Goal: Task Accomplishment & Management: Complete application form

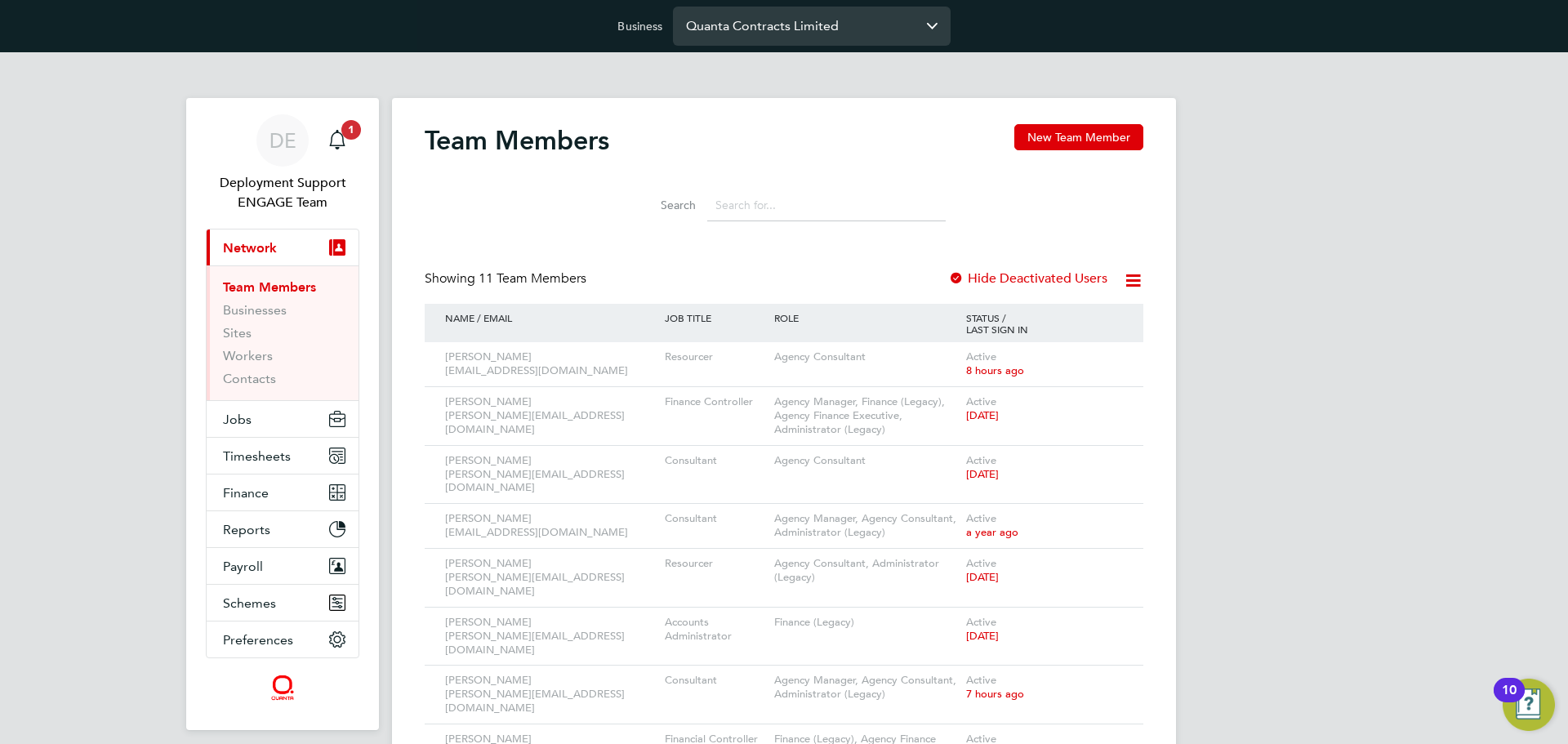
click at [866, 36] on input "Quanta Contracts Limited" at bounding box center [811, 25] width 278 height 38
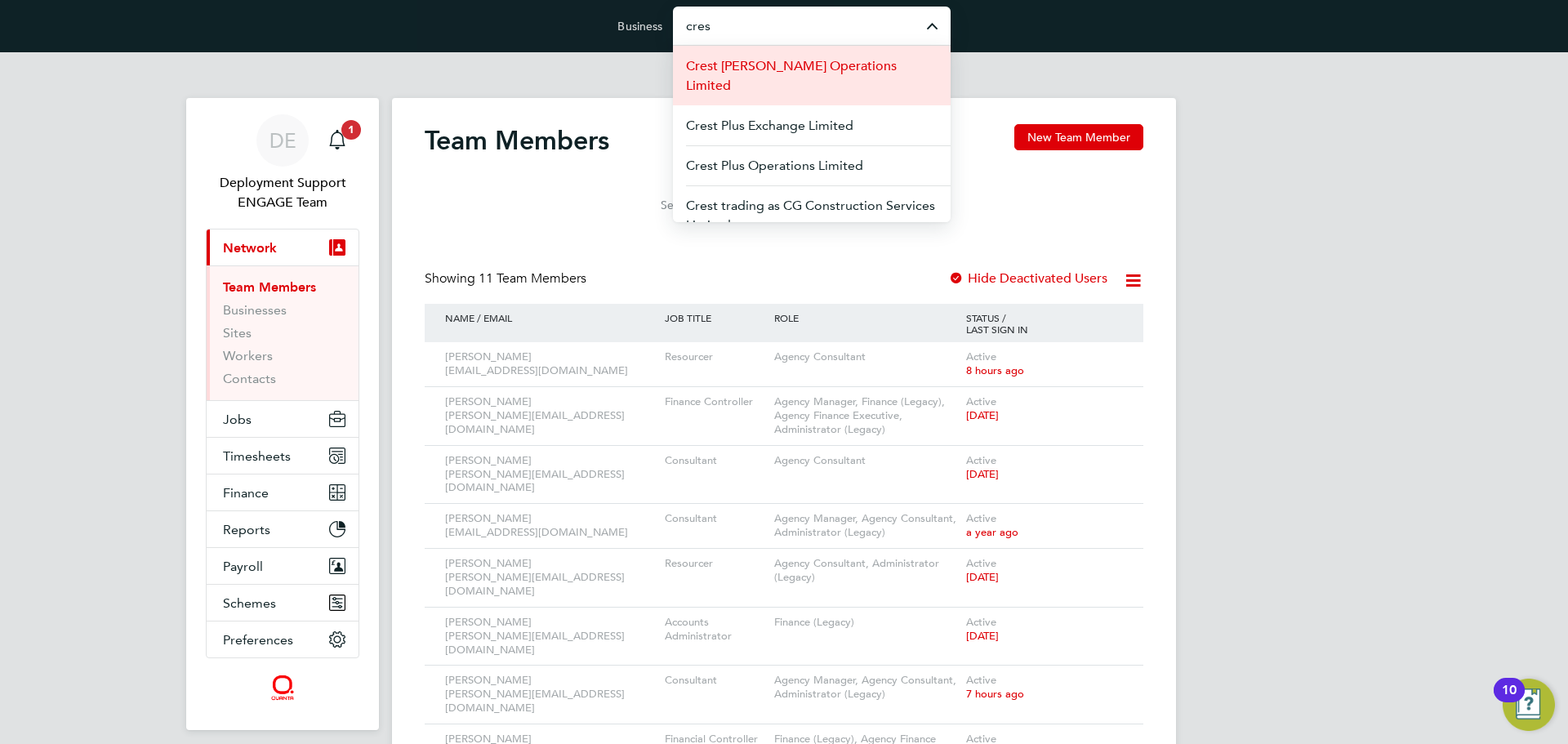
click at [865, 64] on span "Crest [PERSON_NAME] Operations Limited" at bounding box center [811, 76] width 252 height 39
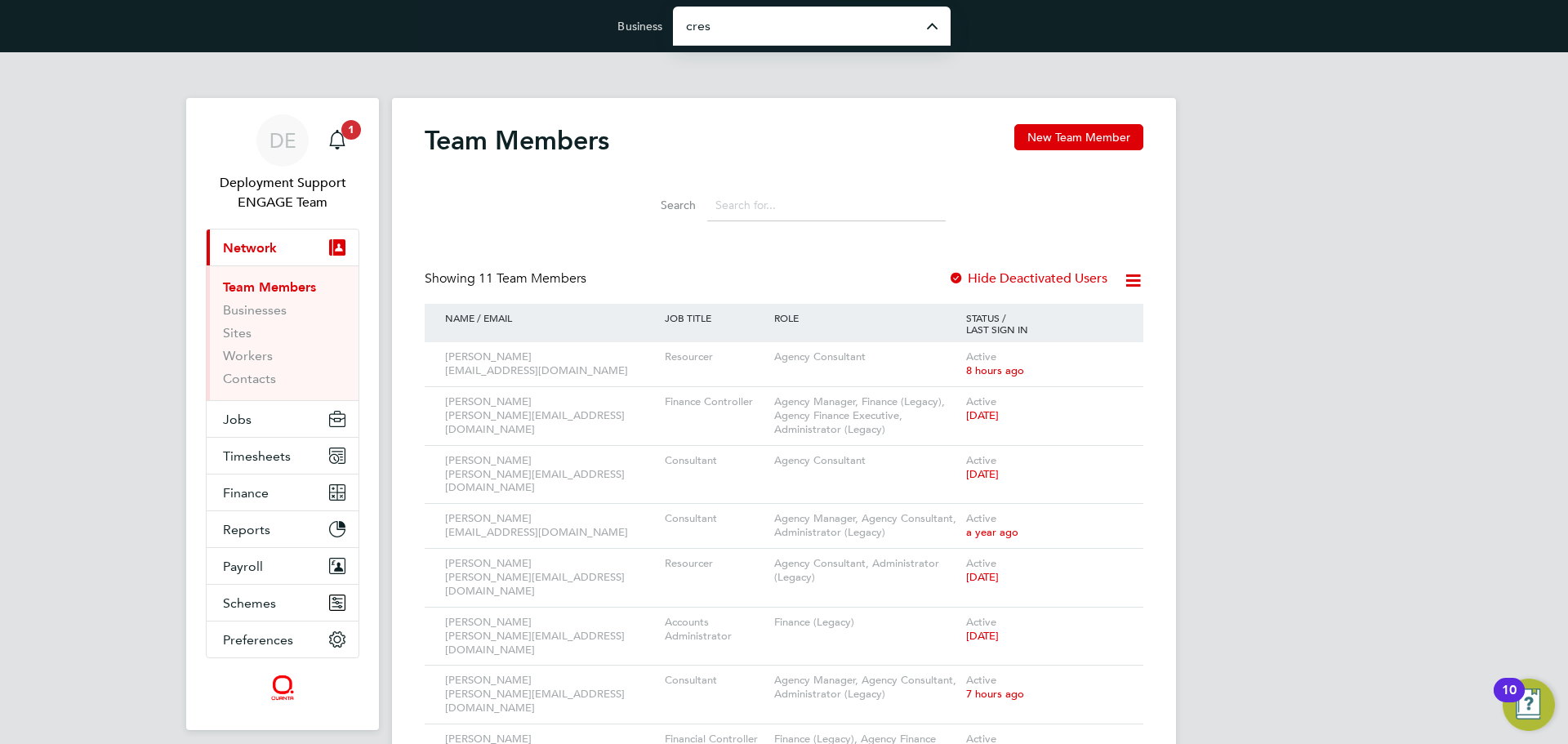
type input "Crest [PERSON_NAME] Operations Limited"
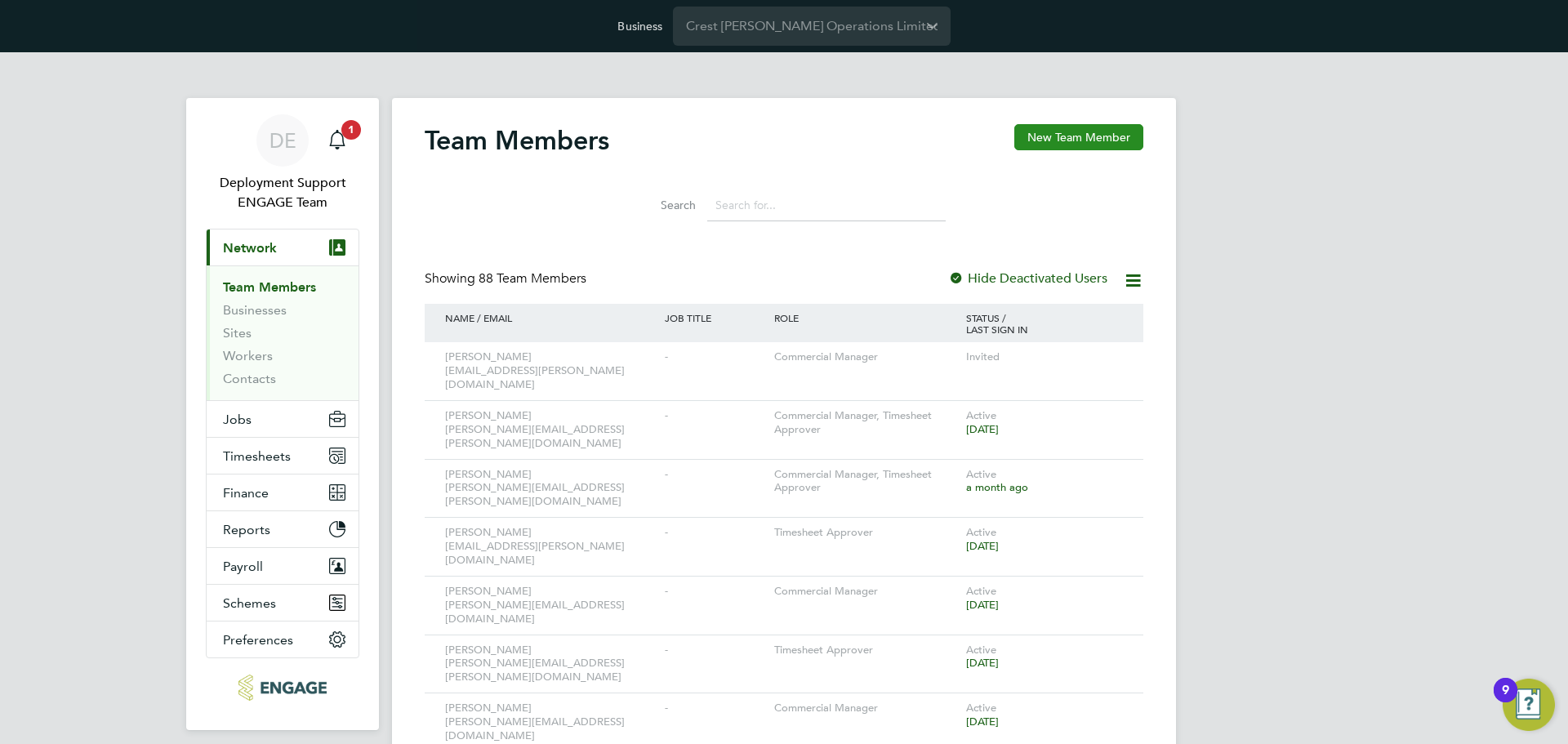
click at [1118, 145] on button "New Team Member" at bounding box center [1079, 137] width 129 height 26
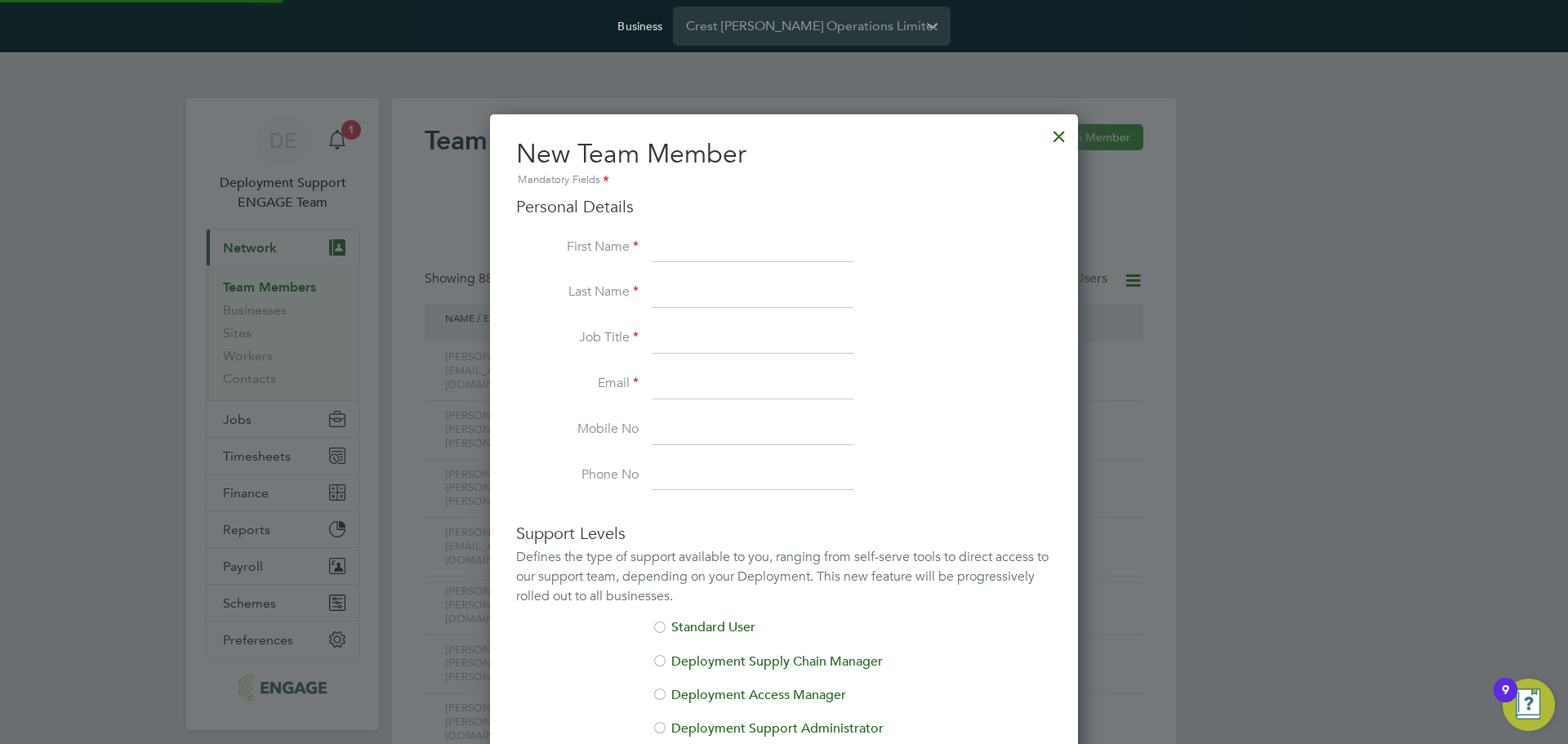
scroll to position [1004, 589]
click at [766, 240] on input at bounding box center [752, 248] width 201 height 30
click at [717, 240] on input at bounding box center [752, 248] width 201 height 30
paste input "Ben"
type input "Ben"
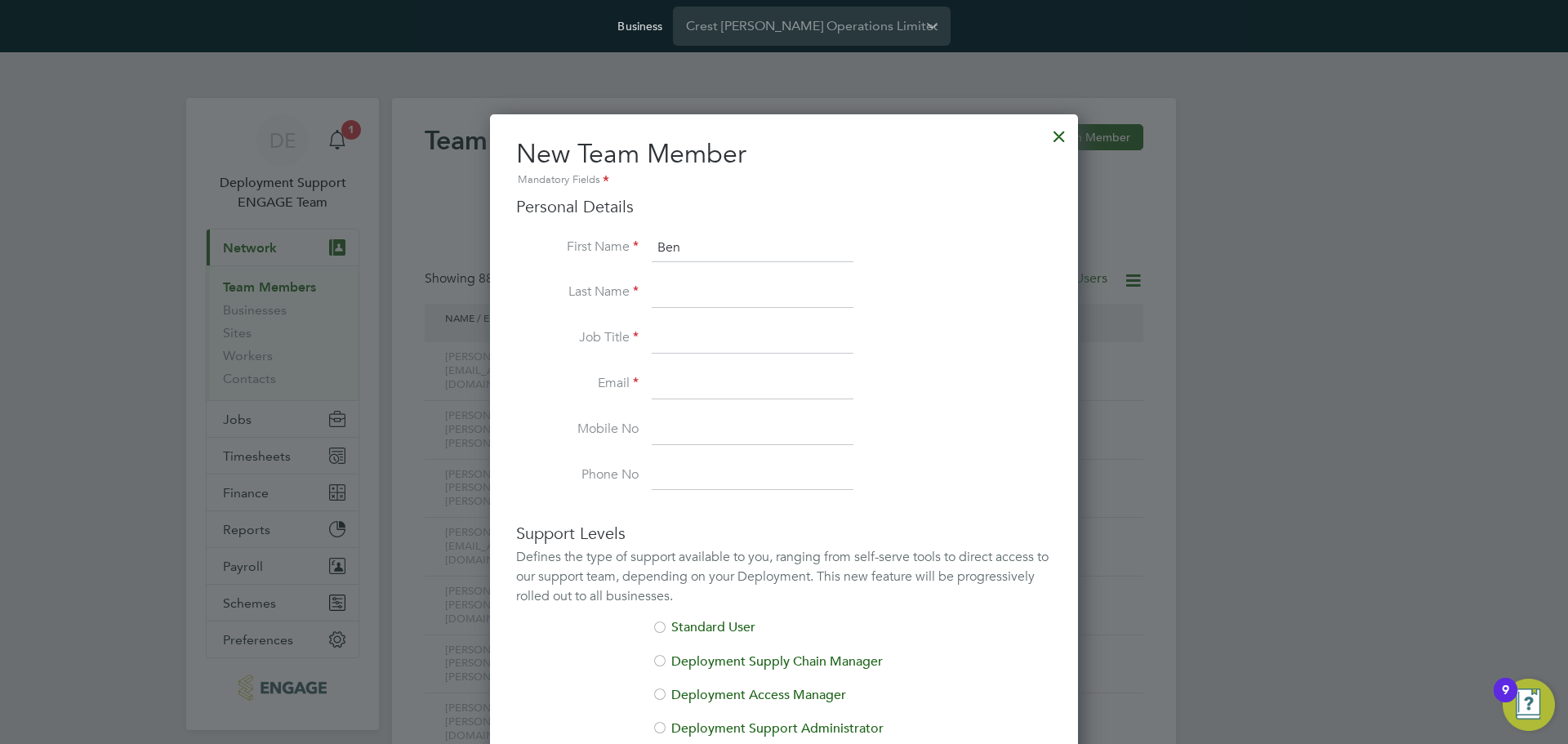
click at [999, 335] on li "Job Title" at bounding box center [784, 347] width 536 height 45
click at [768, 291] on input at bounding box center [752, 294] width 201 height 30
paste input "Ackerley"
type input "Ackerley"
click at [853, 396] on input at bounding box center [752, 384] width 201 height 30
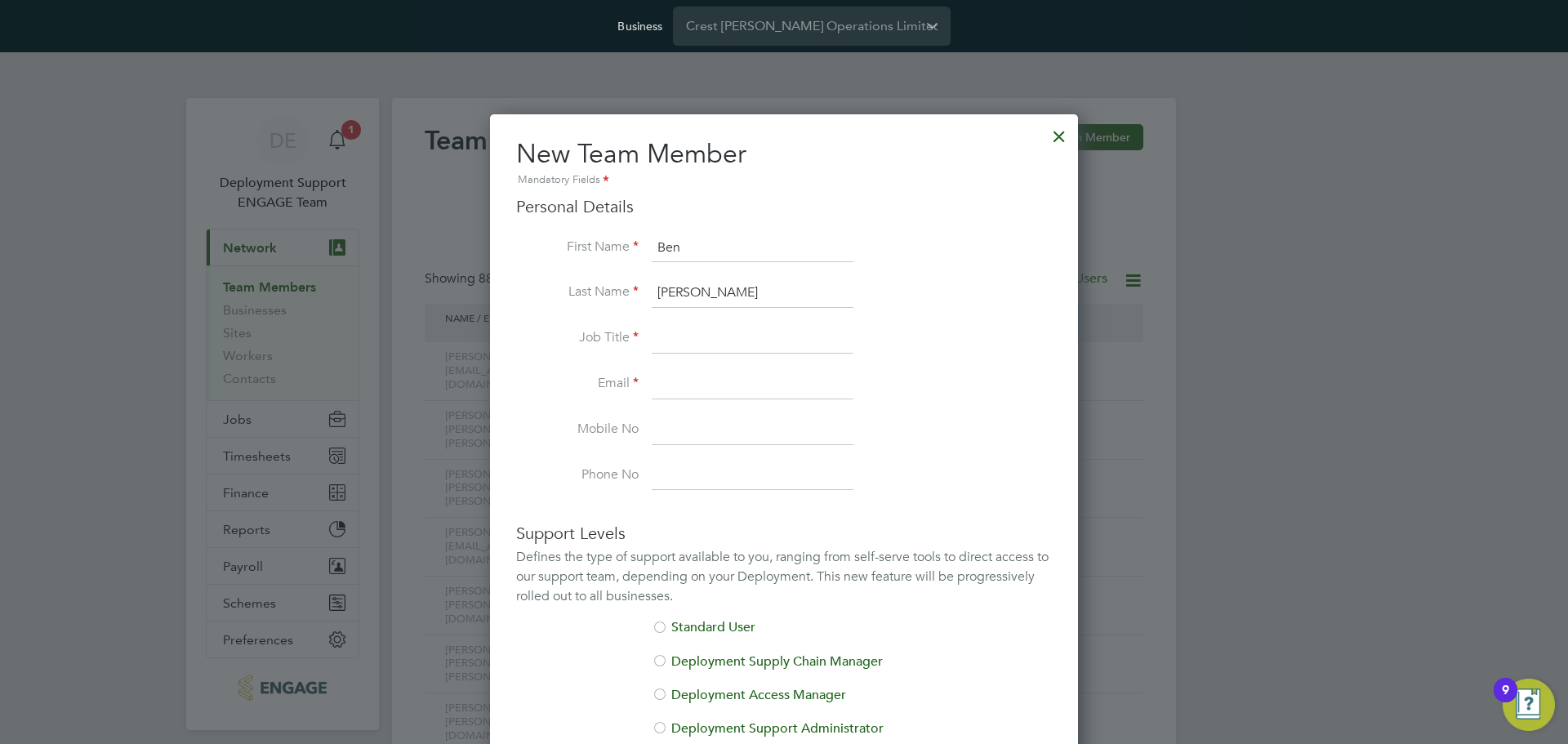
click at [745, 333] on input at bounding box center [752, 339] width 201 height 30
type input "-"
click at [756, 378] on input at bounding box center [752, 384] width 201 height 30
paste input "Ben.Ackerley@crestnicholson.com"
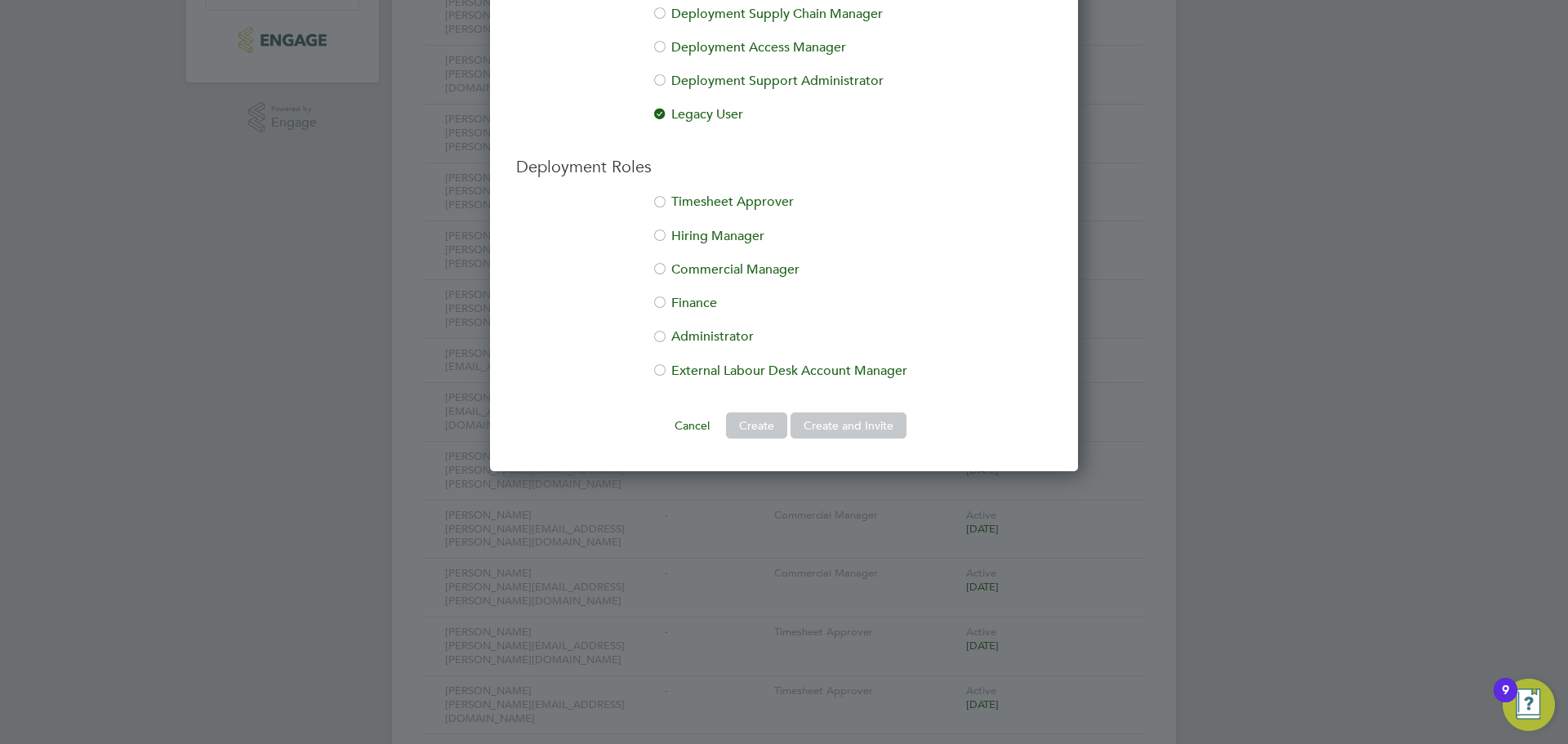
scroll to position [653, 0]
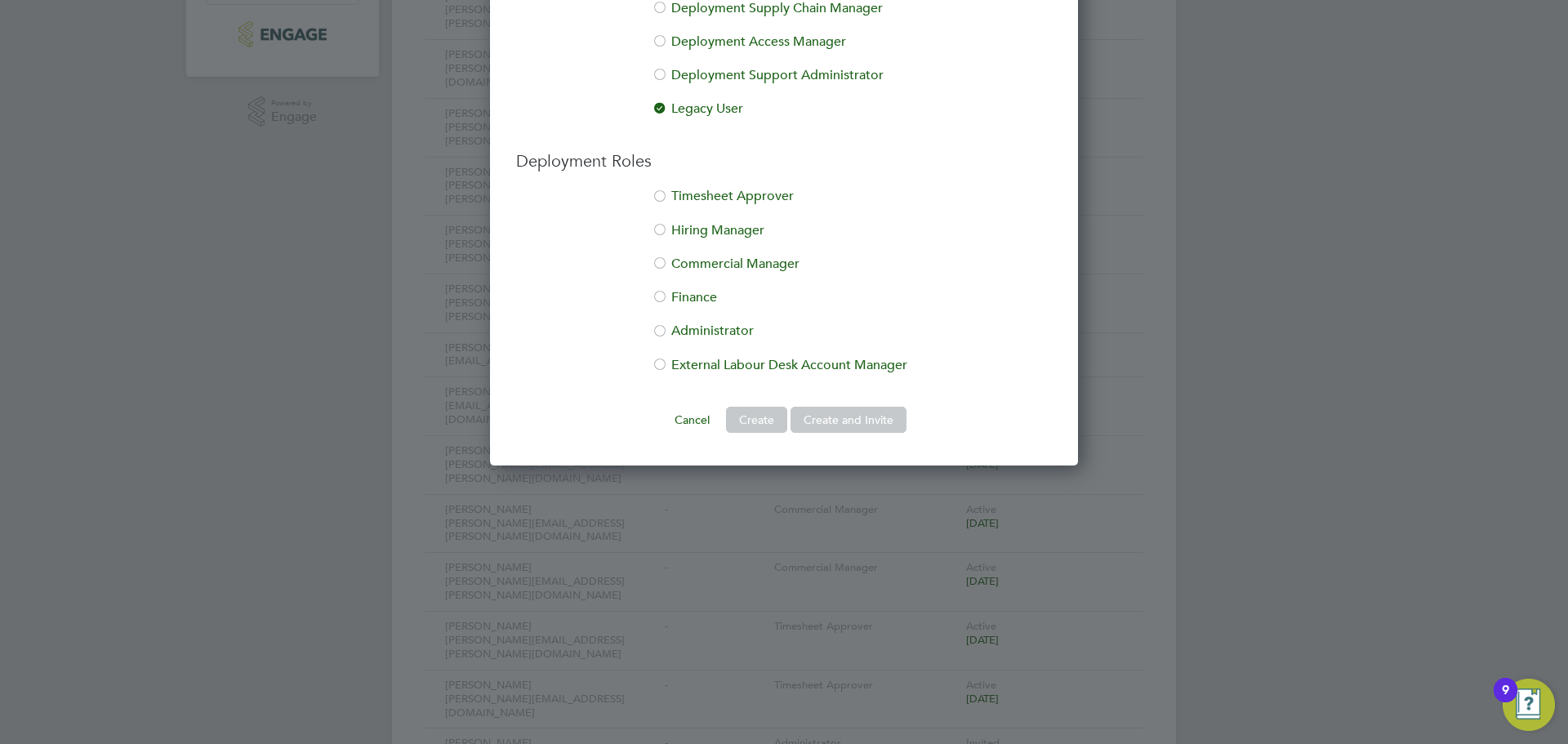
type input "Ben.Ackerley@crestnicholson.com"
click at [703, 191] on li "Timesheet Approver" at bounding box center [784, 205] width 536 height 33
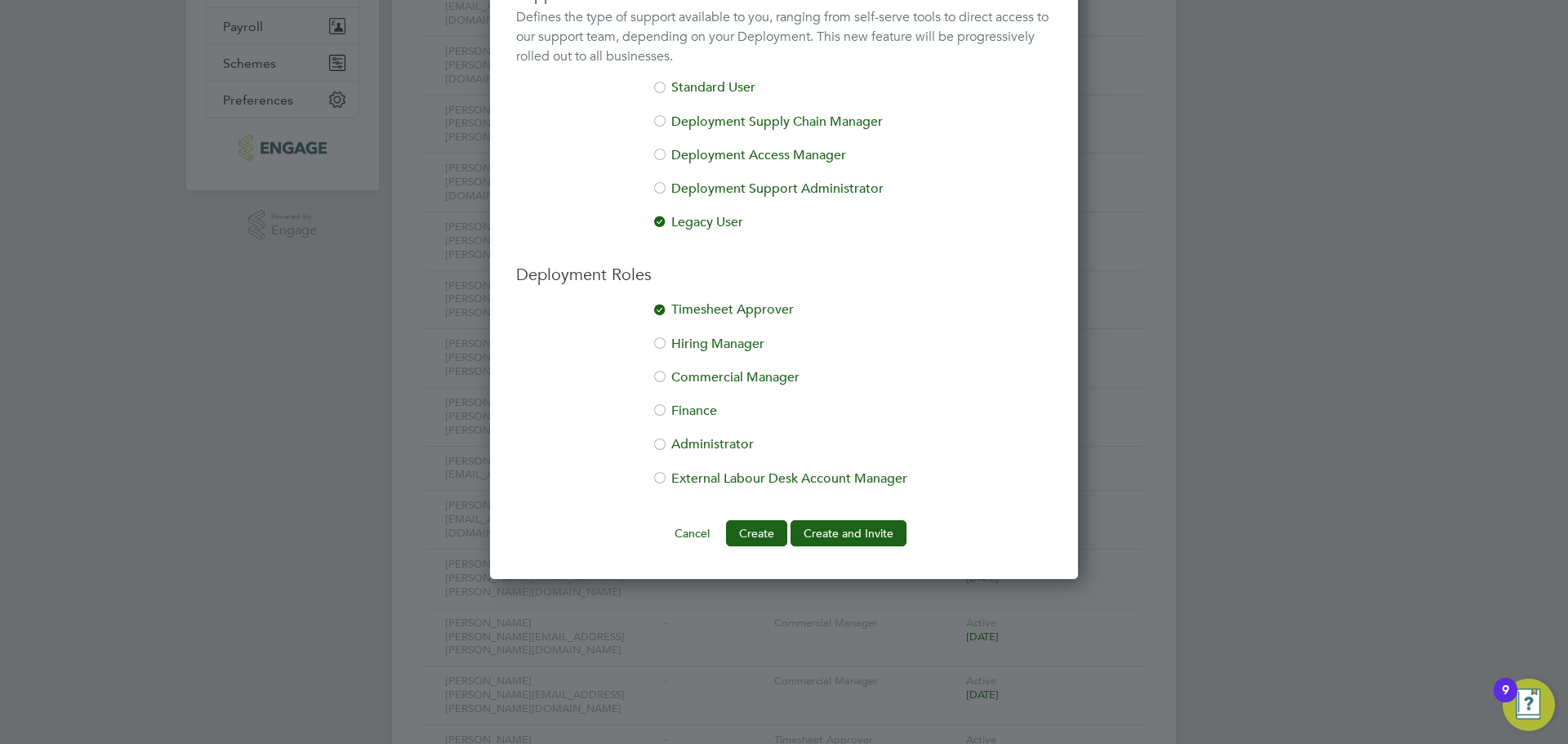
scroll to position [572, 0]
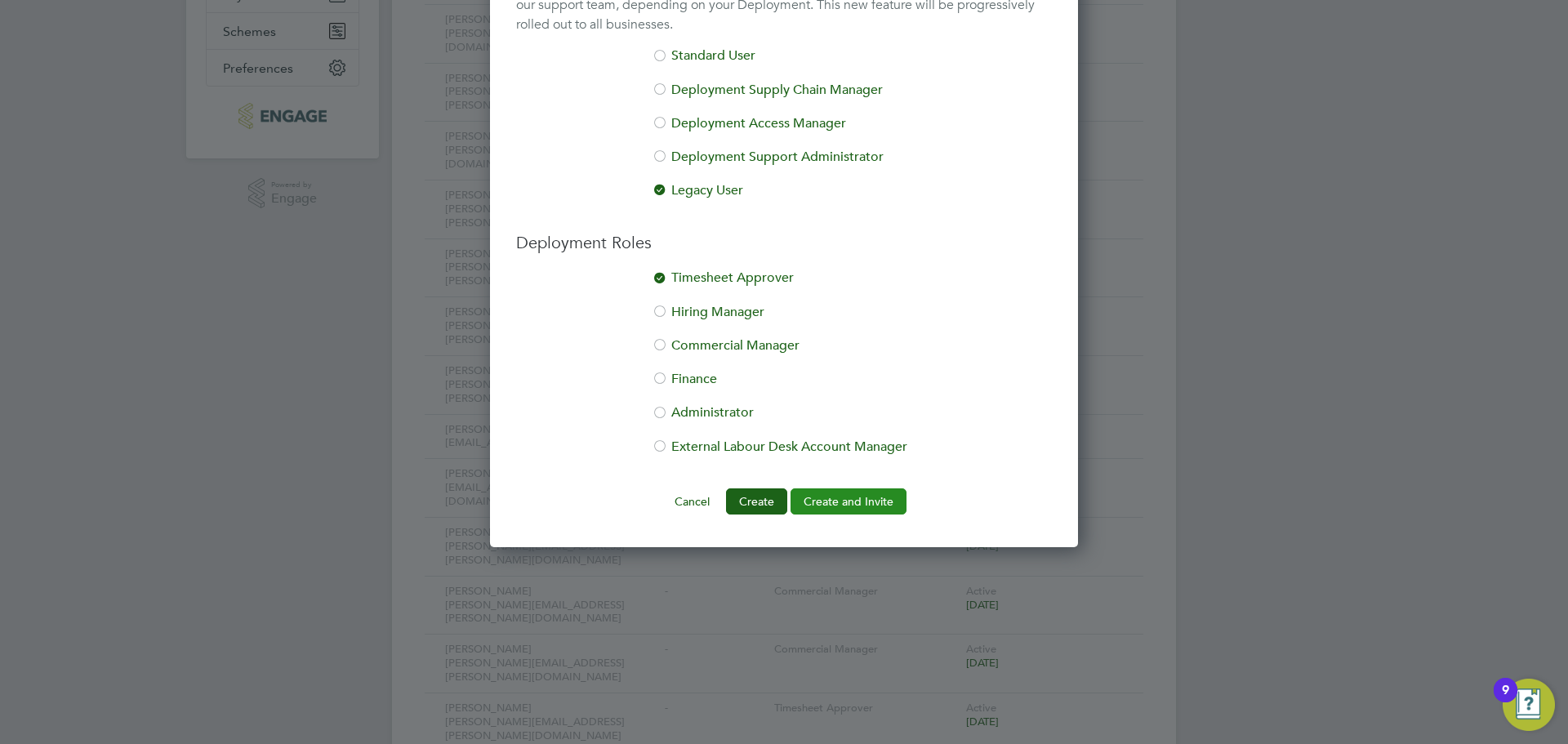
click at [878, 504] on button "Create and Invite" at bounding box center [848, 501] width 116 height 26
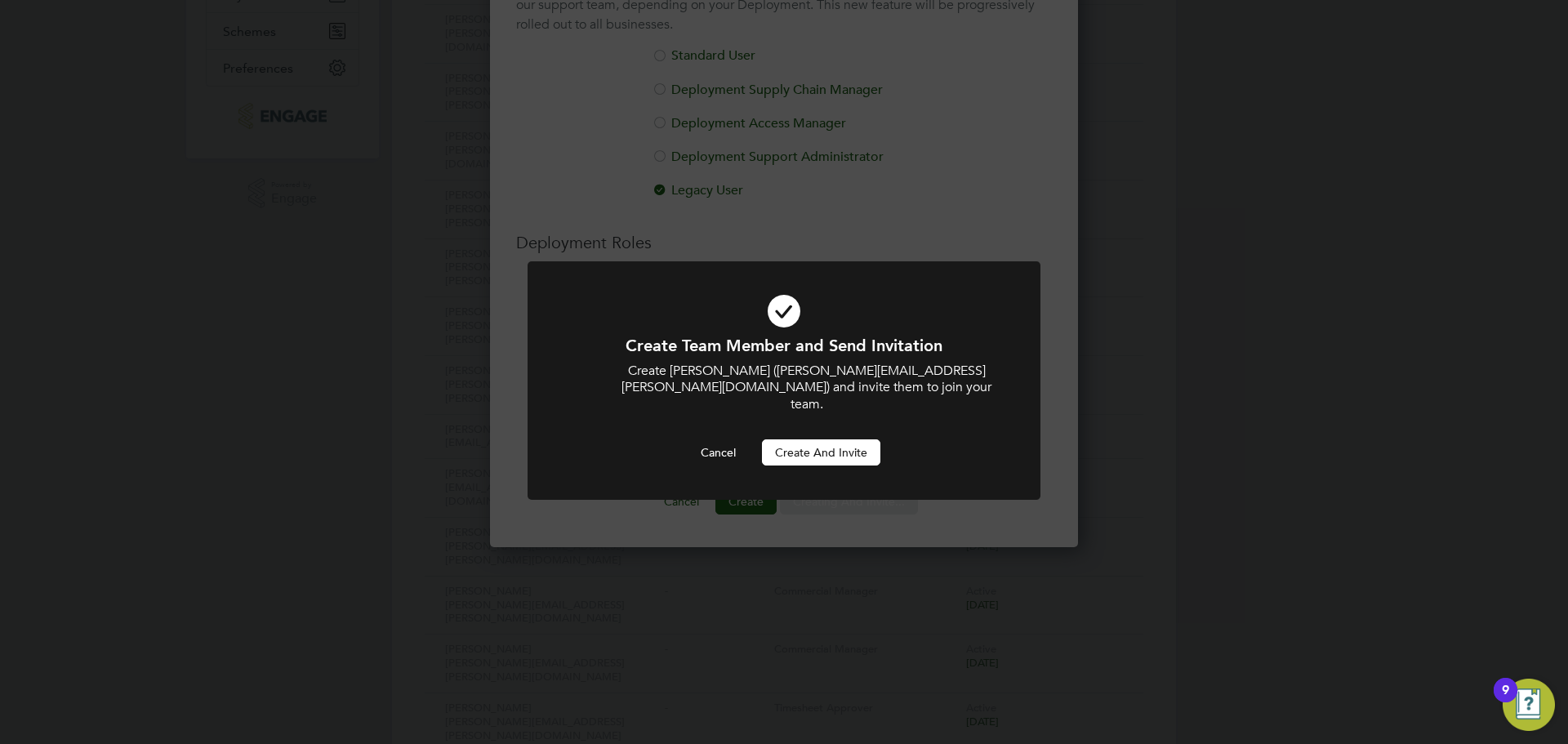
scroll to position [0, 0]
click at [862, 439] on button "Create and invite" at bounding box center [821, 452] width 119 height 26
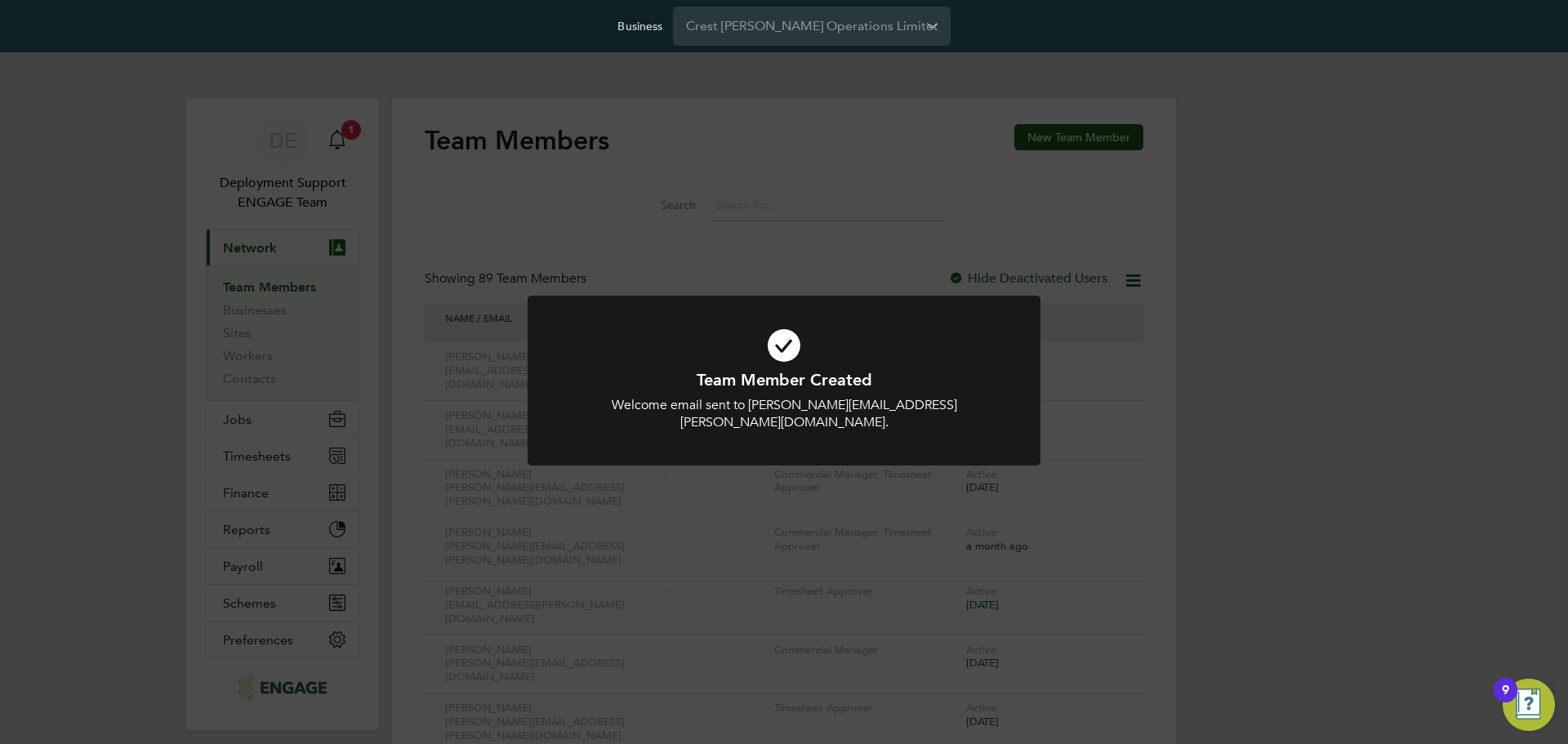
click at [1230, 173] on div "Team Member Created Welcome email sent to Ben.Ackerley@crestnicholson.com. Canc…" at bounding box center [784, 372] width 1568 height 744
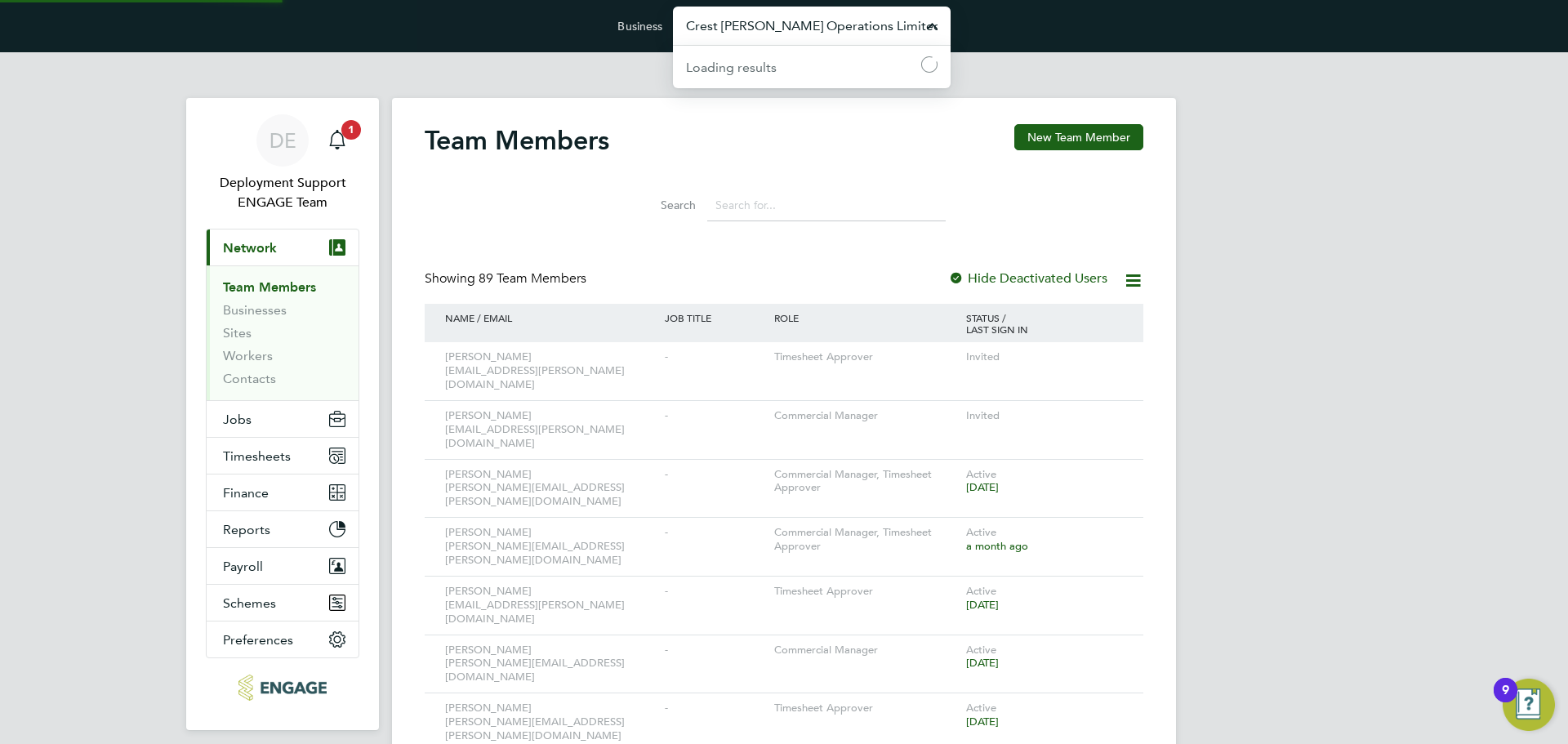
click at [871, 29] on input "Crest Nicholson Operations Limited" at bounding box center [811, 25] width 278 height 38
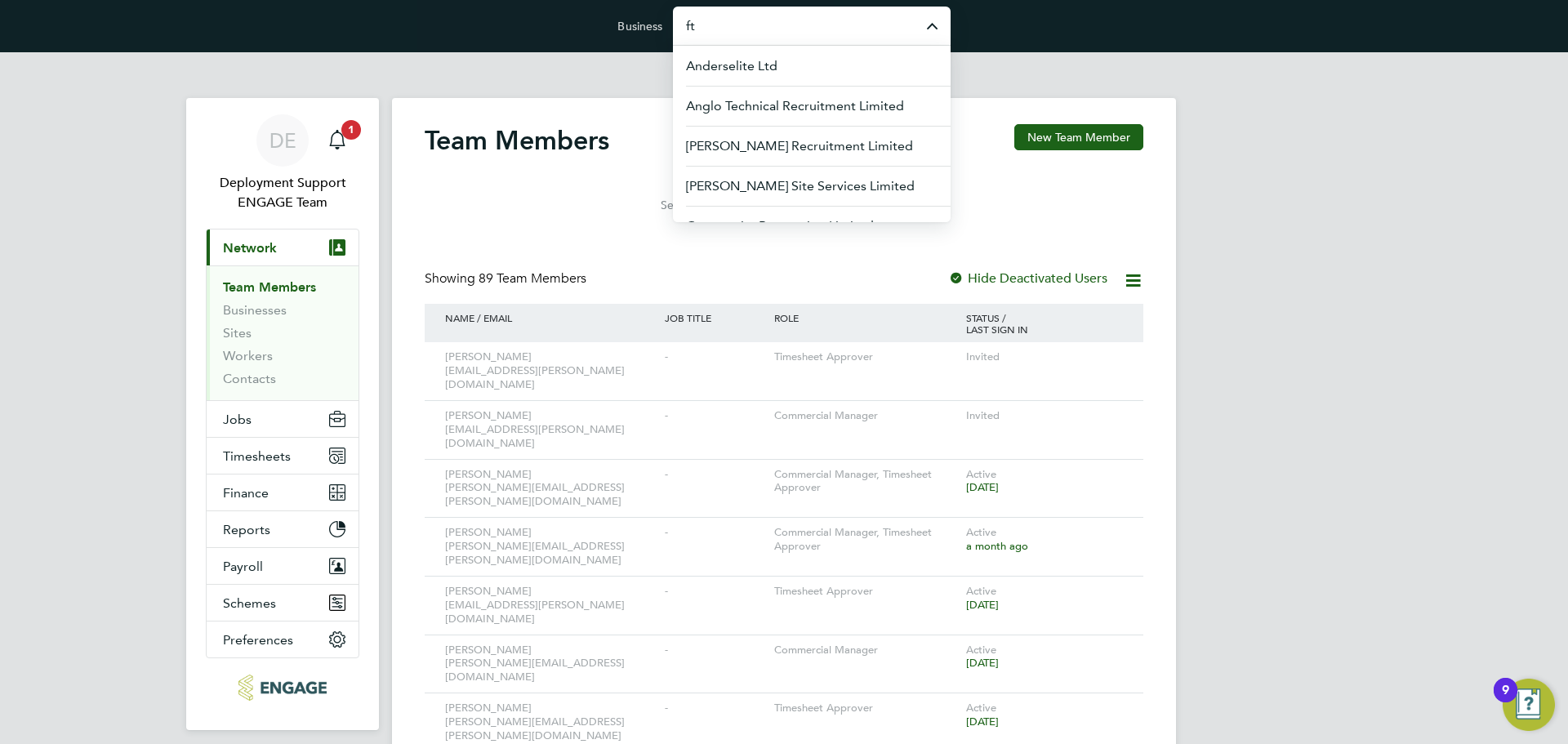
type input "f"
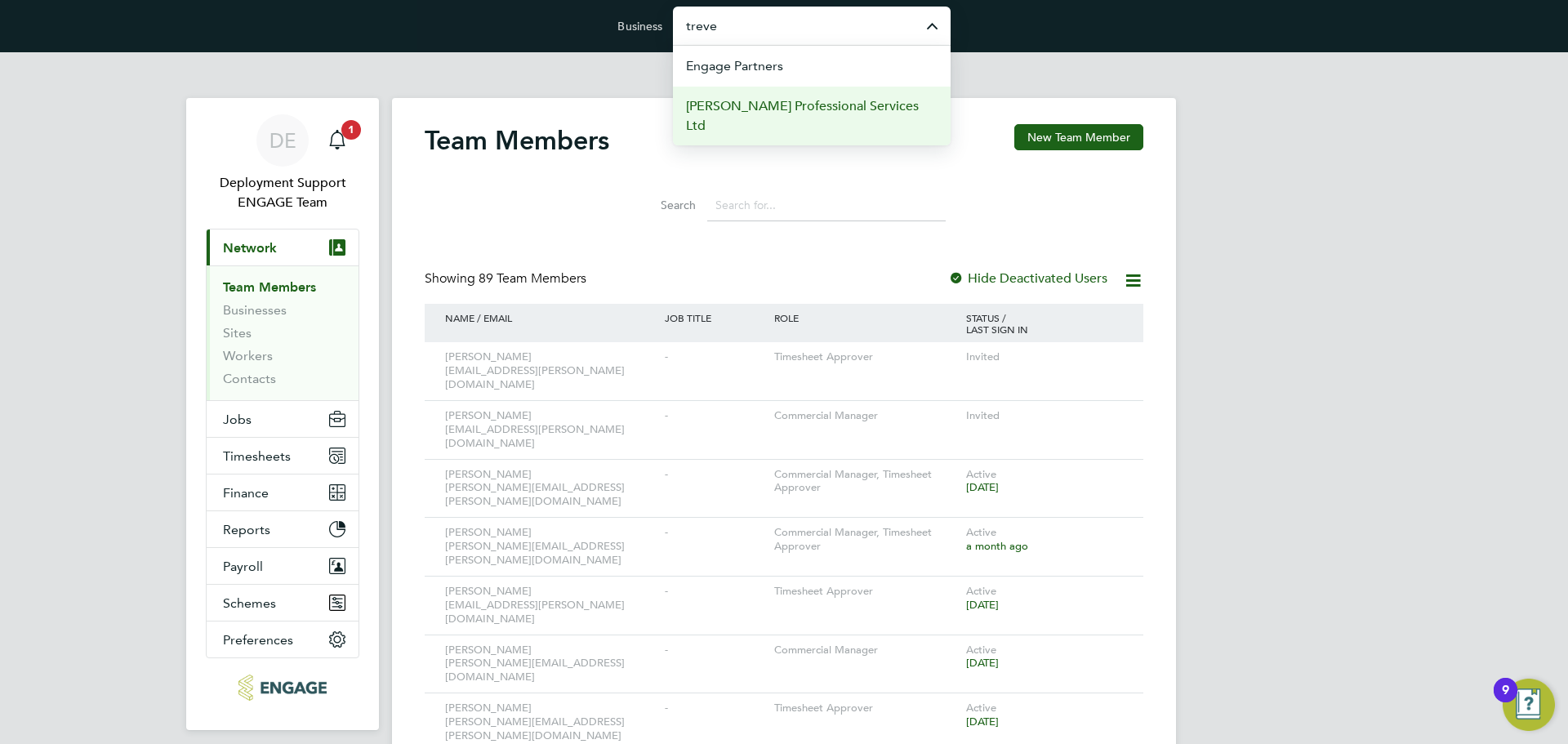
click at [791, 121] on li "Trevett Professional Services Ltd" at bounding box center [811, 115] width 278 height 59
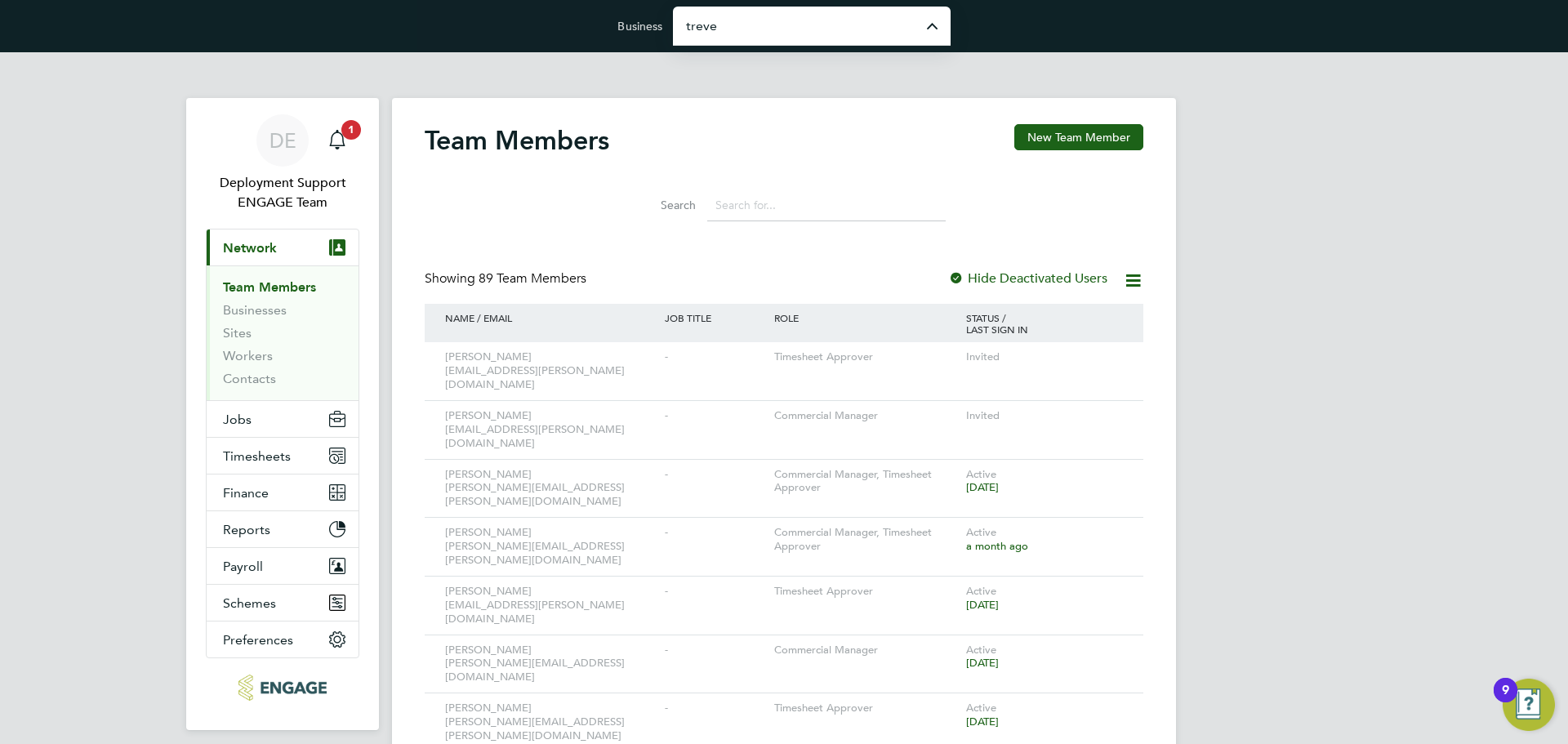
type input "Trevett Professional Services Ltd"
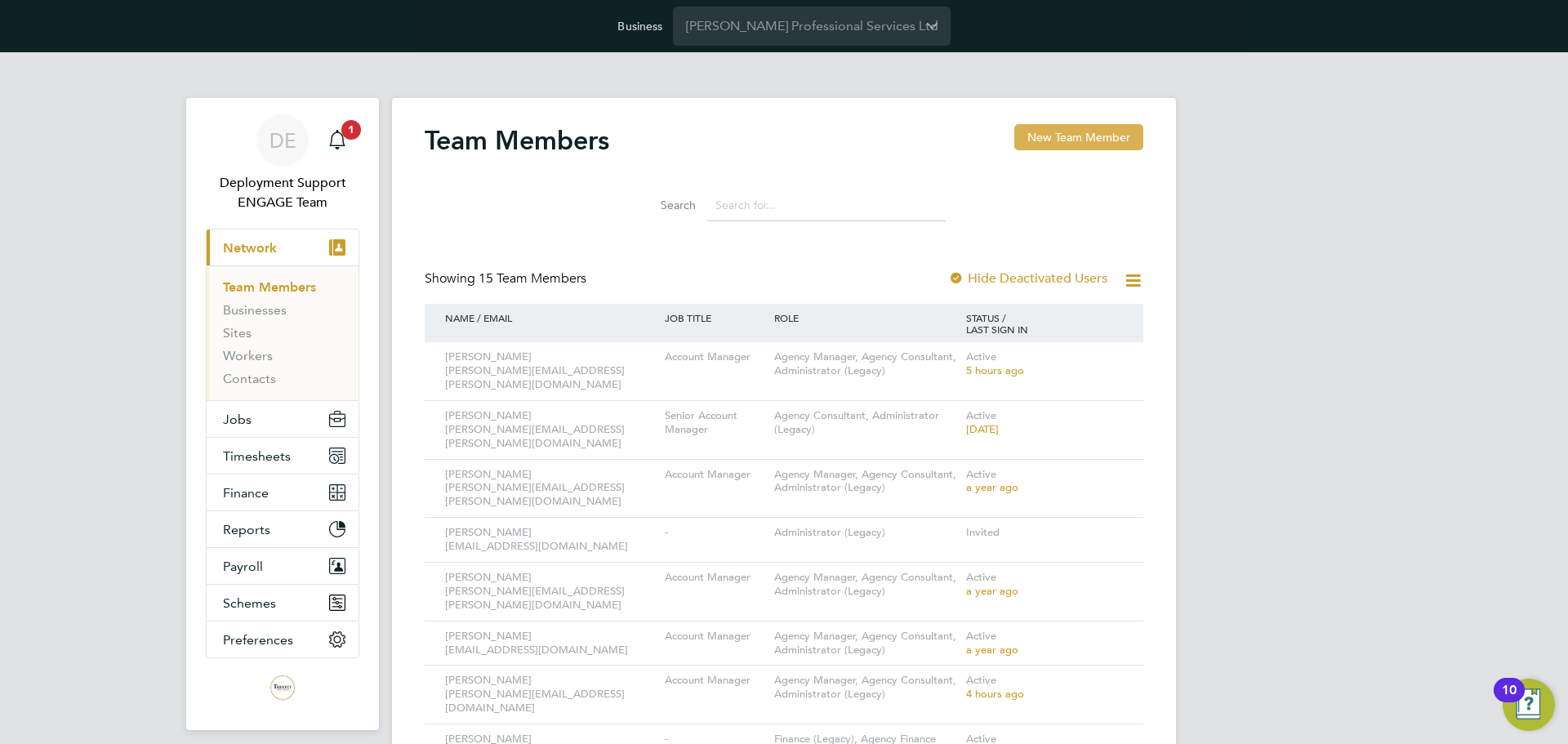
click at [1072, 141] on button "New Team Member" at bounding box center [1079, 137] width 129 height 26
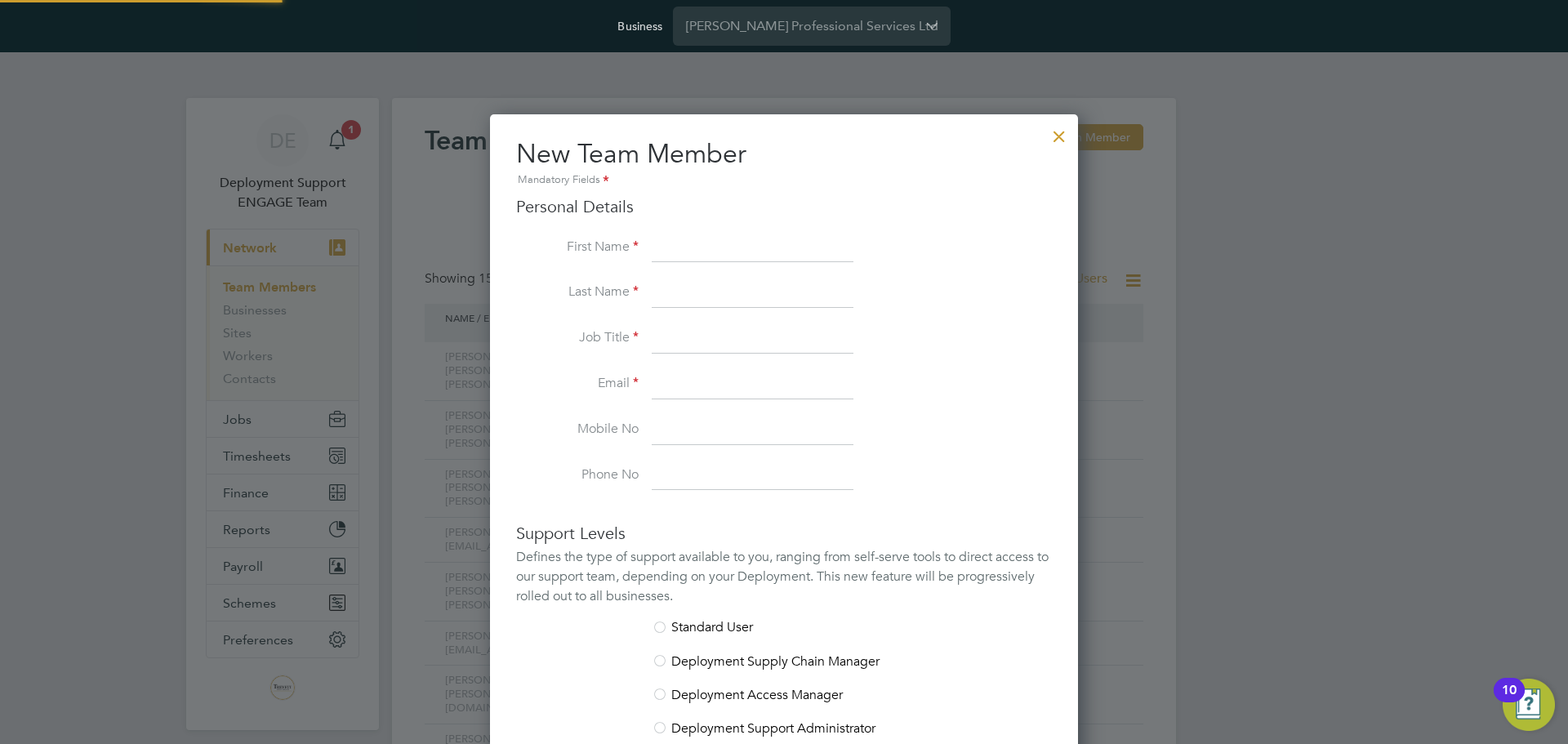
scroll to position [971, 589]
click at [774, 251] on input at bounding box center [752, 248] width 201 height 30
paste input "Andy"
type input "Andy"
click at [636, 298] on label "Last Name" at bounding box center [577, 292] width 123 height 17
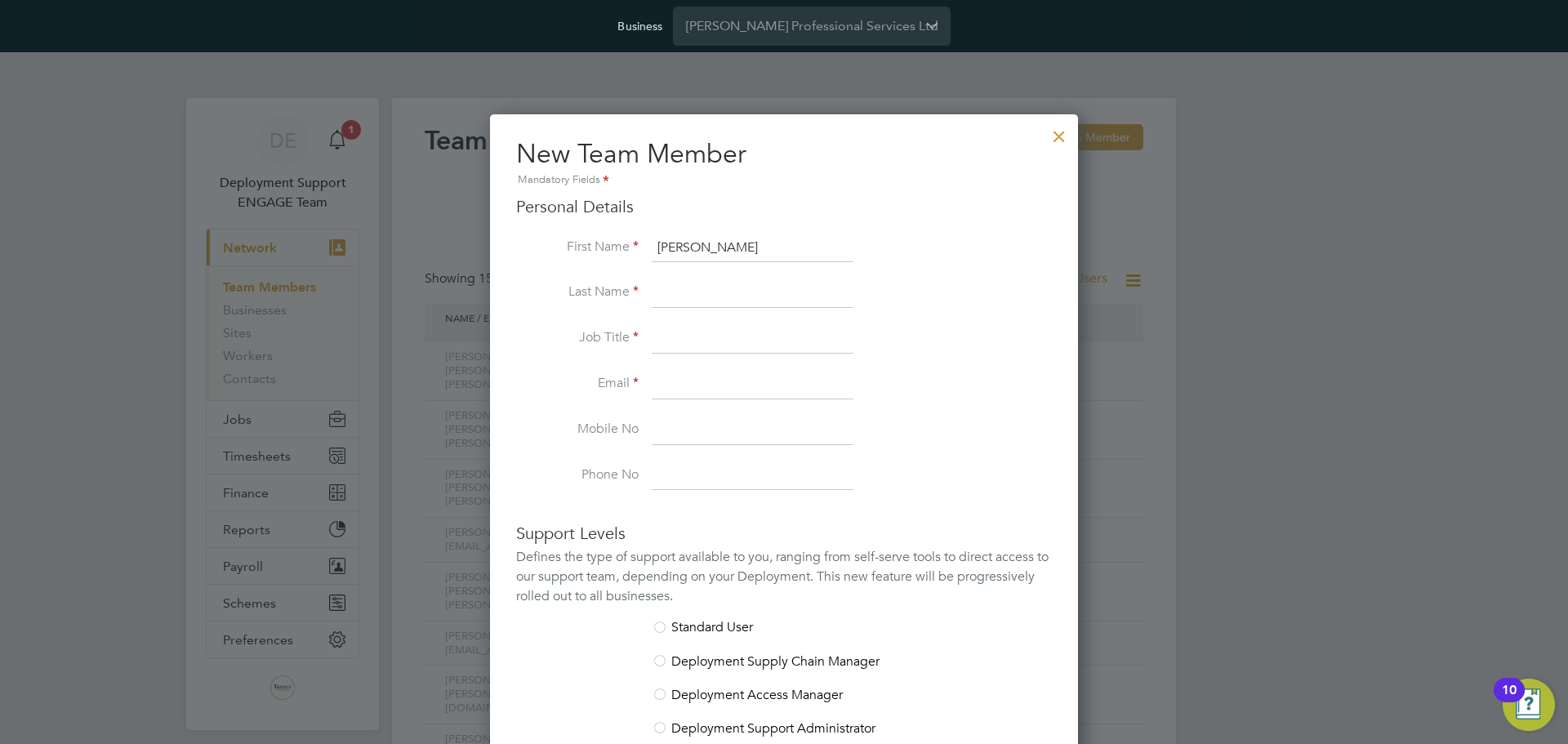
click at [677, 298] on input at bounding box center [752, 294] width 201 height 30
paste input "McMaster"
type input "McMaster"
click at [636, 349] on li "Job Title" at bounding box center [784, 347] width 536 height 45
click at [676, 342] on input at bounding box center [752, 339] width 201 height 30
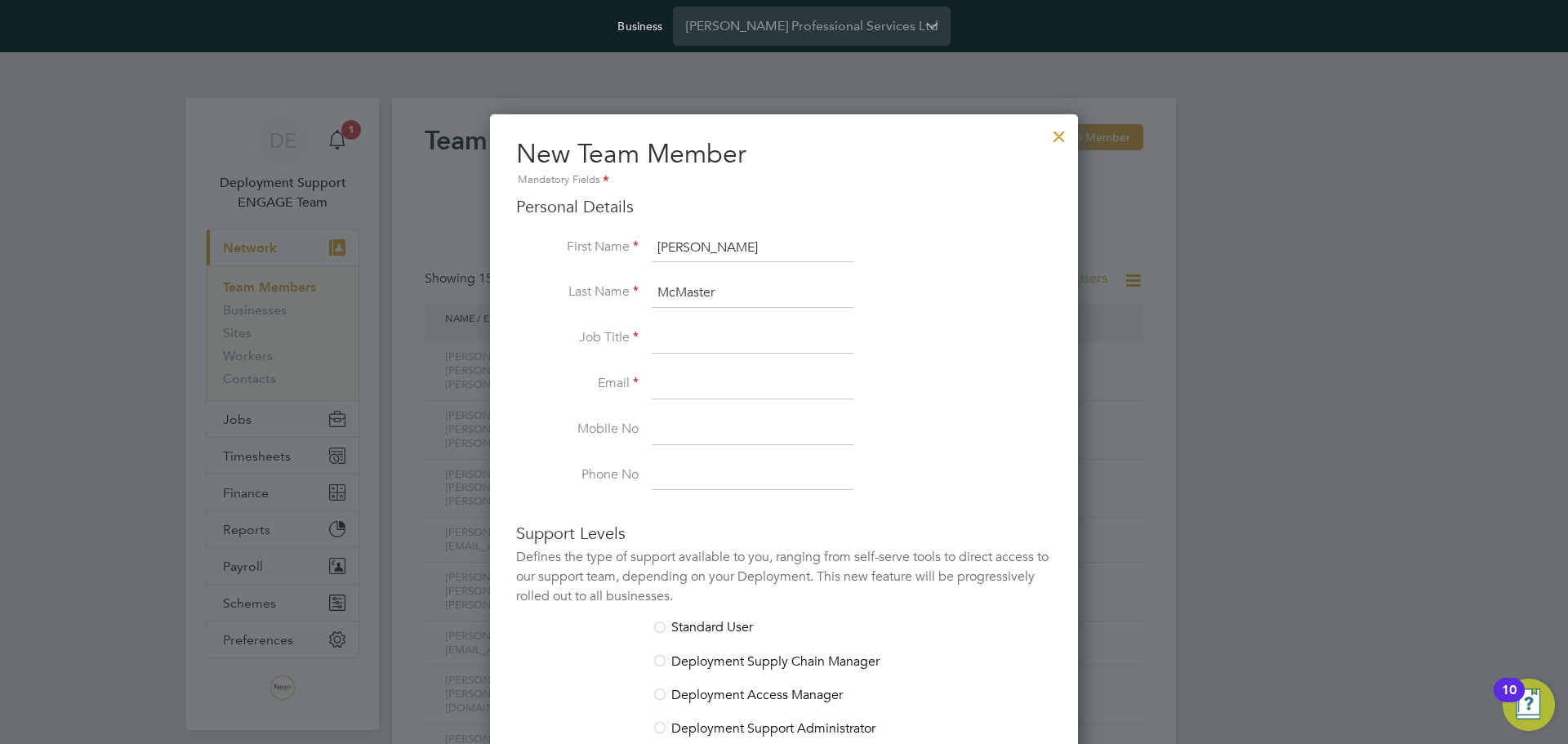
paste input "Director"
type input "Director"
click at [733, 383] on input at bounding box center [752, 384] width 201 height 30
paste input "andy.mcmaster@trevettgroup.com"
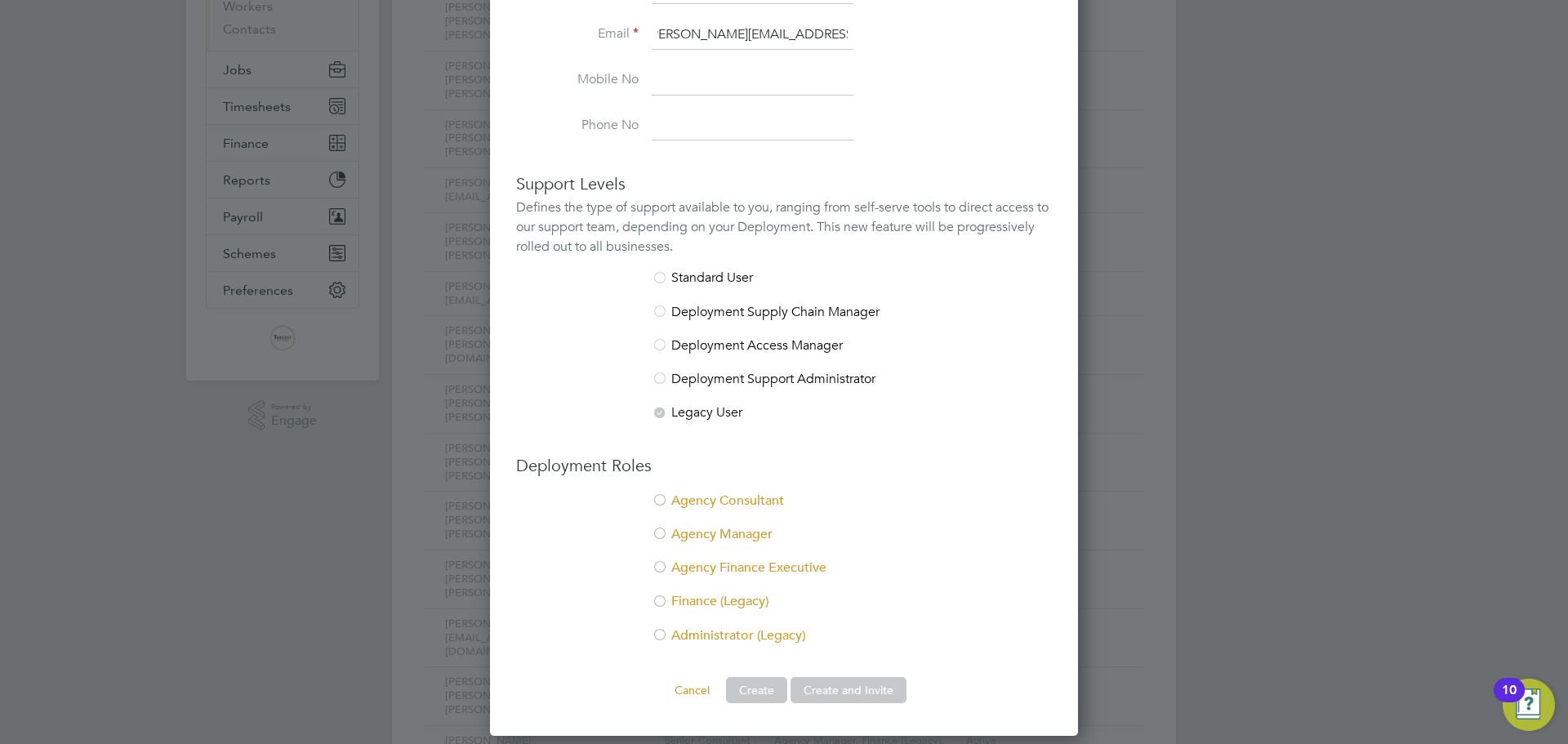
scroll to position [356, 0]
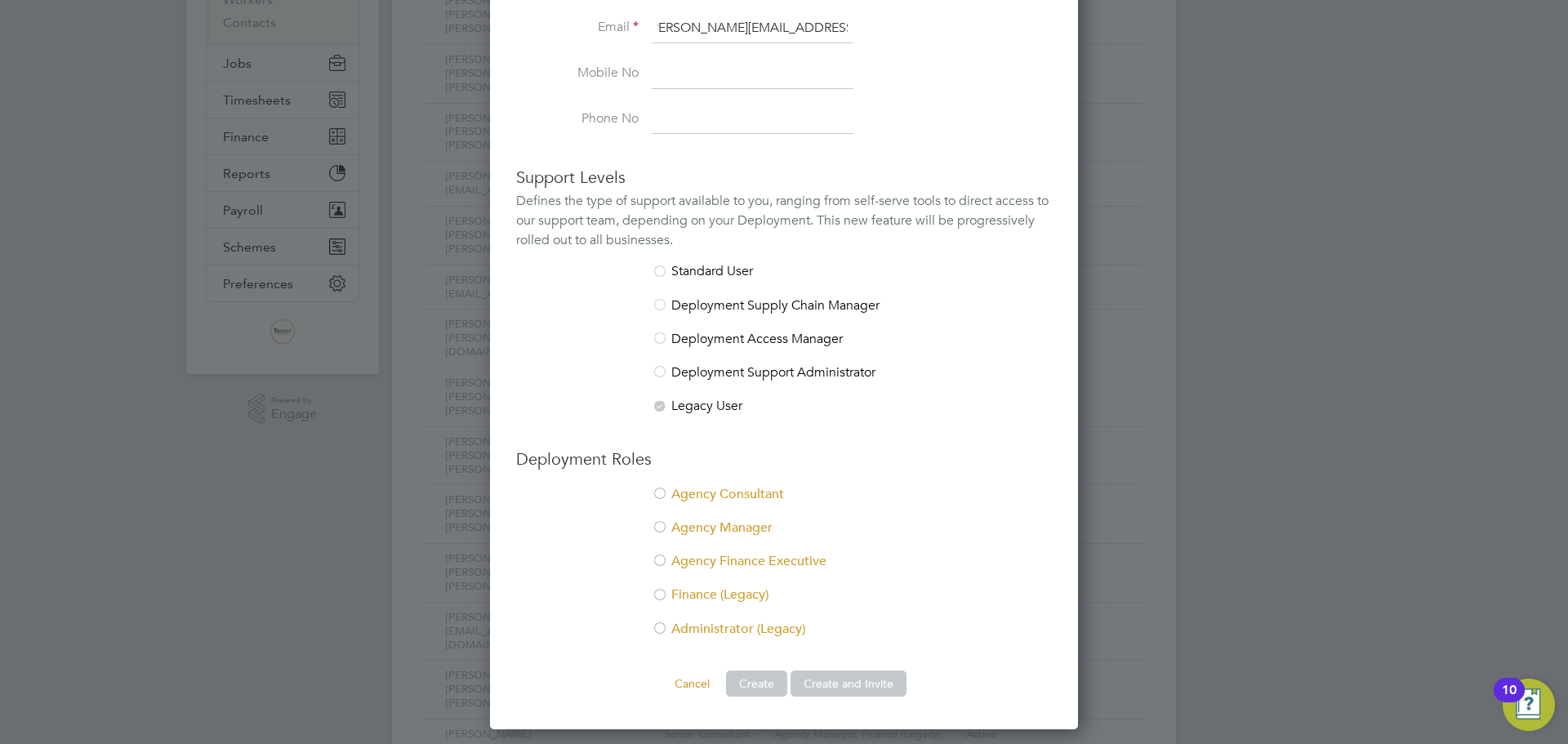
type input "andy.mcmaster@trevettgroup.com"
click at [713, 624] on li "Administrator (Legacy)" at bounding box center [784, 637] width 536 height 33
click at [838, 680] on button "Create and Invite" at bounding box center [848, 683] width 116 height 26
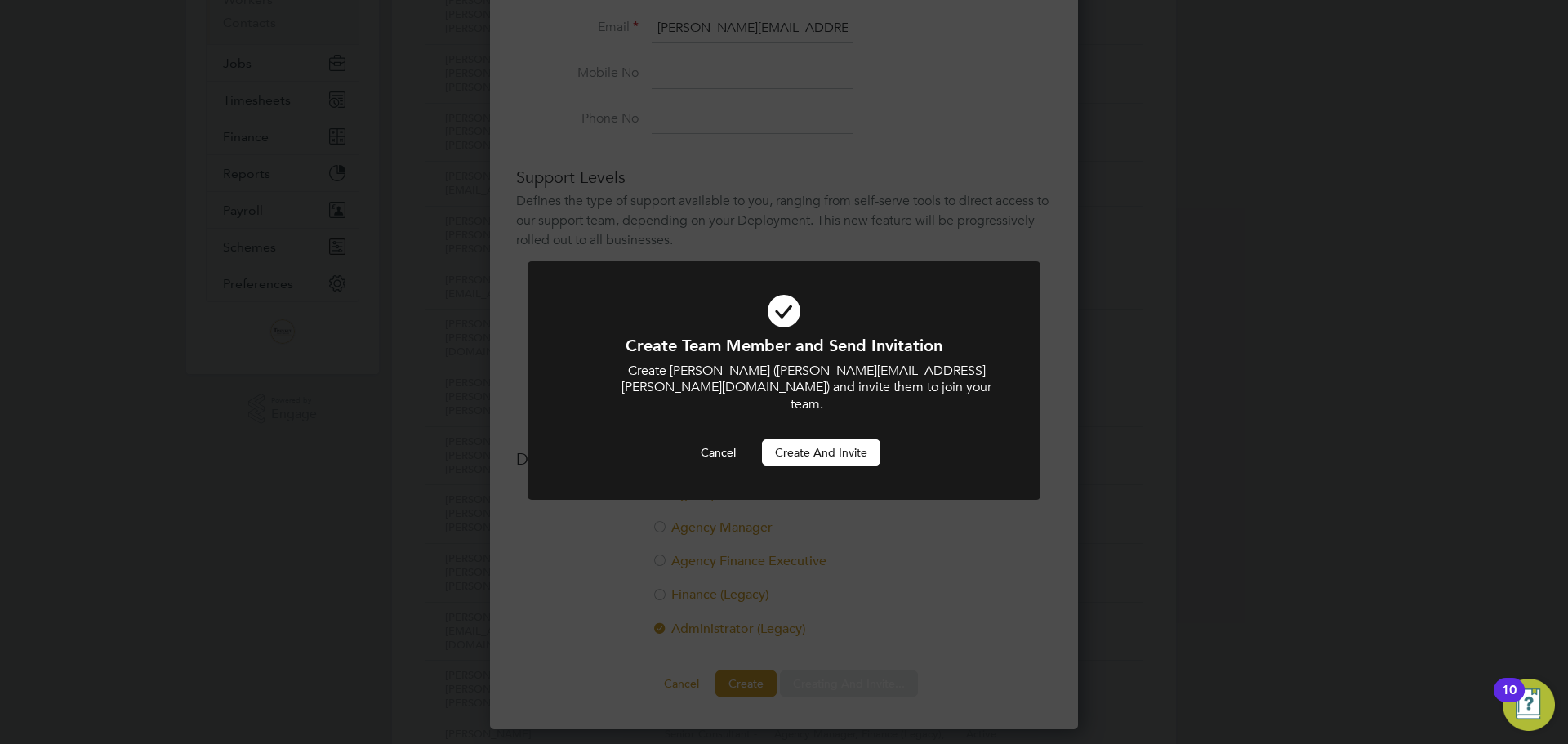
click at [841, 450] on div at bounding box center [784, 381] width 512 height 240
click at [850, 439] on button "Create and invite" at bounding box center [821, 452] width 119 height 26
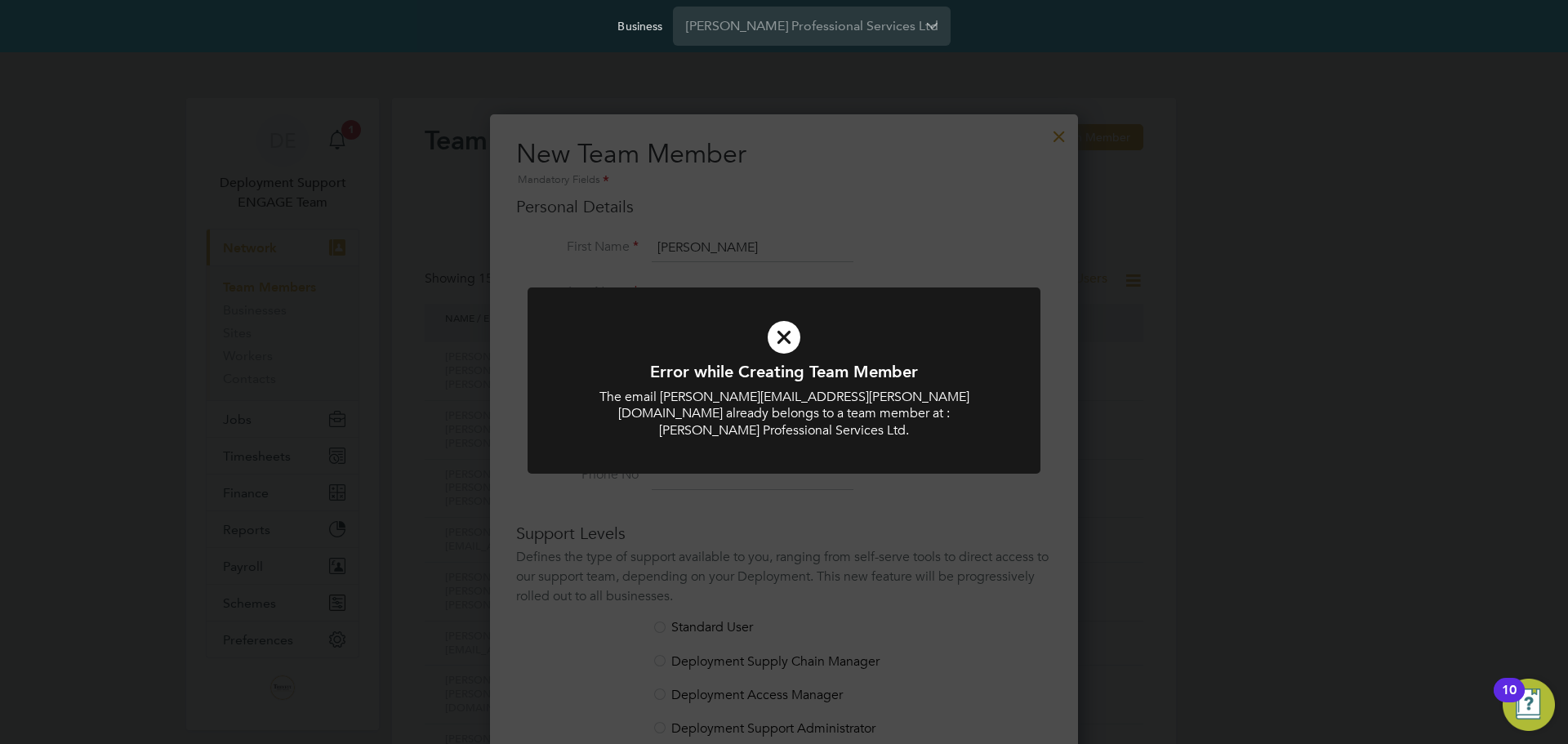
click at [1237, 355] on div "Error while Creating Team Member The email andy.mcmaster@trevettgroup.com alrea…" at bounding box center [784, 372] width 1568 height 744
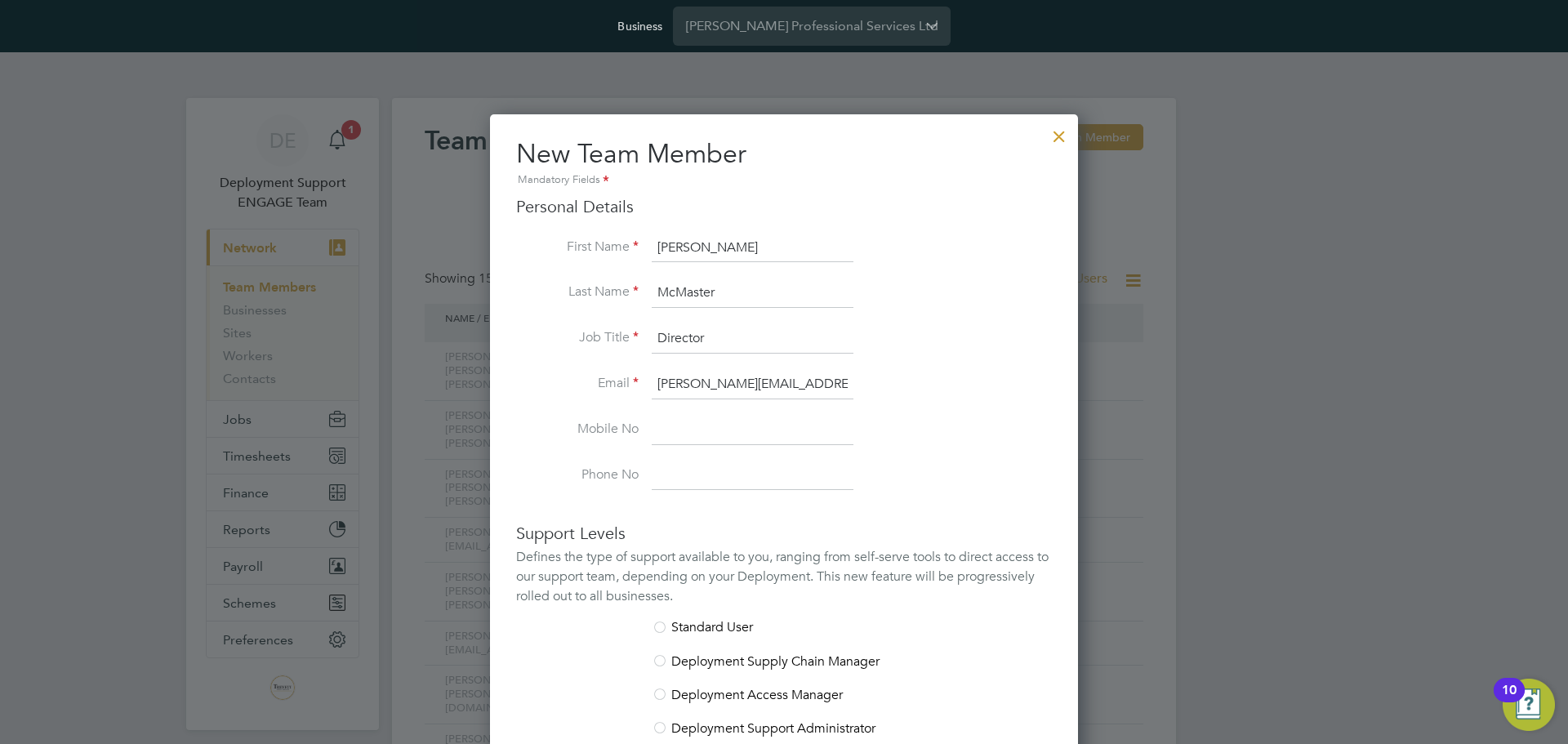
click at [1059, 136] on div at bounding box center [1059, 132] width 30 height 30
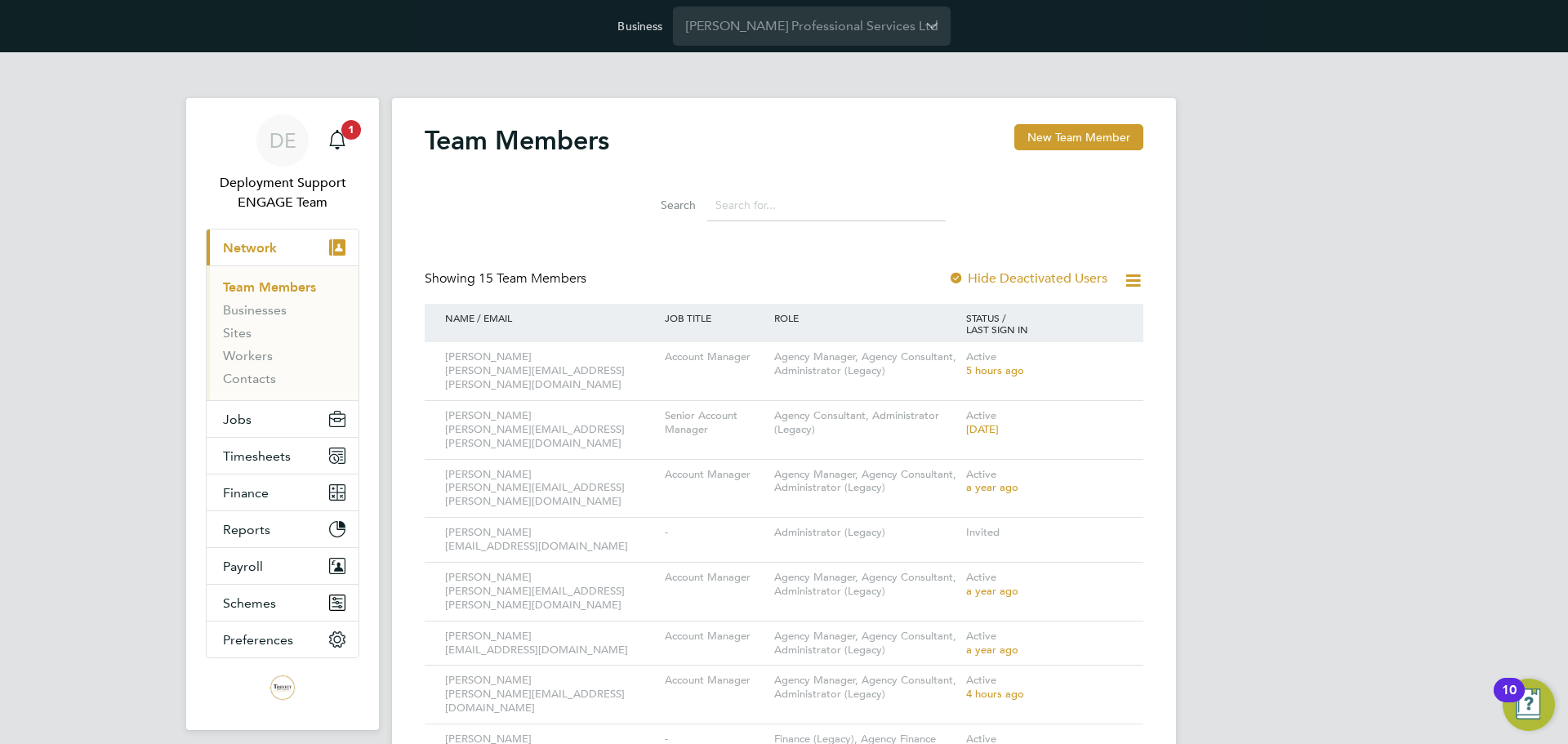
click at [780, 205] on input at bounding box center [826, 205] width 239 height 32
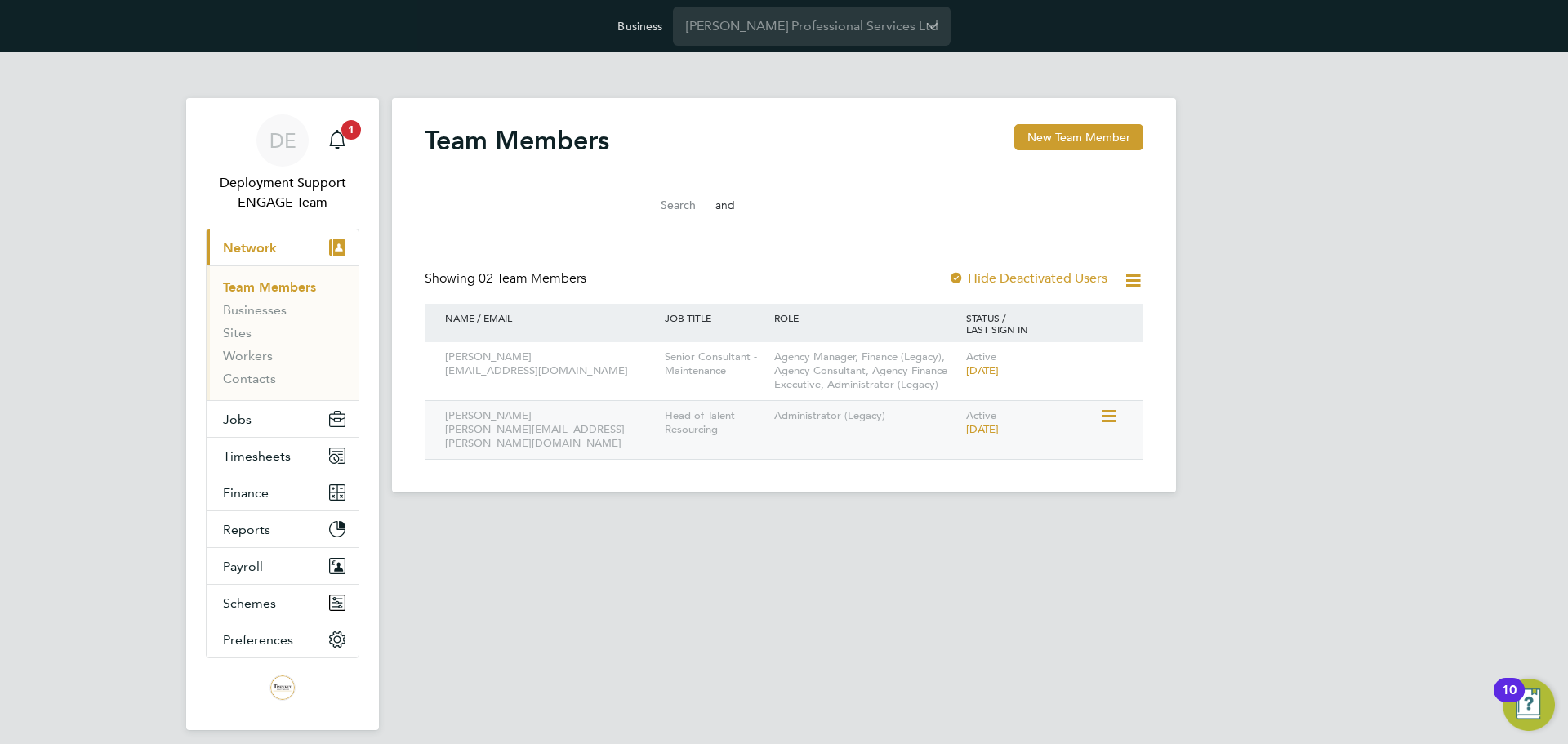
type input "and"
click at [1116, 411] on icon at bounding box center [1107, 416] width 17 height 19
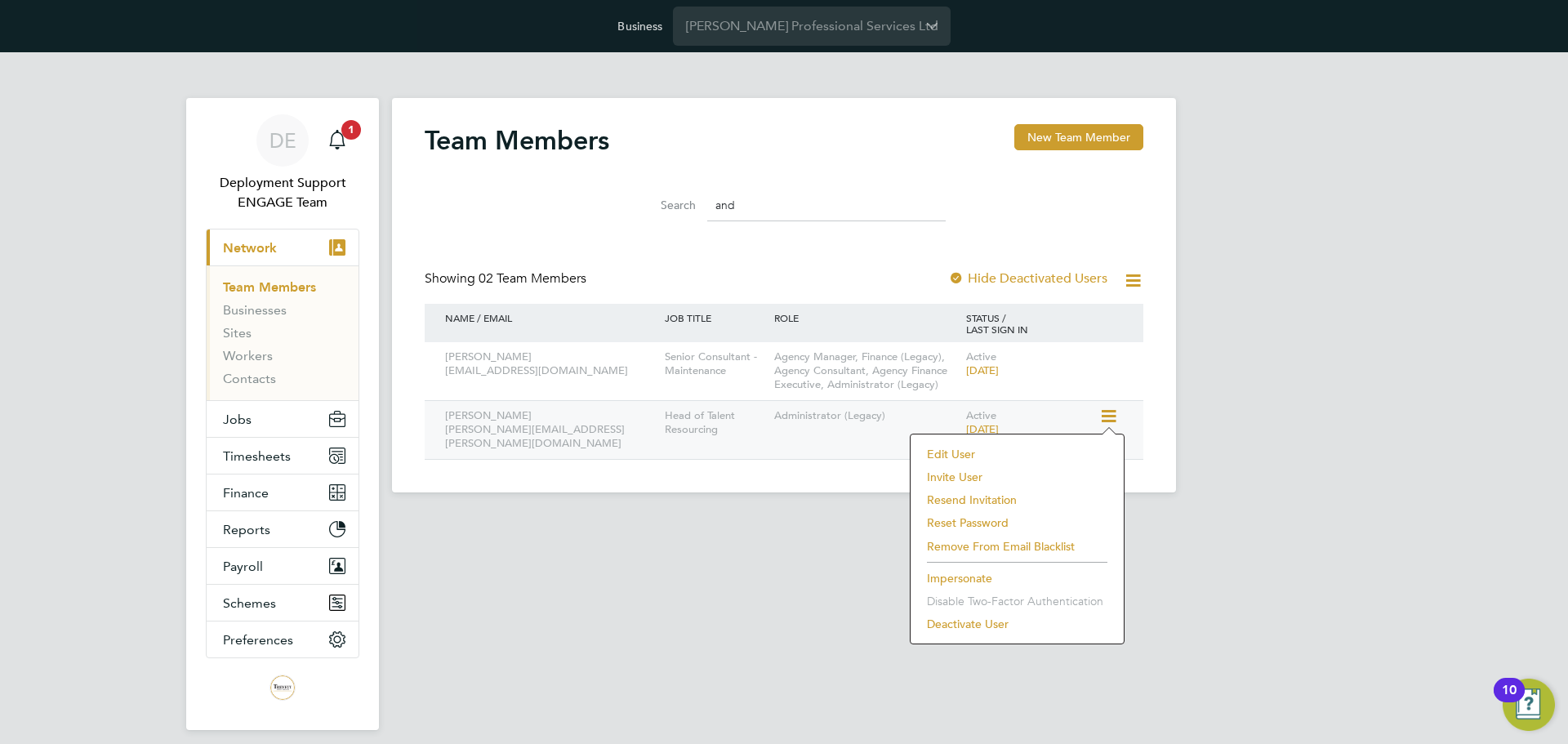
click at [1116, 411] on icon at bounding box center [1107, 416] width 17 height 19
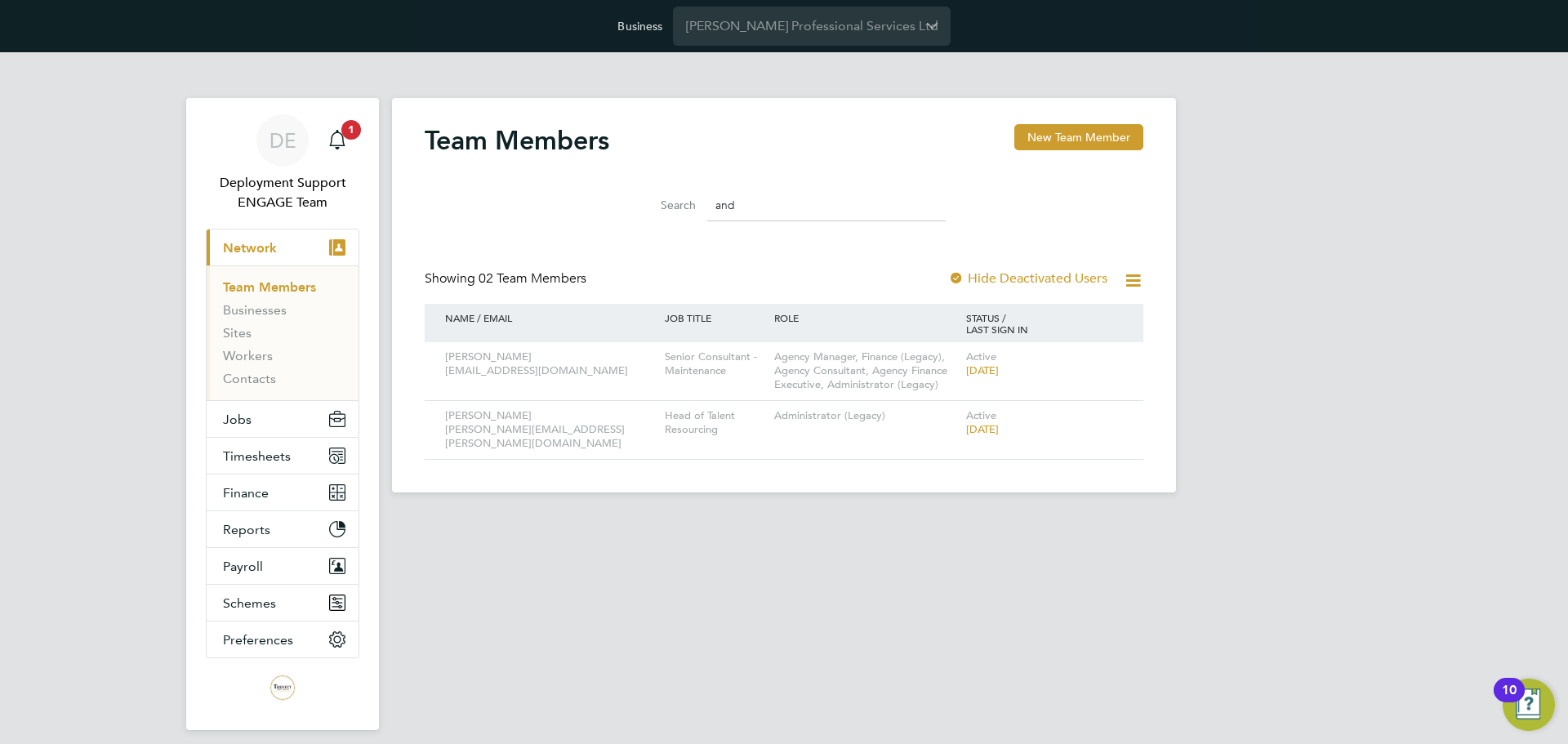
click at [759, 206] on input "and" at bounding box center [826, 205] width 239 height 32
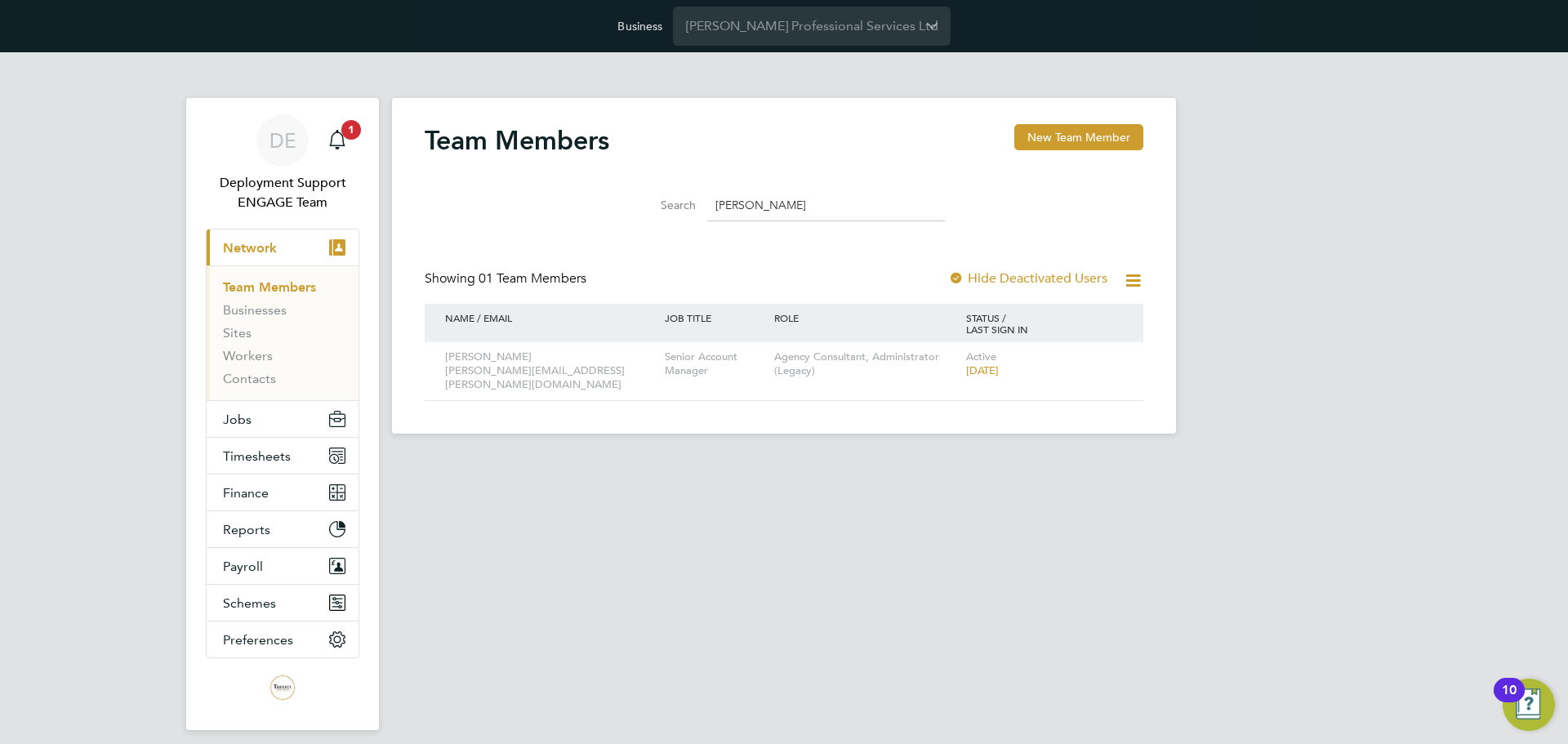
click at [771, 213] on input "chris" at bounding box center [826, 205] width 239 height 32
click at [853, 202] on input "karina" at bounding box center [826, 205] width 239 height 32
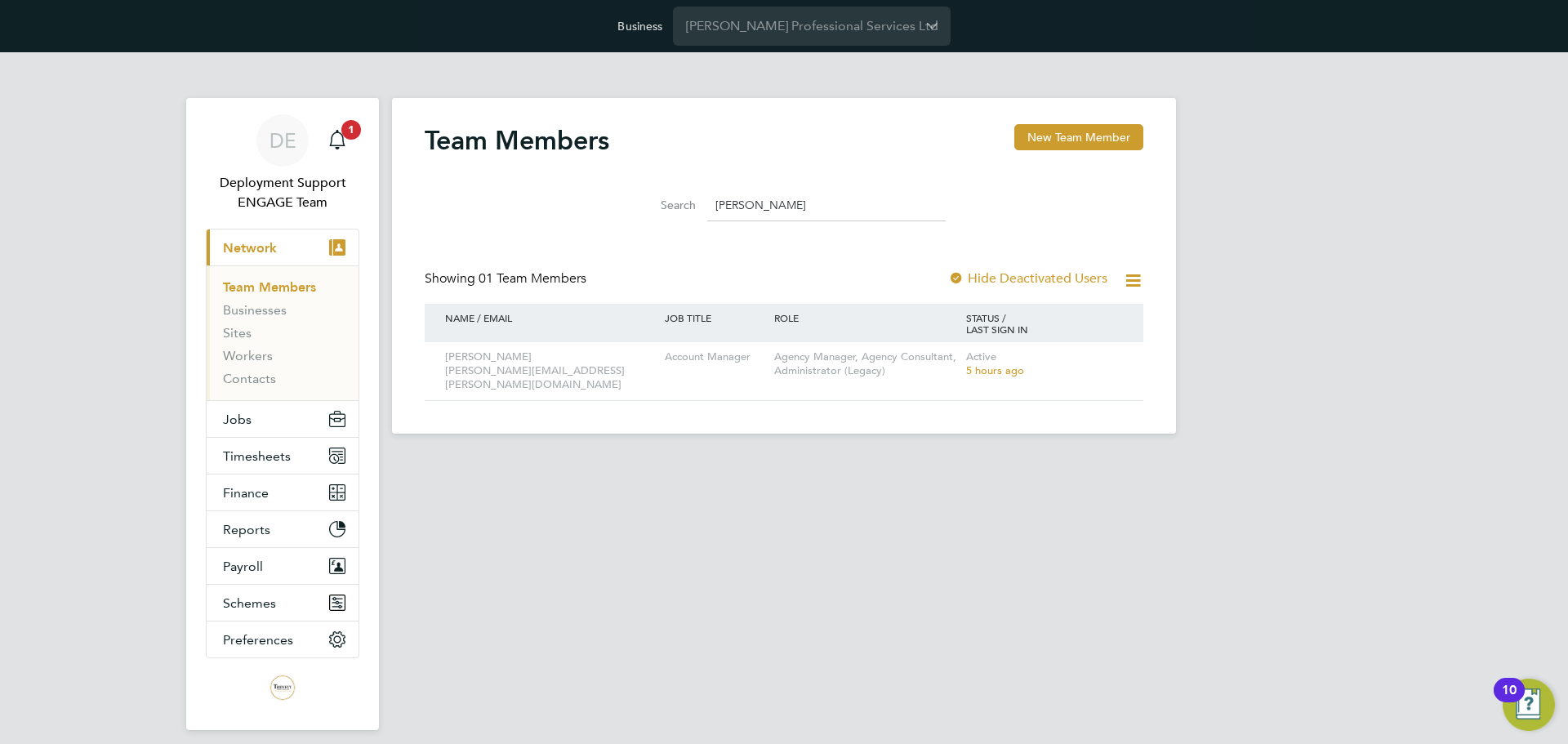
type input "tommy"
click at [787, 198] on input "tommy" at bounding box center [826, 205] width 239 height 32
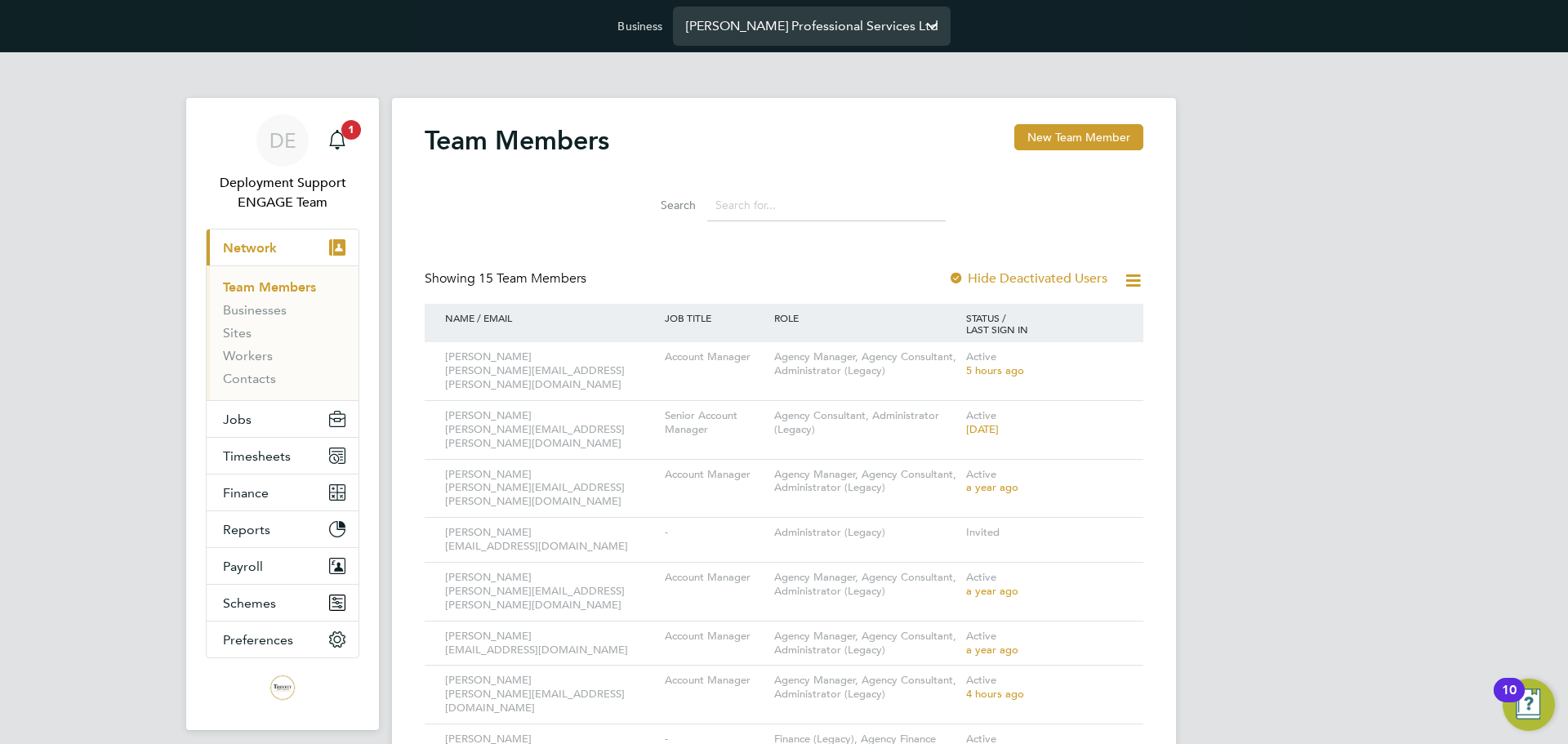
click at [788, 11] on input "Trevett Professional Services Ltd" at bounding box center [811, 25] width 278 height 38
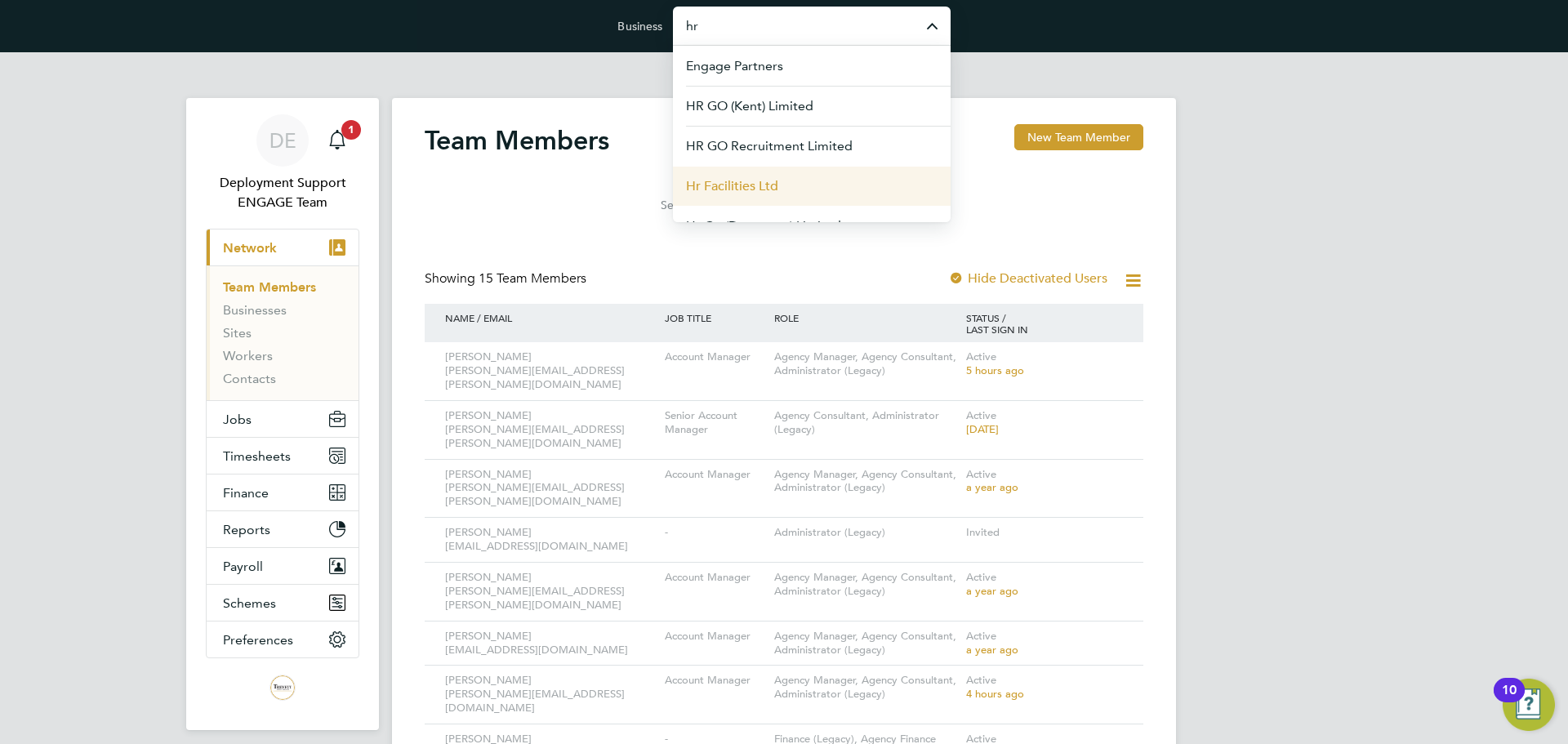
click at [787, 175] on li "Hr Facilities Ltd" at bounding box center [811, 186] width 278 height 40
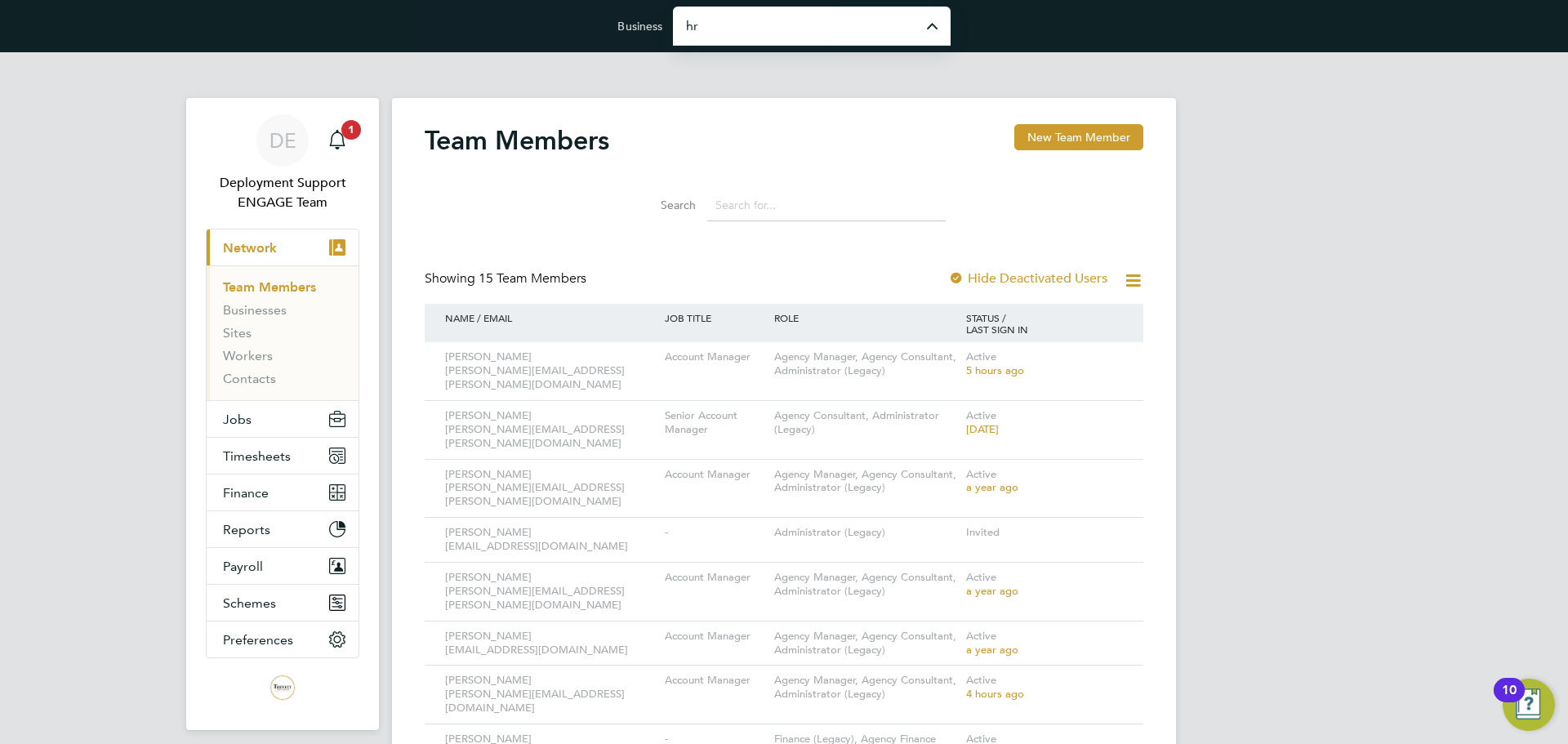
type input "Hr Facilities Ltd"
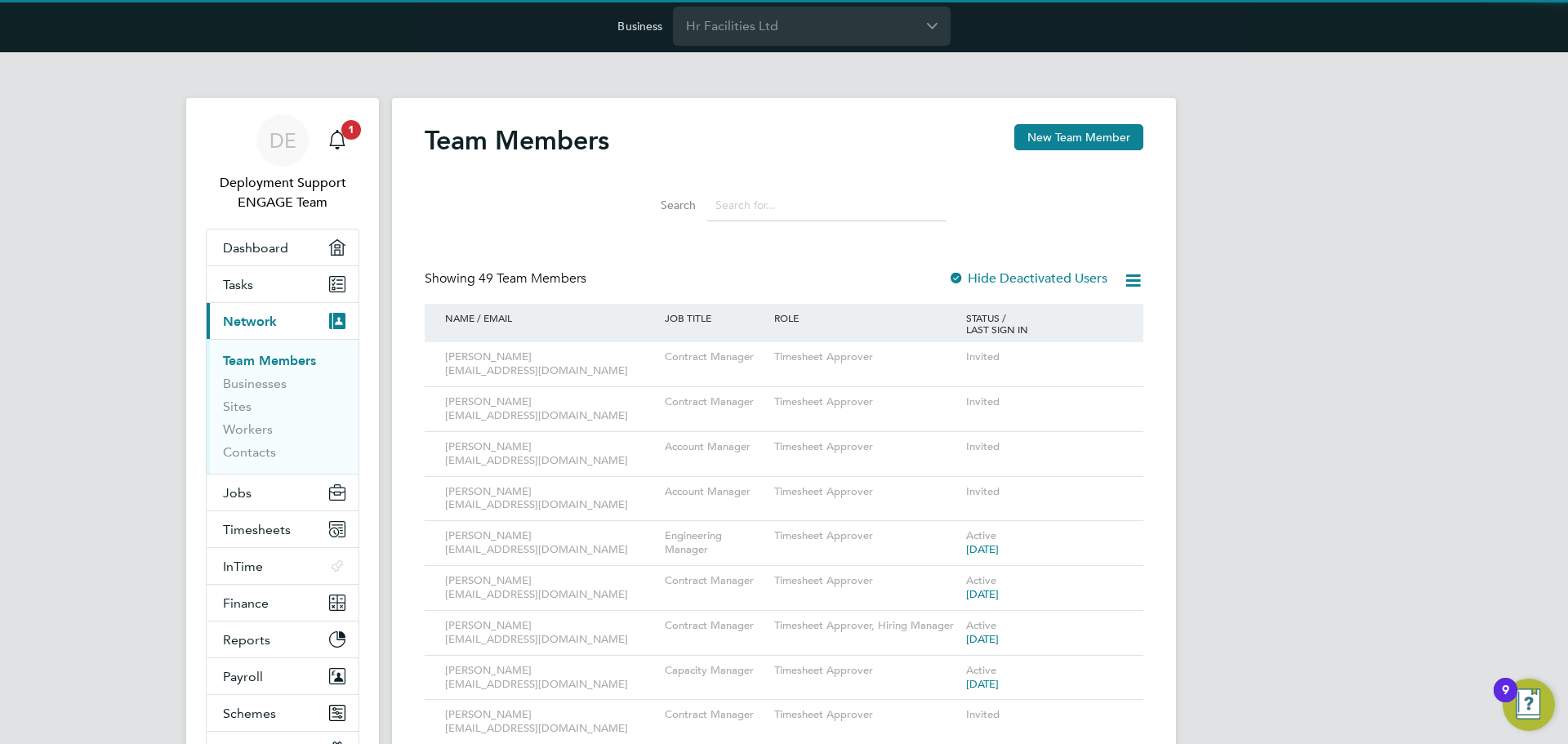
click at [790, 210] on input at bounding box center [826, 205] width 239 height 32
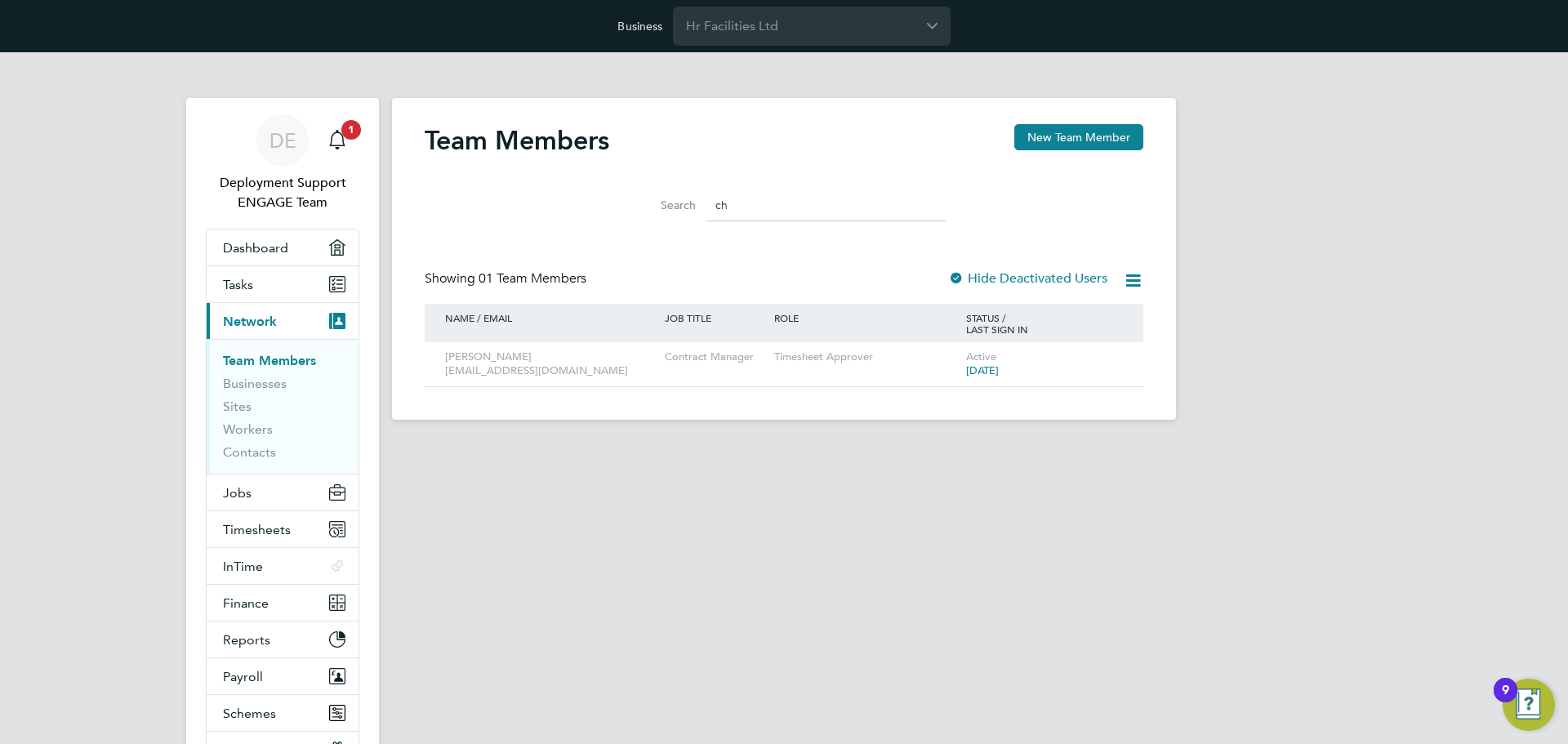
type input "c"
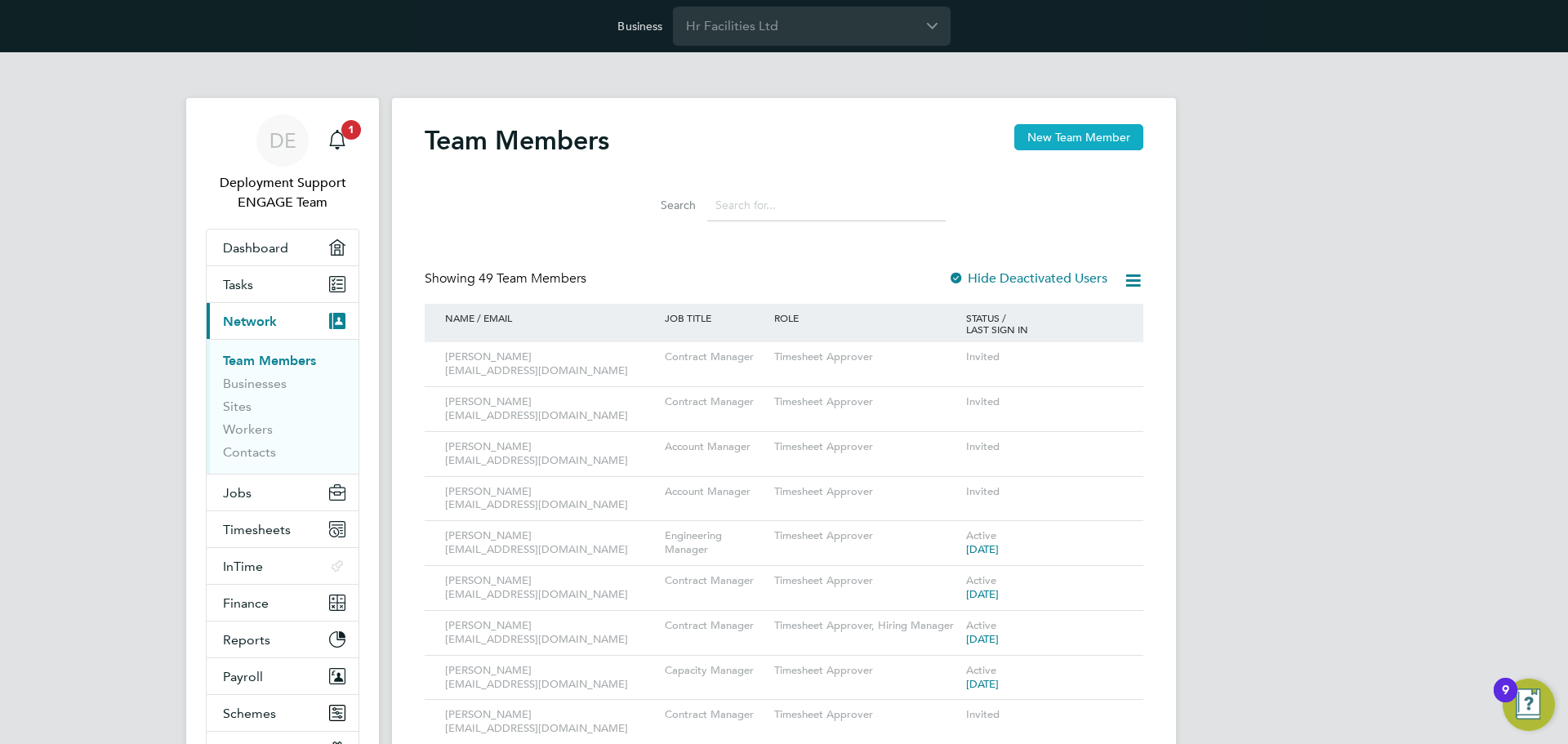
click at [1096, 124] on button "New Team Member" at bounding box center [1079, 137] width 129 height 26
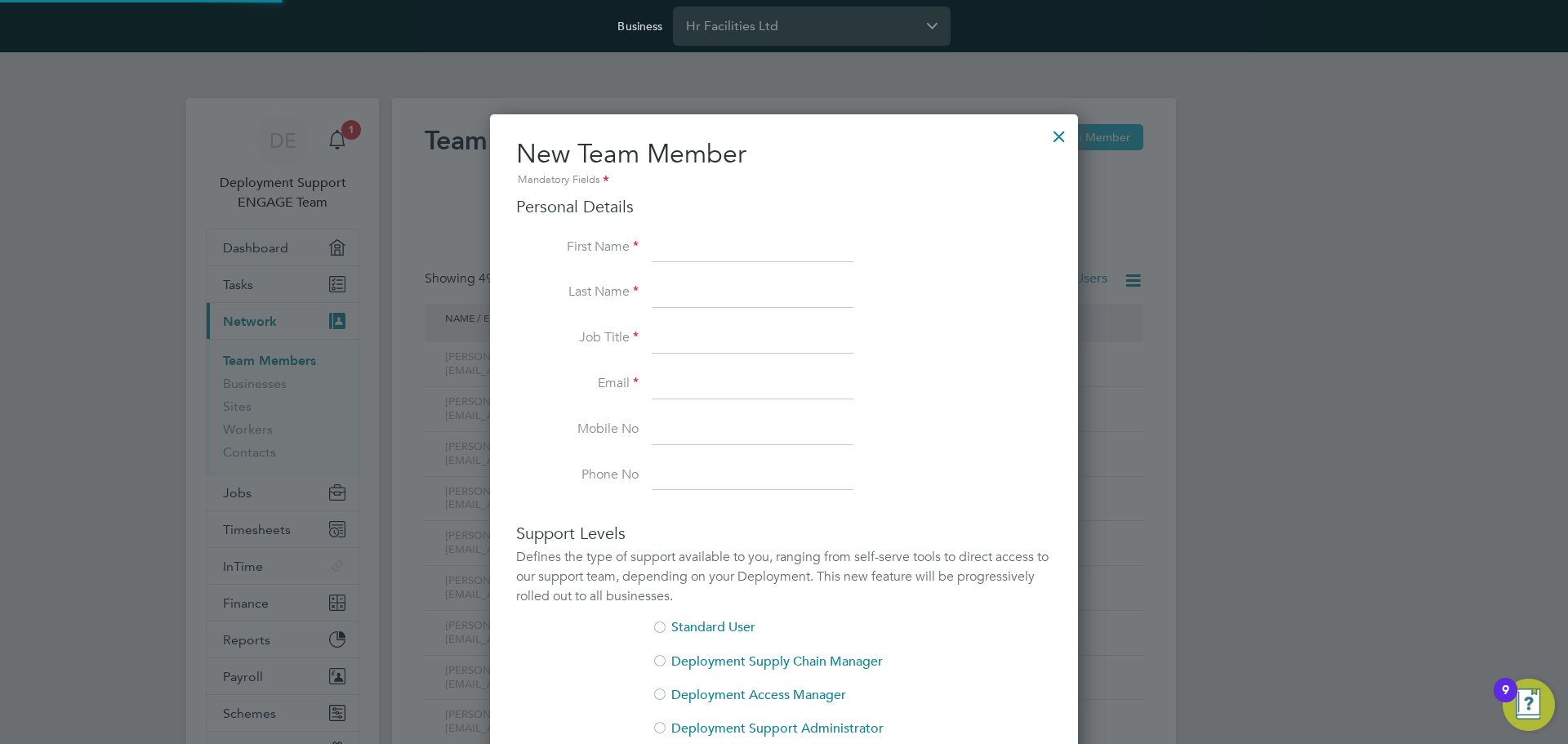
scroll to position [1038, 589]
click at [786, 230] on div "Personal Details First Name Last Name Job Title Email Mobile No Phone No" at bounding box center [784, 343] width 536 height 294
click at [778, 246] on input at bounding box center [752, 248] width 201 height 30
paste input "Charlie"
type input "Charlie"
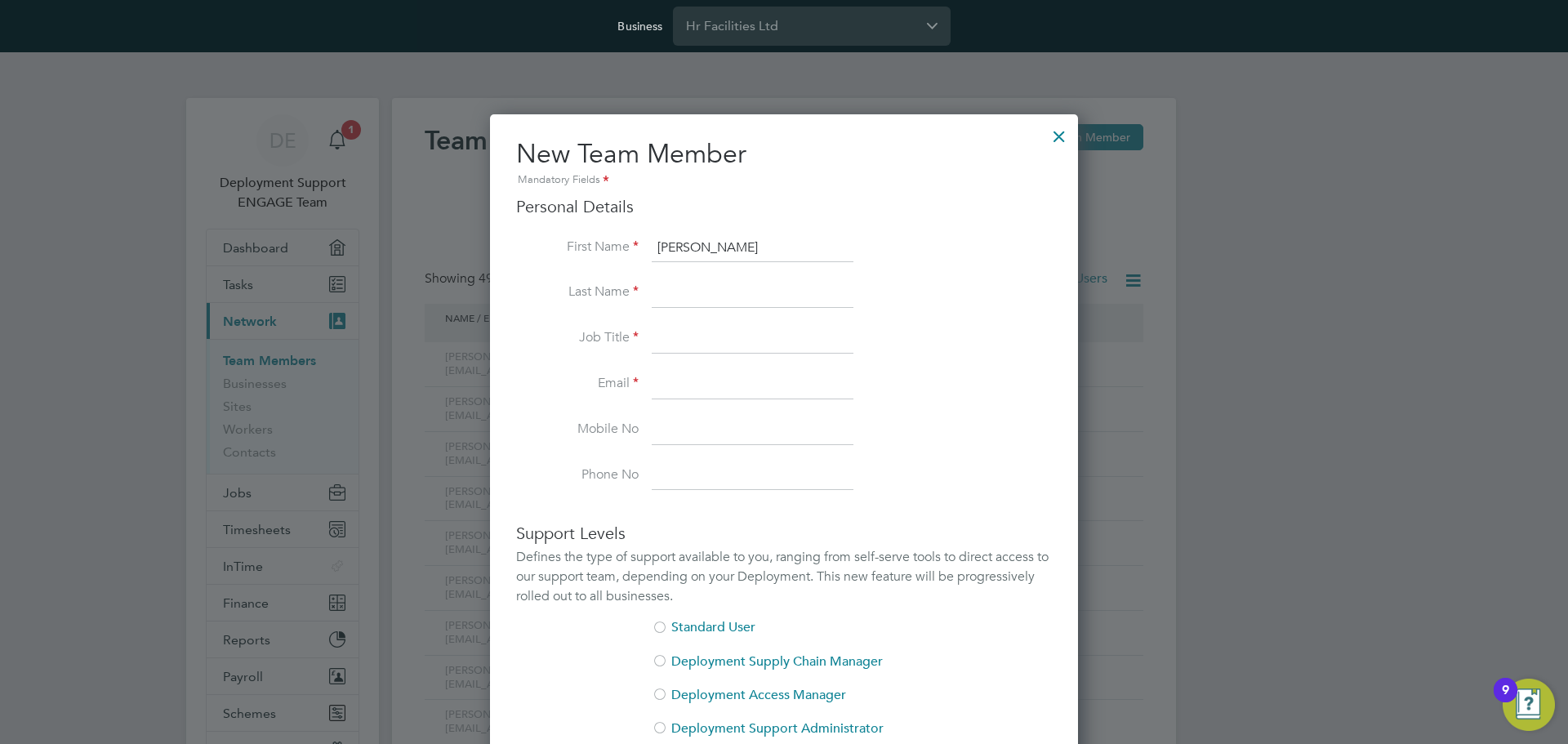
click at [812, 360] on li "Job Title" at bounding box center [784, 347] width 536 height 45
click at [798, 307] on input at bounding box center [752, 294] width 201 height 30
paste input "Allen"
type input "Allen"
click at [947, 310] on li "Last Name Allen" at bounding box center [784, 301] width 536 height 45
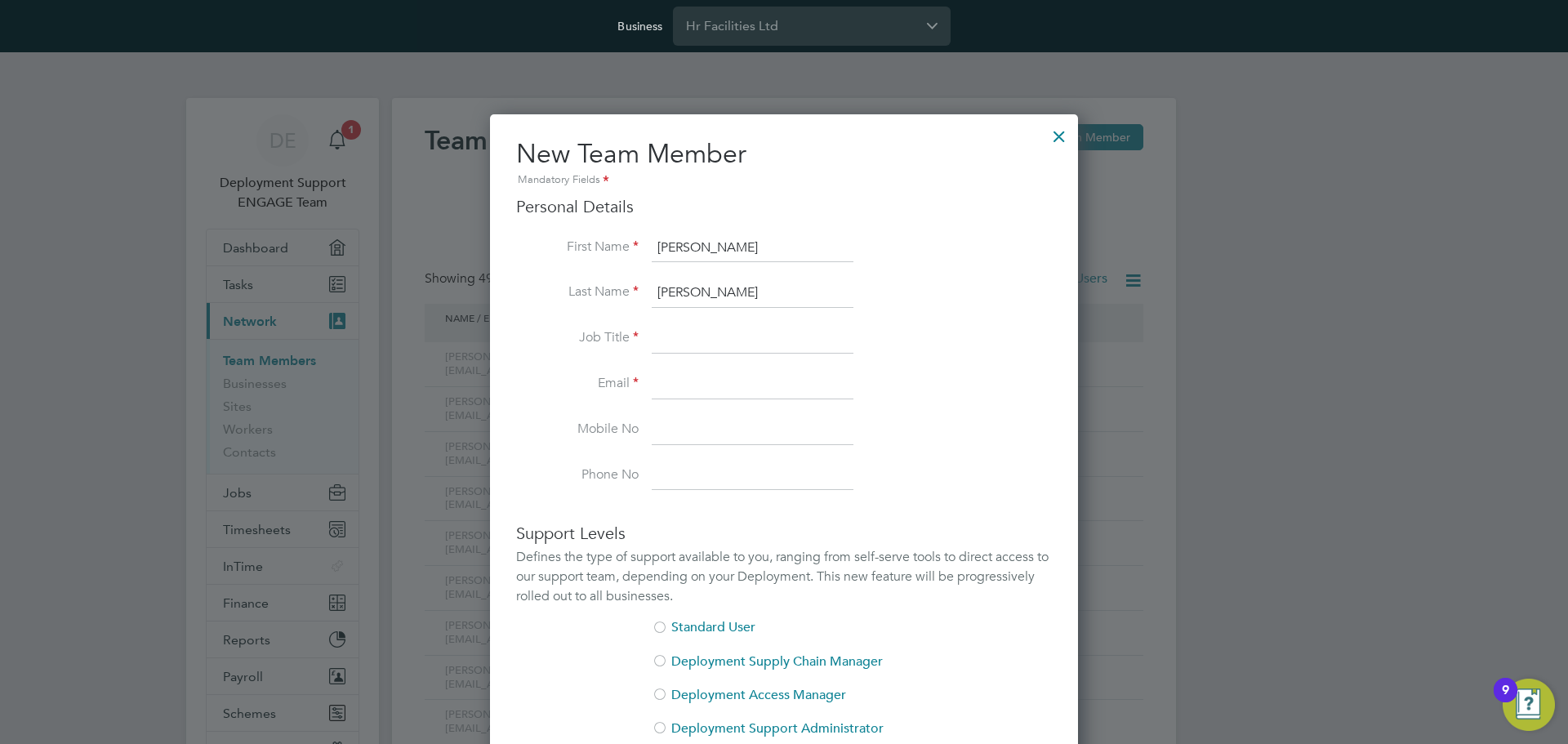
click at [784, 342] on input at bounding box center [752, 339] width 201 height 30
paste input "Area General Manager"
type input "Area General Manager"
click at [866, 370] on li "Email" at bounding box center [784, 392] width 536 height 45
click at [737, 396] on input at bounding box center [752, 384] width 201 height 30
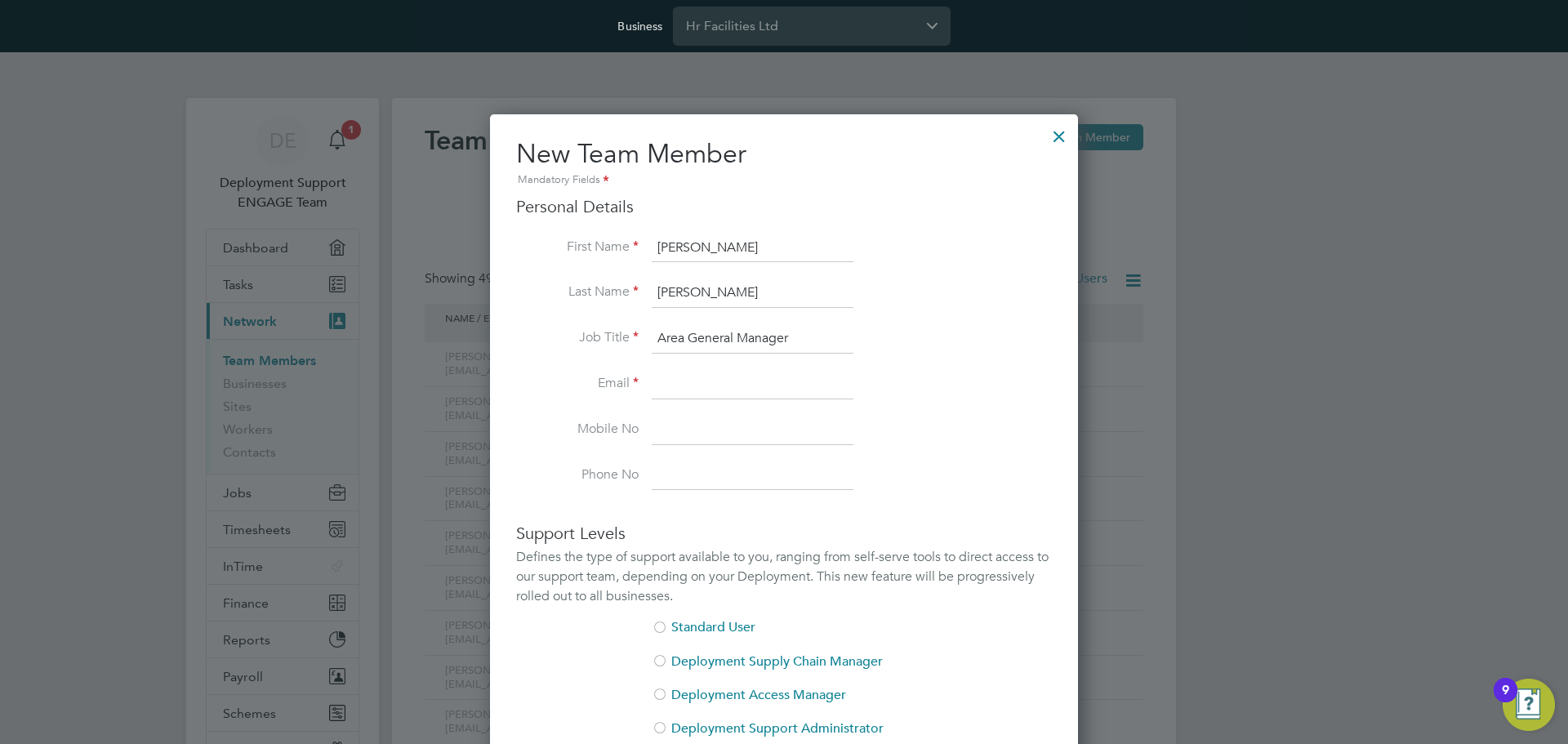
paste input "callen@smartmanagedsolutions.com"
type input "callen@smartmanagedsolutions.com"
click at [938, 421] on li "Mobile No" at bounding box center [784, 438] width 536 height 45
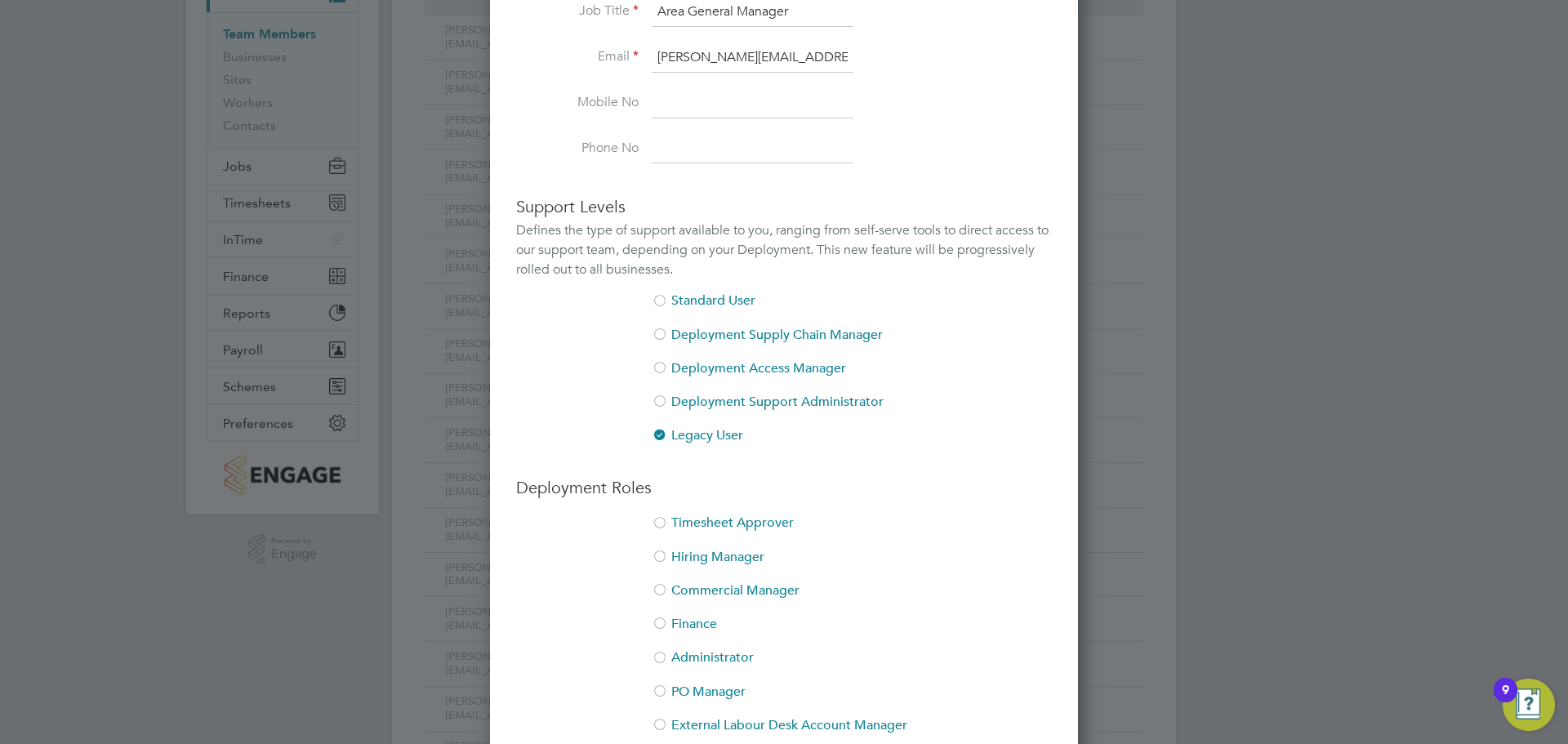
scroll to position [408, 0]
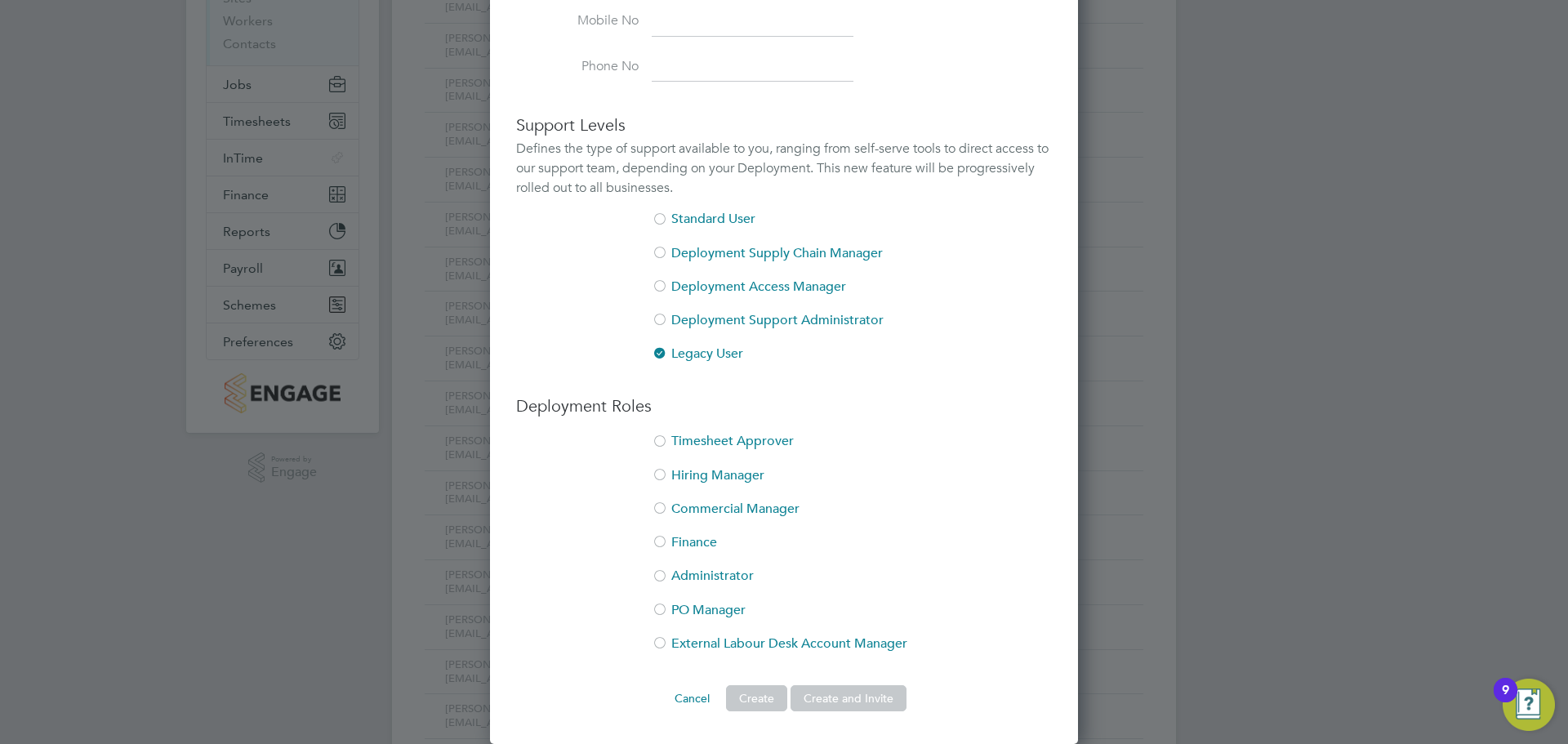
click at [761, 438] on li "Timesheet Approver" at bounding box center [784, 450] width 536 height 33
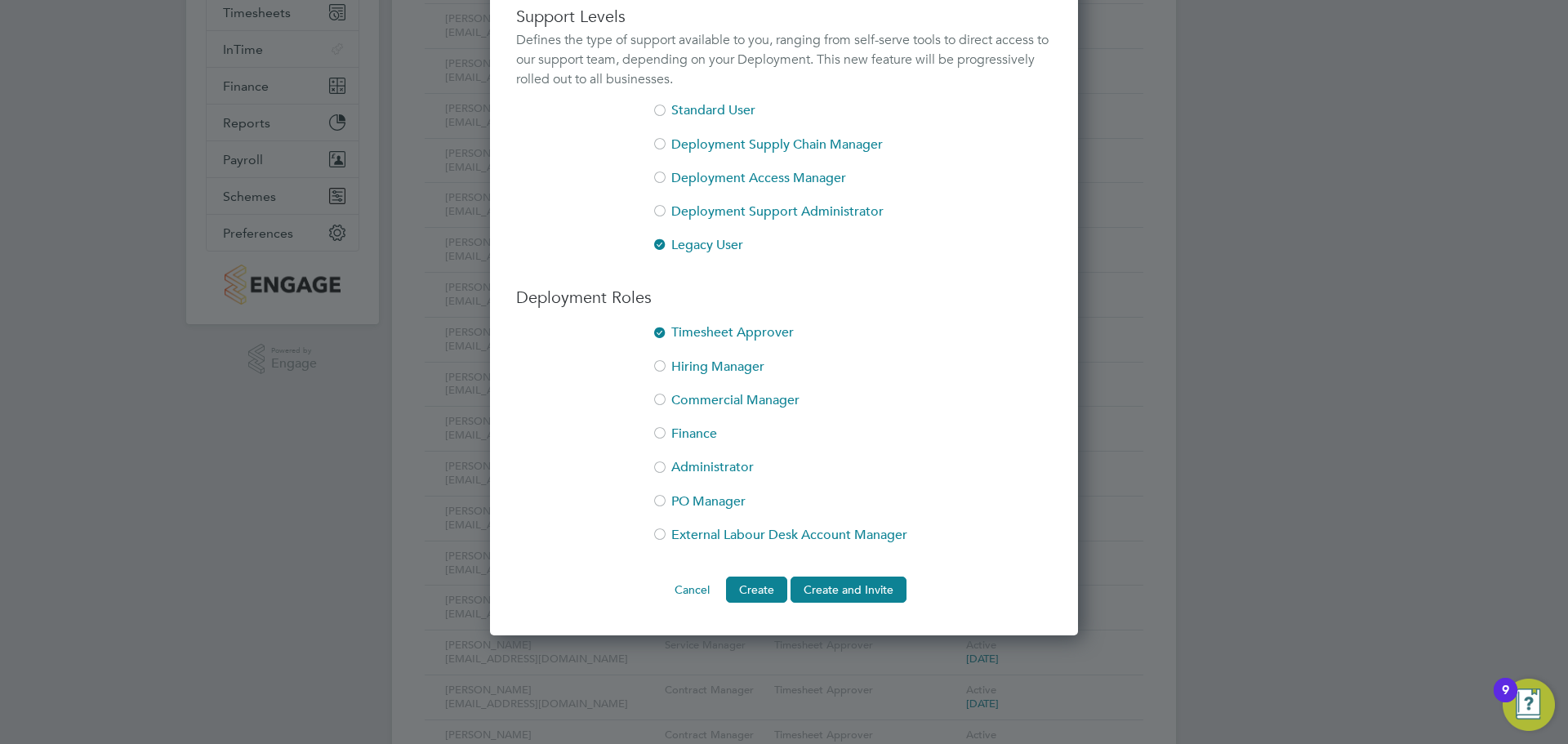
scroll to position [653, 0]
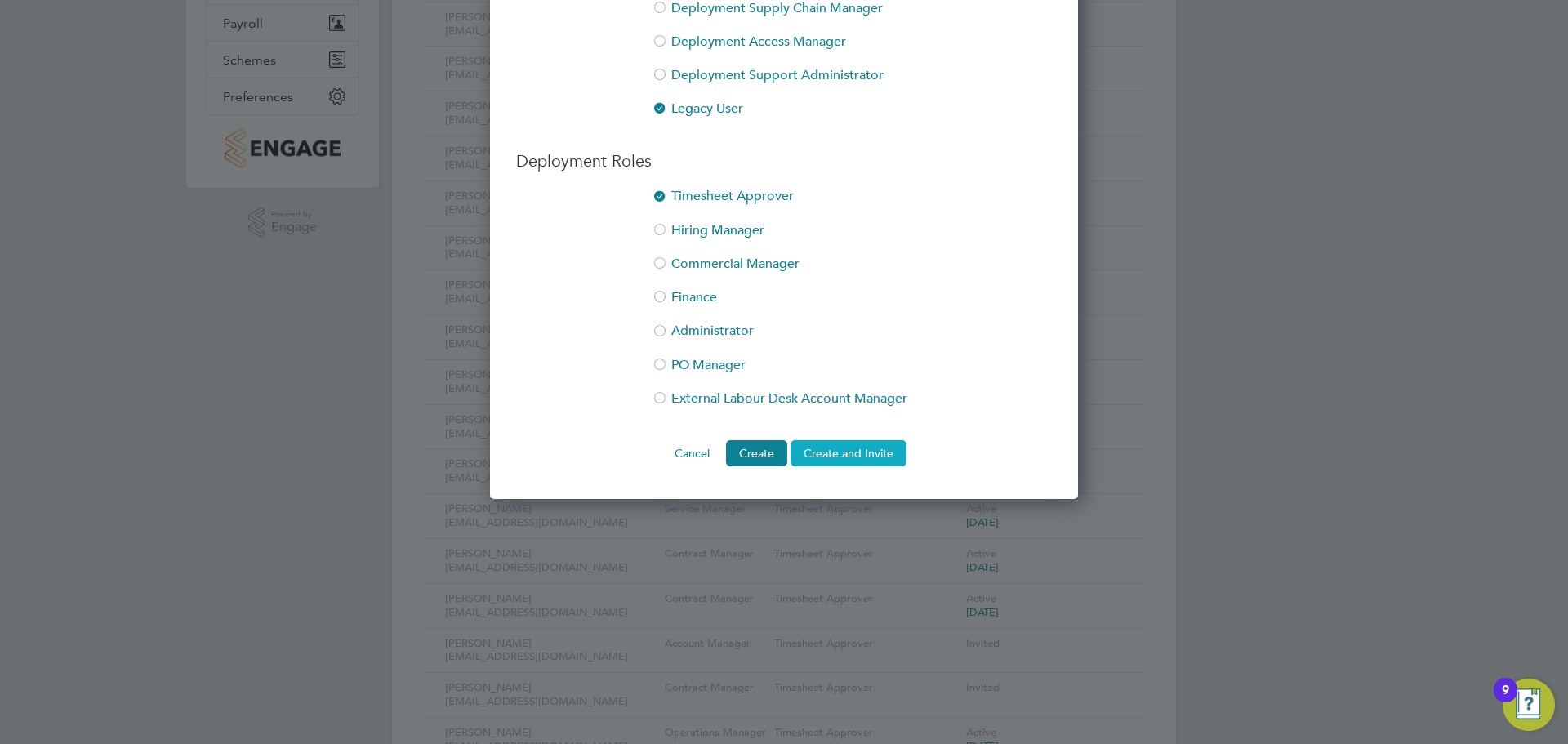
click at [858, 457] on button "Create and Invite" at bounding box center [848, 453] width 116 height 26
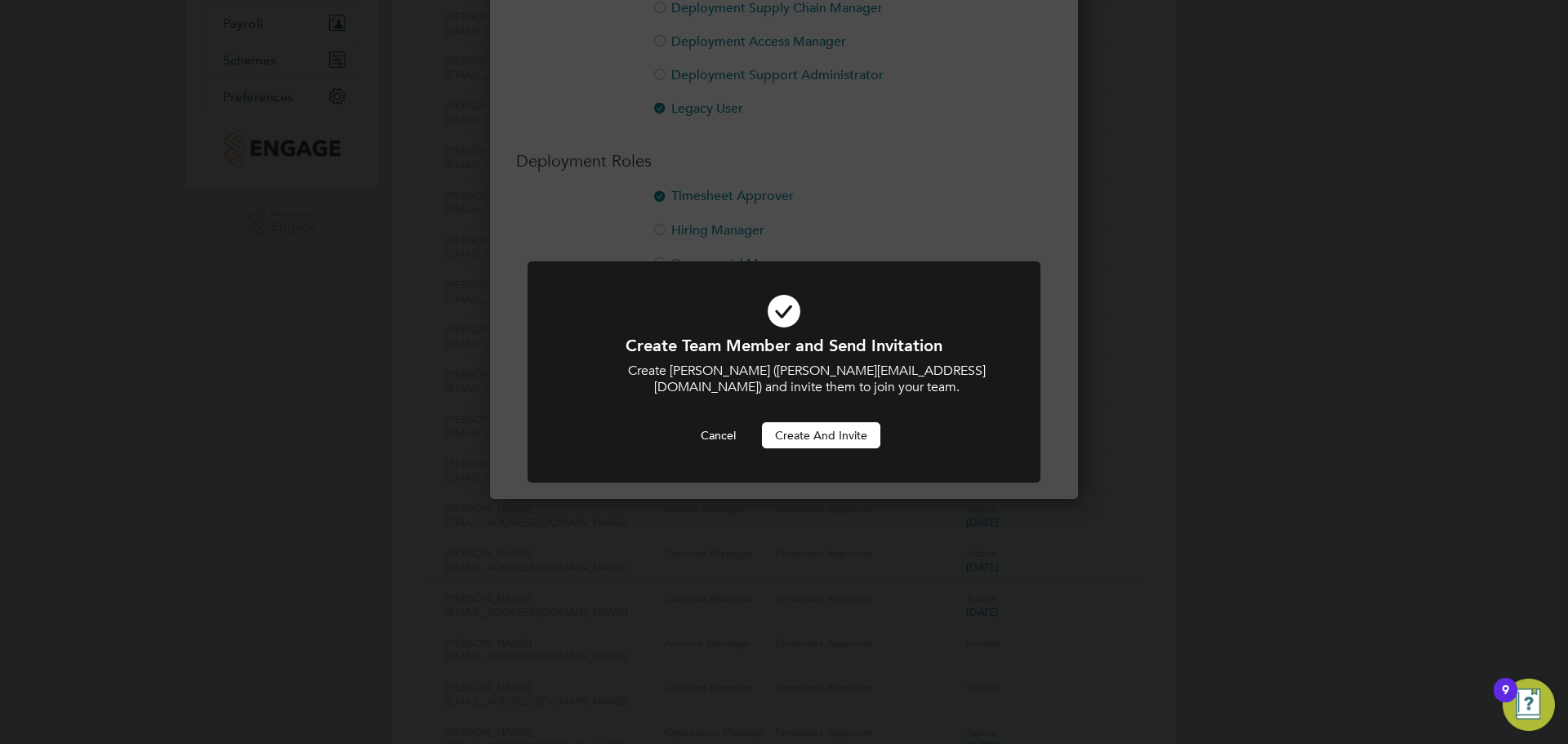
scroll to position [0, 0]
click at [848, 434] on button "Create and invite" at bounding box center [821, 435] width 119 height 26
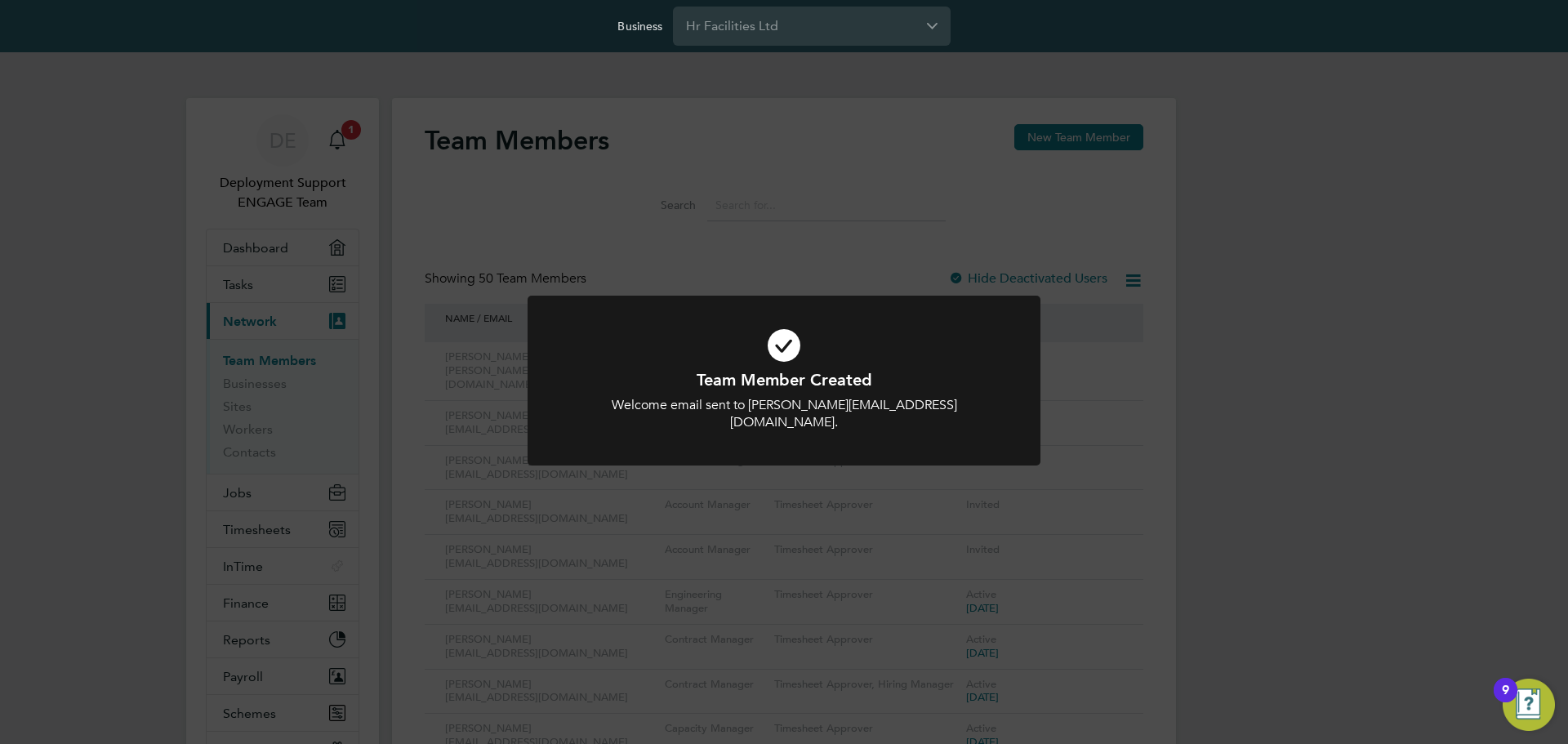
click at [883, 220] on div "Team Member Created Welcome email sent to callen@smartmanagedsolutions.com. Can…" at bounding box center [784, 372] width 1568 height 744
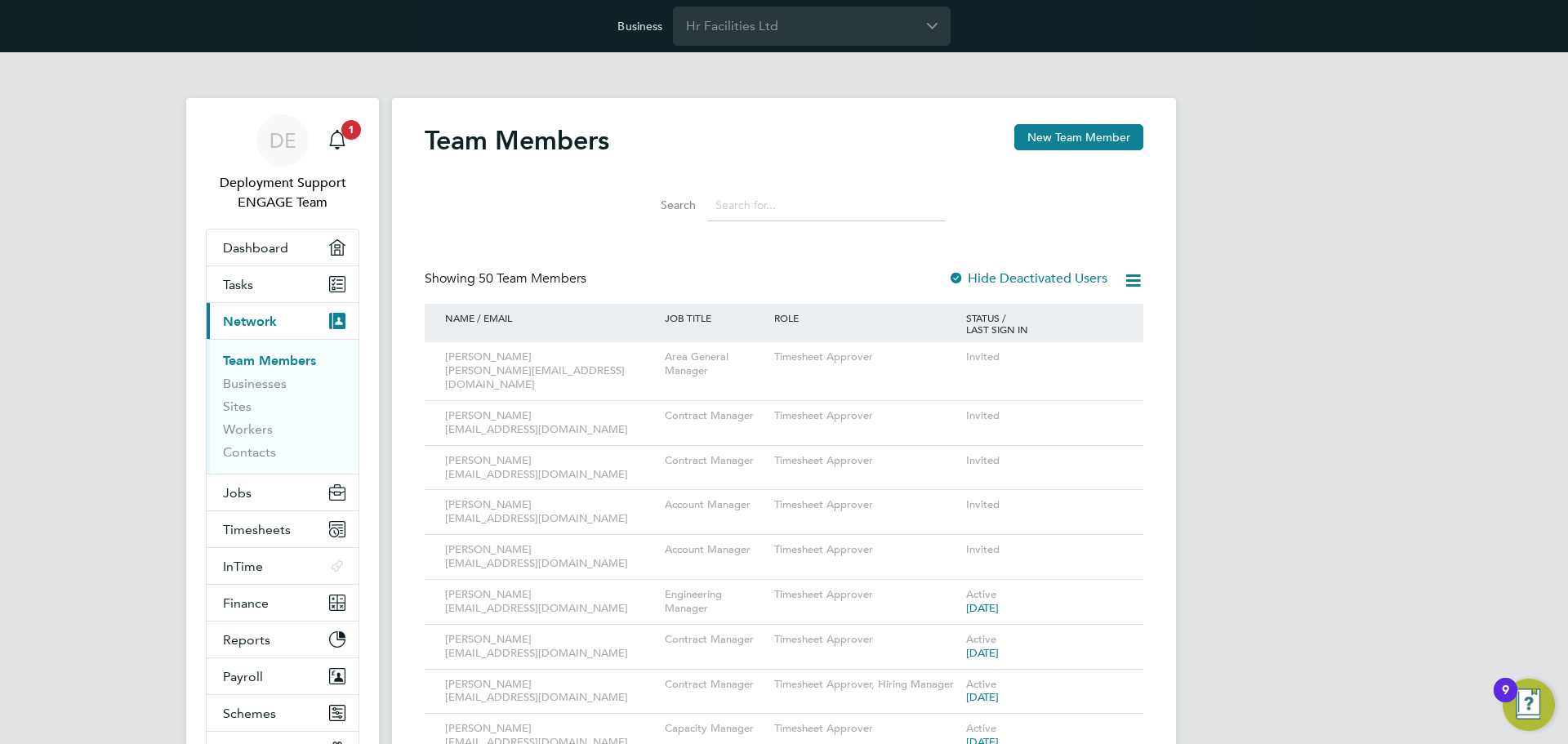
click at [834, 205] on input at bounding box center [826, 205] width 239 height 32
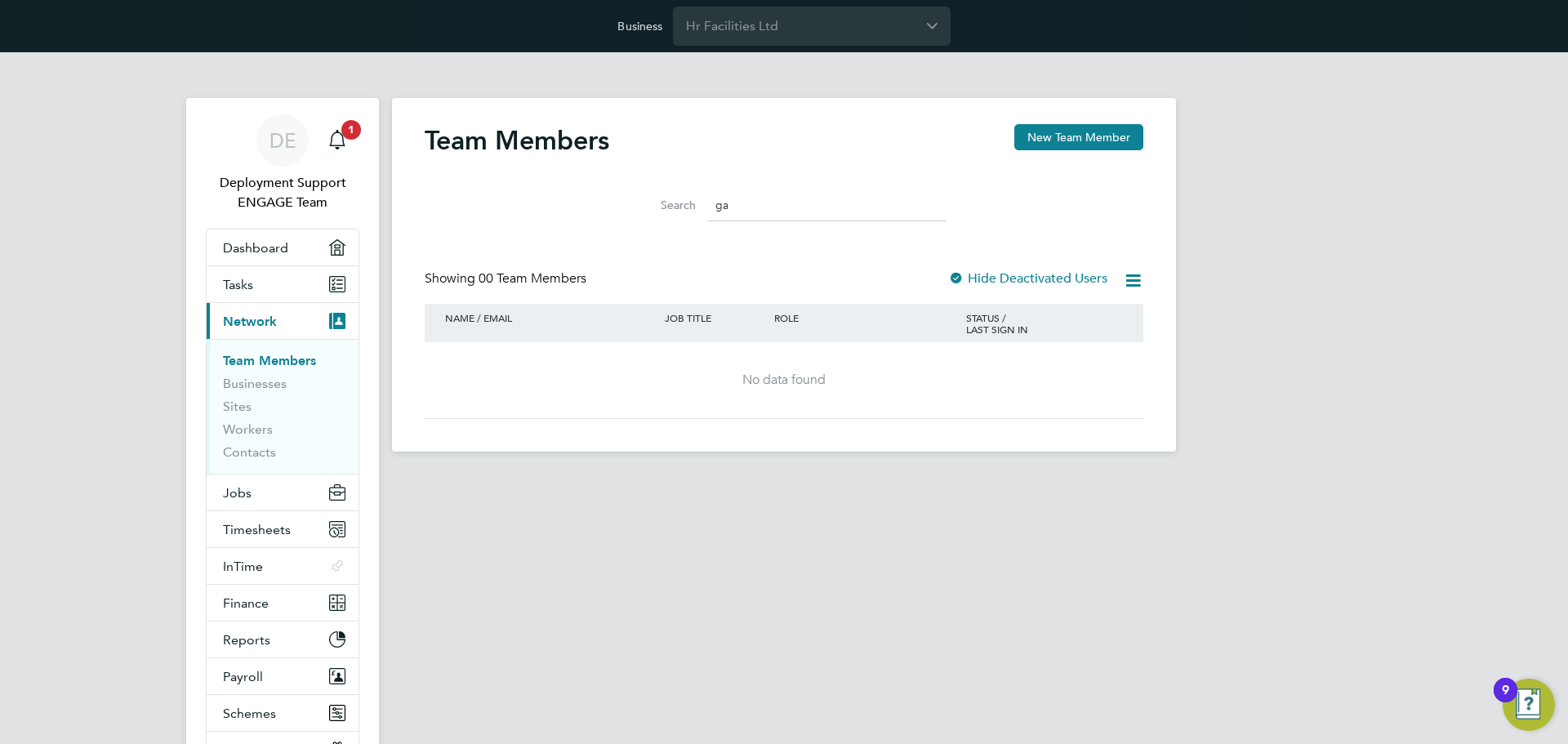
type input "g"
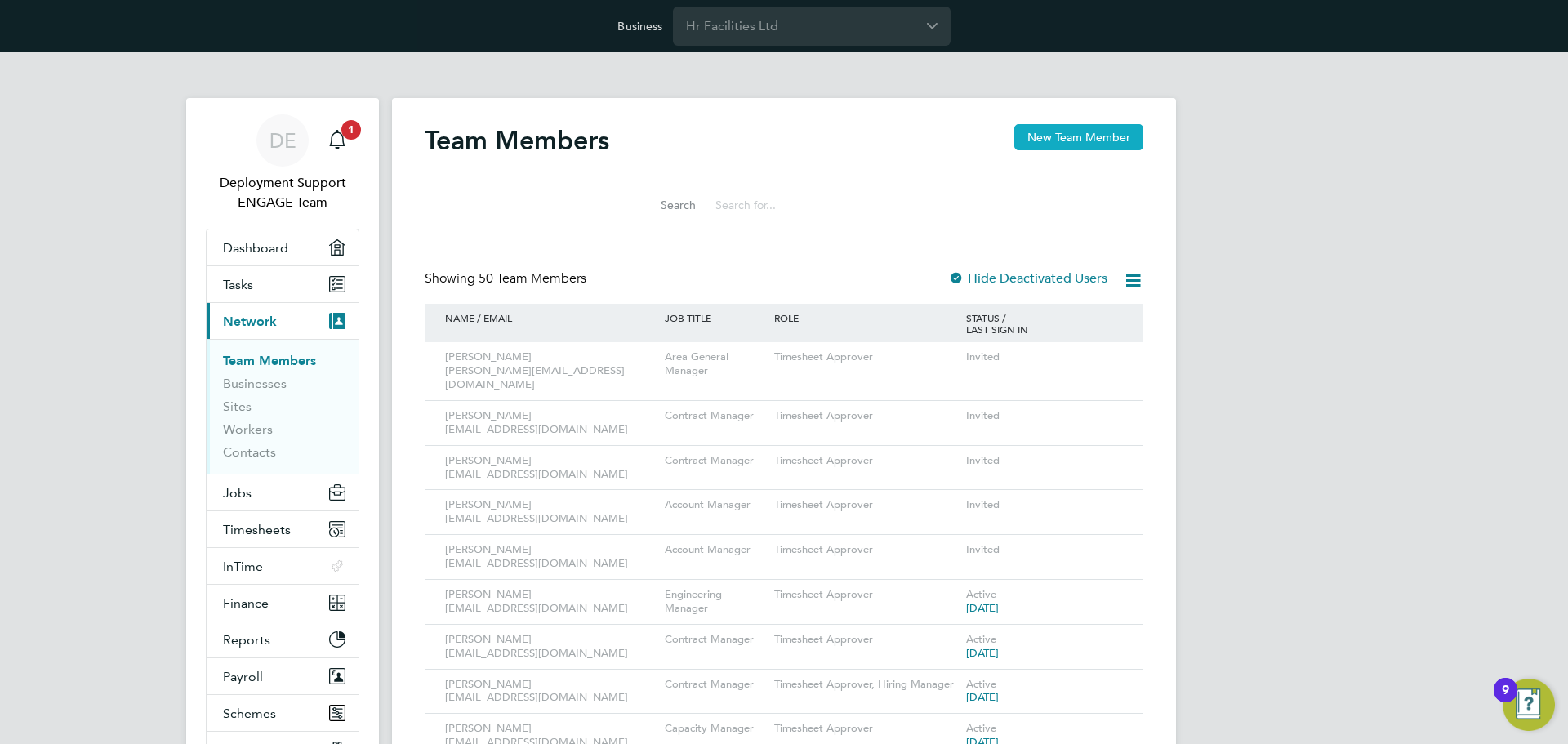
click at [1117, 137] on button "New Team Member" at bounding box center [1079, 137] width 129 height 26
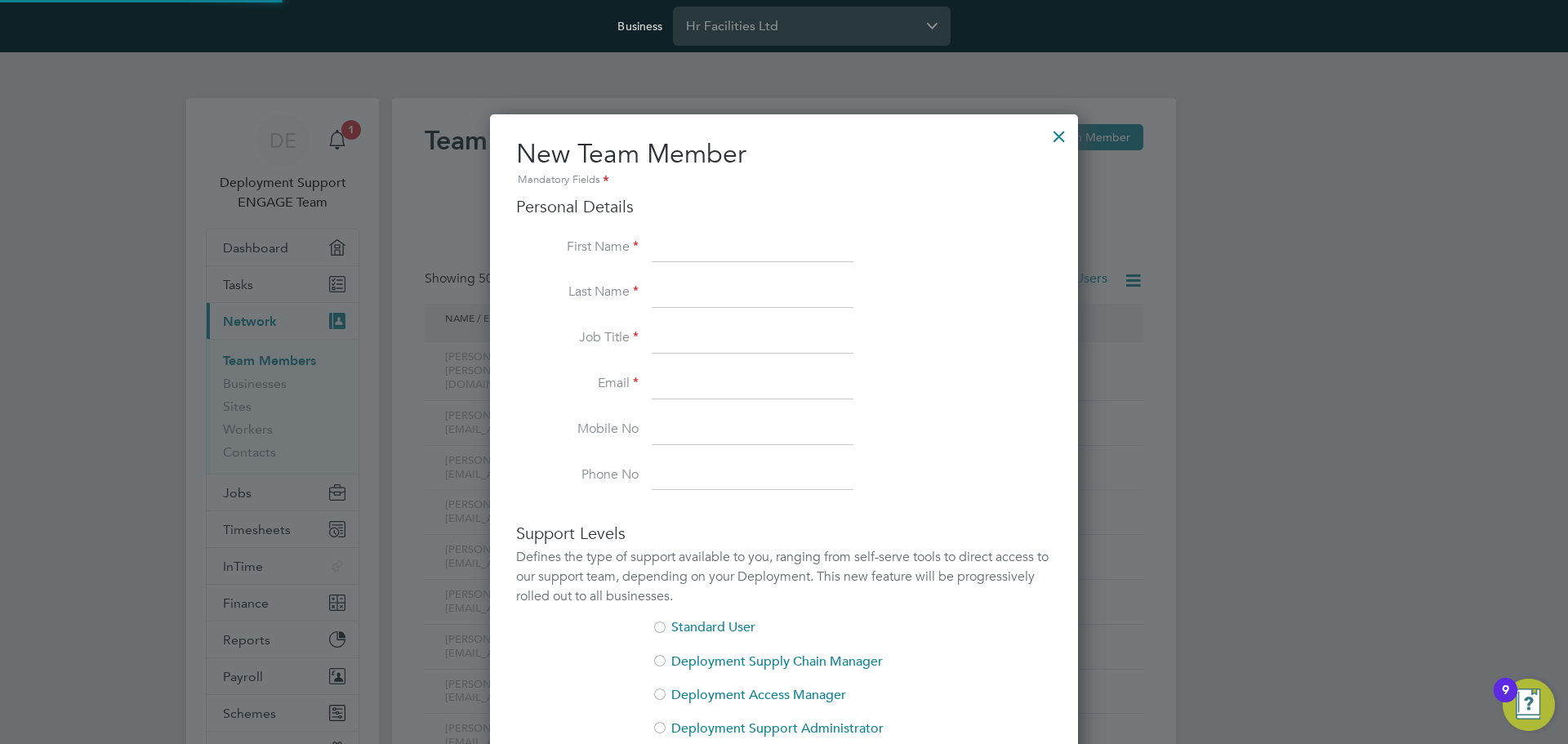
scroll to position [1038, 589]
click at [758, 245] on input at bounding box center [752, 248] width 201 height 30
paste input "Gareth"
type input "Gareth"
click at [560, 343] on label "Job Title" at bounding box center [577, 338] width 123 height 17
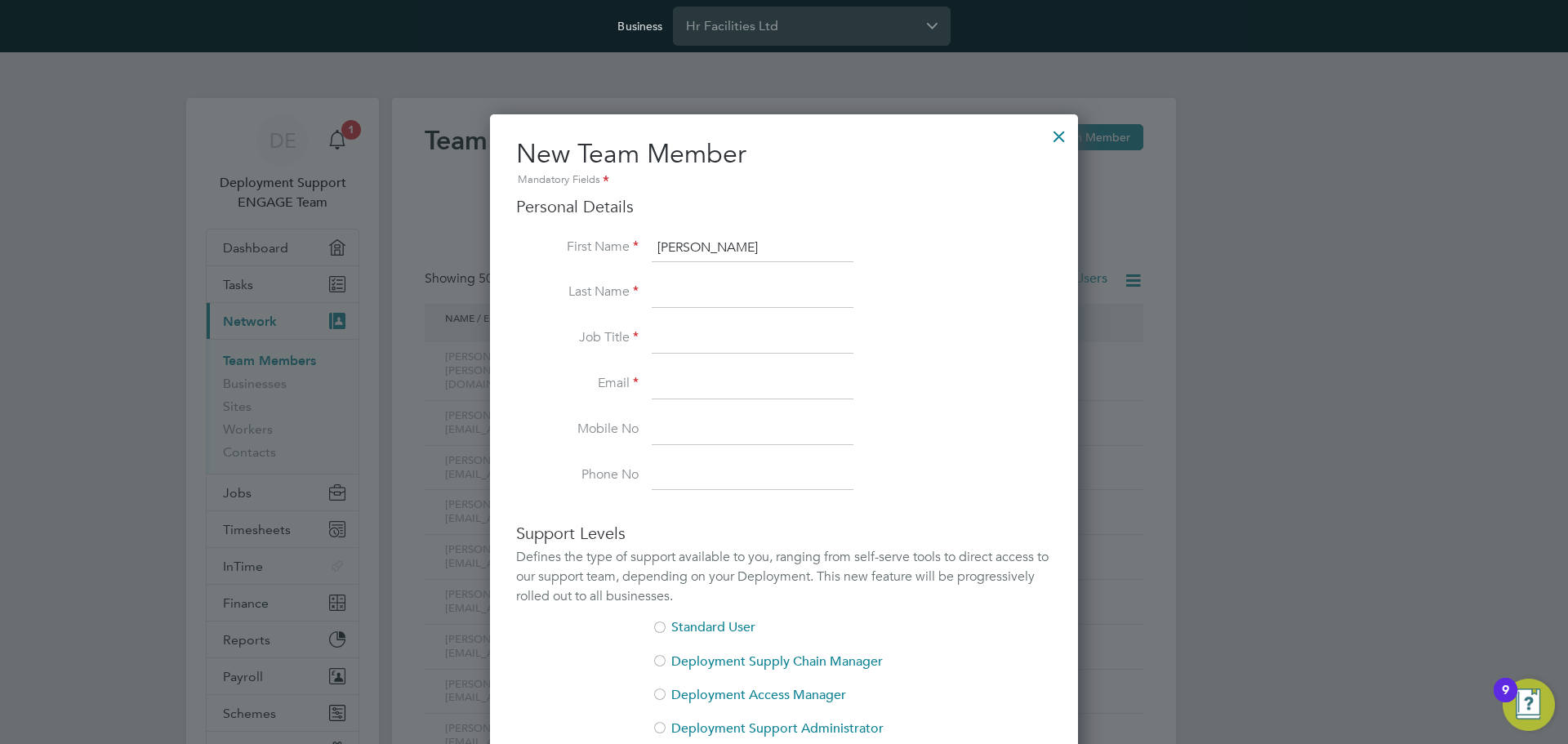
click at [681, 301] on input at bounding box center [752, 294] width 201 height 30
paste input "Harris"
type input "Harris"
drag, startPoint x: 572, startPoint y: 323, endPoint x: 610, endPoint y: 335, distance: 39.8
click at [572, 323] on li "Last Name Harris" at bounding box center [784, 301] width 536 height 45
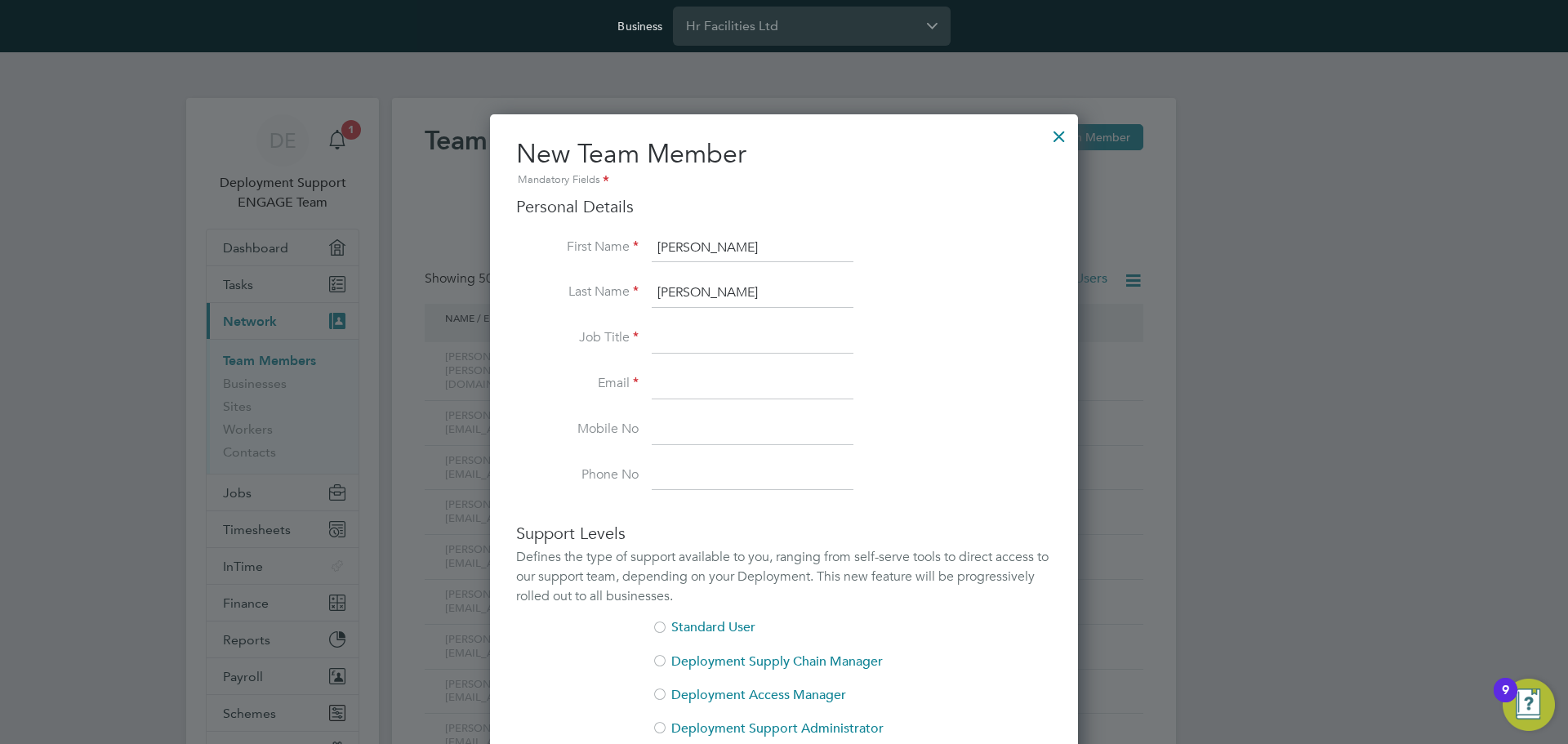
click at [678, 345] on input at bounding box center [752, 339] width 201 height 30
paste input "Compliance Manager"
type input "Compliance Manager"
click at [726, 389] on input at bounding box center [752, 384] width 201 height 30
paste input "gharris@smartmanagedsolutions.com"
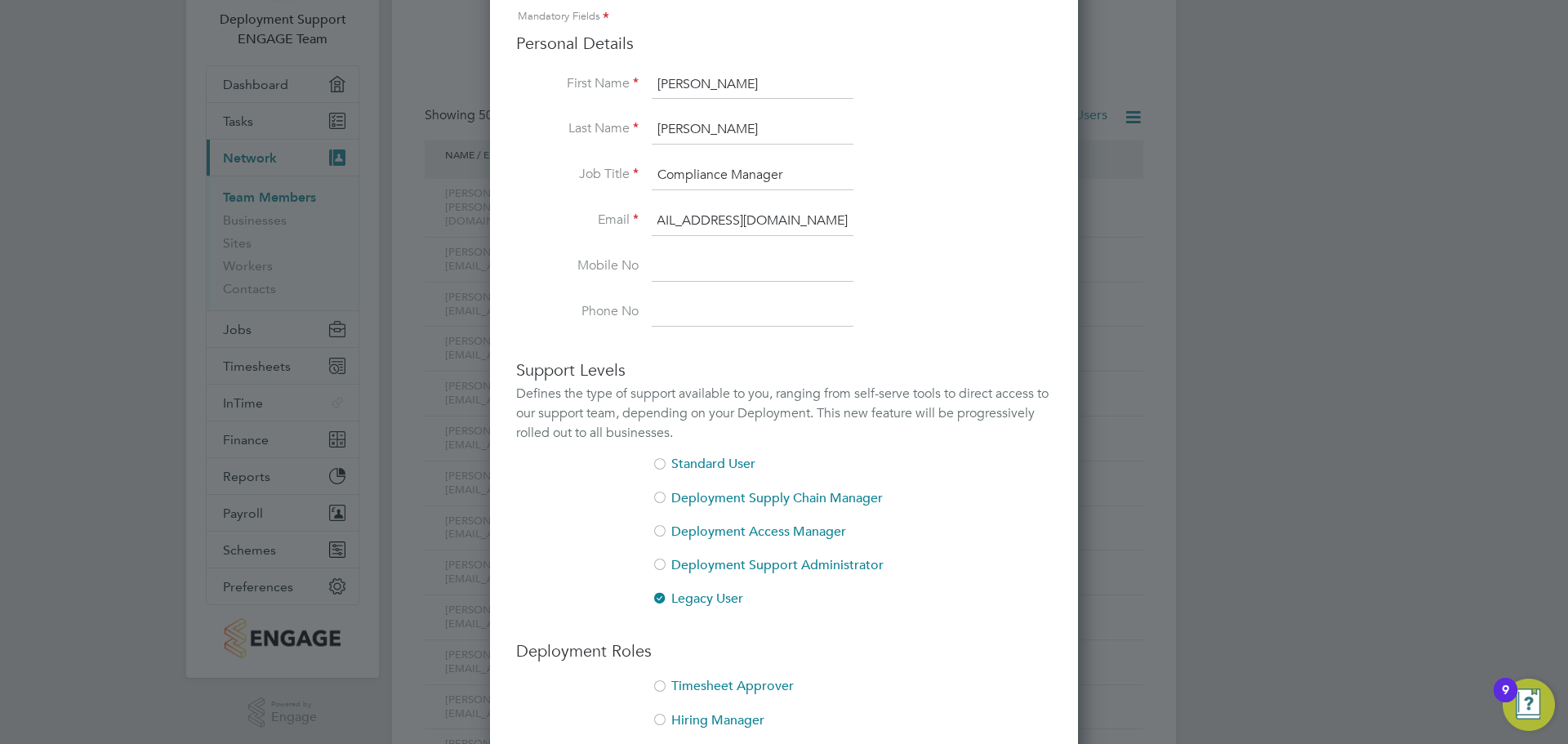
scroll to position [327, 0]
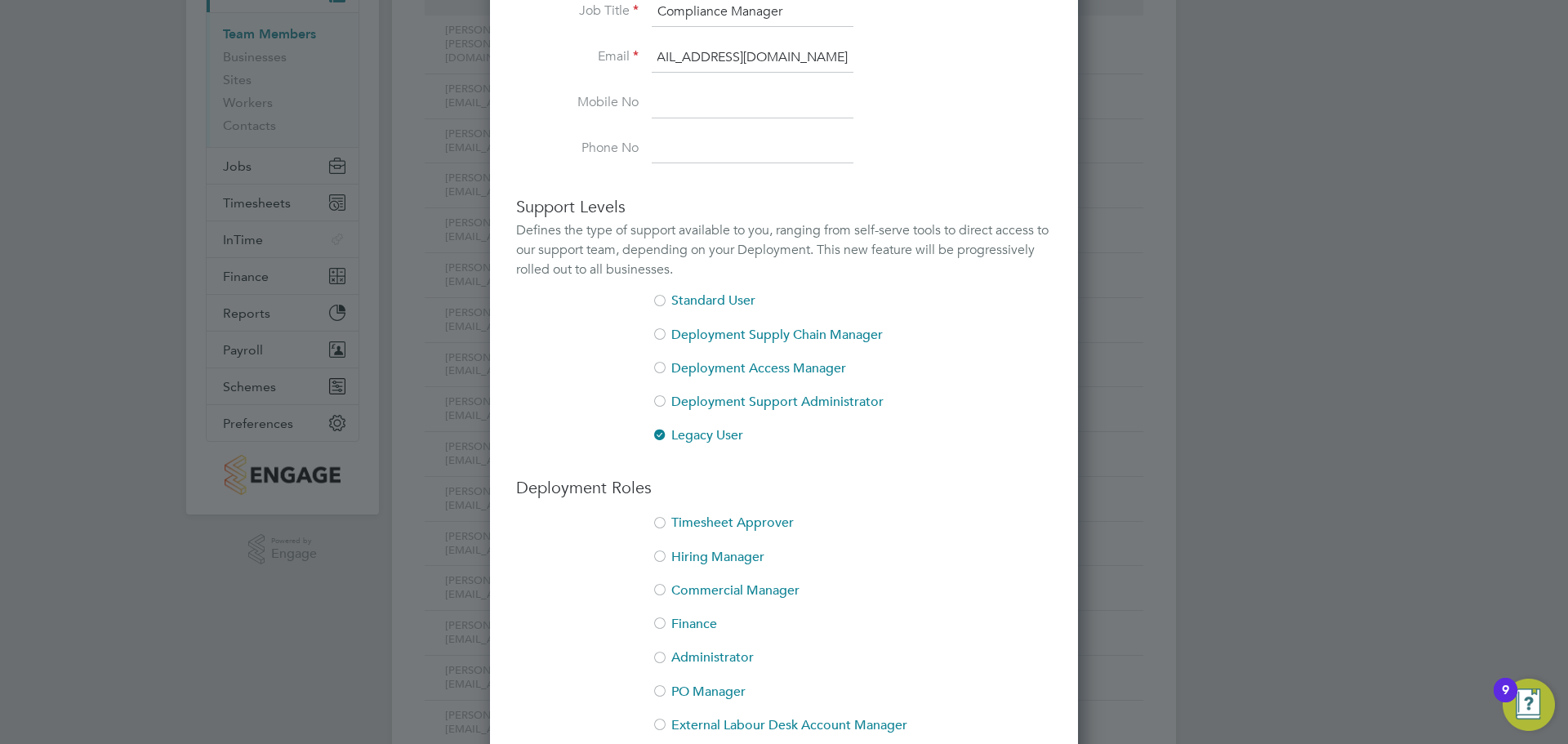
type input "gharris@smartmanagedsolutions.com"
click at [703, 527] on li "Timesheet Approver" at bounding box center [784, 531] width 536 height 33
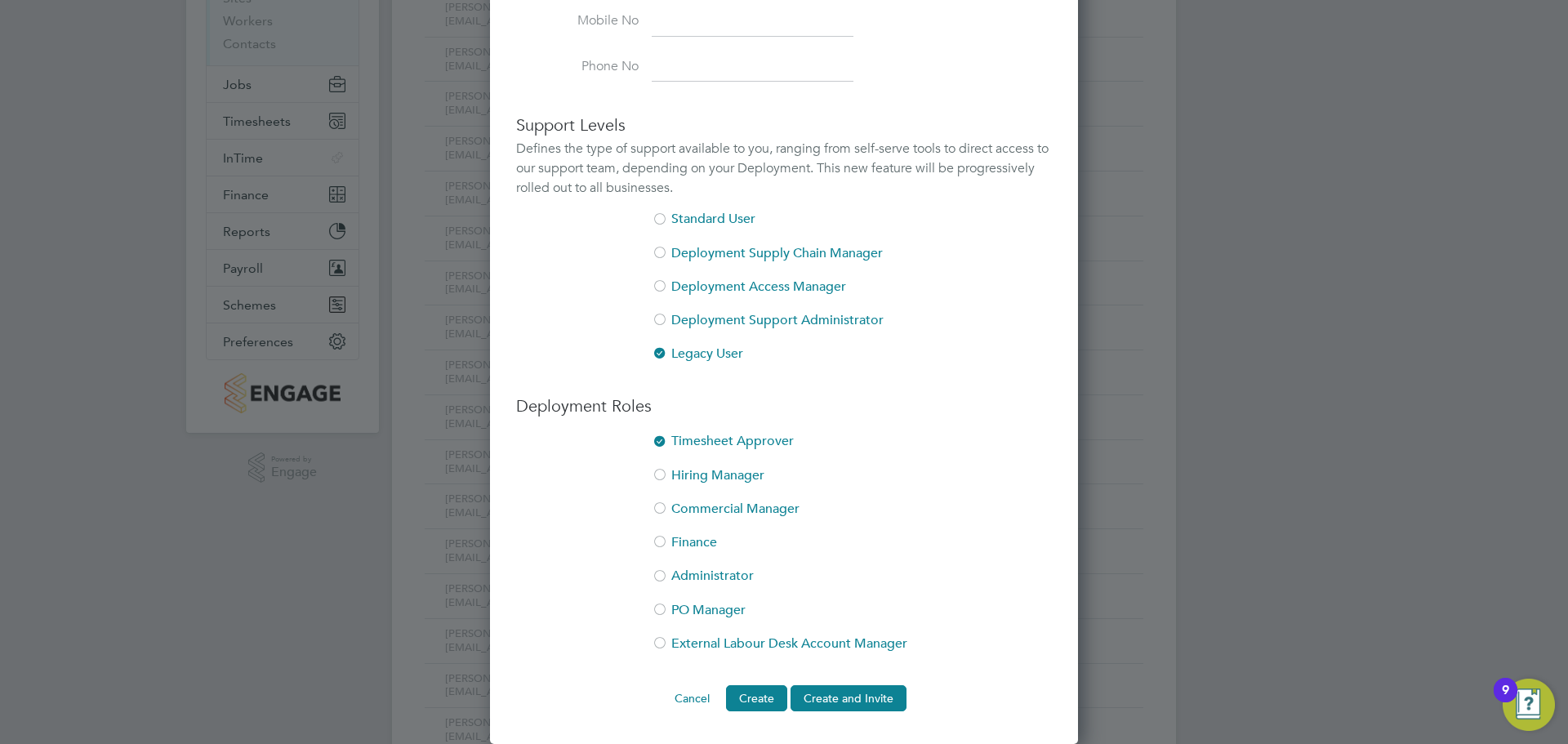
scroll to position [490, 0]
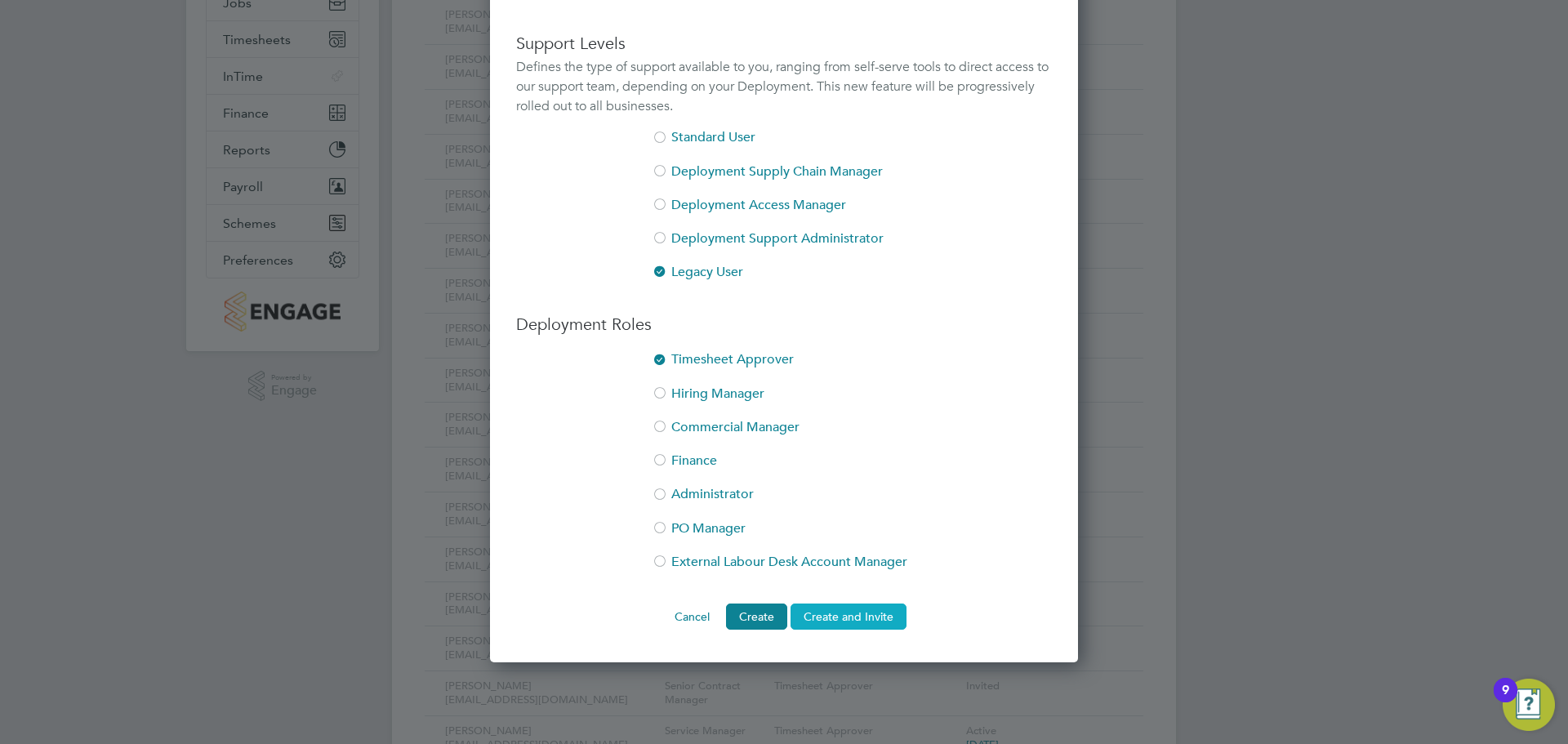
click at [865, 616] on button "Create and Invite" at bounding box center [848, 616] width 116 height 26
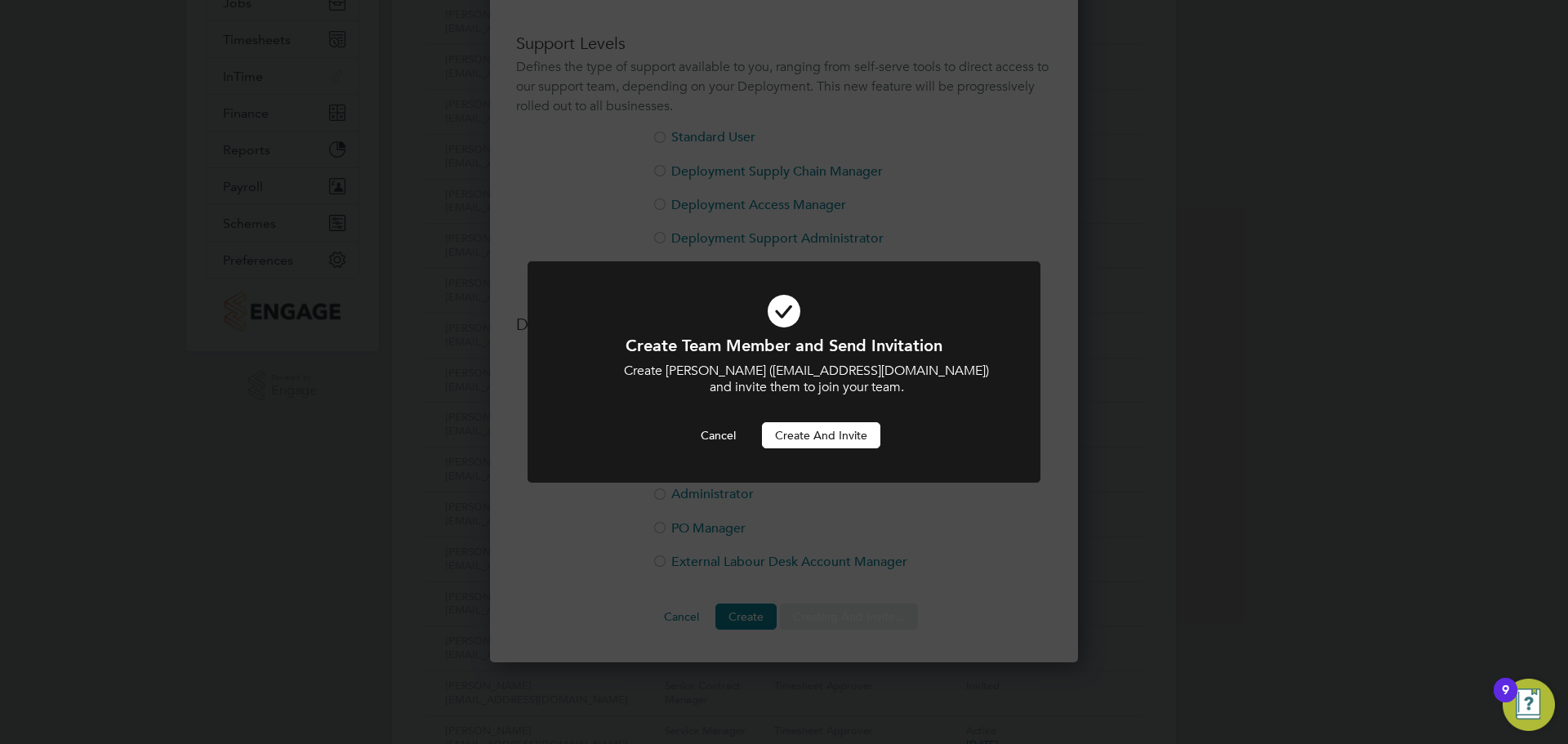
click at [852, 436] on button "Create and invite" at bounding box center [821, 435] width 119 height 26
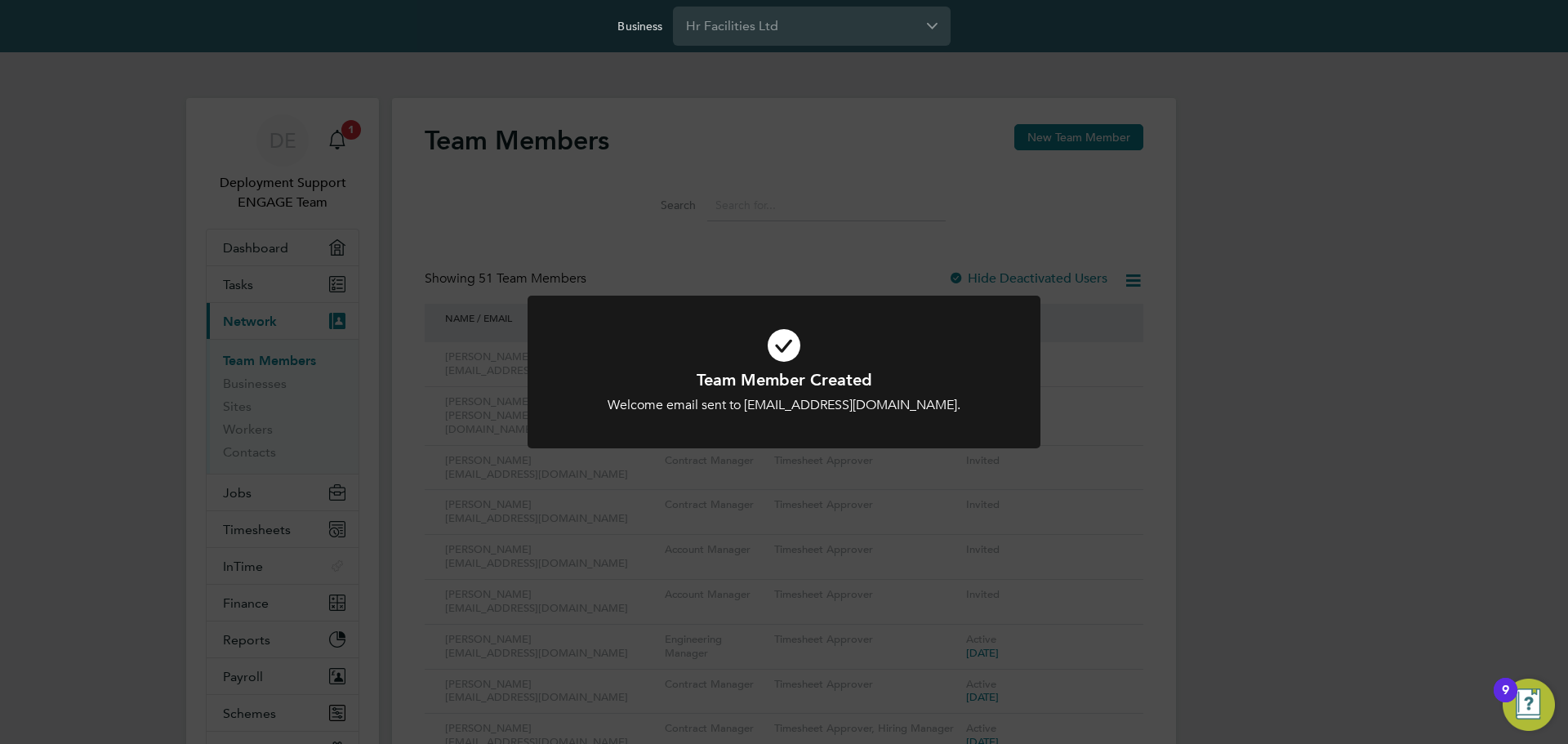
click at [1314, 208] on div "Team Member Created Welcome email sent to gharris@smartmanagedsolutions.com. Ca…" at bounding box center [784, 372] width 1568 height 744
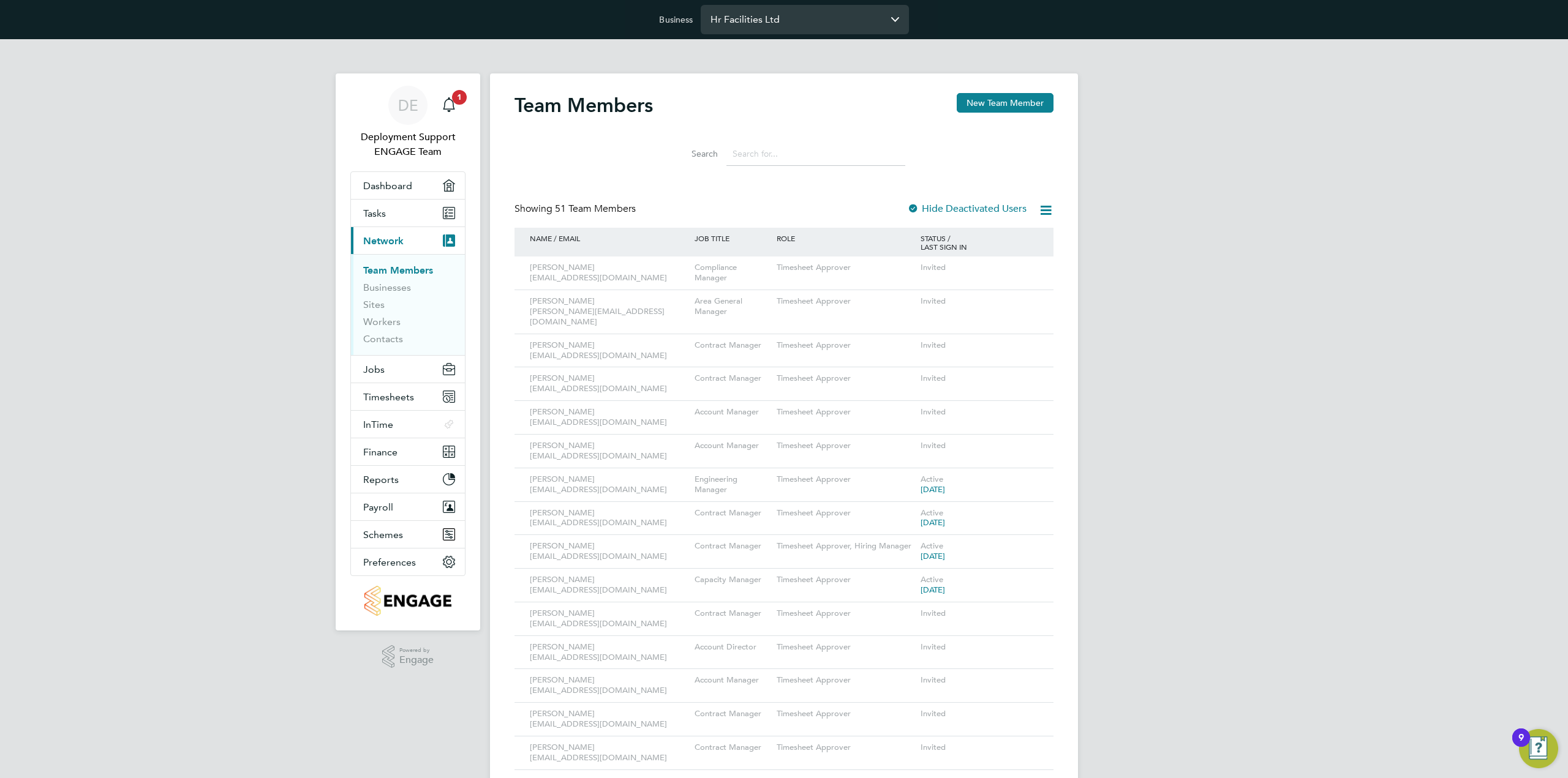
click at [841, 31] on input "Hr Facilities Ltd" at bounding box center [805, 19] width 209 height 29
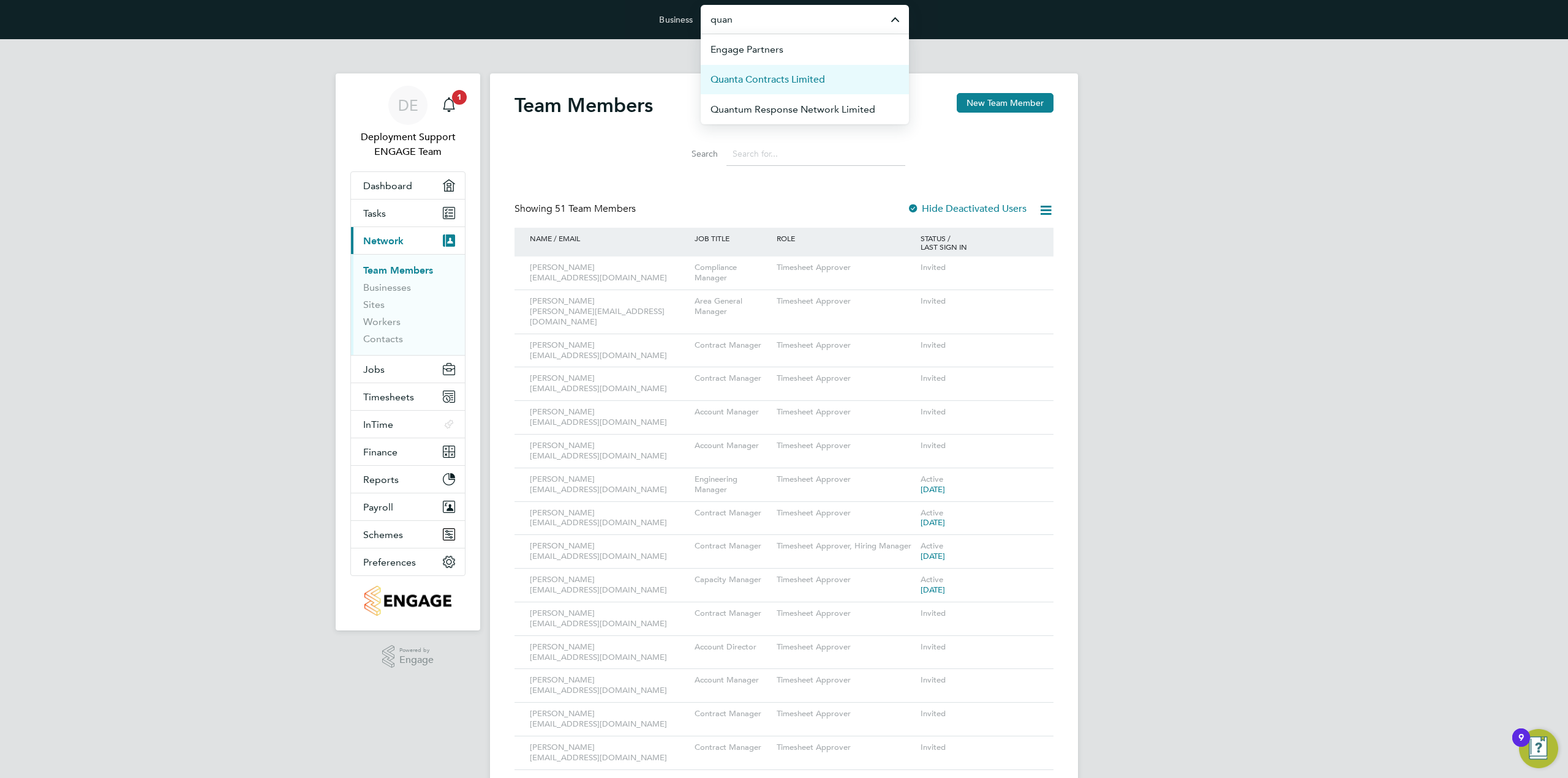
click at [822, 82] on span "Quanta Contracts Limited" at bounding box center [767, 80] width 114 height 14
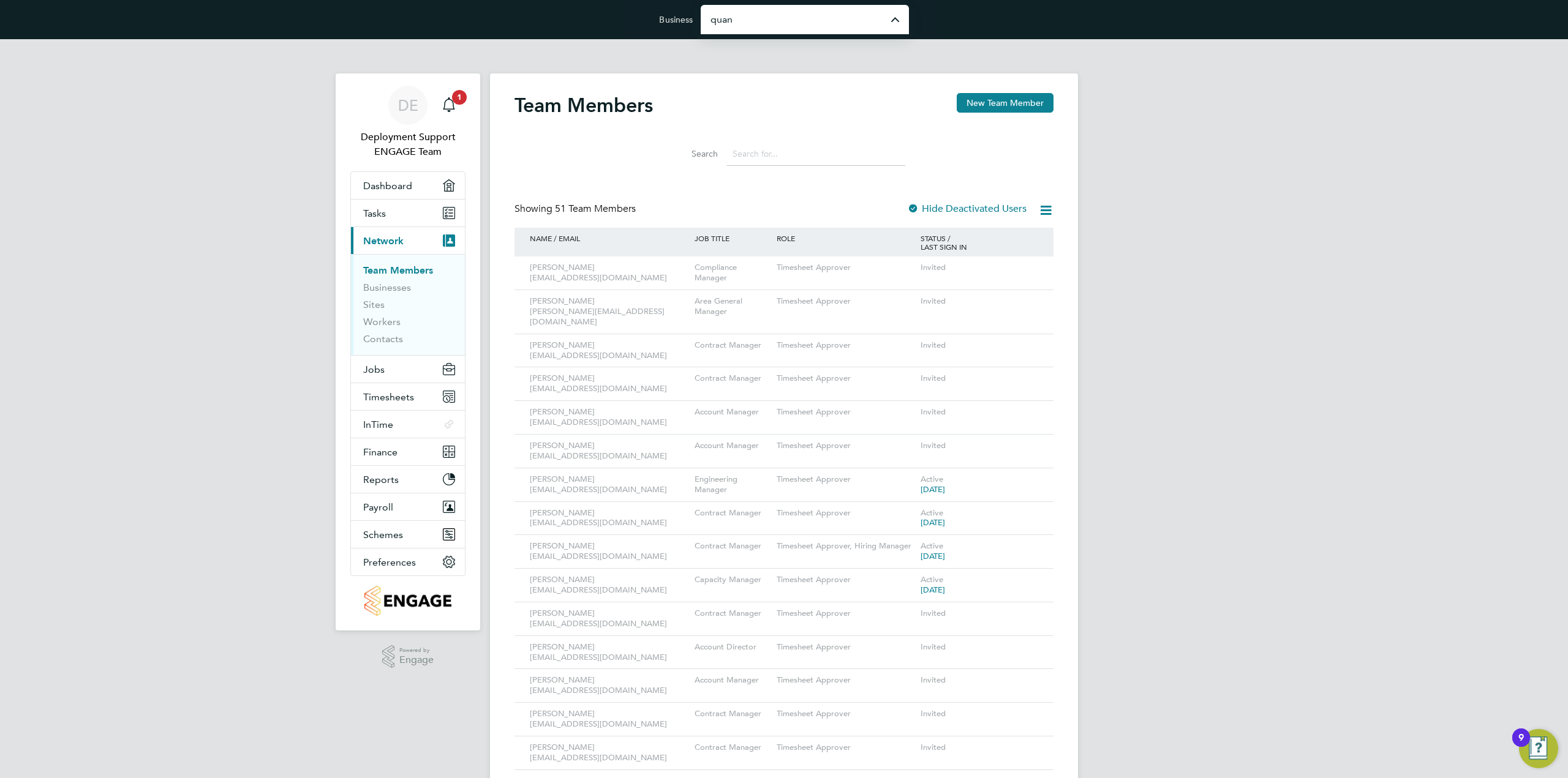
type input "Quanta Contracts Limited"
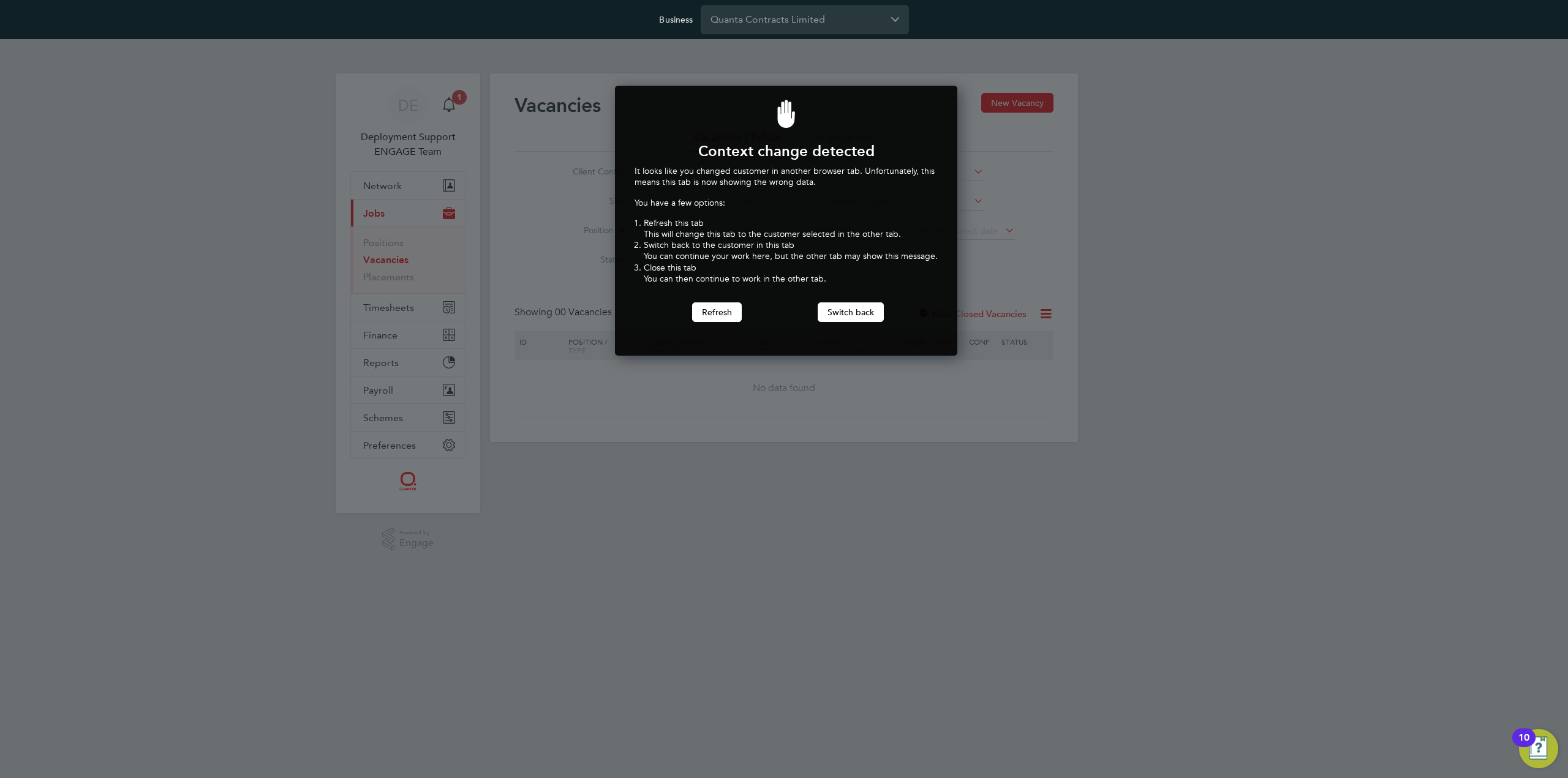
scroll to position [270, 338]
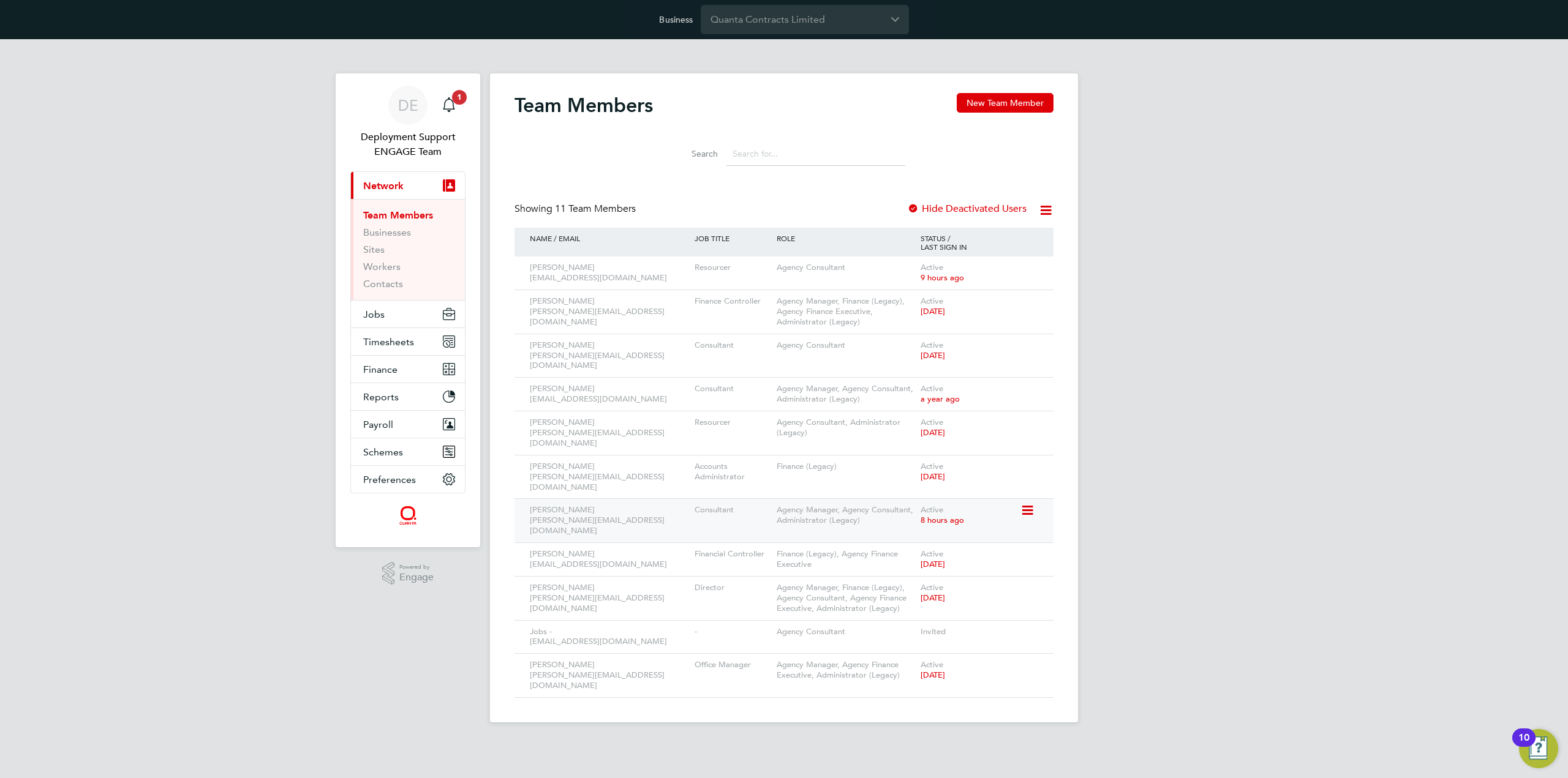
click at [1033, 503] on icon at bounding box center [1026, 510] width 12 height 14
click at [931, 594] on li "Impersonate" at bounding box center [959, 600] width 148 height 17
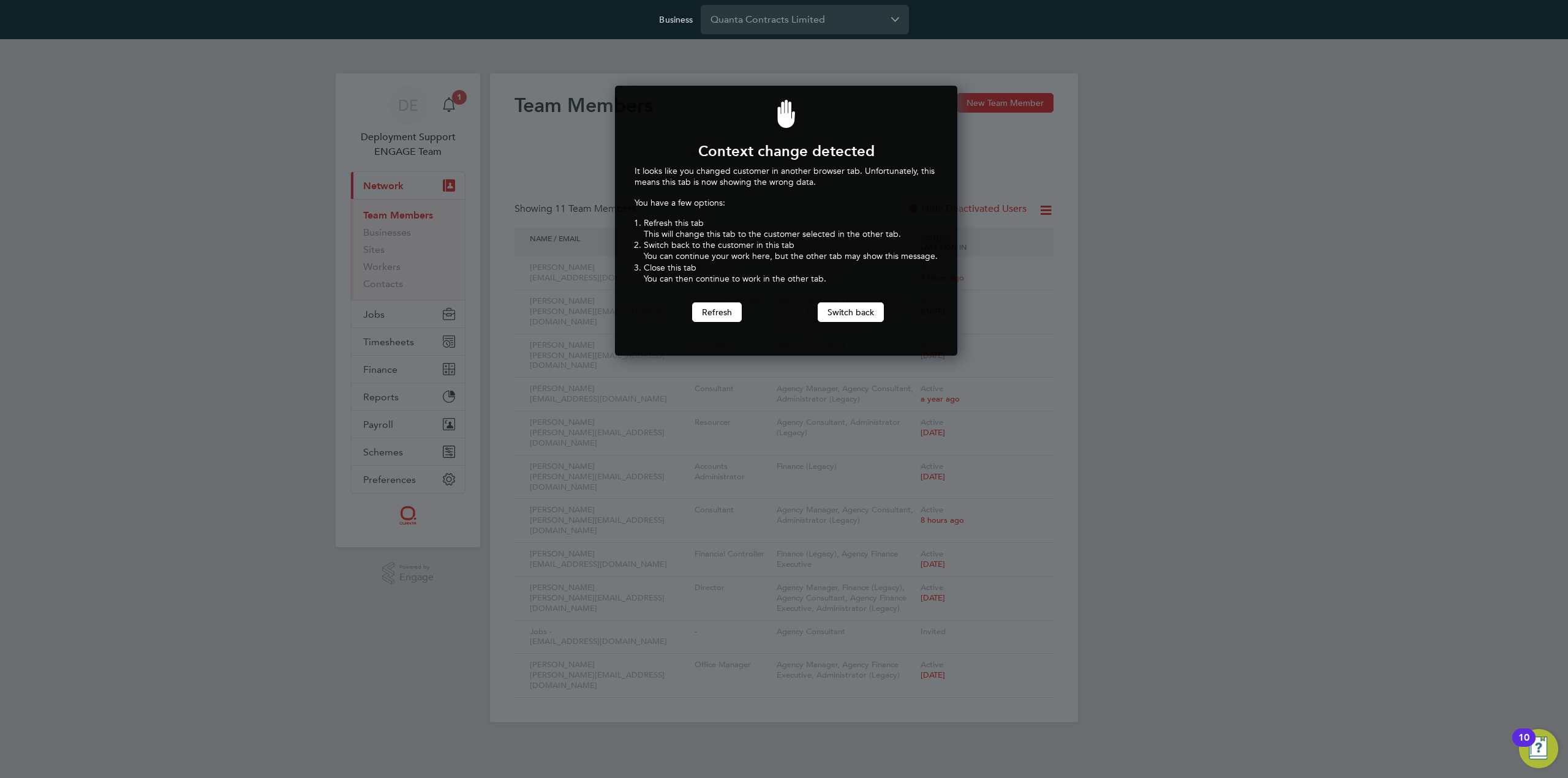
scroll to position [270, 338]
click at [707, 307] on button "Refresh" at bounding box center [717, 312] width 50 height 20
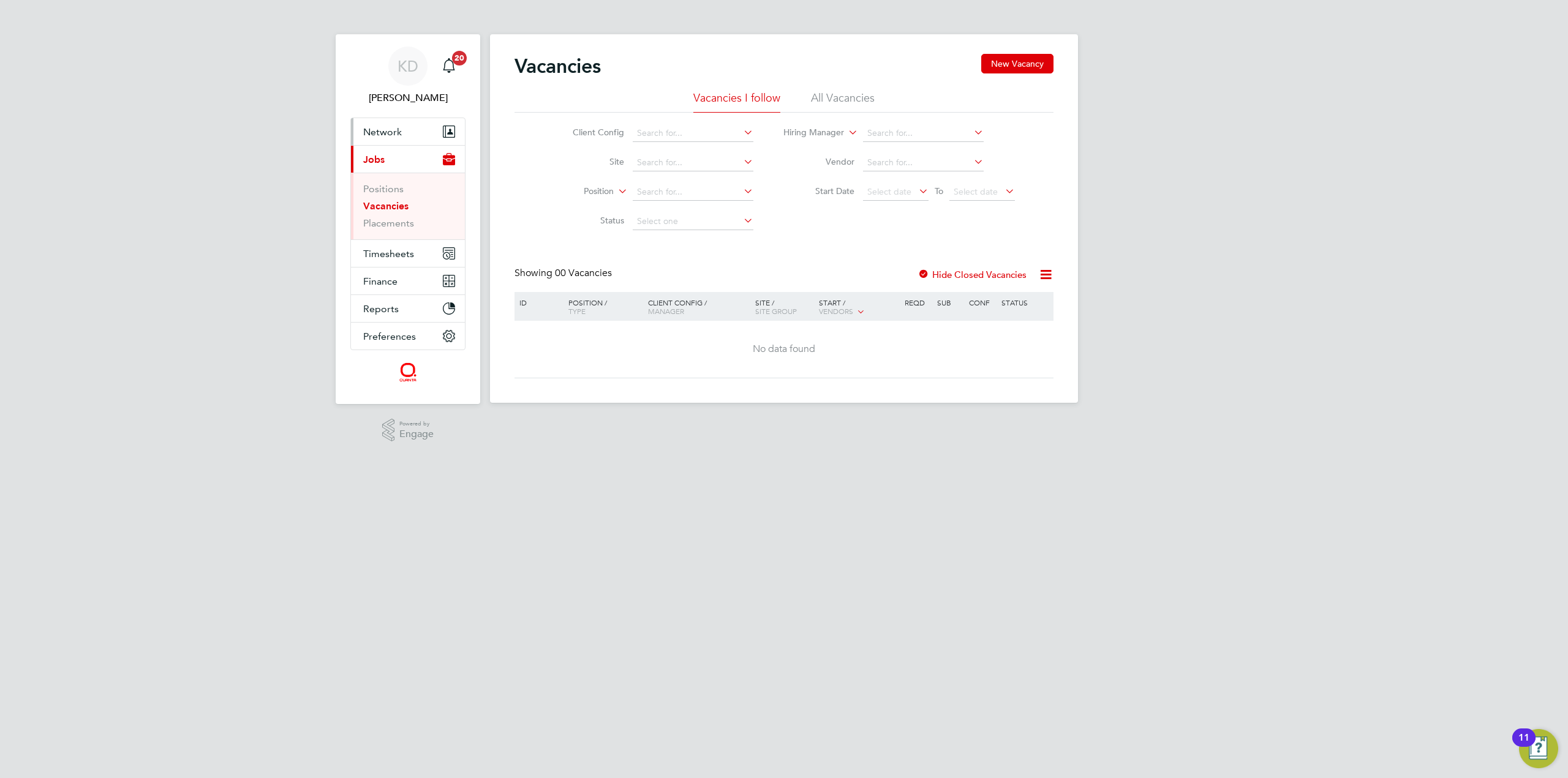
click at [413, 127] on button "Network" at bounding box center [408, 131] width 114 height 27
click at [384, 210] on link "Workers" at bounding box center [382, 213] width 37 height 12
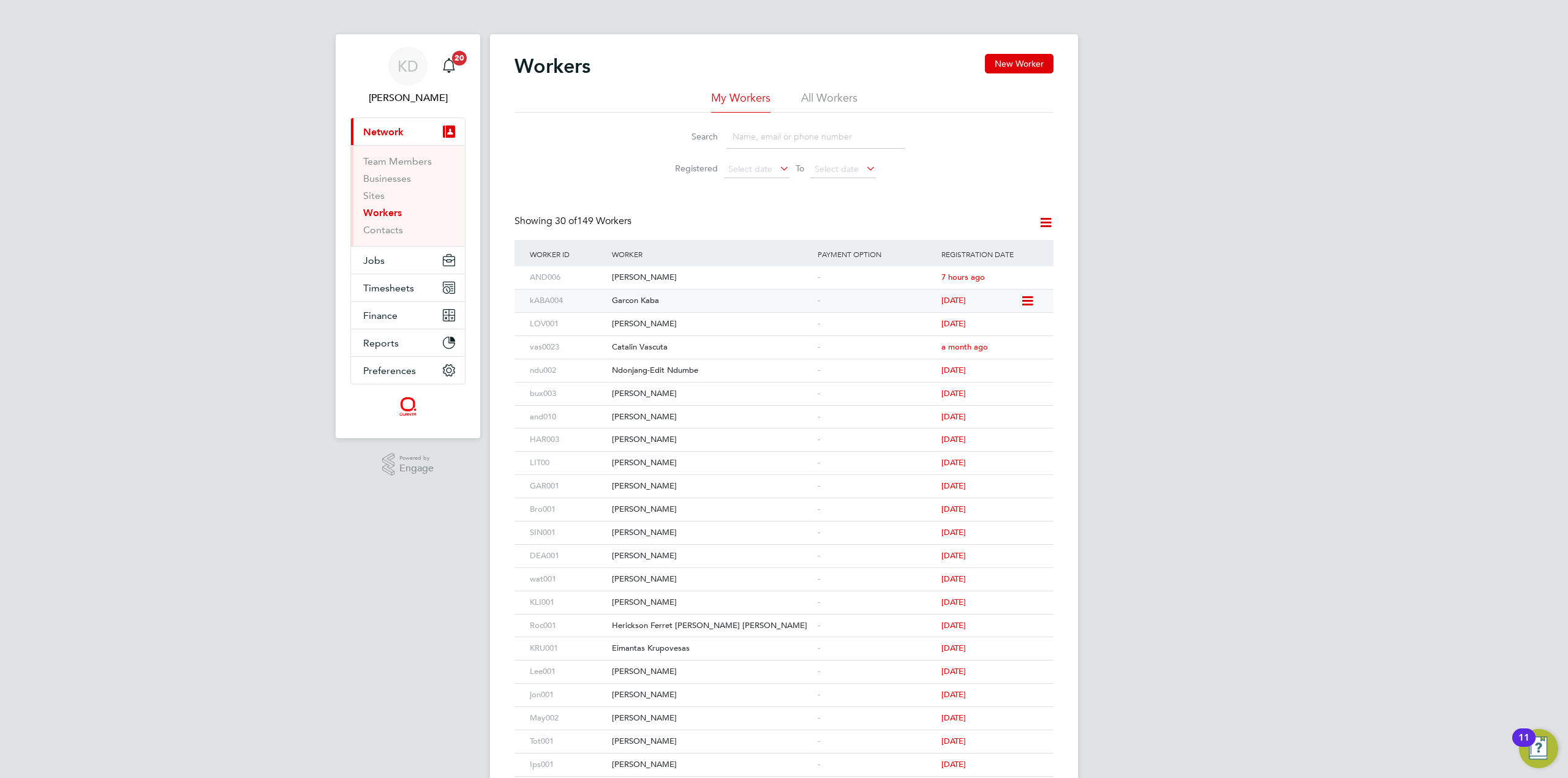
click at [1026, 297] on icon at bounding box center [1026, 301] width 12 height 14
click at [938, 296] on div "[DATE]" at bounding box center [979, 300] width 82 height 23
click at [403, 366] on span "Preferences" at bounding box center [390, 370] width 53 height 12
click at [427, 319] on link "Doc. Requirements" at bounding box center [406, 316] width 86 height 12
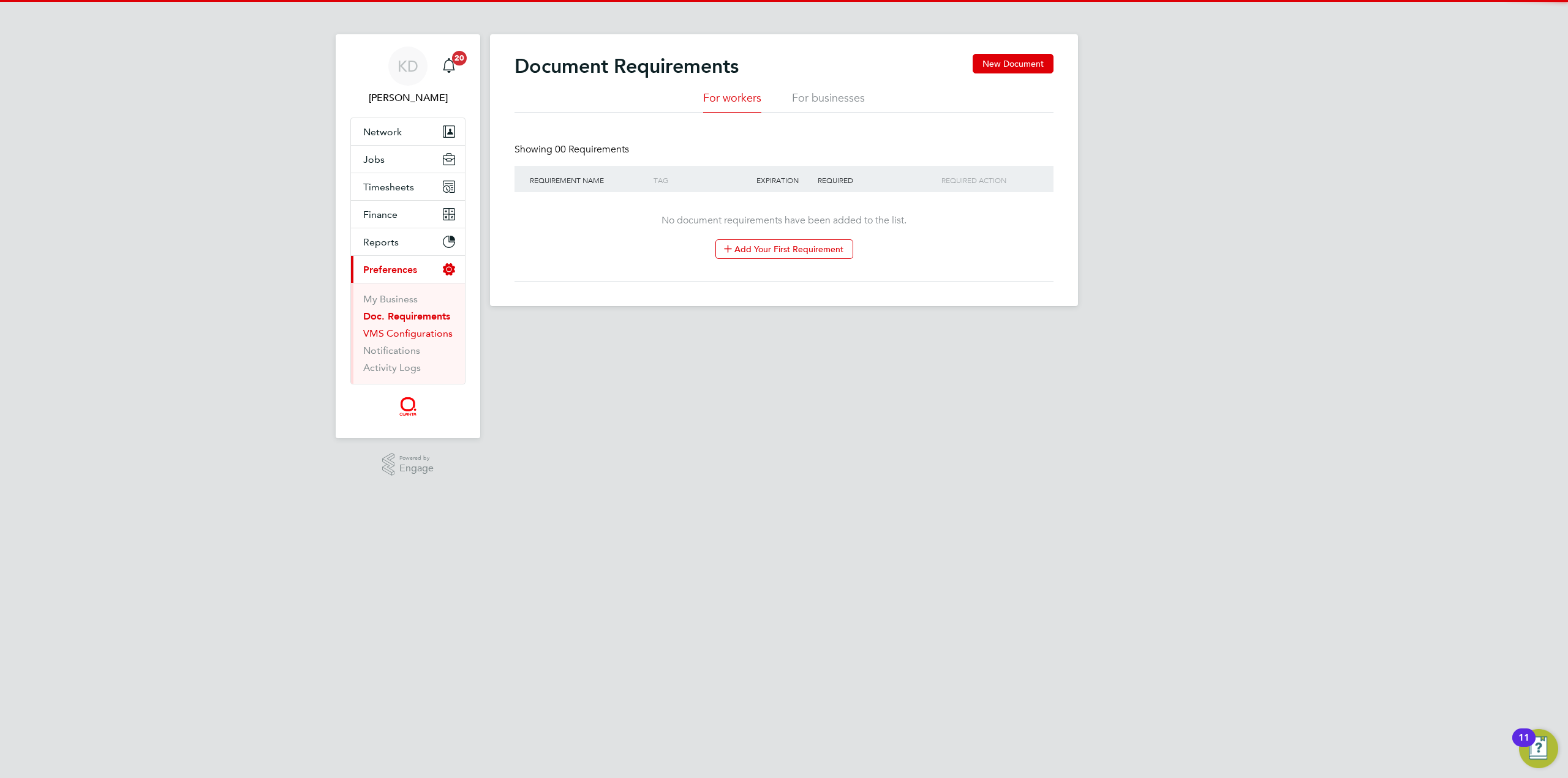
click at [426, 331] on link "VMS Configurations" at bounding box center [408, 333] width 90 height 12
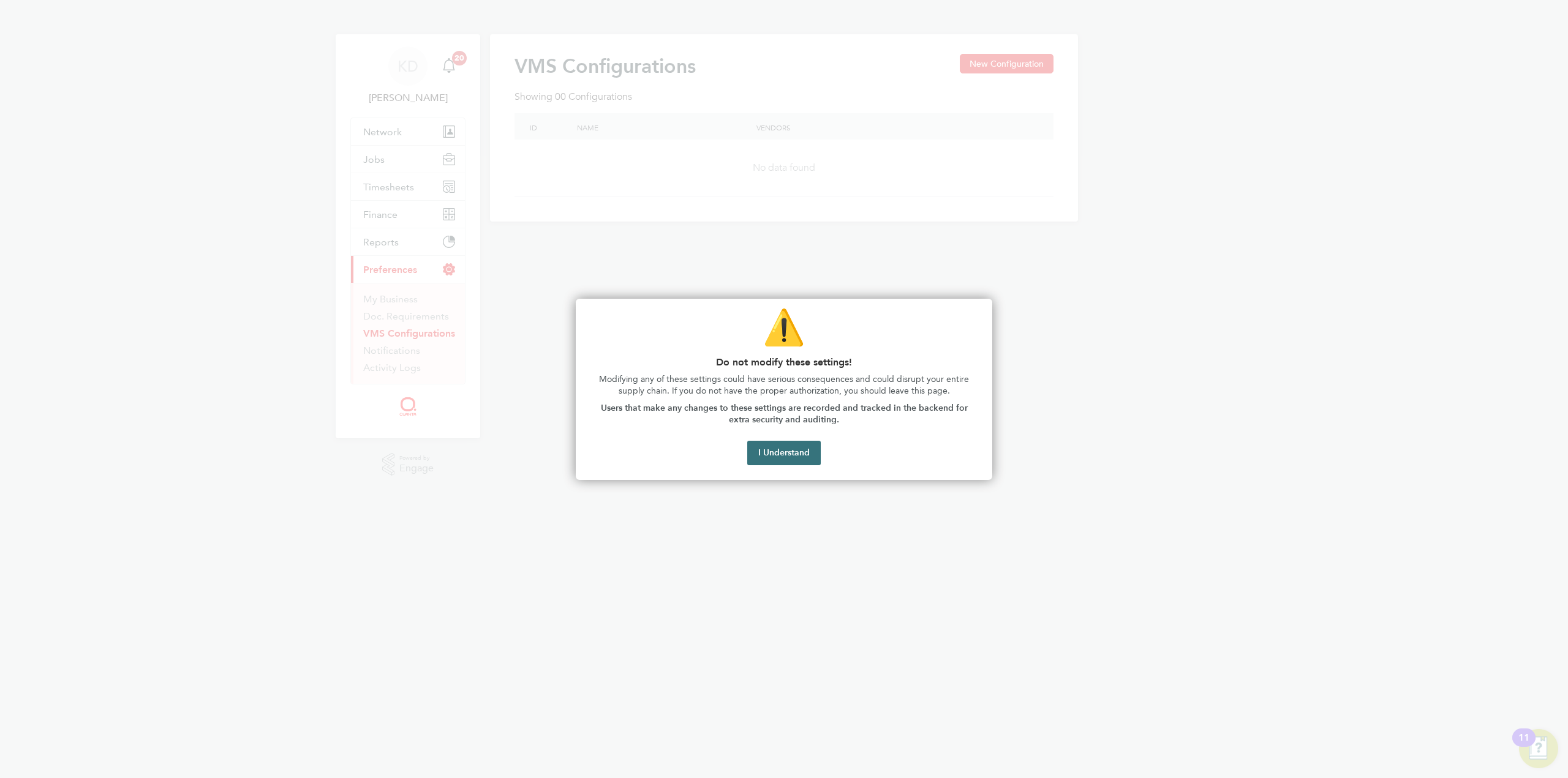
click at [773, 457] on button "I Understand" at bounding box center [784, 453] width 73 height 24
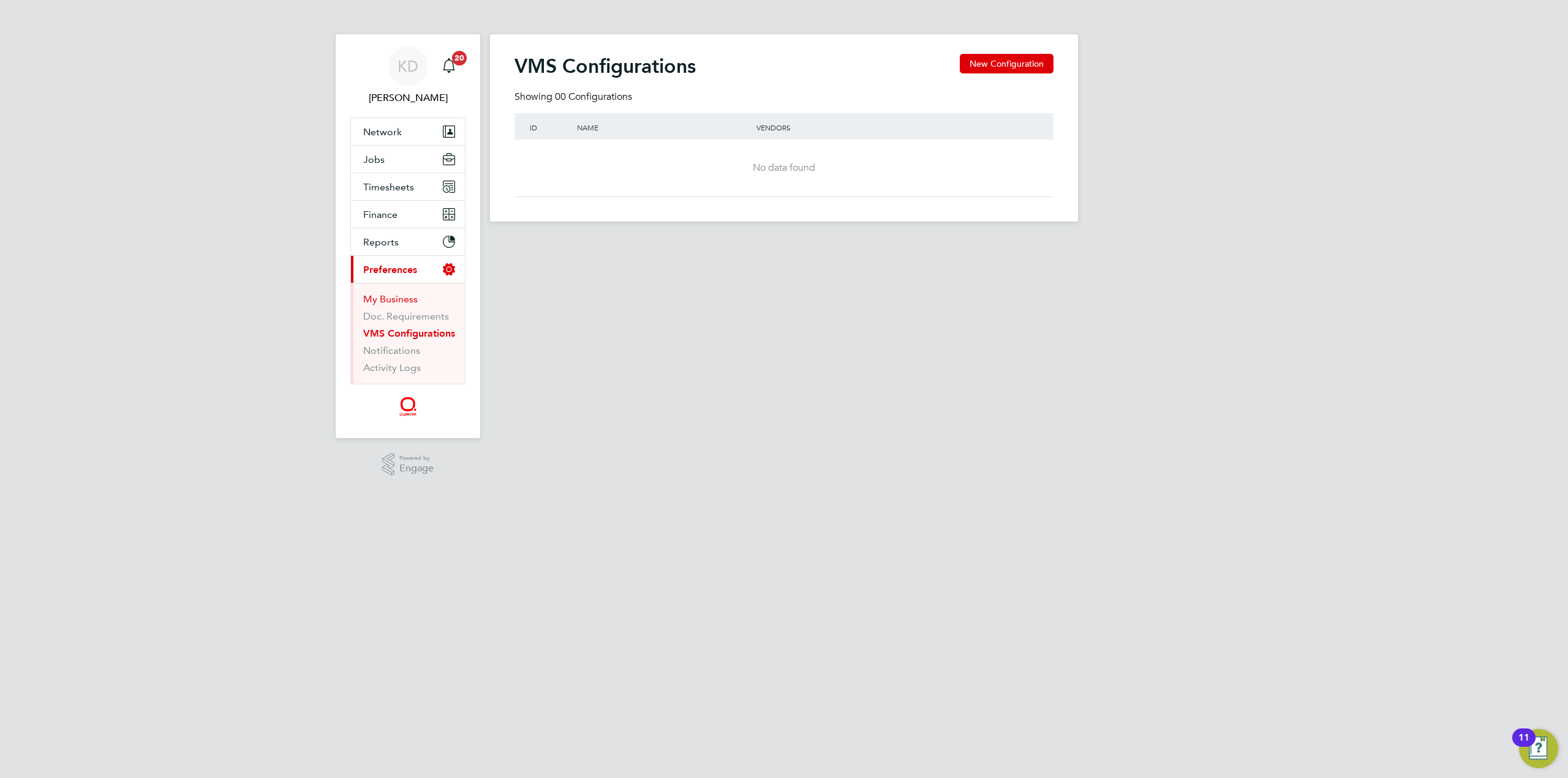
click at [386, 295] on link "My Business" at bounding box center [390, 299] width 54 height 12
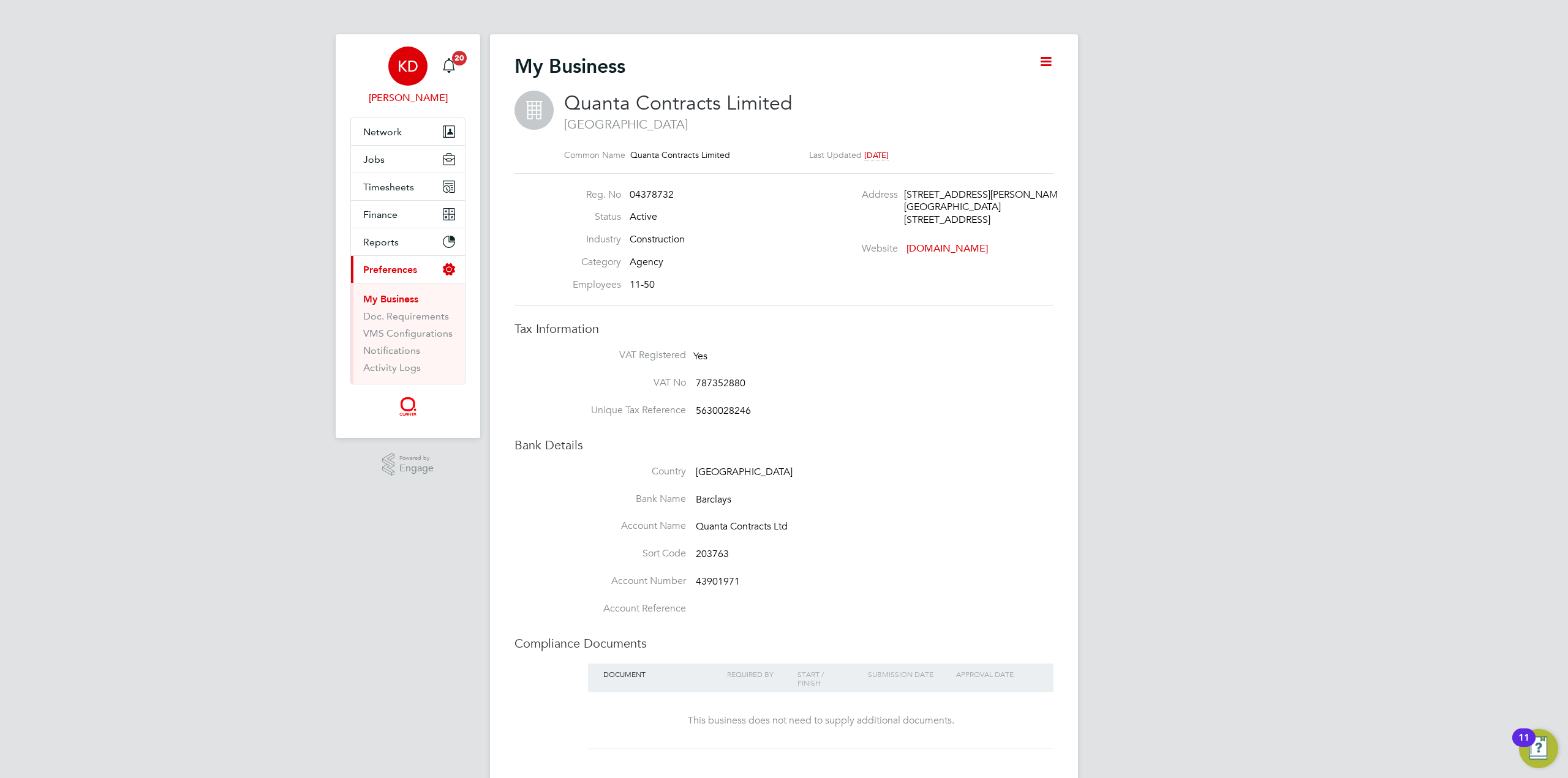
click at [430, 67] on link "KD [PERSON_NAME]" at bounding box center [408, 76] width 115 height 59
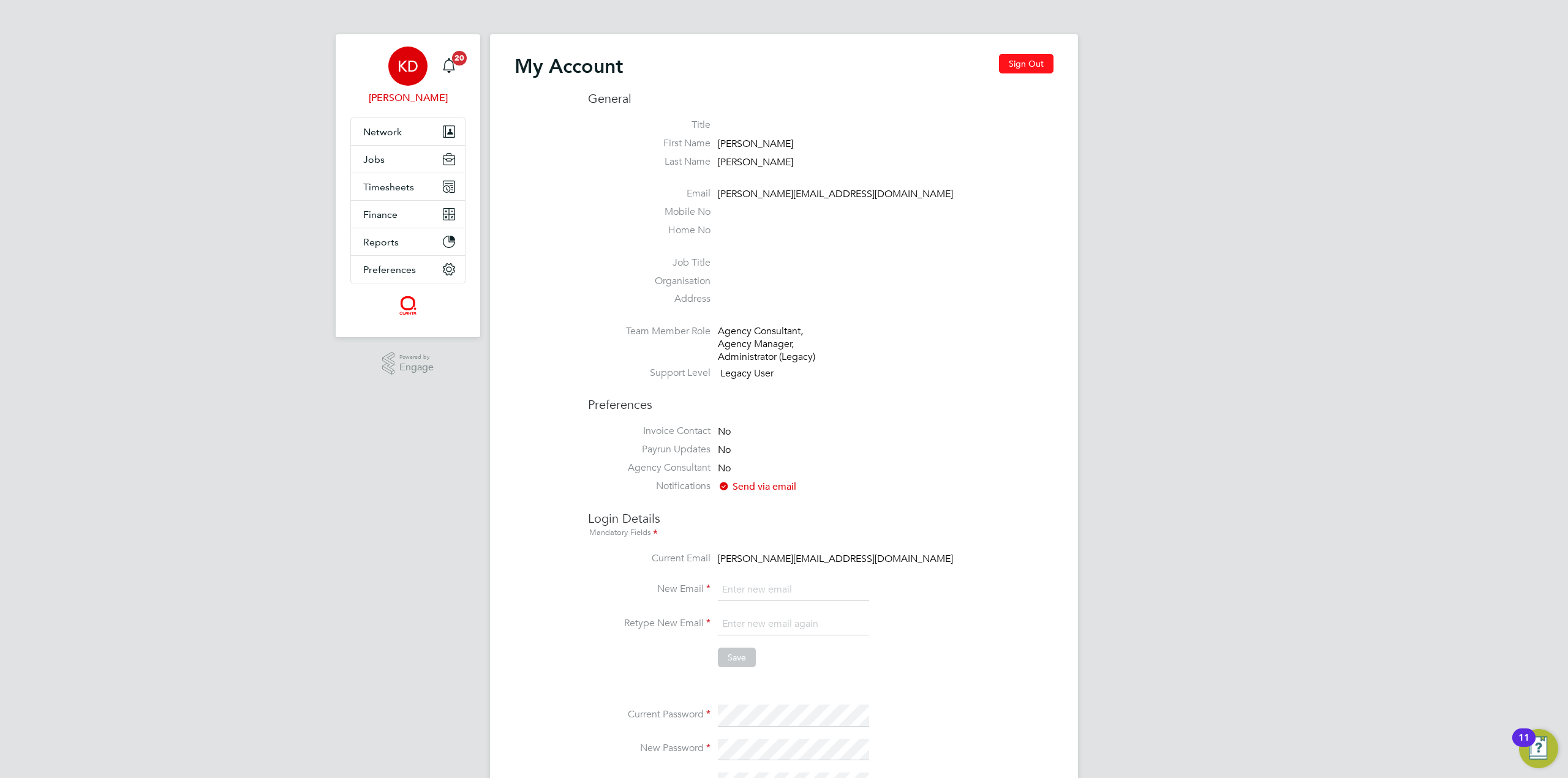
click at [1019, 59] on button "Sign Out" at bounding box center [1026, 63] width 54 height 20
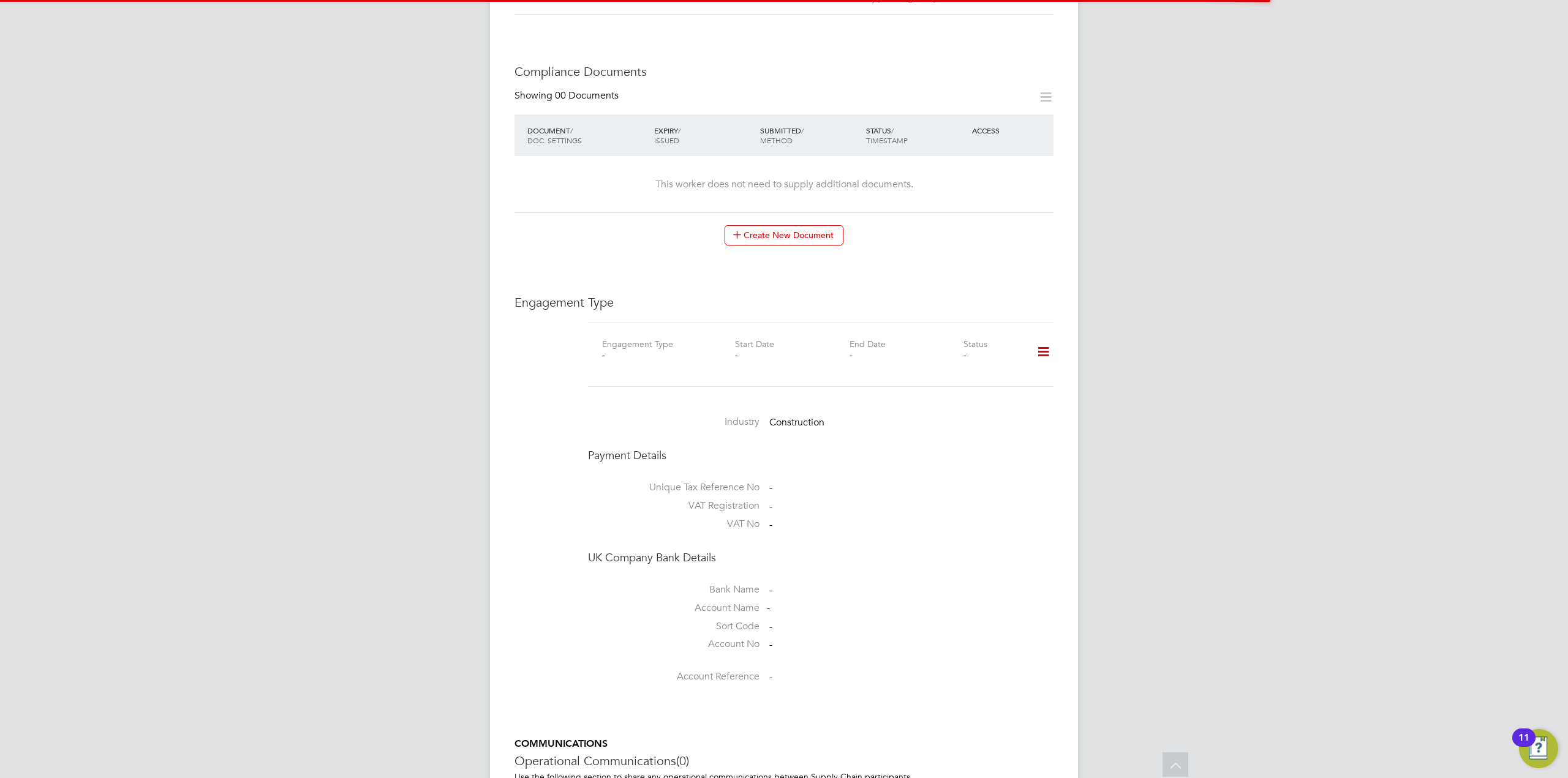
scroll to position [734, 0]
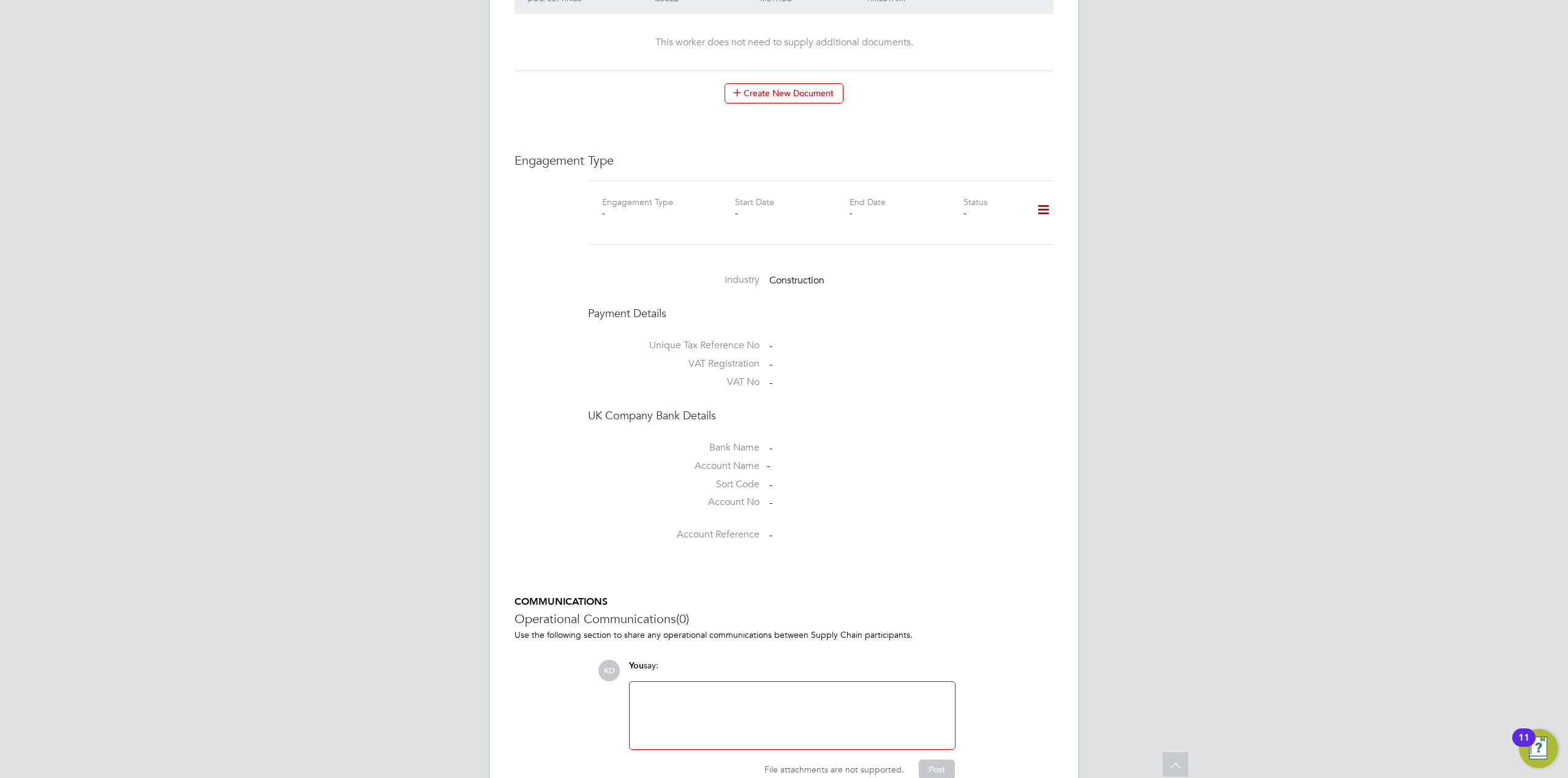
click at [1048, 201] on icon at bounding box center [1043, 210] width 22 height 28
click at [973, 260] on li "Add Engagement Type" at bounding box center [980, 262] width 139 height 17
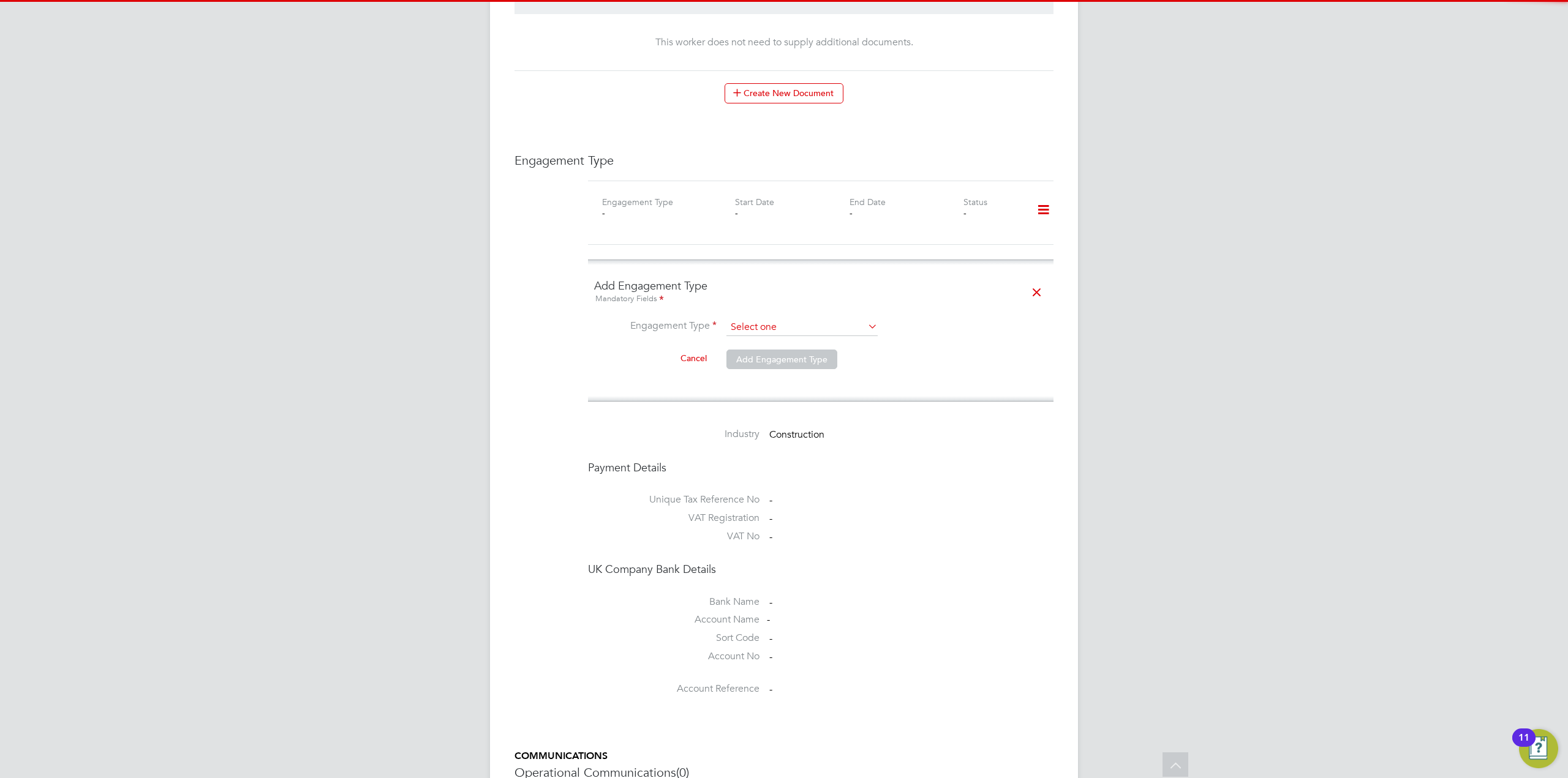
click at [797, 323] on input at bounding box center [801, 327] width 151 height 17
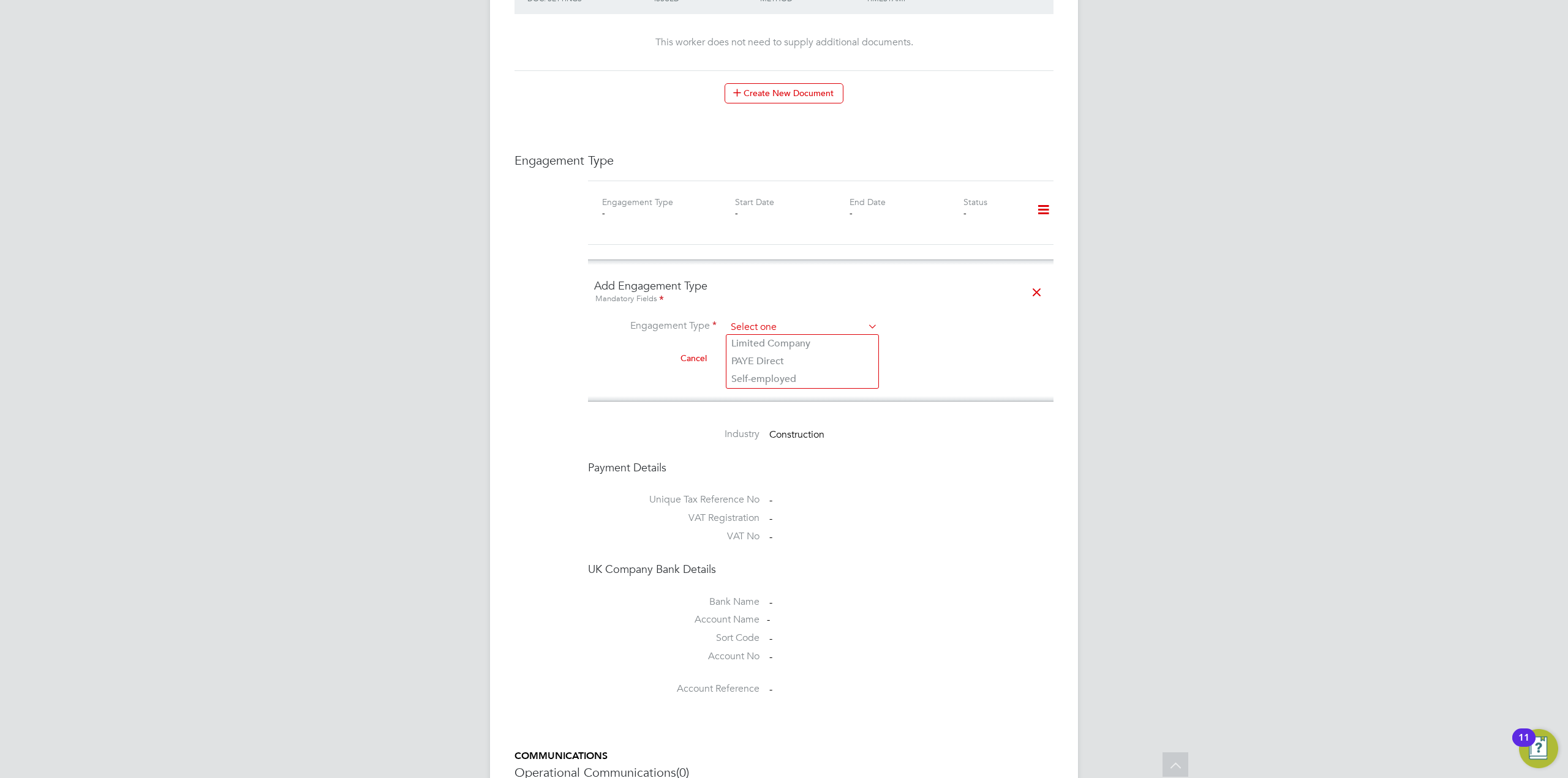
click at [797, 323] on input at bounding box center [801, 327] width 151 height 17
click at [864, 316] on ng-form "Add Engagement Type Mandatory Fields Engagement Type Cancel Add Engagement Type" at bounding box center [820, 330] width 453 height 104
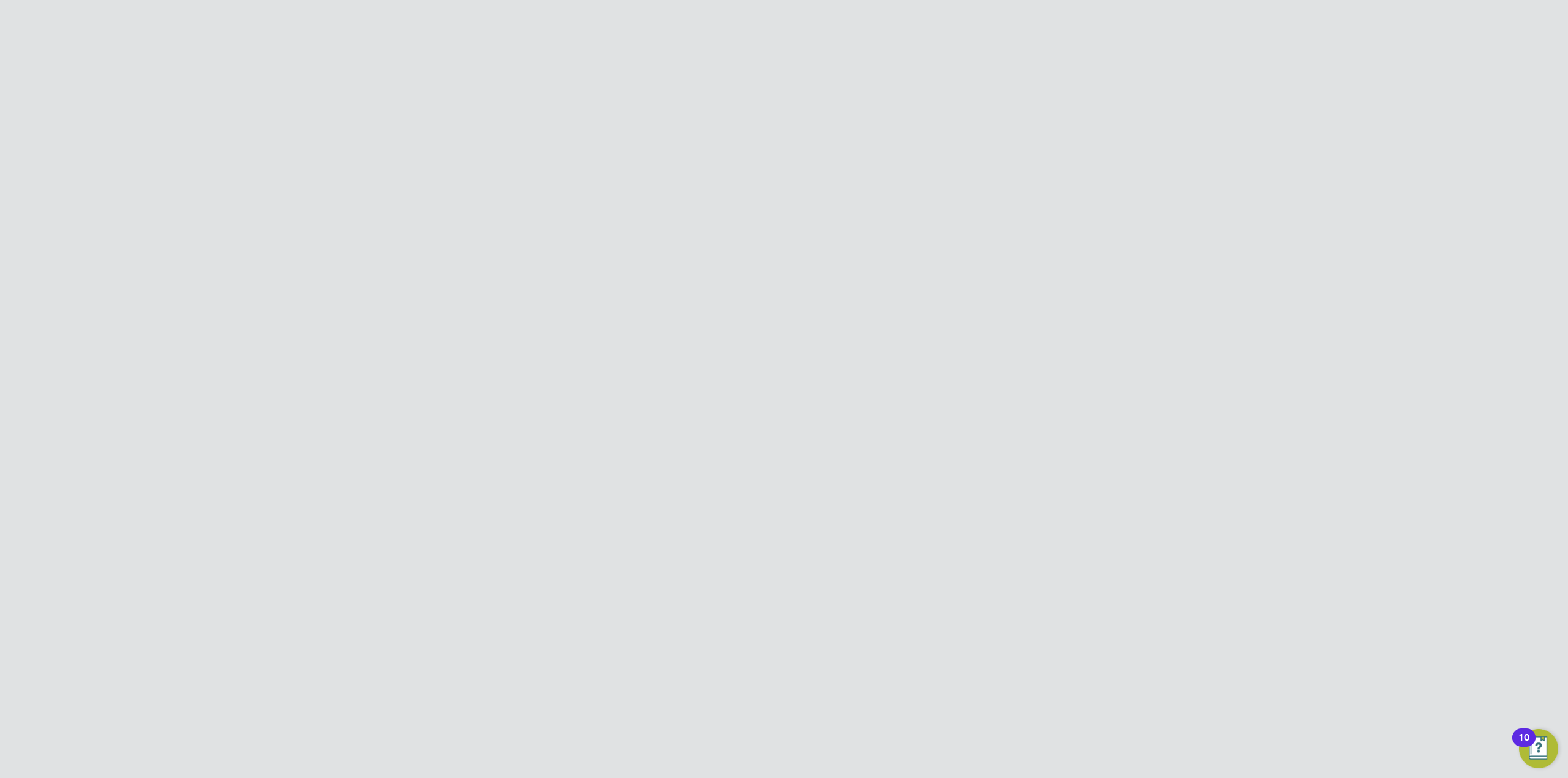
click at [427, 443] on button "Preferences" at bounding box center [408, 445] width 114 height 27
click at [395, 491] on li "Worker Engagements" at bounding box center [409, 502] width 92 height 29
click at [387, 493] on link "Worker Engagements" at bounding box center [394, 500] width 61 height 24
click at [731, 314] on button "Refresh" at bounding box center [717, 312] width 50 height 20
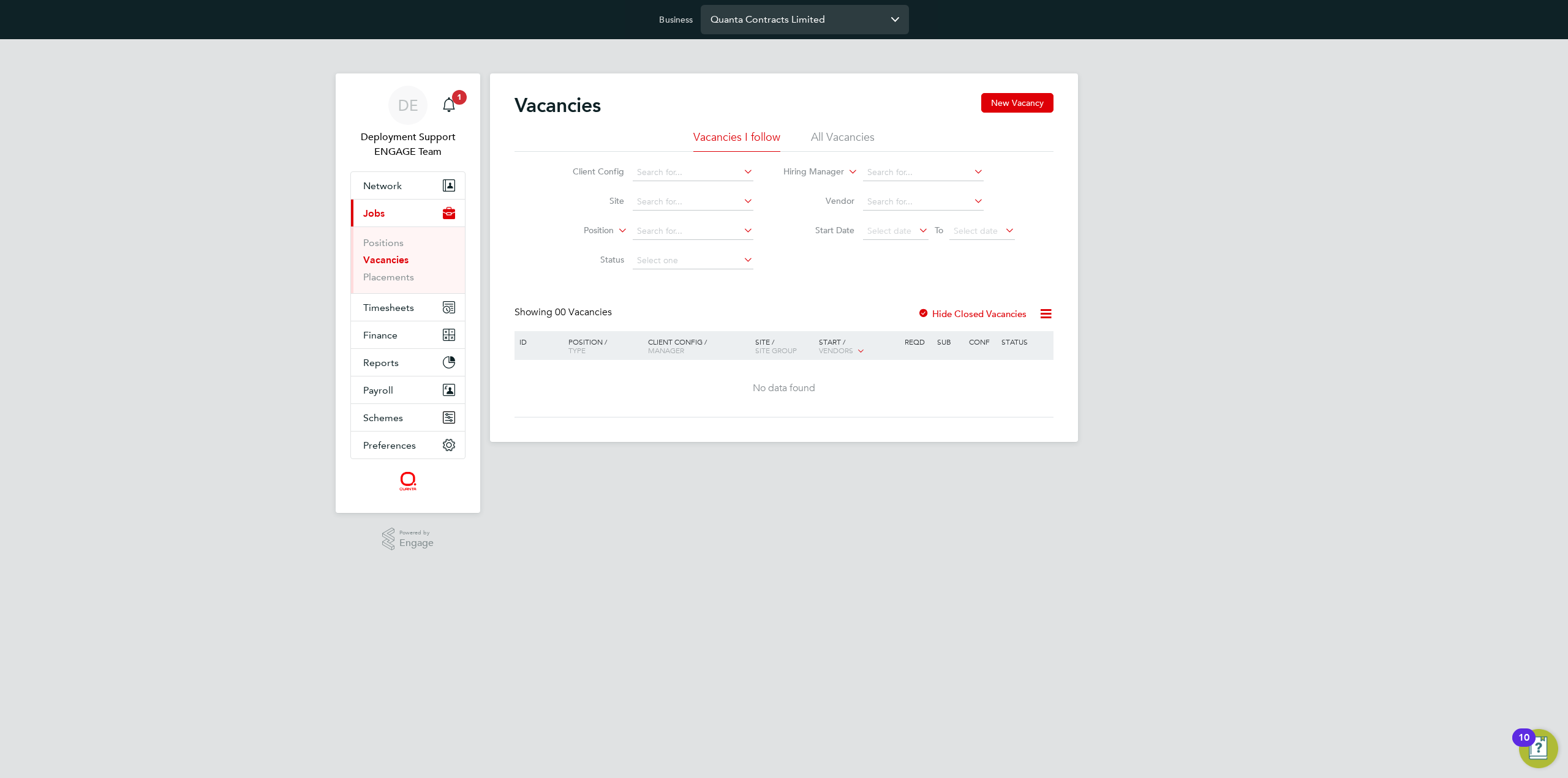
click at [823, 27] on input "Quanta Contracts Limited" at bounding box center [805, 19] width 209 height 29
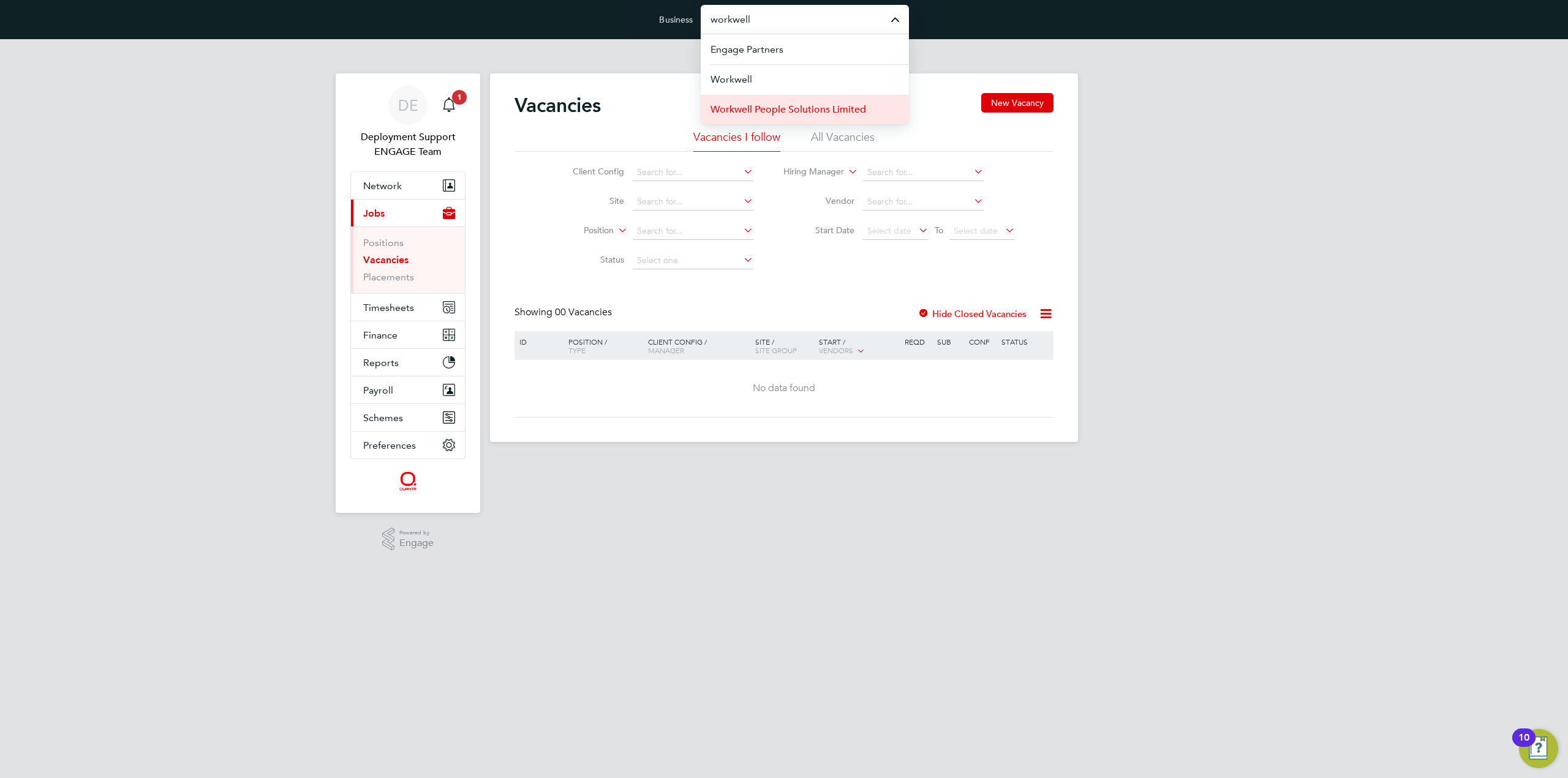
click at [826, 110] on span "Workwell People Solutions Limited" at bounding box center [788, 109] width 156 height 14
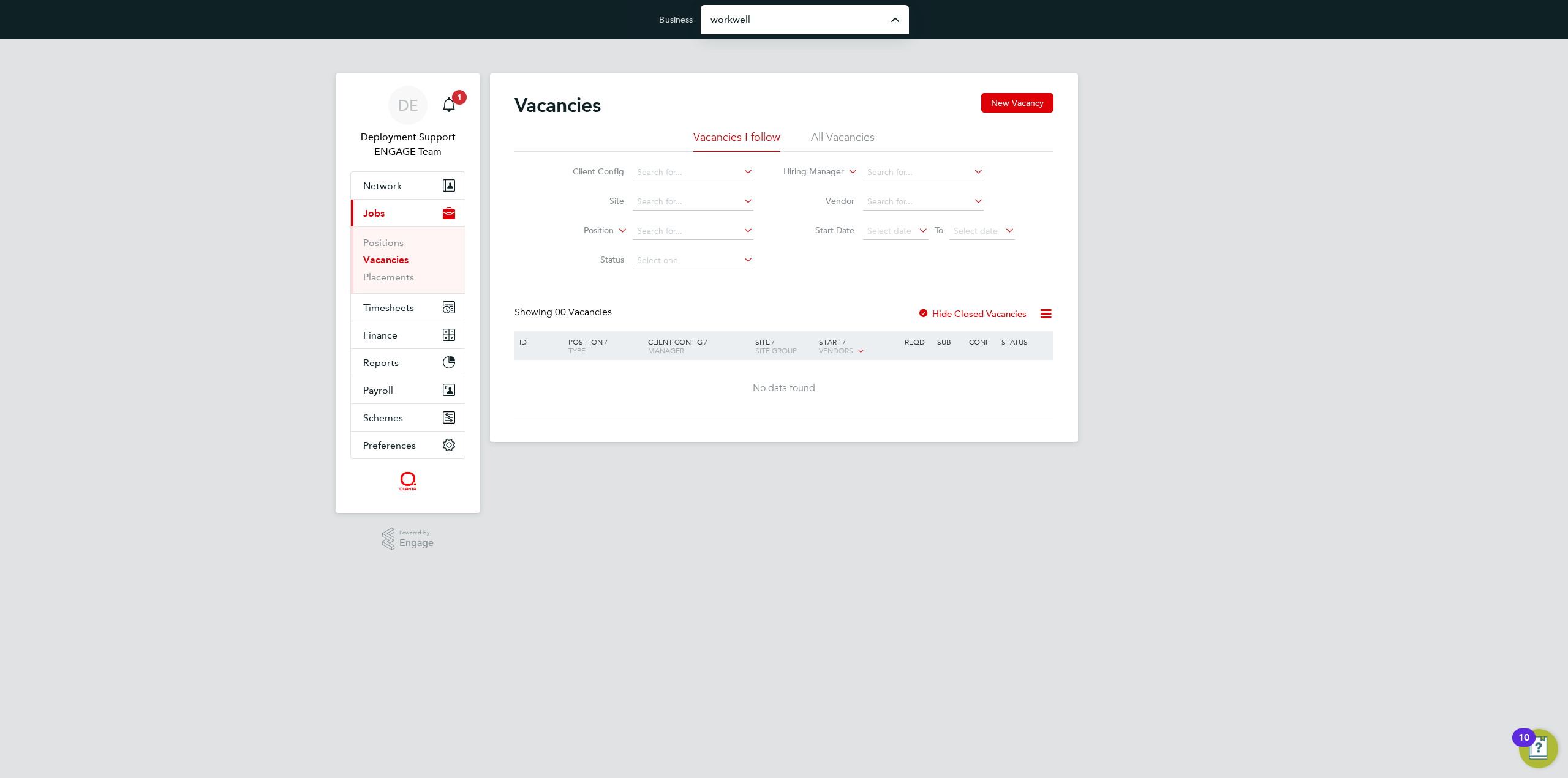
type input "Workwell People Solutions Limited"
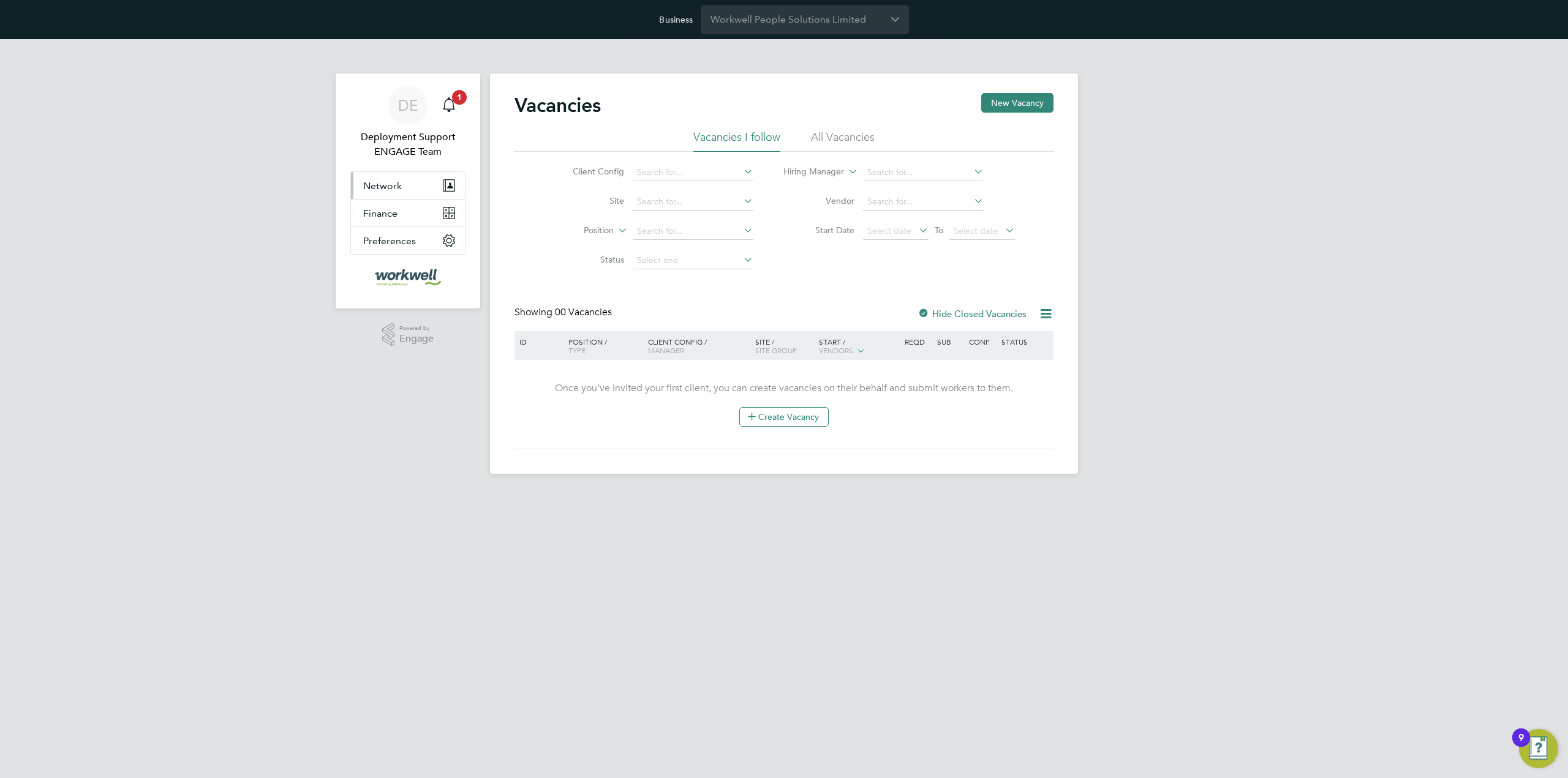
click at [401, 183] on span "Network" at bounding box center [382, 186] width 39 height 12
click at [438, 172] on button "Network" at bounding box center [408, 185] width 114 height 27
click at [400, 210] on link "Team Members" at bounding box center [397, 215] width 69 height 12
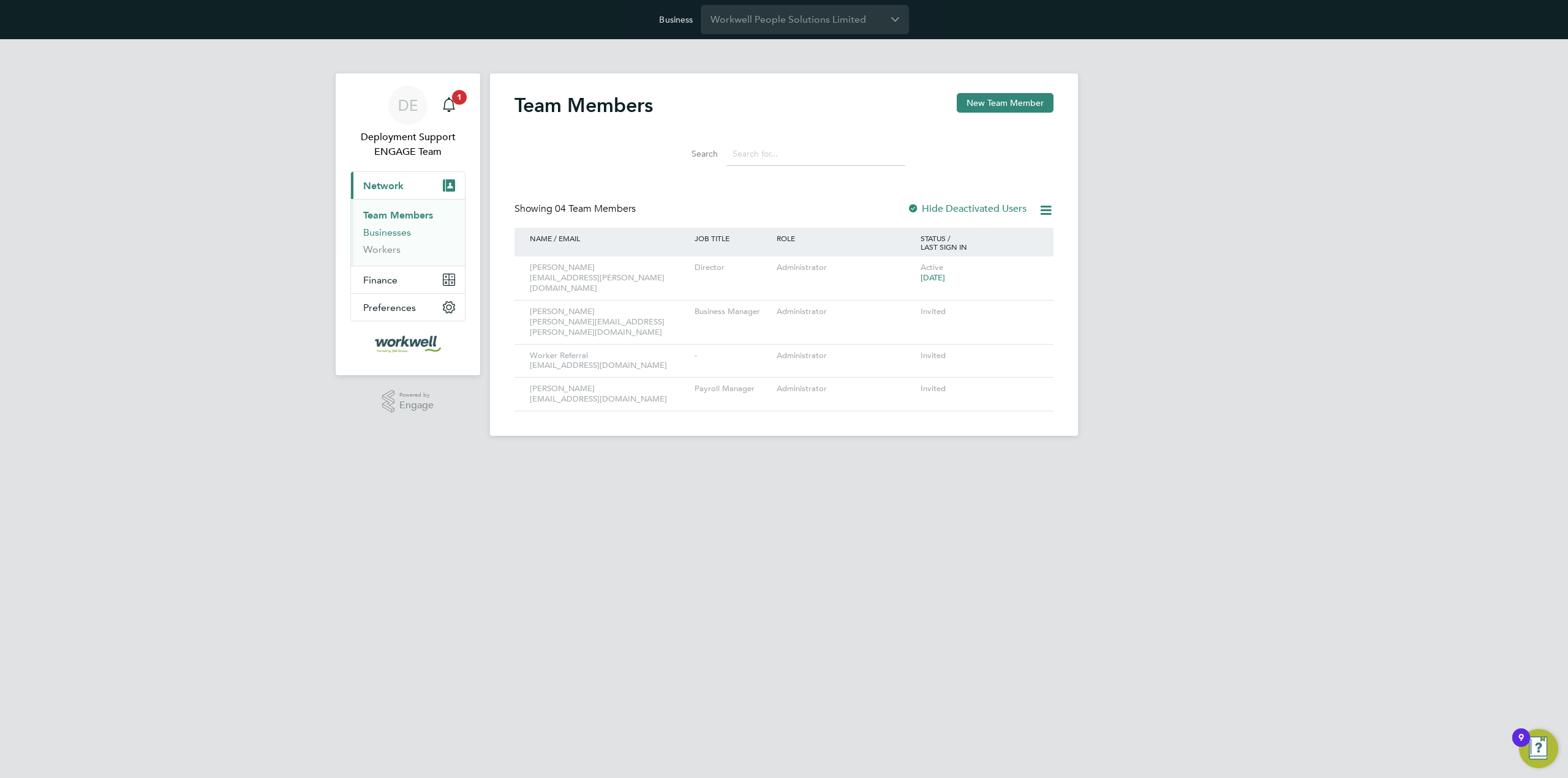
click at [392, 235] on link "Businesses" at bounding box center [387, 233] width 48 height 12
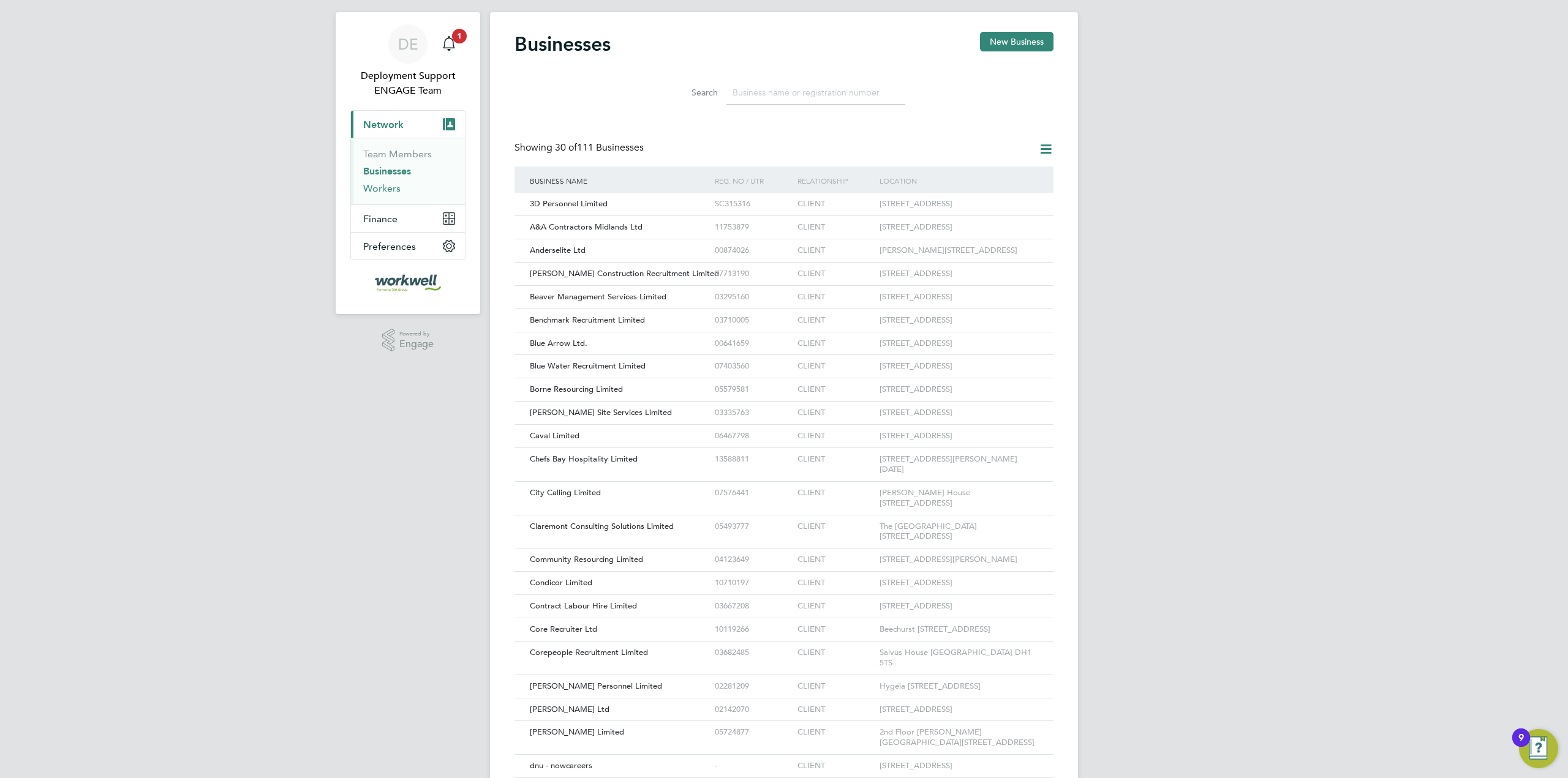
click at [390, 187] on link "Workers" at bounding box center [382, 188] width 37 height 12
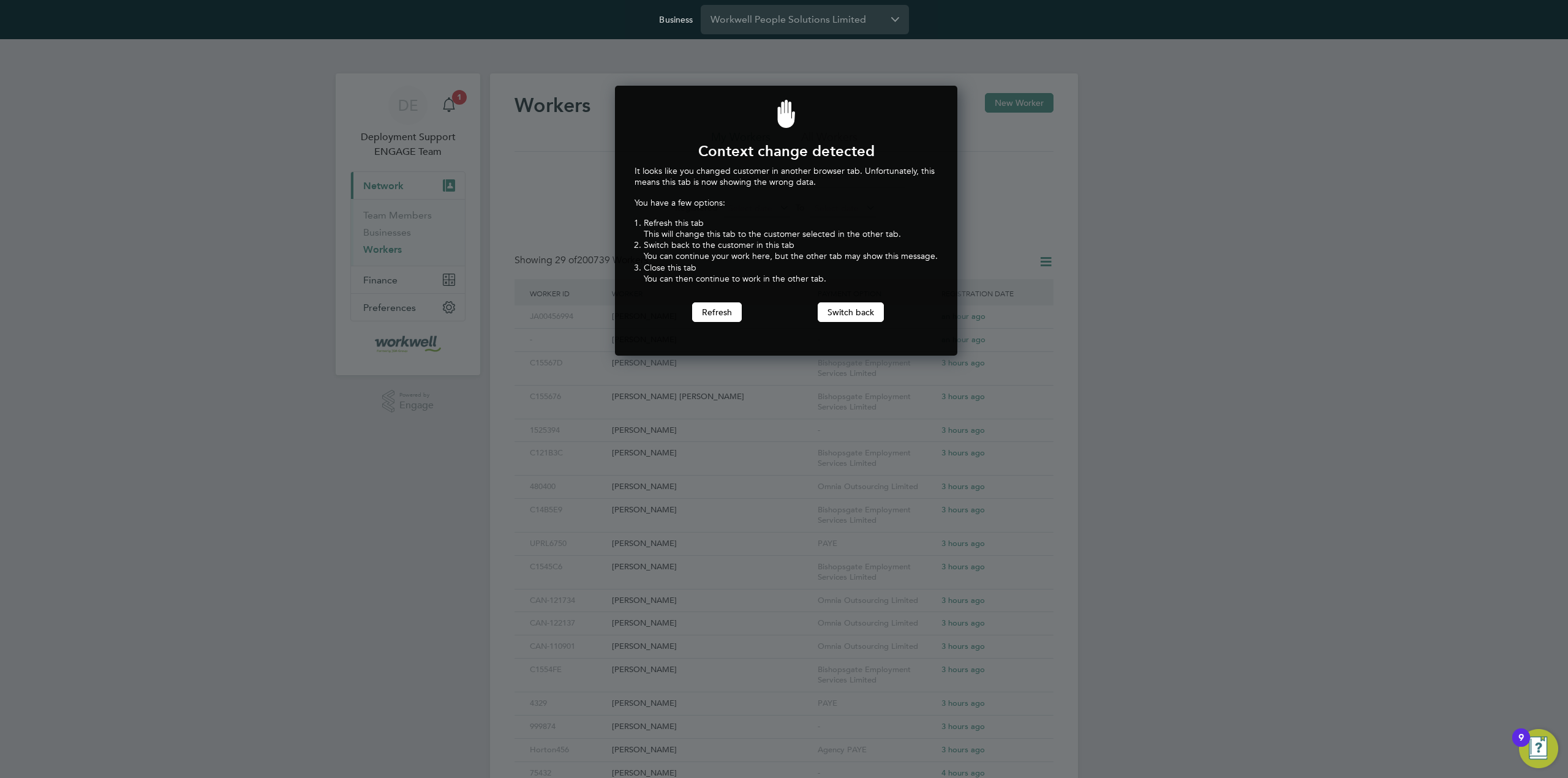
scroll to position [270, 338]
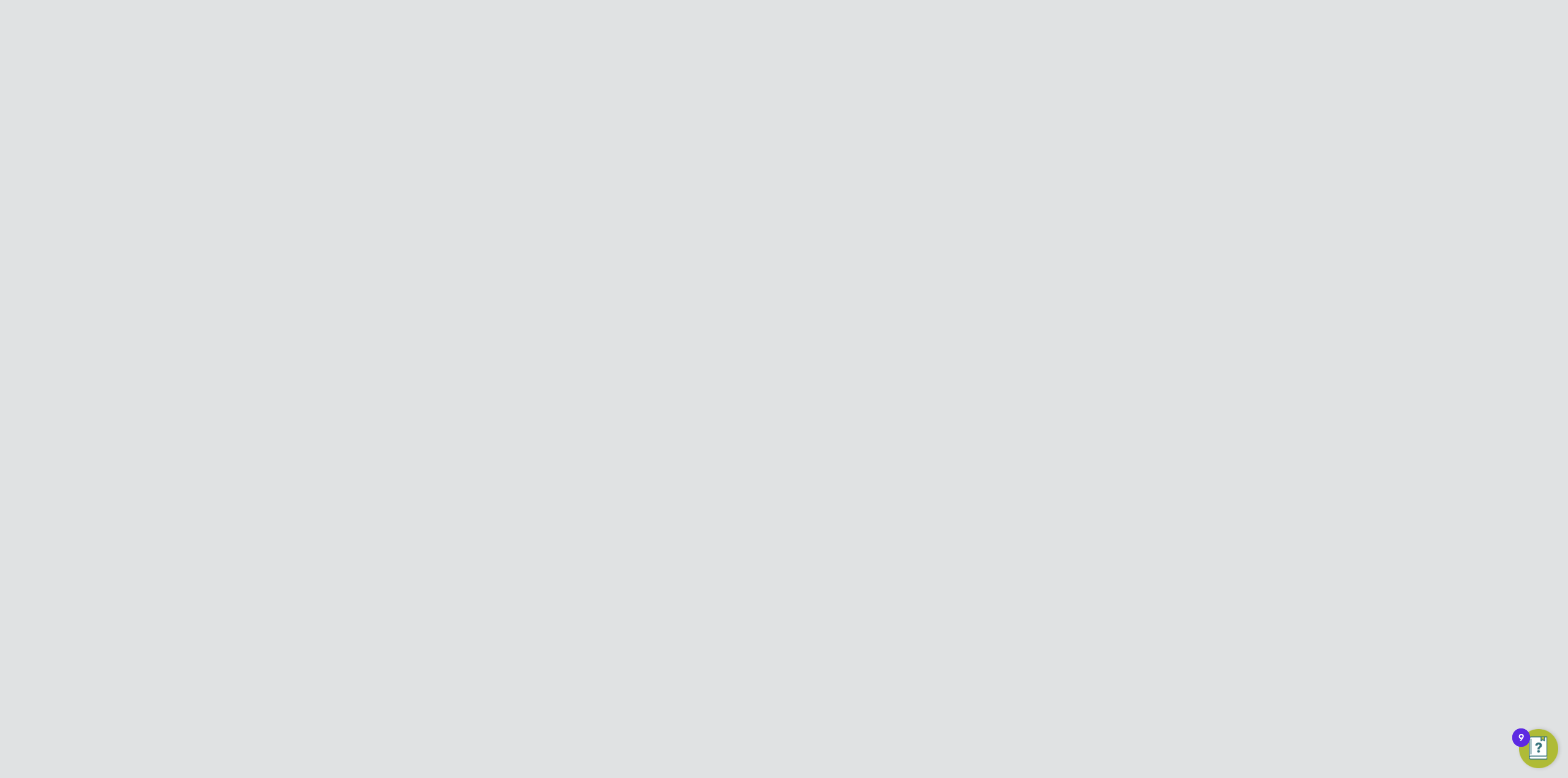
click at [772, 23] on input "Workwell People Solutions Limited" at bounding box center [805, 19] width 209 height 29
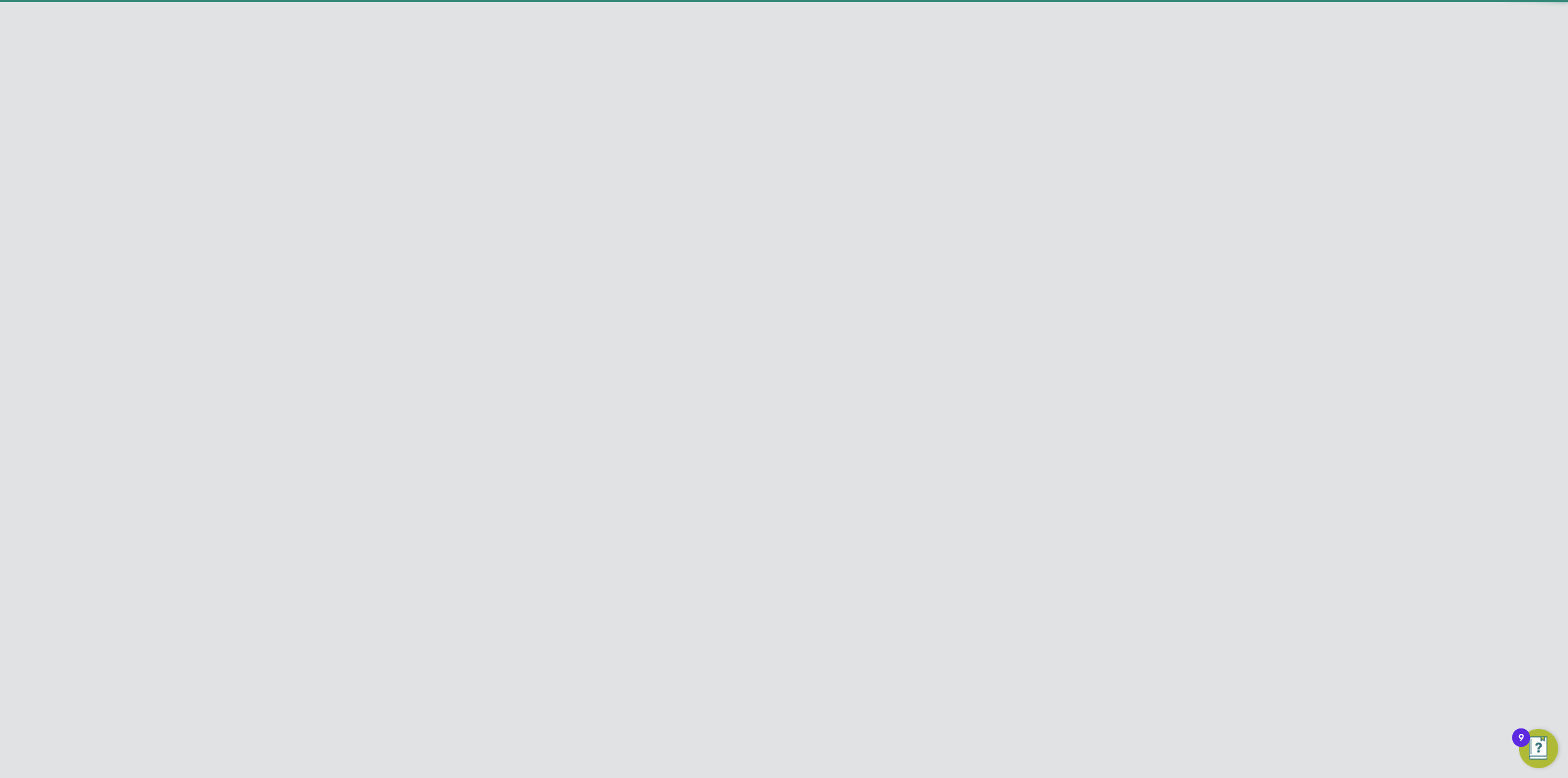
click at [773, 42] on span "Engage Partners" at bounding box center [747, 50] width 73 height 14
type input "Engage Partners"
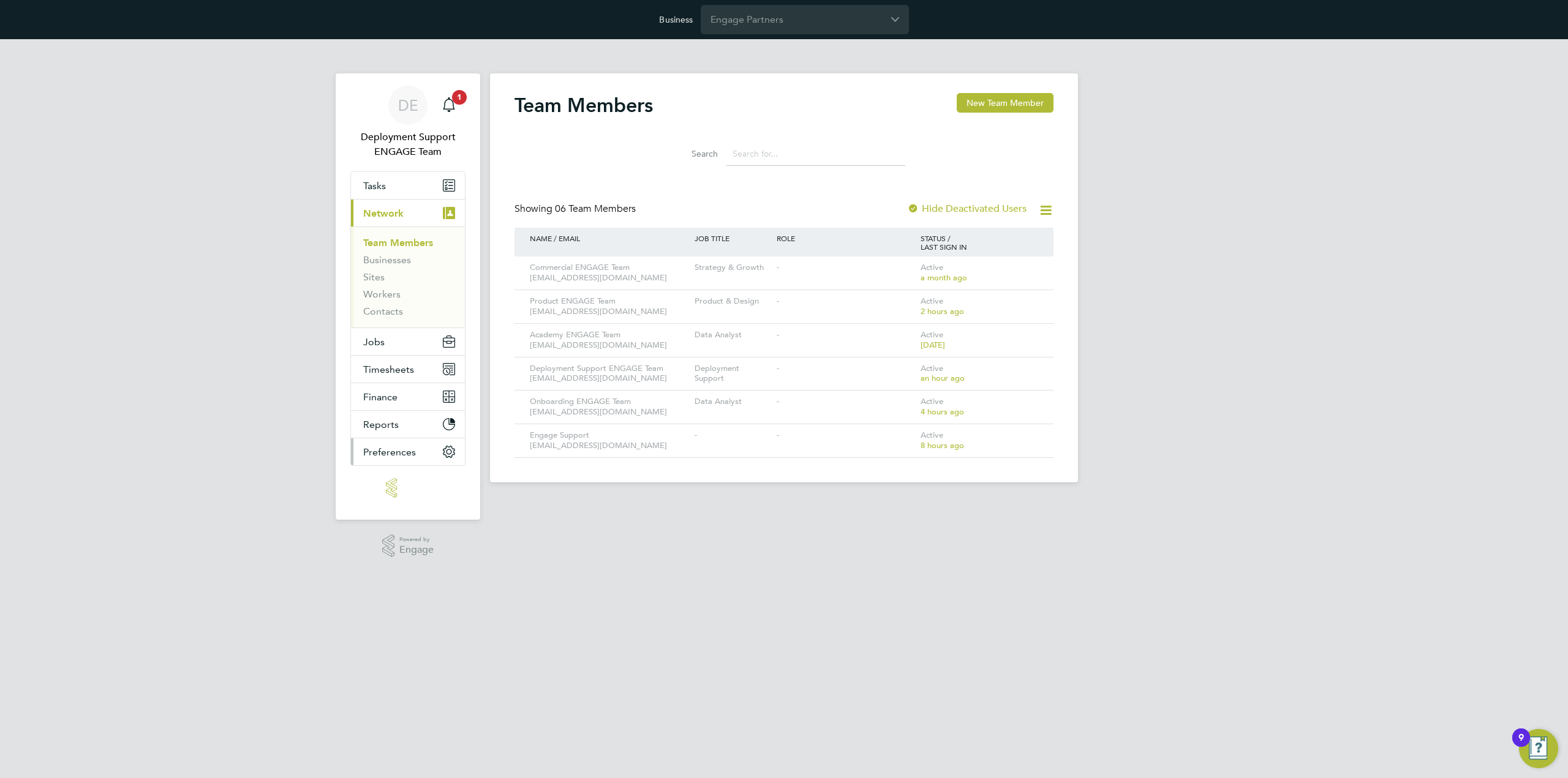
click at [419, 446] on button "Preferences" at bounding box center [408, 451] width 114 height 27
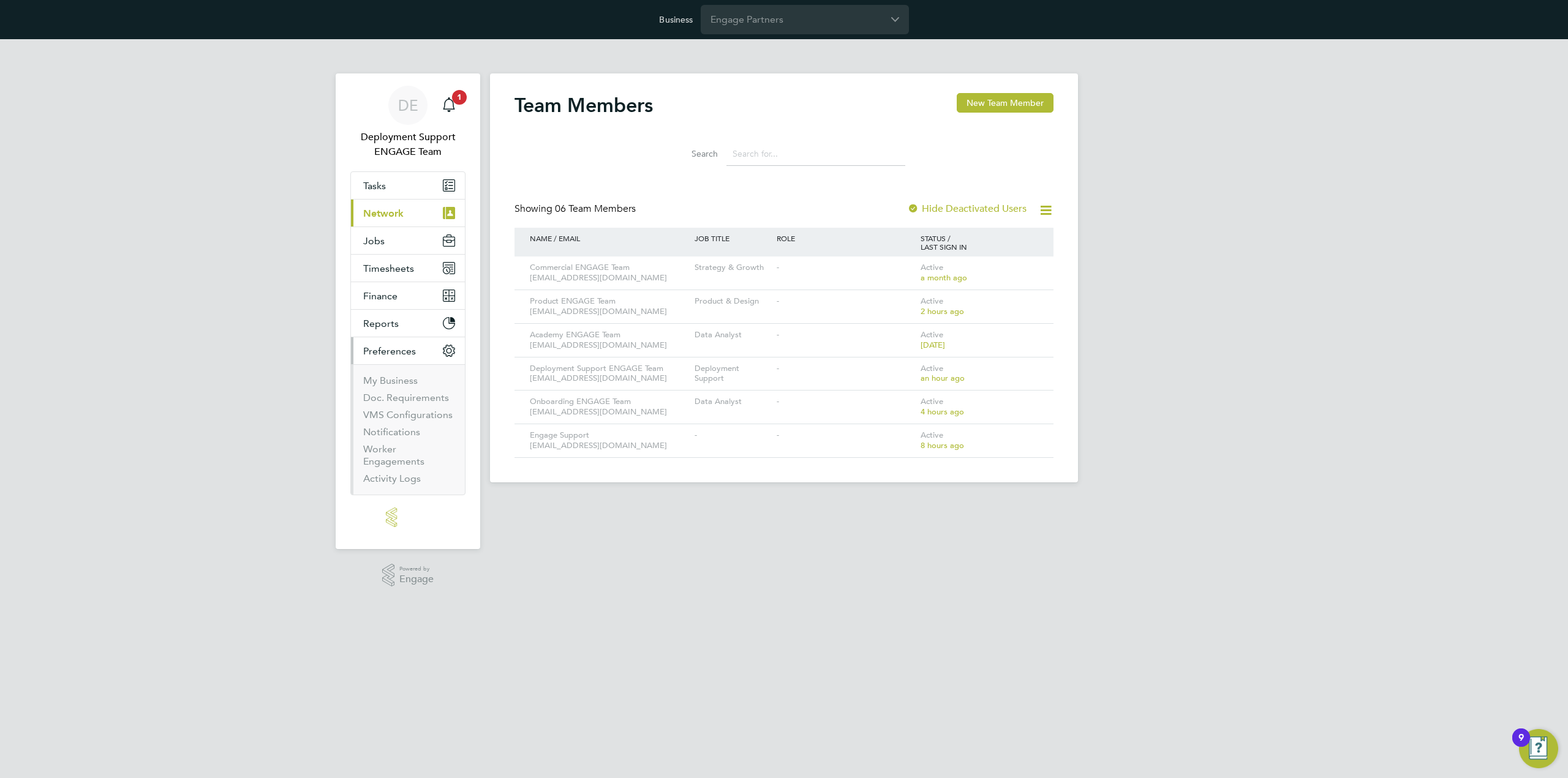
click at [425, 344] on button "Preferences" at bounding box center [408, 350] width 114 height 27
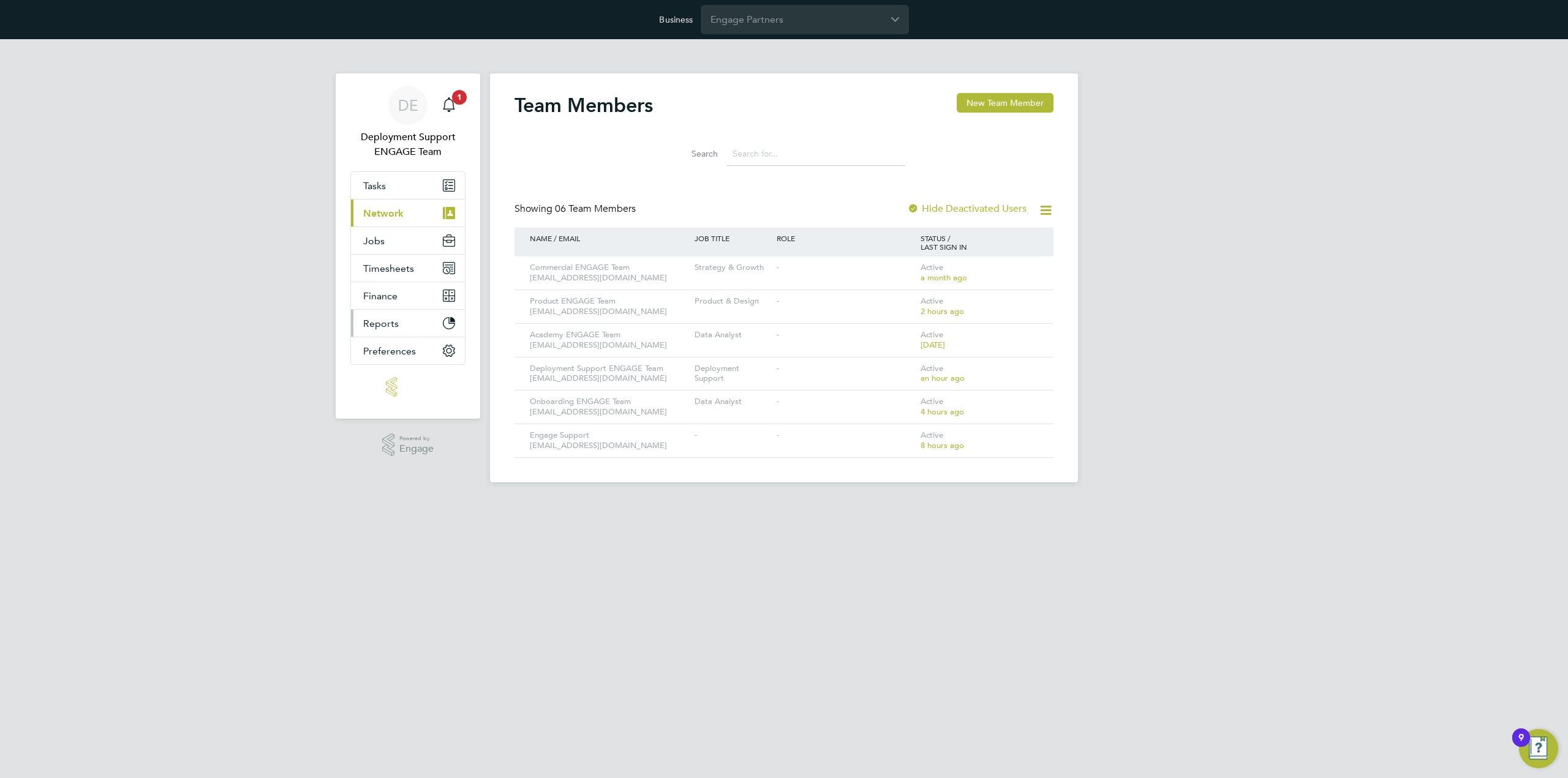
click at [435, 325] on button "Reports" at bounding box center [408, 323] width 114 height 27
click at [431, 300] on button "Finance" at bounding box center [408, 295] width 114 height 27
click at [433, 273] on button "Timesheets" at bounding box center [408, 268] width 114 height 27
click at [438, 236] on button "Jobs" at bounding box center [408, 240] width 114 height 27
click at [416, 206] on button "Current page: Network" at bounding box center [408, 212] width 114 height 27
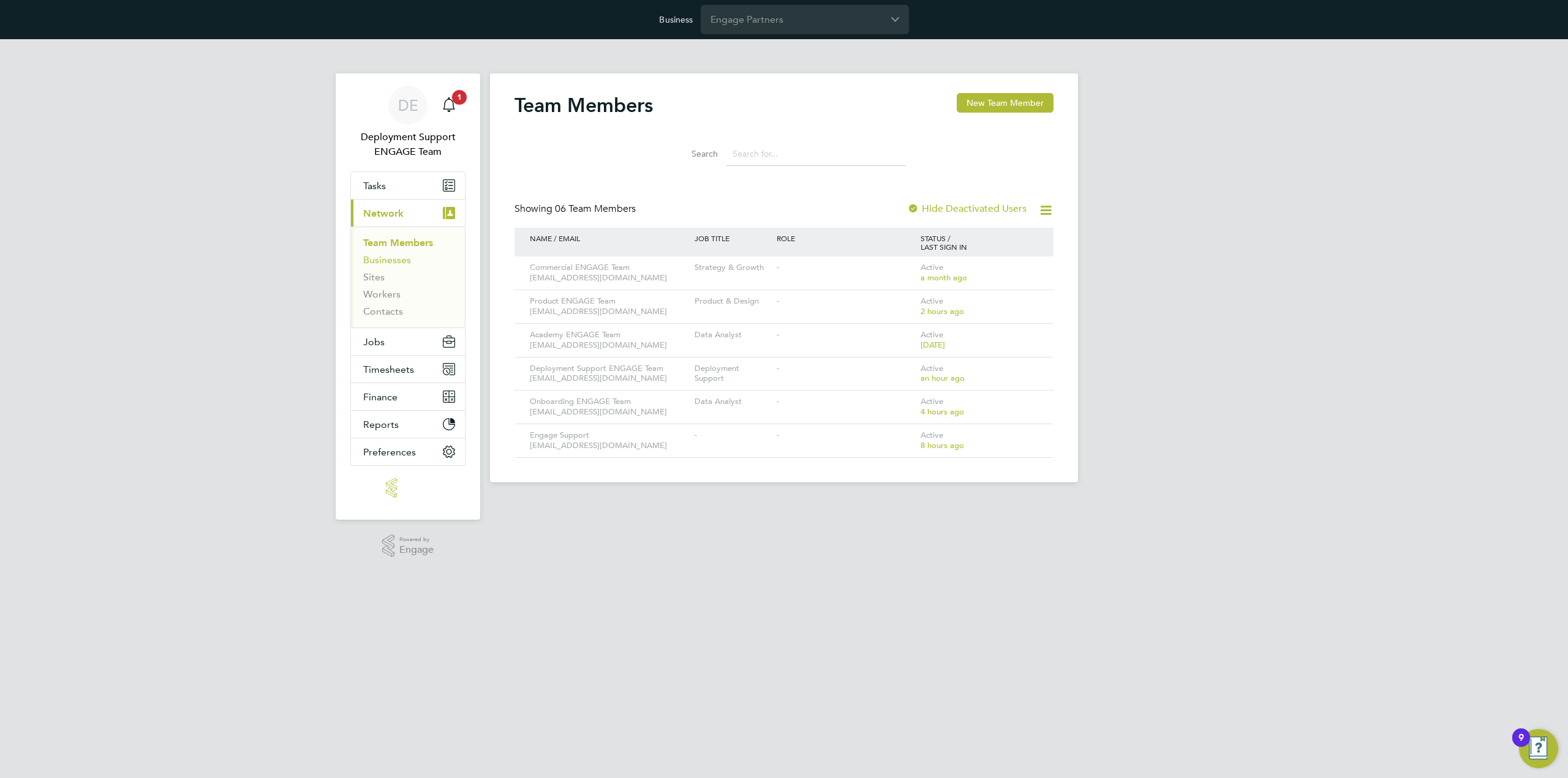
click at [393, 260] on link "Businesses" at bounding box center [387, 260] width 48 height 12
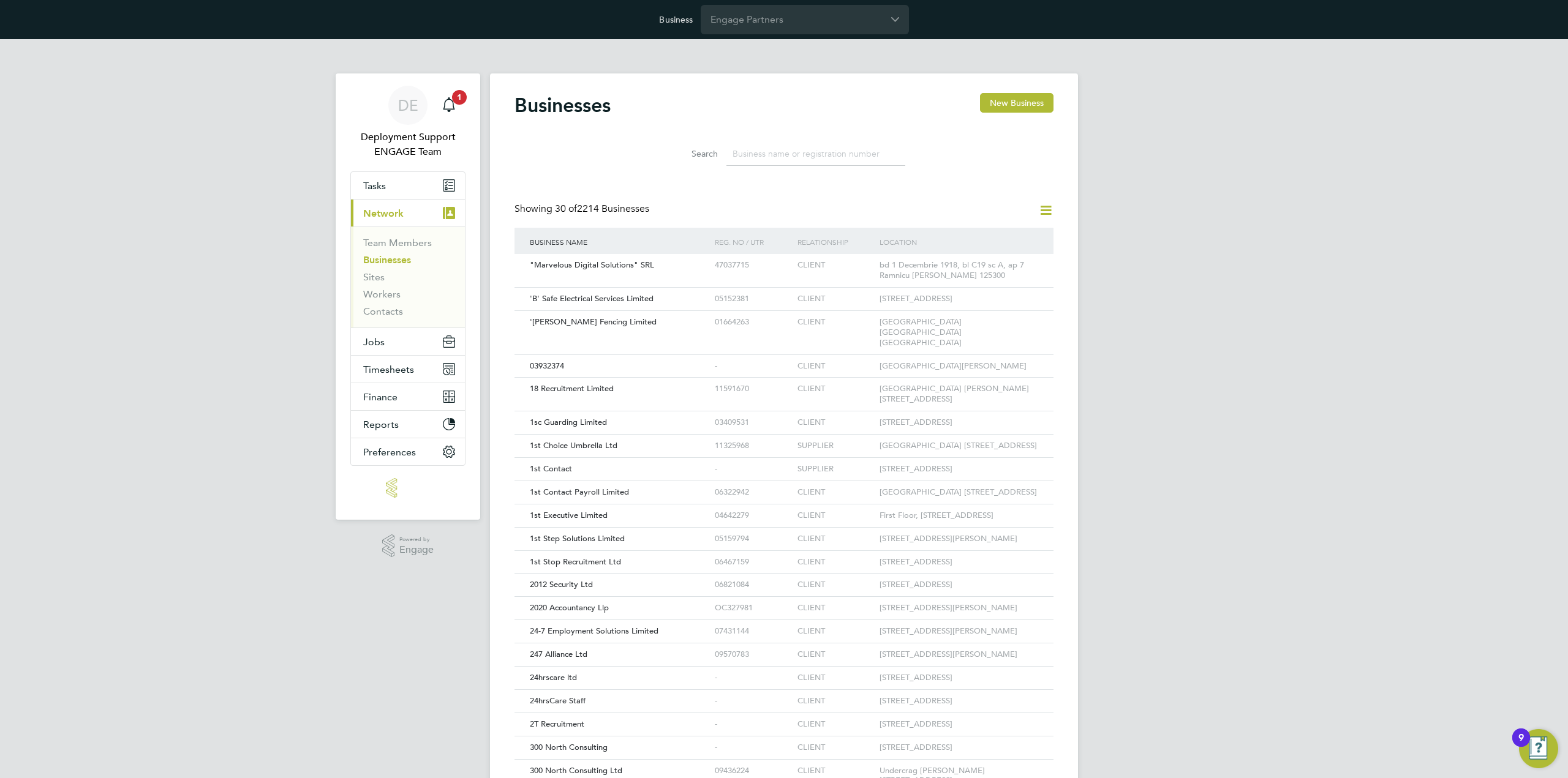
click at [1048, 209] on icon at bounding box center [1045, 210] width 15 height 15
click at [1016, 238] on li "Add Business Connection" at bounding box center [986, 239] width 130 height 17
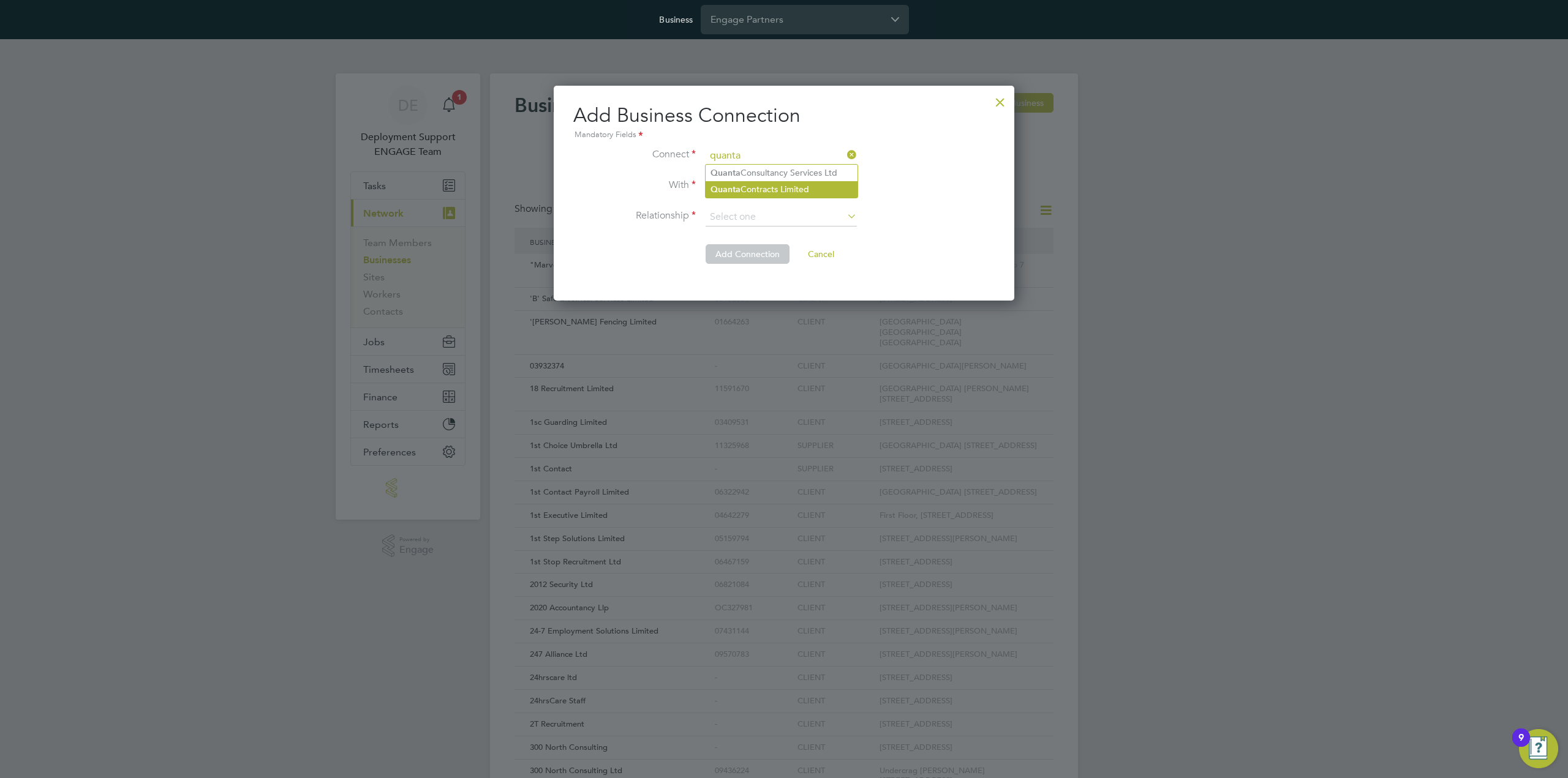
click at [773, 189] on li "Quanta Contracts Limited" at bounding box center [781, 189] width 152 height 16
type input "Quanta Contracts Limited"
click at [807, 157] on input at bounding box center [780, 156] width 151 height 18
click at [799, 152] on input at bounding box center [780, 156] width 151 height 18
click at [804, 187] on li "Quanta Contracts Limited" at bounding box center [781, 189] width 152 height 16
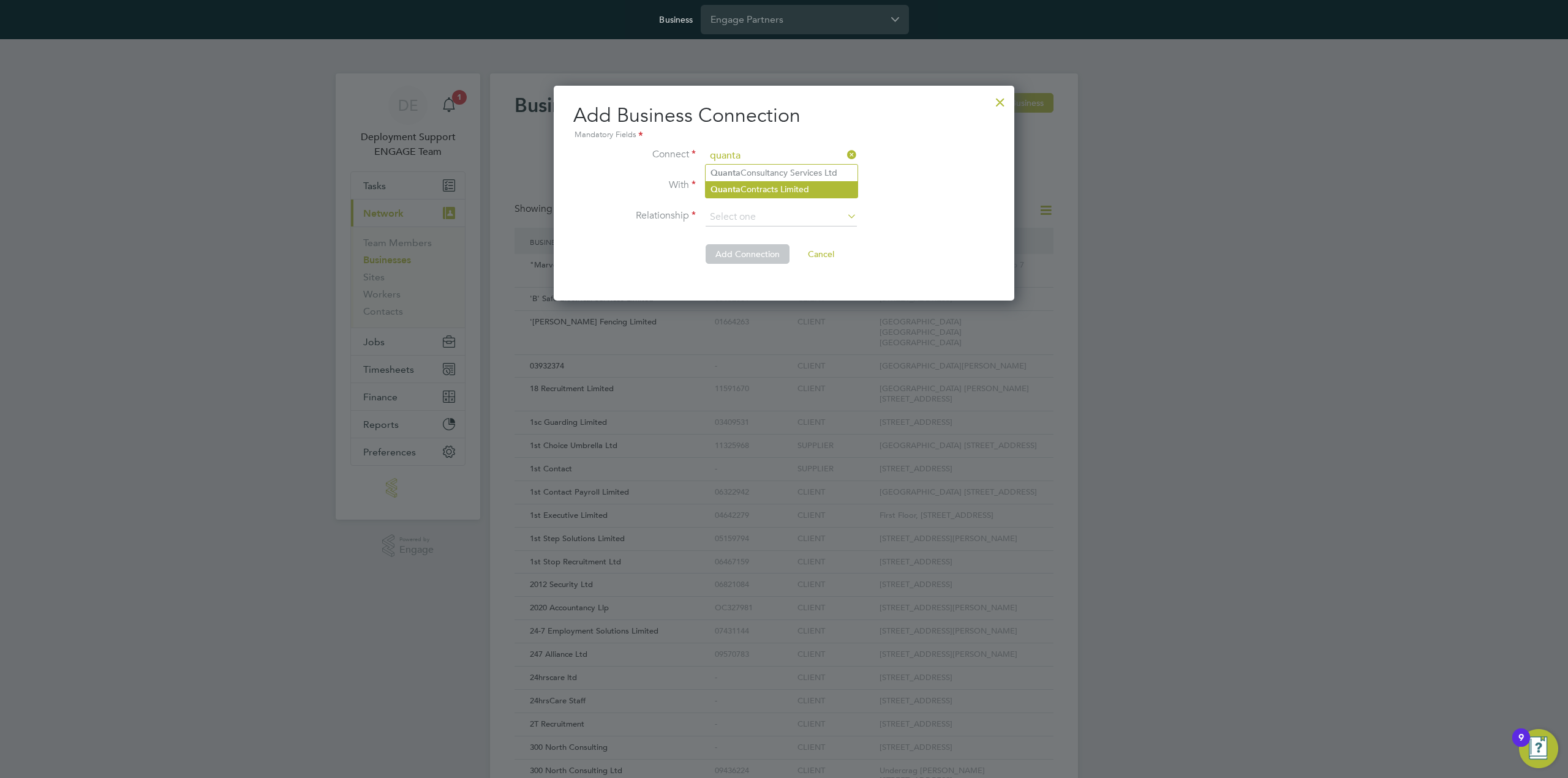
type input "Quanta Contracts Limited"
click at [844, 181] on icon at bounding box center [844, 186] width 0 height 17
click at [828, 232] on li "Workwell People Solutions Limited" at bounding box center [781, 236] width 152 height 16
type input "Workwell People Solutions Limited"
click at [844, 219] on icon at bounding box center [844, 216] width 0 height 17
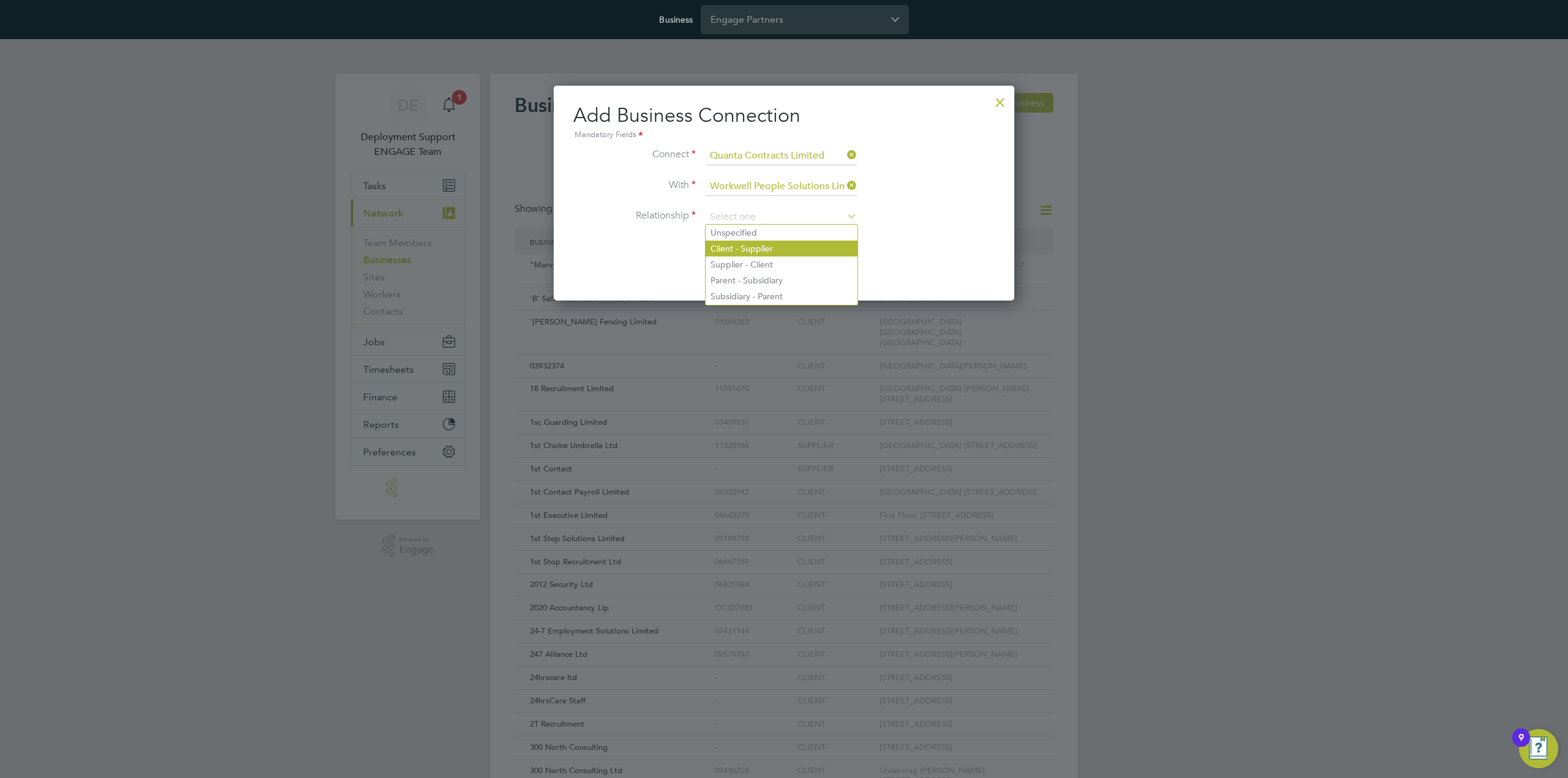
click at [812, 246] on li "Client - Supplier" at bounding box center [781, 248] width 152 height 16
type input "Client - Supplier"
click at [946, 248] on li "Add Connection Cancel" at bounding box center [784, 260] width 422 height 32
click at [754, 249] on button "Add Connection" at bounding box center [747, 254] width 84 height 20
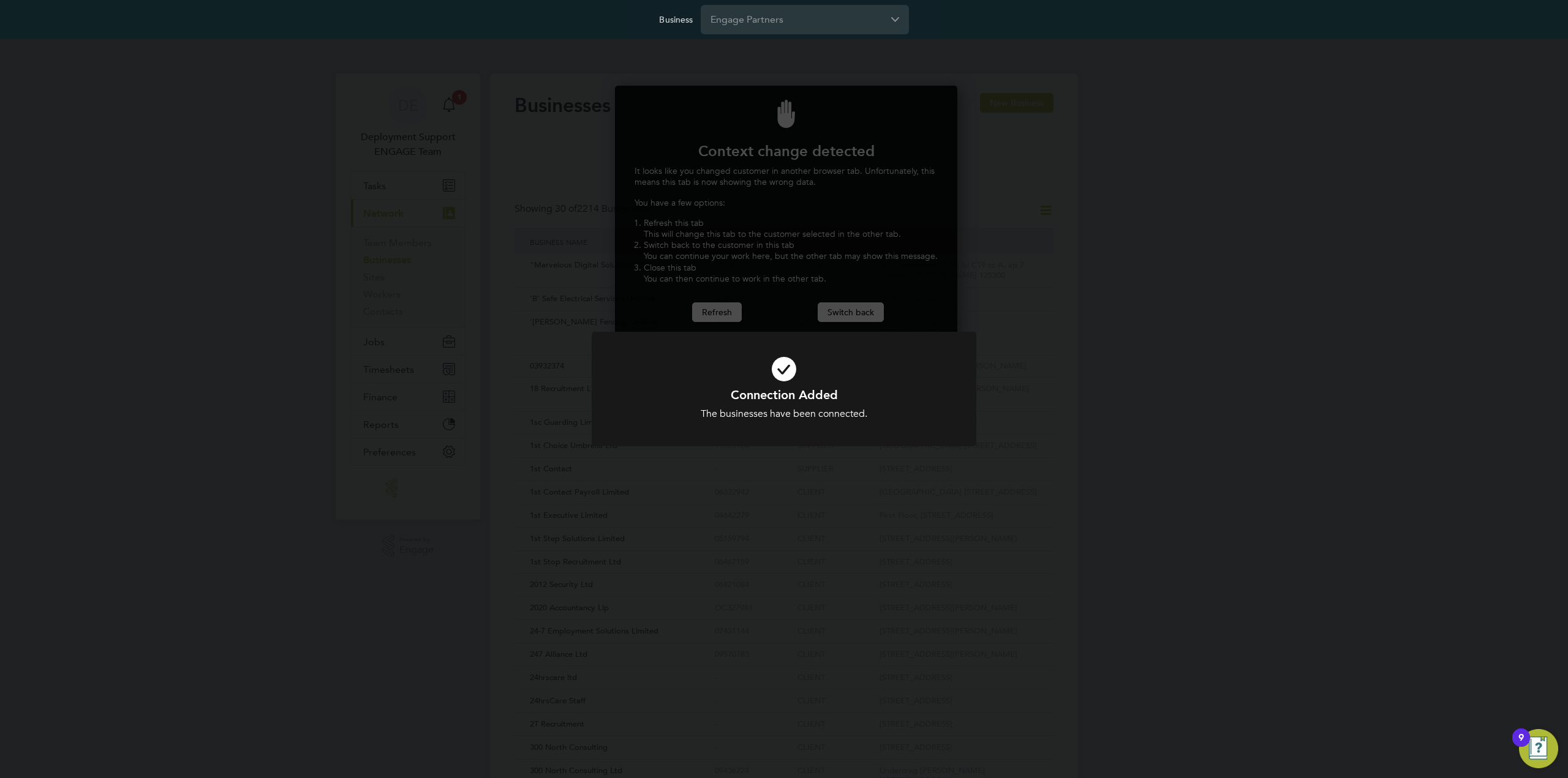
scroll to position [270, 338]
click at [846, 211] on div "Connection Added The businesses have been connected. Cancel Okay" at bounding box center [784, 389] width 1568 height 778
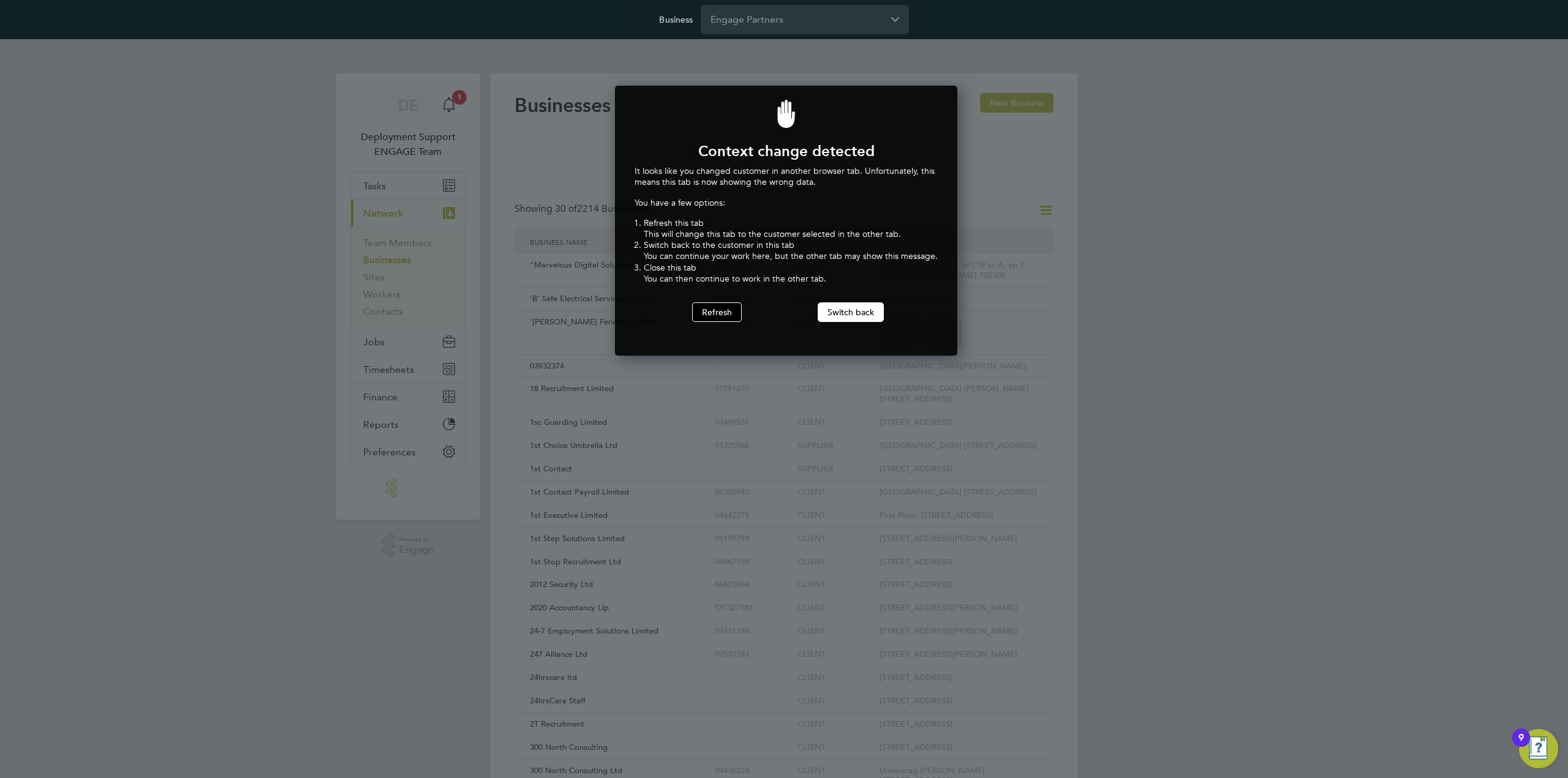
click at [710, 310] on button "Refresh" at bounding box center [717, 312] width 50 height 20
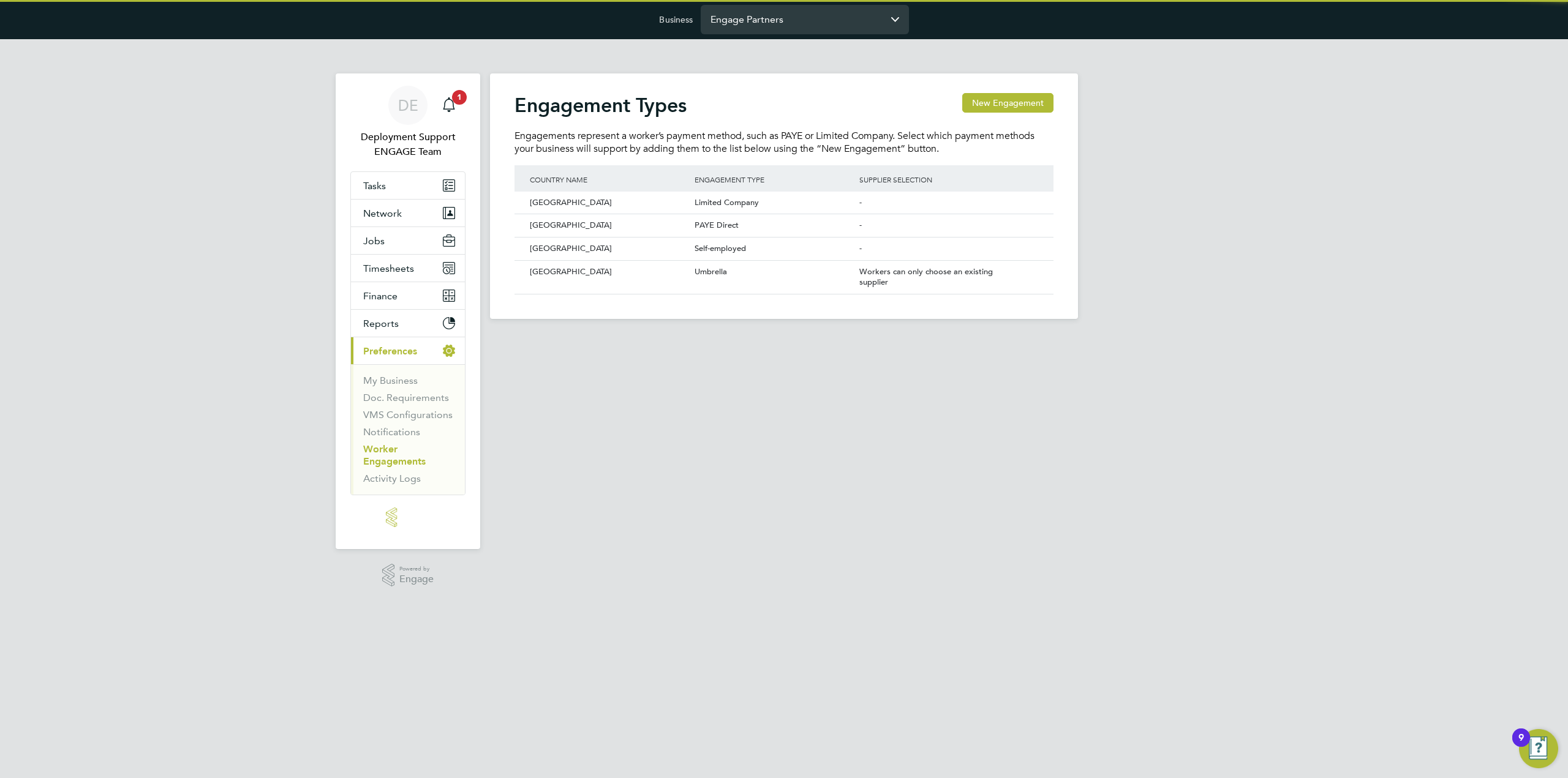
click at [796, 16] on input "Engage Partners" at bounding box center [805, 19] width 209 height 29
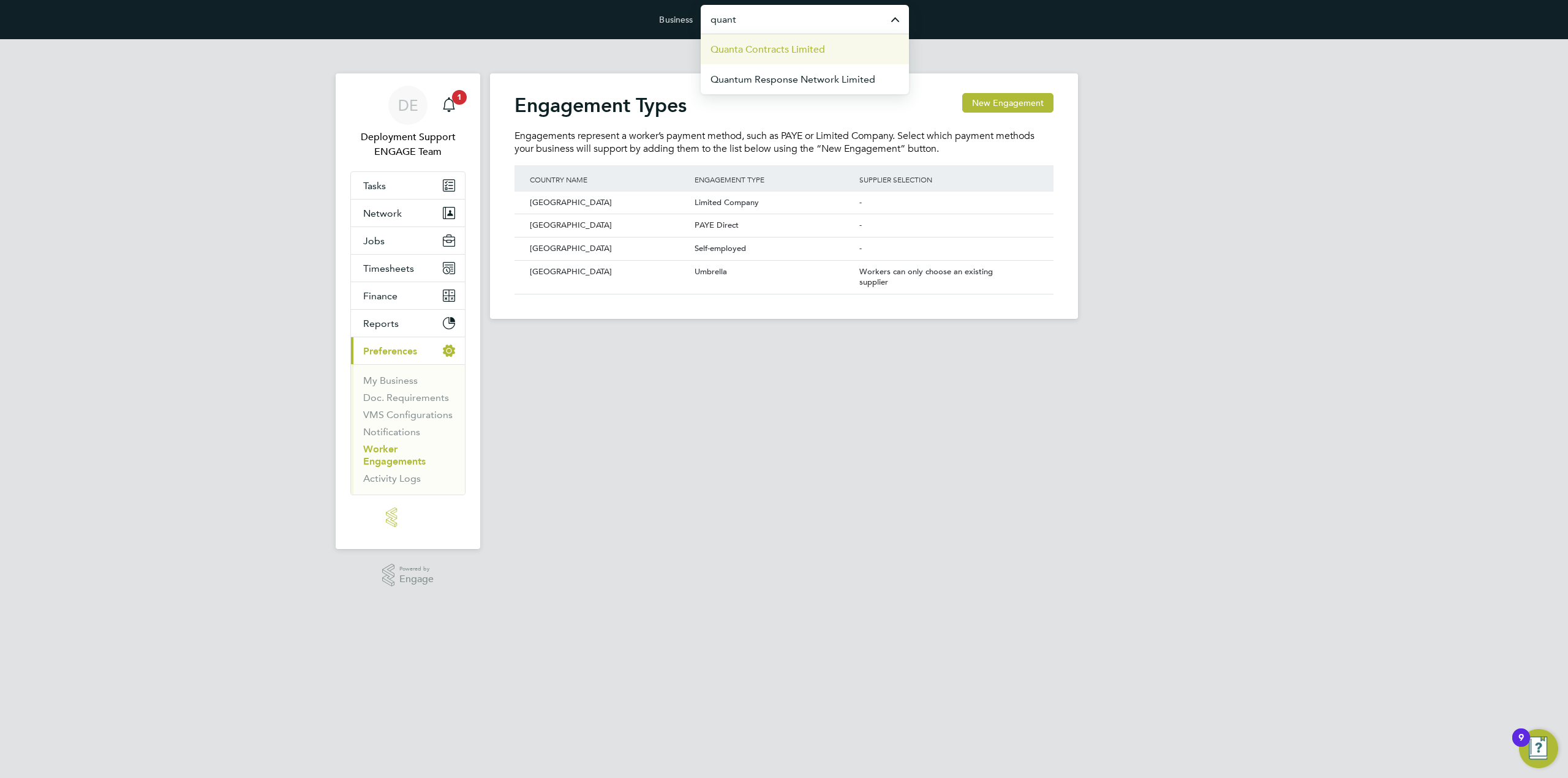
click at [799, 42] on span "Quanta Contracts Limited" at bounding box center [767, 50] width 114 height 14
type input "Quanta Contracts Limited"
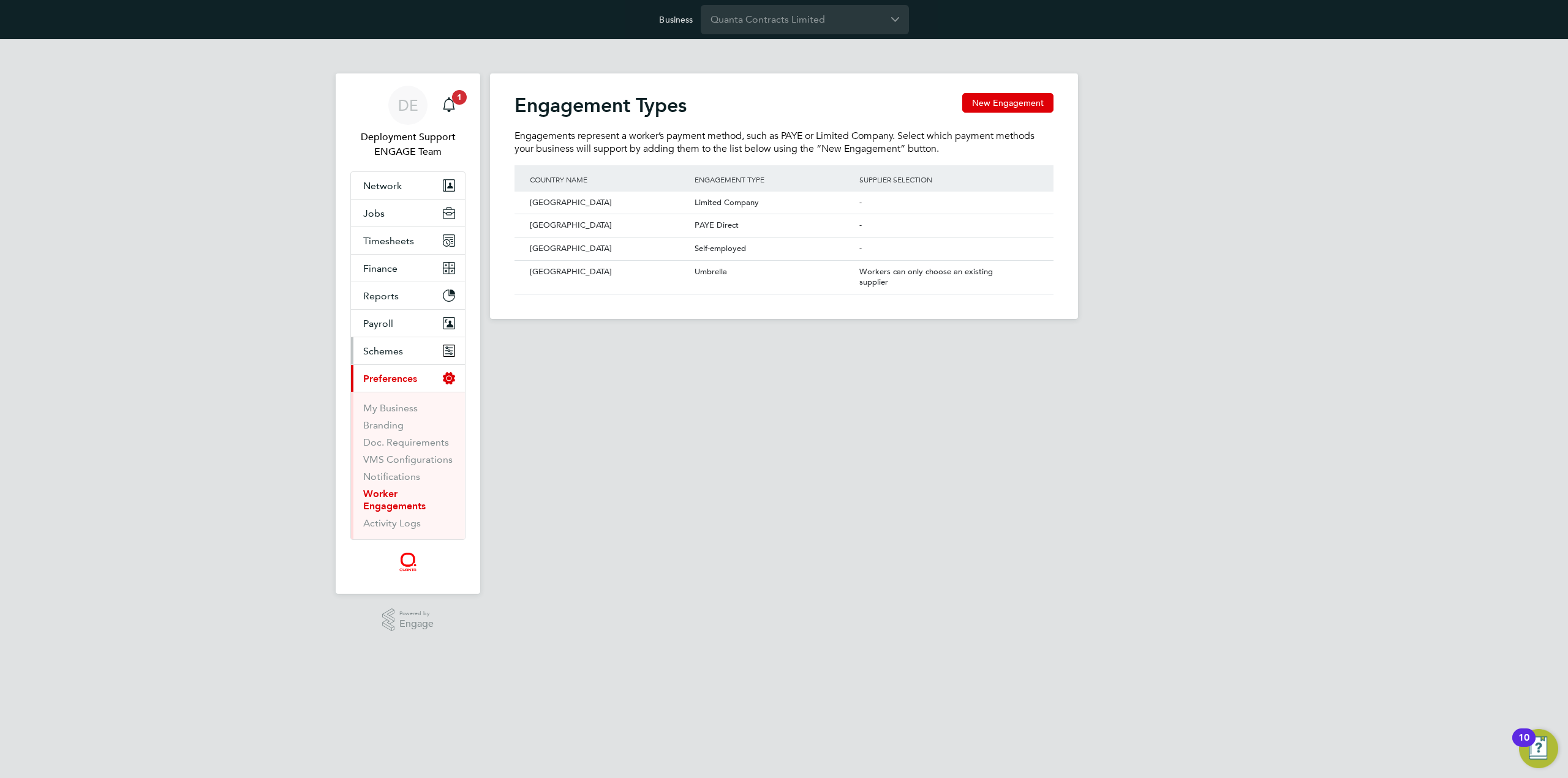
click at [399, 348] on span "Schemes" at bounding box center [383, 351] width 40 height 12
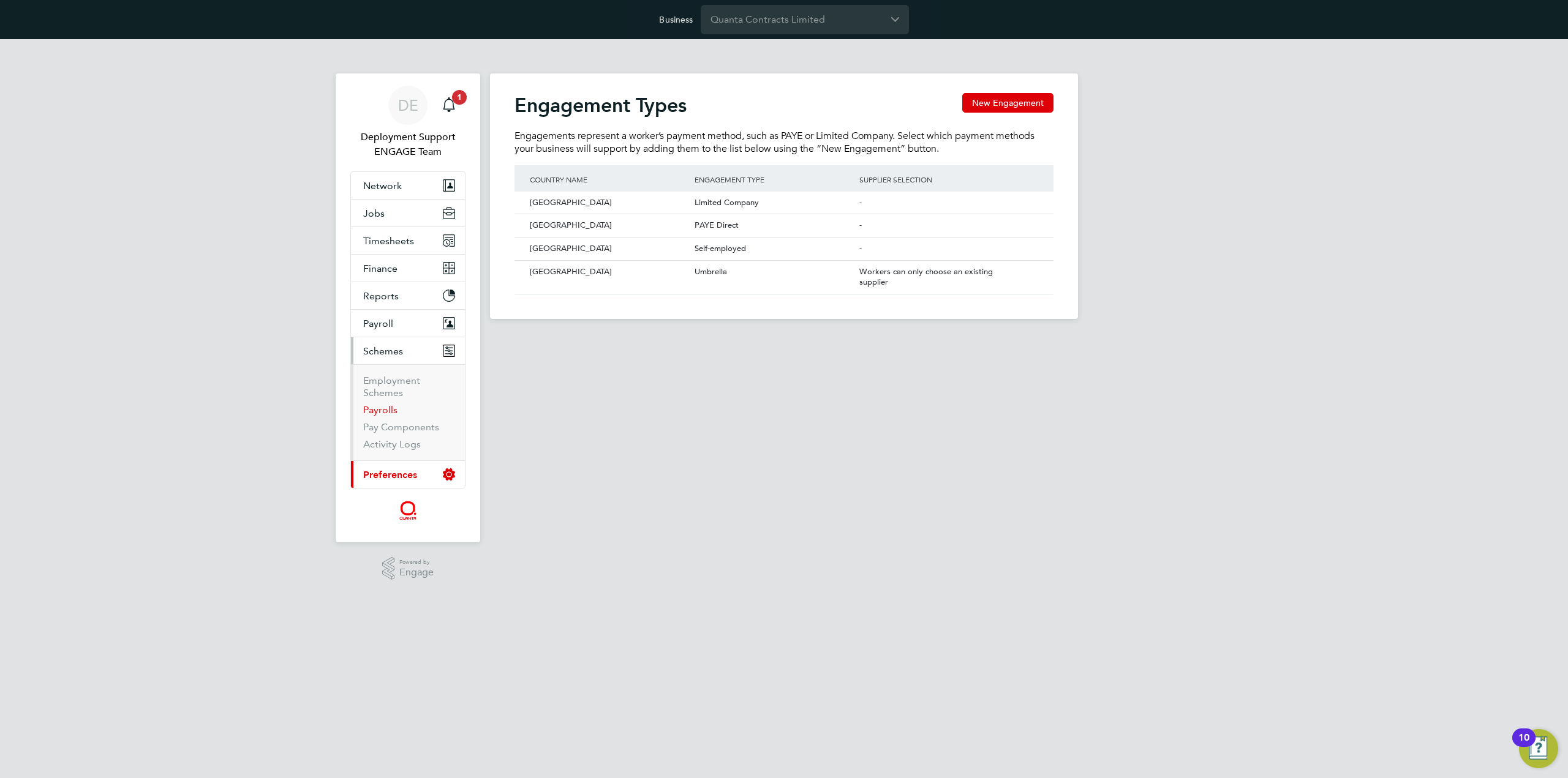
click at [386, 404] on link "Payrolls" at bounding box center [380, 410] width 34 height 12
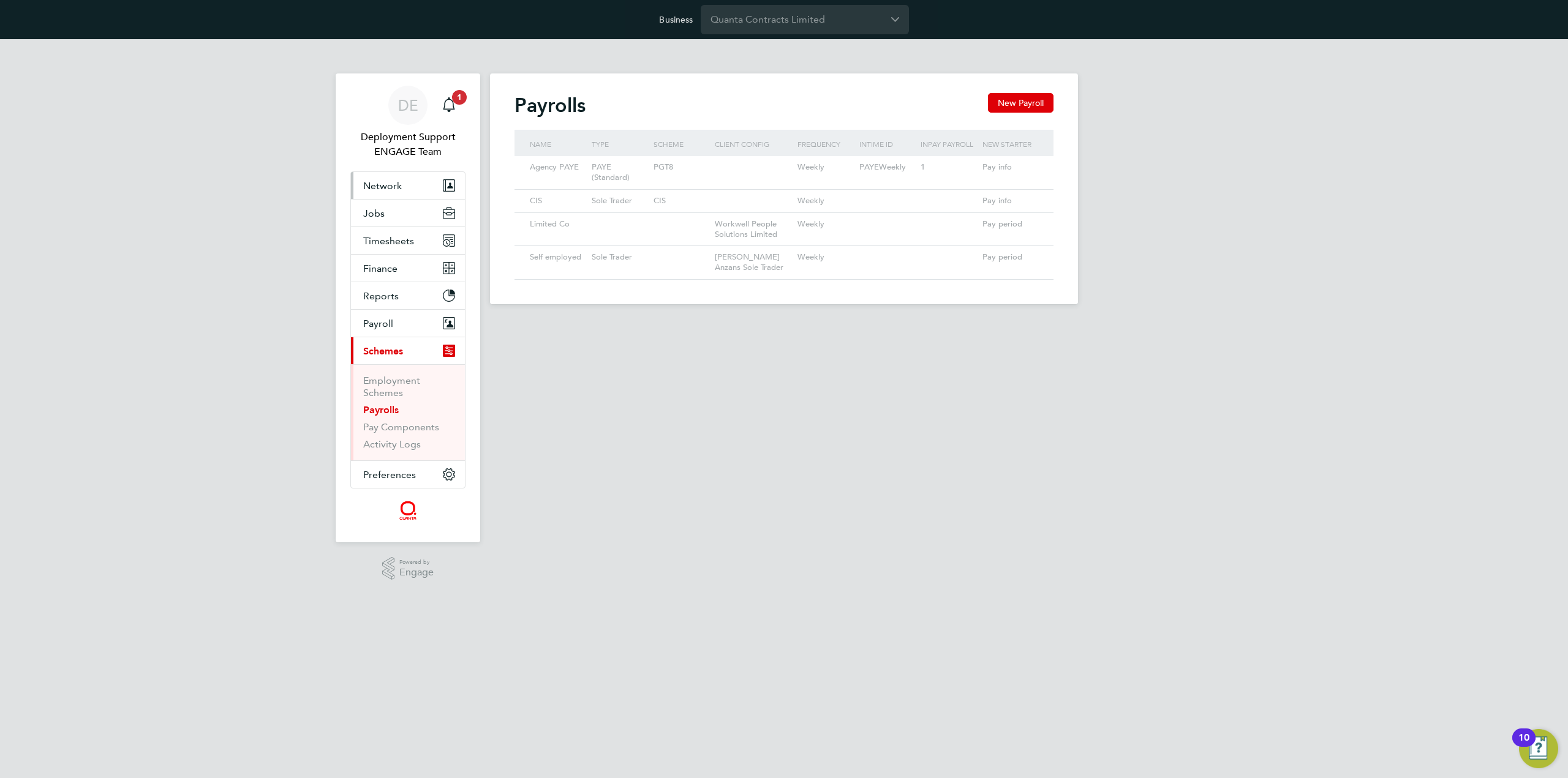
click at [427, 184] on button "Network" at bounding box center [408, 185] width 114 height 27
click at [375, 267] on link "Workers" at bounding box center [382, 267] width 37 height 12
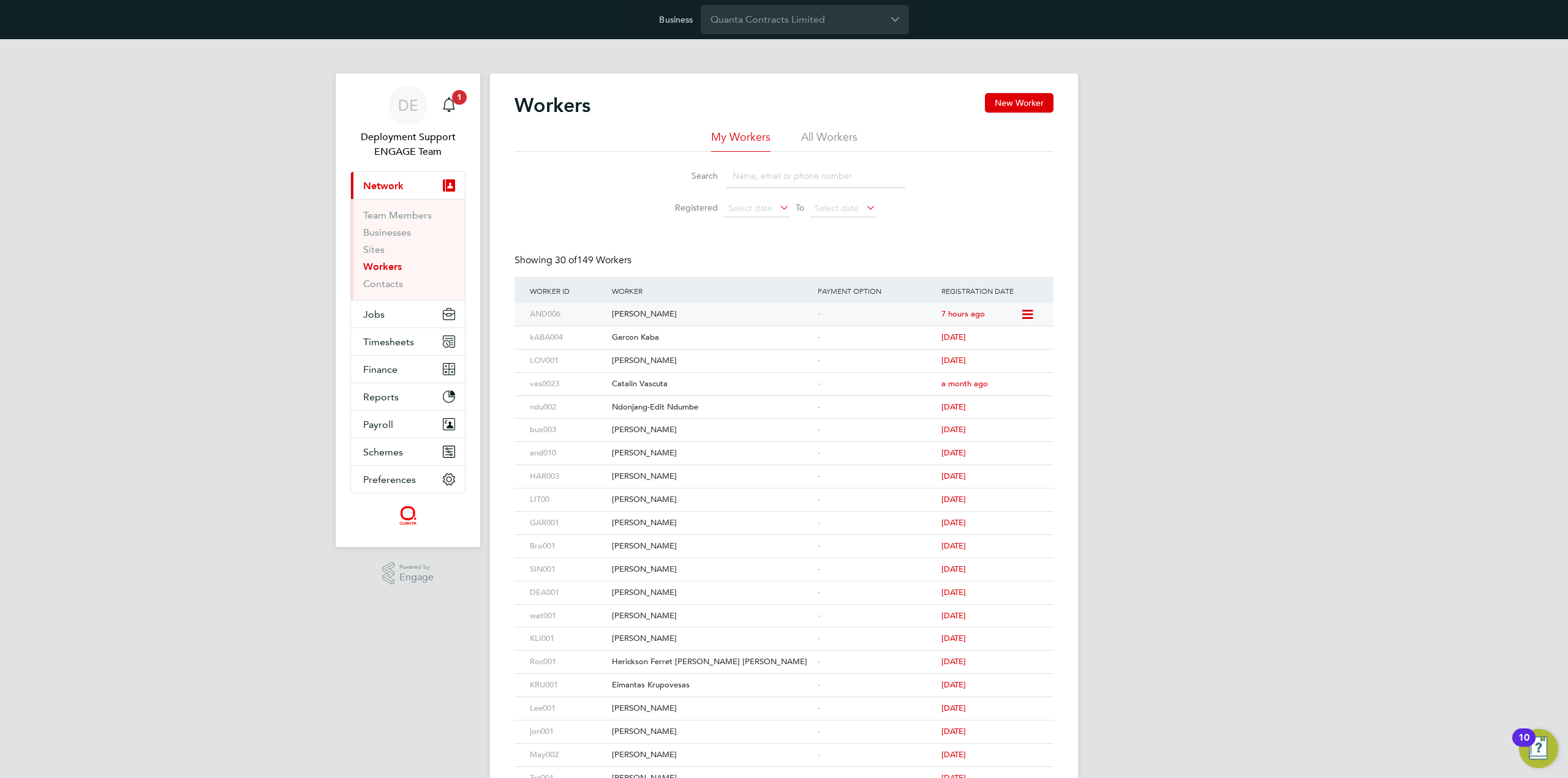
click at [937, 308] on link "AND006 Kevin Anderson - 7 hours ago" at bounding box center [773, 308] width 493 height 10
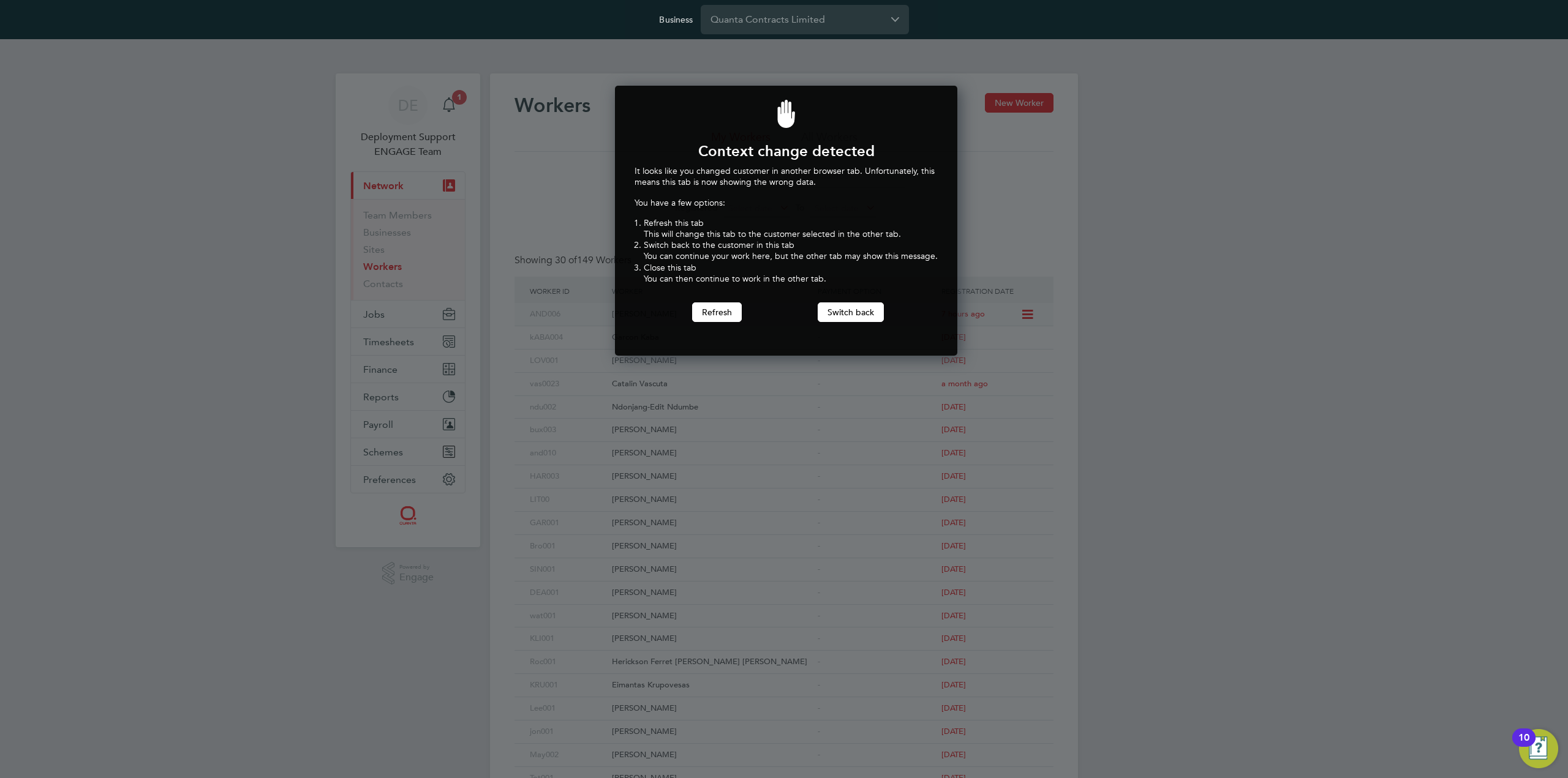
scroll to position [270, 338]
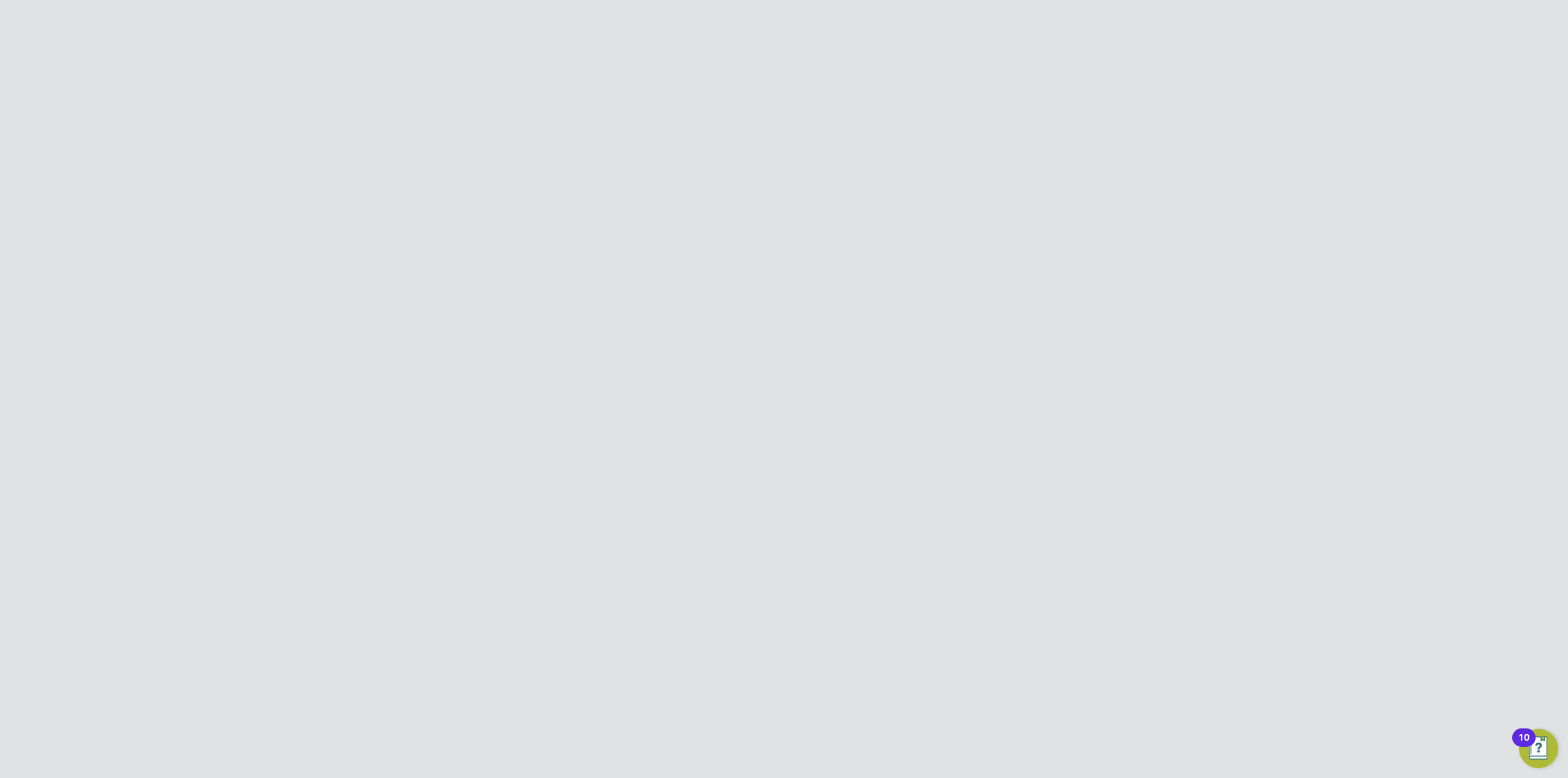
scroll to position [673, 0]
click at [1045, 293] on icon at bounding box center [1043, 304] width 22 height 28
click at [965, 341] on li "Add Engagement Type" at bounding box center [980, 344] width 139 height 17
click at [823, 413] on input at bounding box center [801, 422] width 151 height 17
click at [780, 476] on li "Umbrella" at bounding box center [802, 479] width 152 height 18
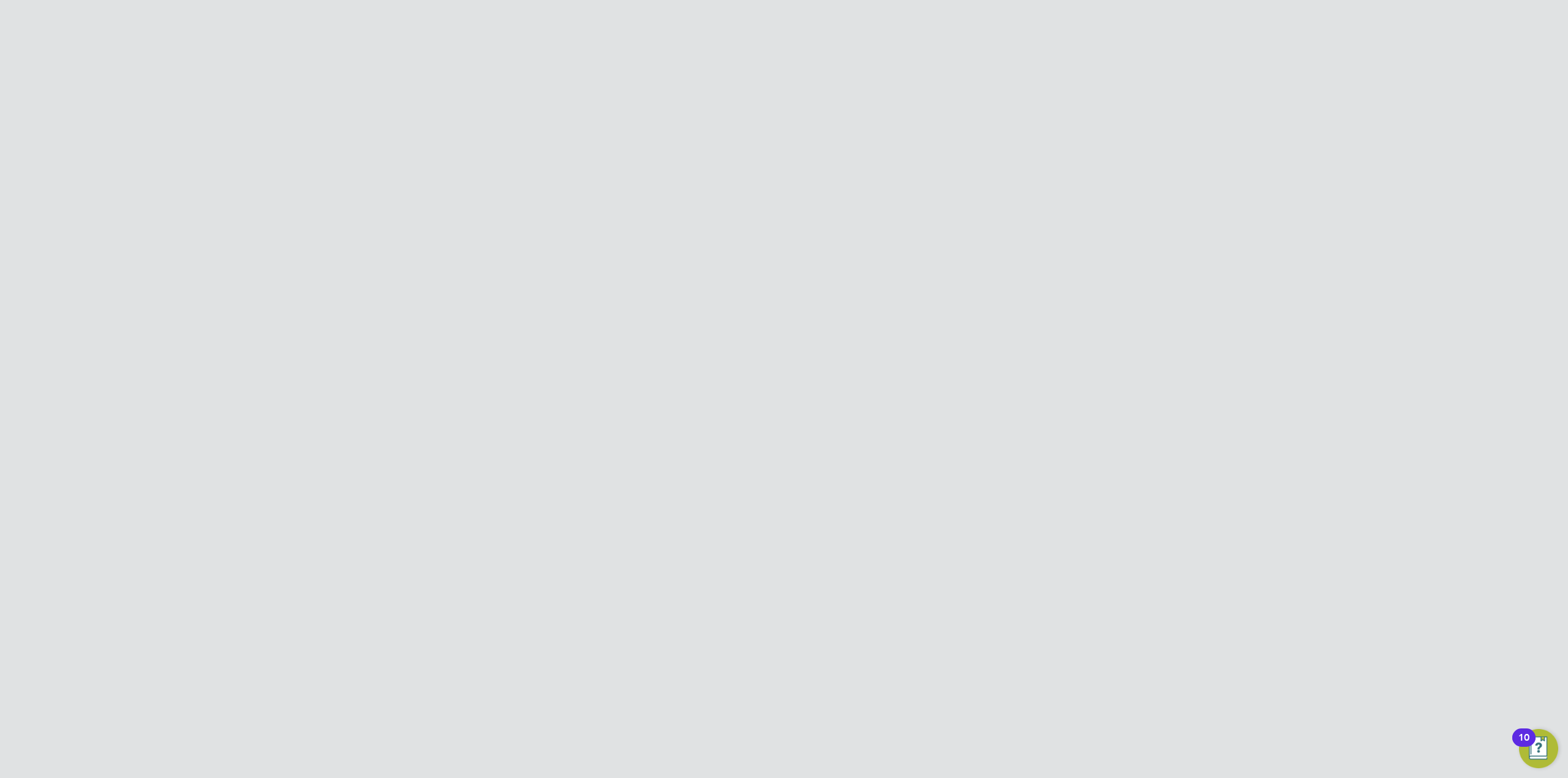
type input "Umbrella"
click at [865, 442] on icon at bounding box center [865, 451] width 0 height 17
click at [865, 413] on icon at bounding box center [865, 421] width 0 height 17
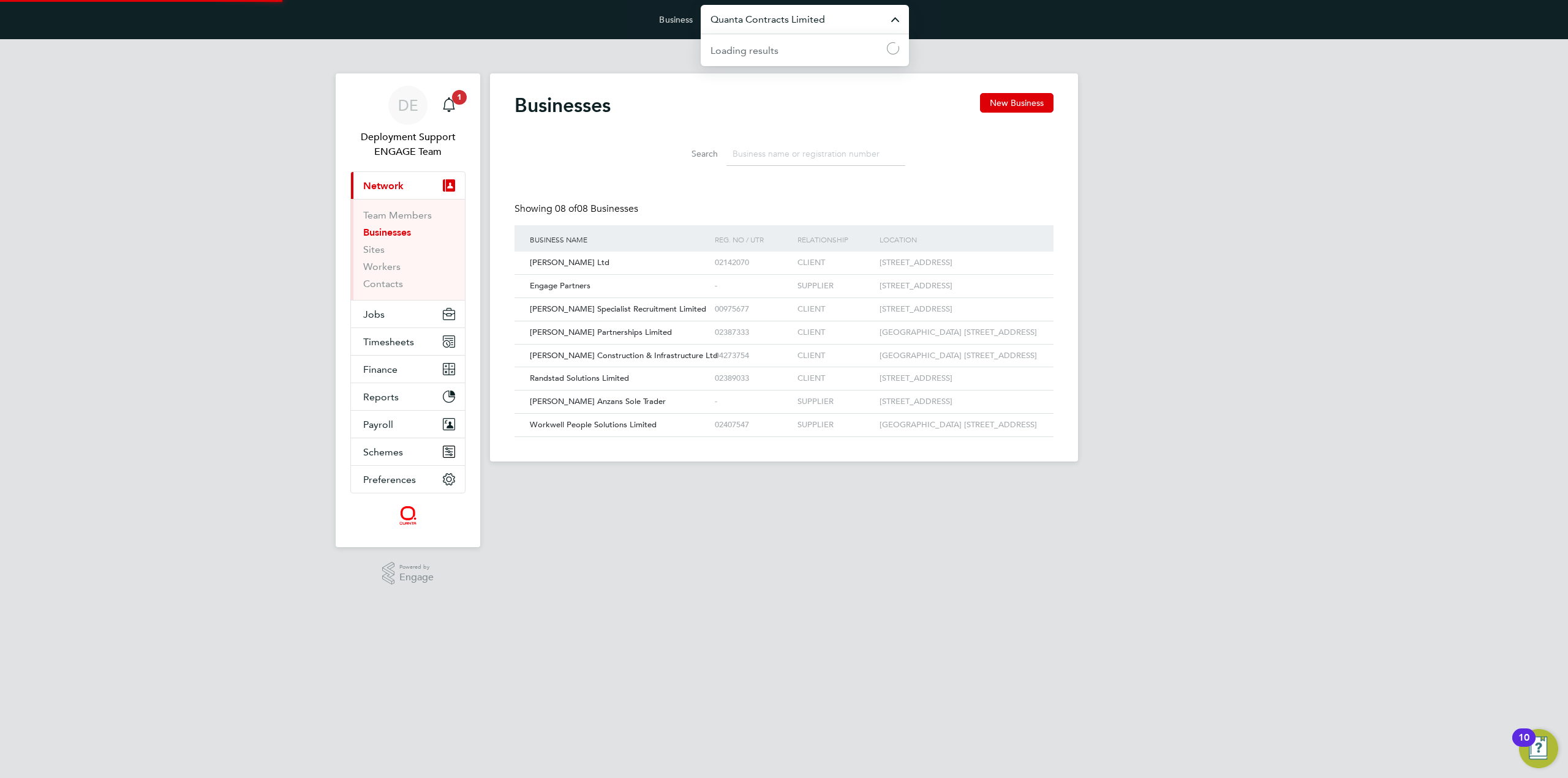
click at [829, 23] on input "Quanta Contracts Limited" at bounding box center [805, 19] width 209 height 29
click at [799, 90] on li "Liquid [DATE] Limited" at bounding box center [805, 79] width 209 height 30
type input "Liquid [DATE] Limited"
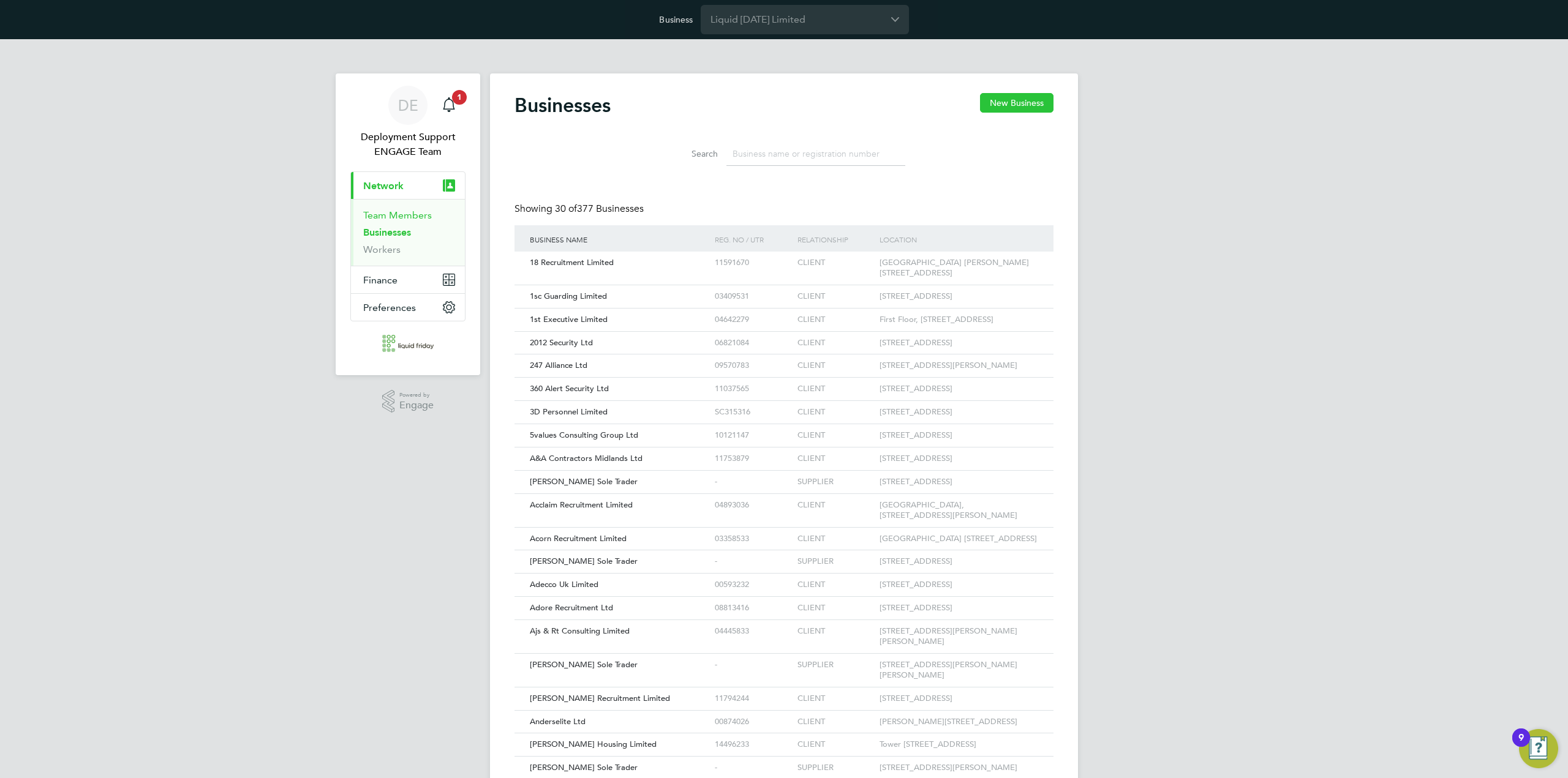
click at [403, 211] on link "Team Members" at bounding box center [397, 215] width 69 height 12
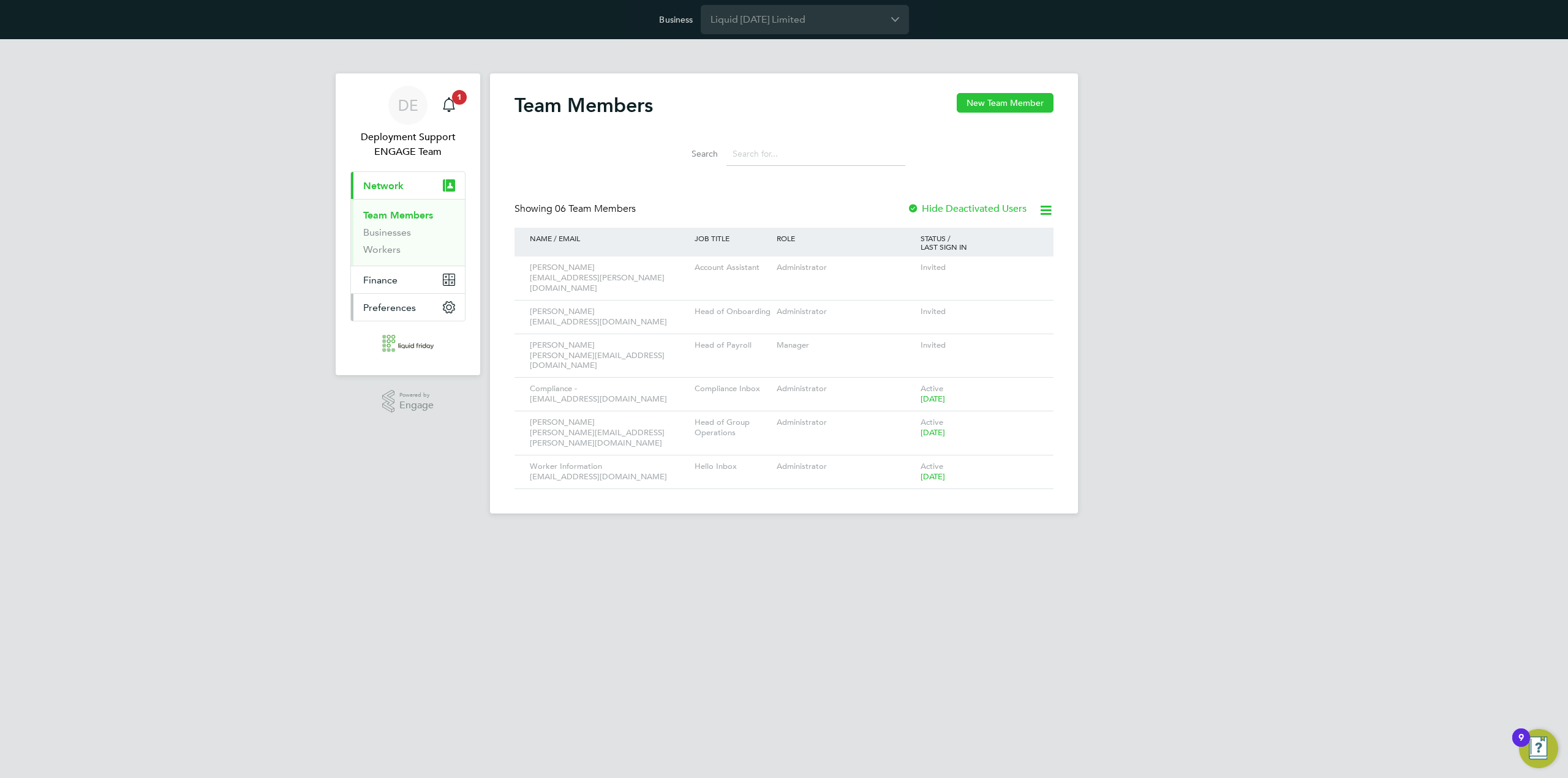
click at [418, 303] on button "Preferences" at bounding box center [408, 307] width 114 height 27
click at [440, 214] on button "Finance" at bounding box center [408, 212] width 114 height 27
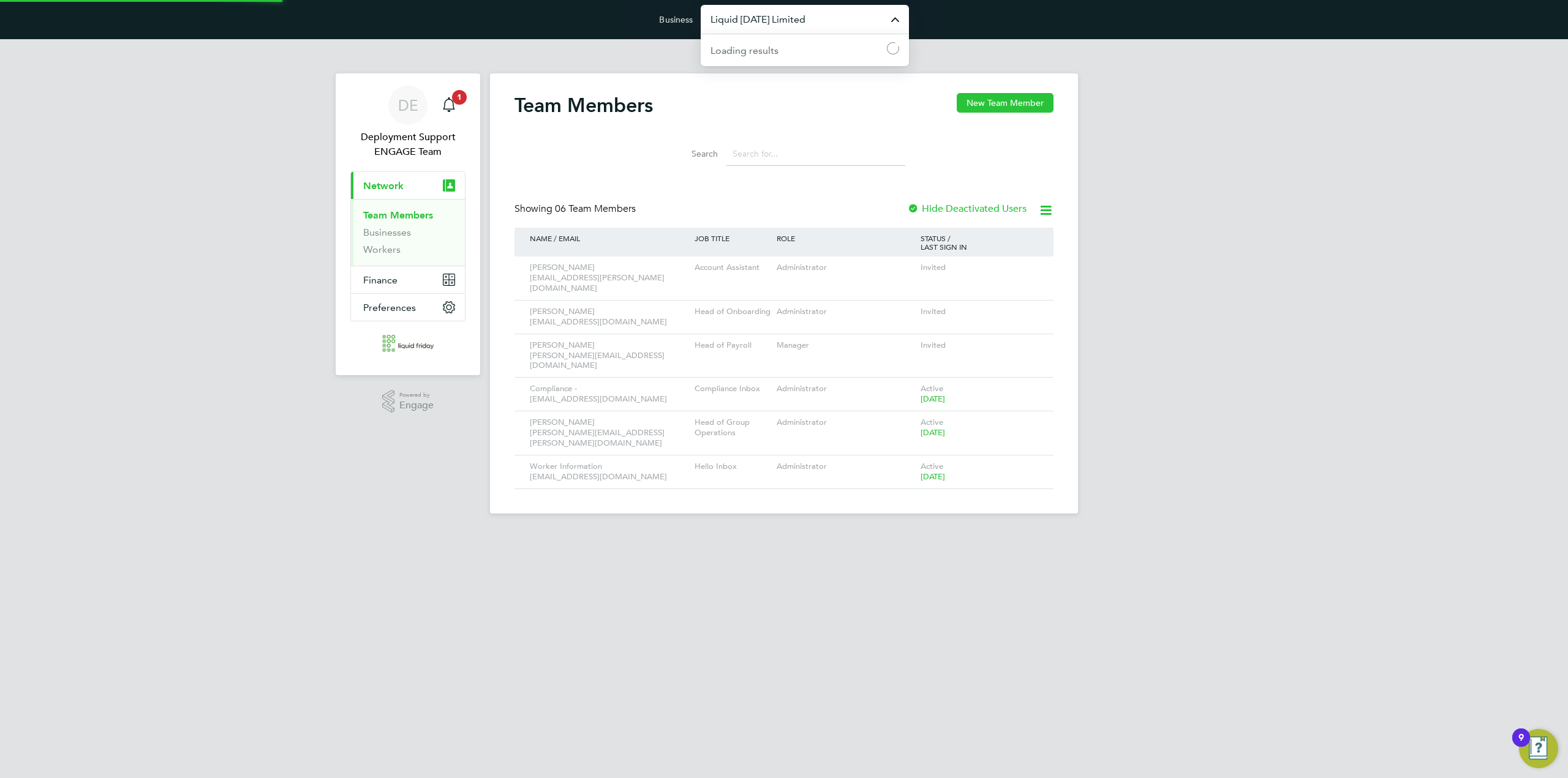
click at [841, 23] on input "Liquid Friday Limited" at bounding box center [805, 19] width 209 height 29
click at [838, 47] on li "Atmos Recruitment Ltd" at bounding box center [805, 49] width 209 height 30
type input "Atmos Recruitment Ltd"
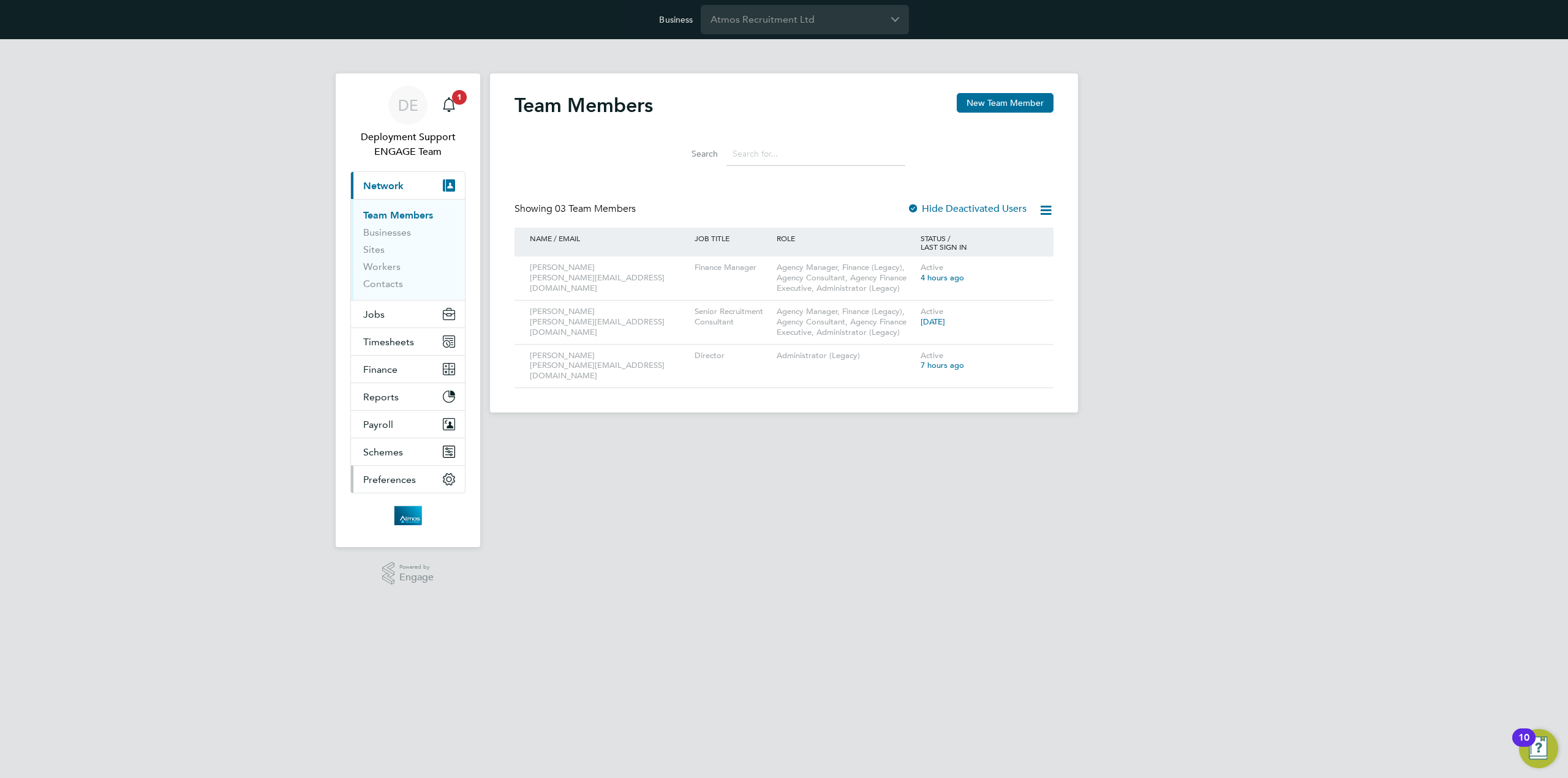
click at [444, 480] on icon "Main navigation" at bounding box center [448, 479] width 11 height 11
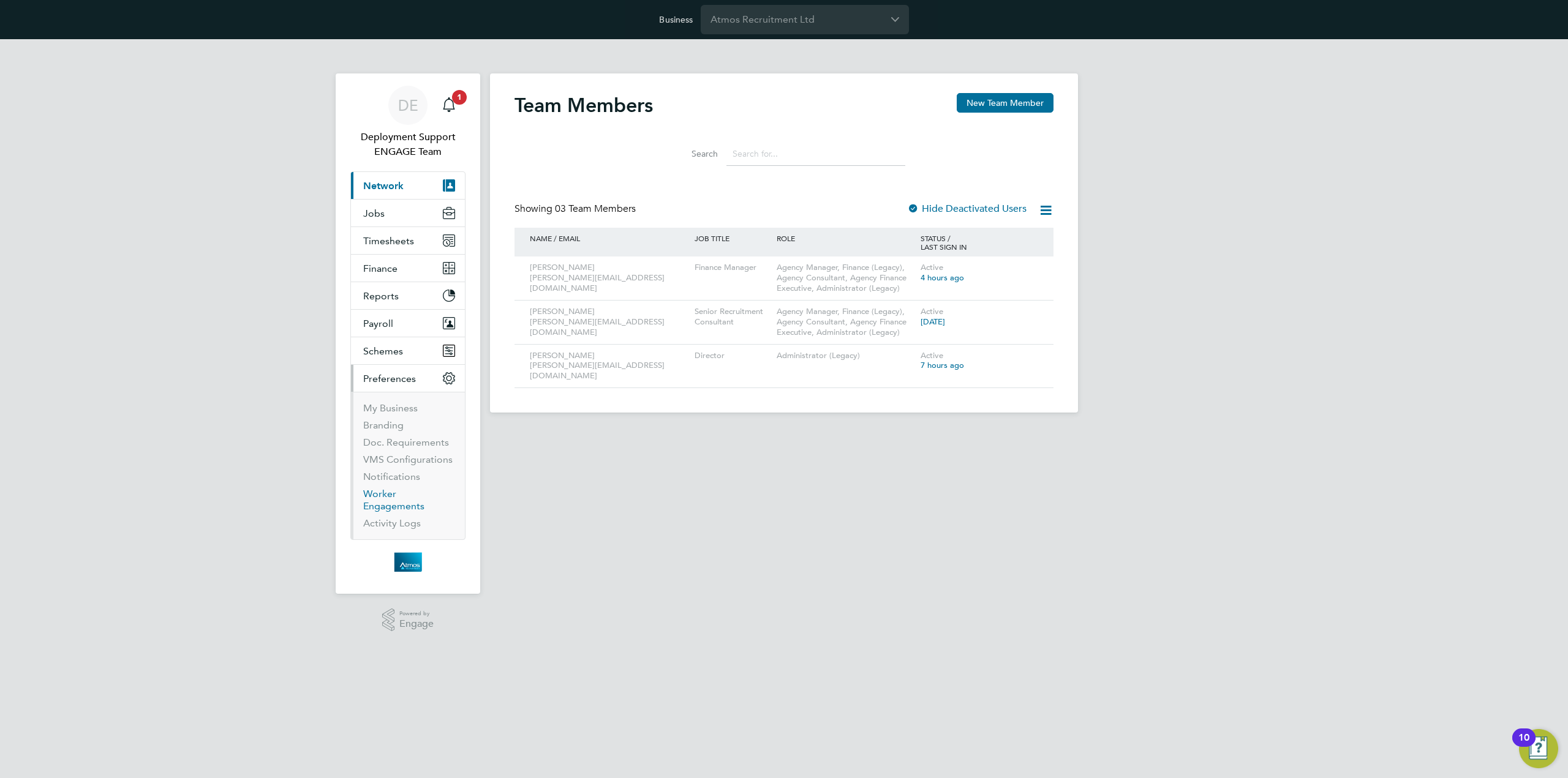
click at [385, 498] on link "Worker Engagements" at bounding box center [394, 500] width 61 height 24
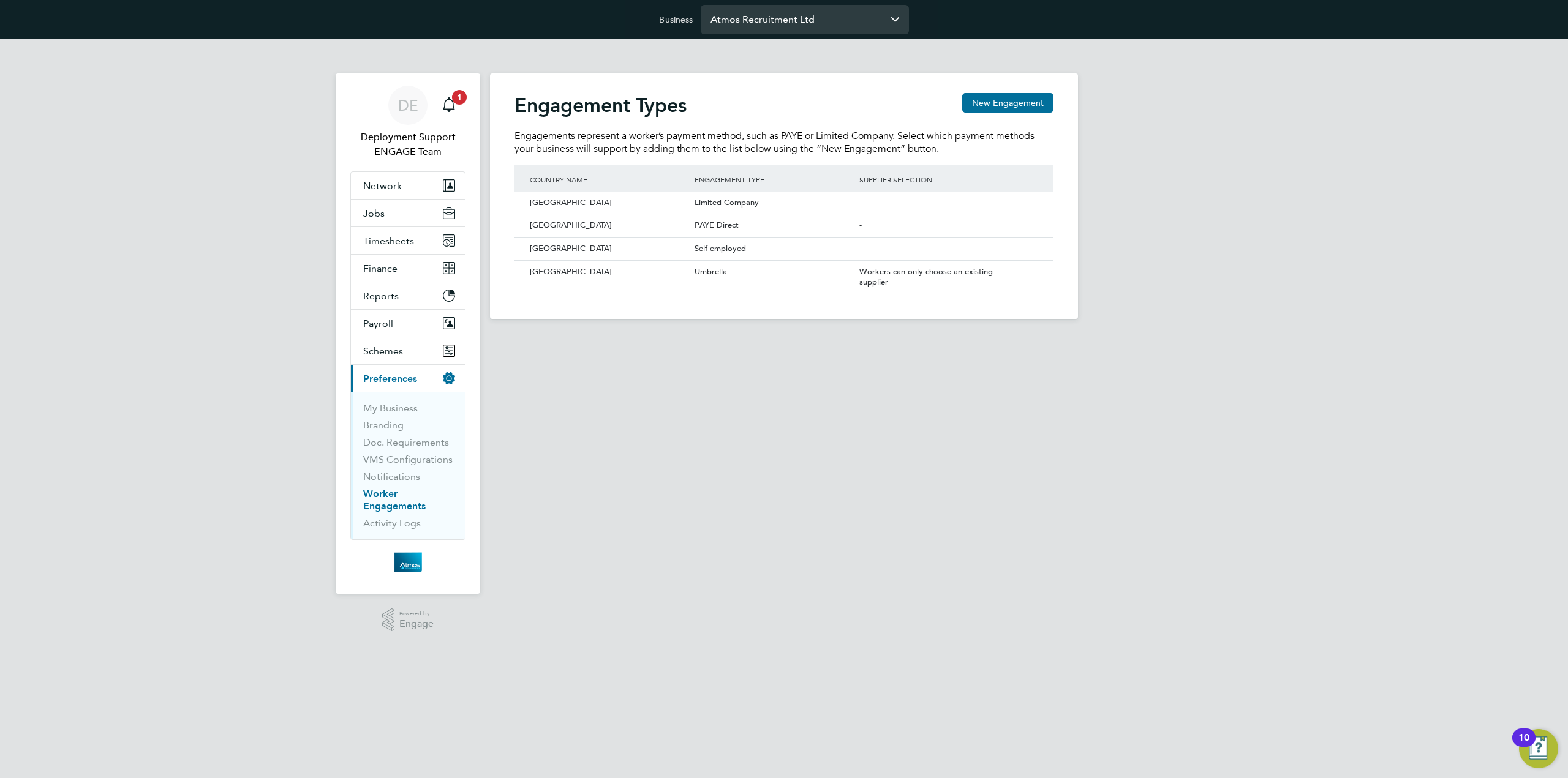
click at [768, 21] on input "Atmos Recruitment Ltd" at bounding box center [805, 19] width 209 height 29
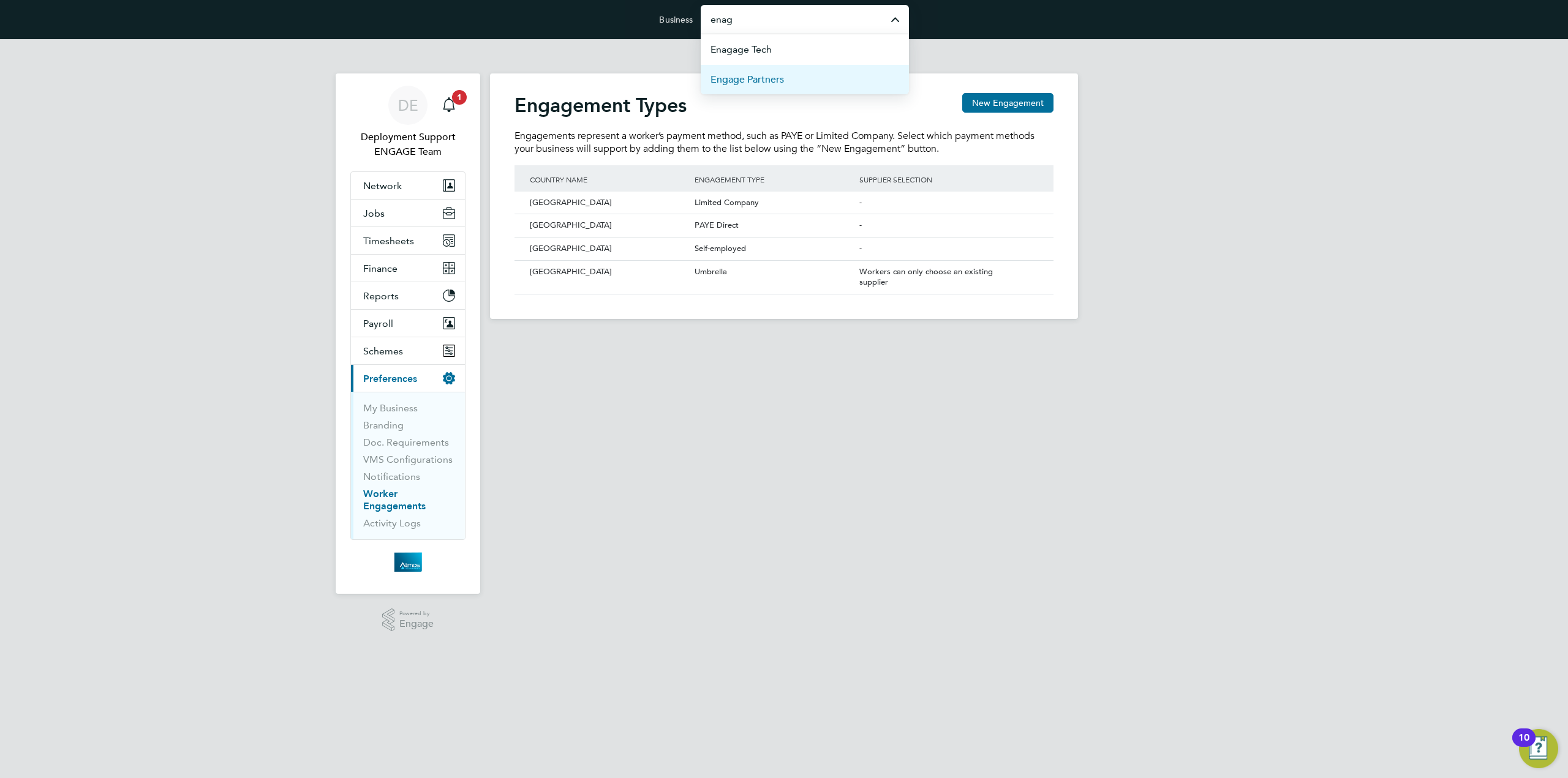
click at [762, 83] on span "Engage Partners" at bounding box center [747, 80] width 73 height 14
type input "Engage Partners"
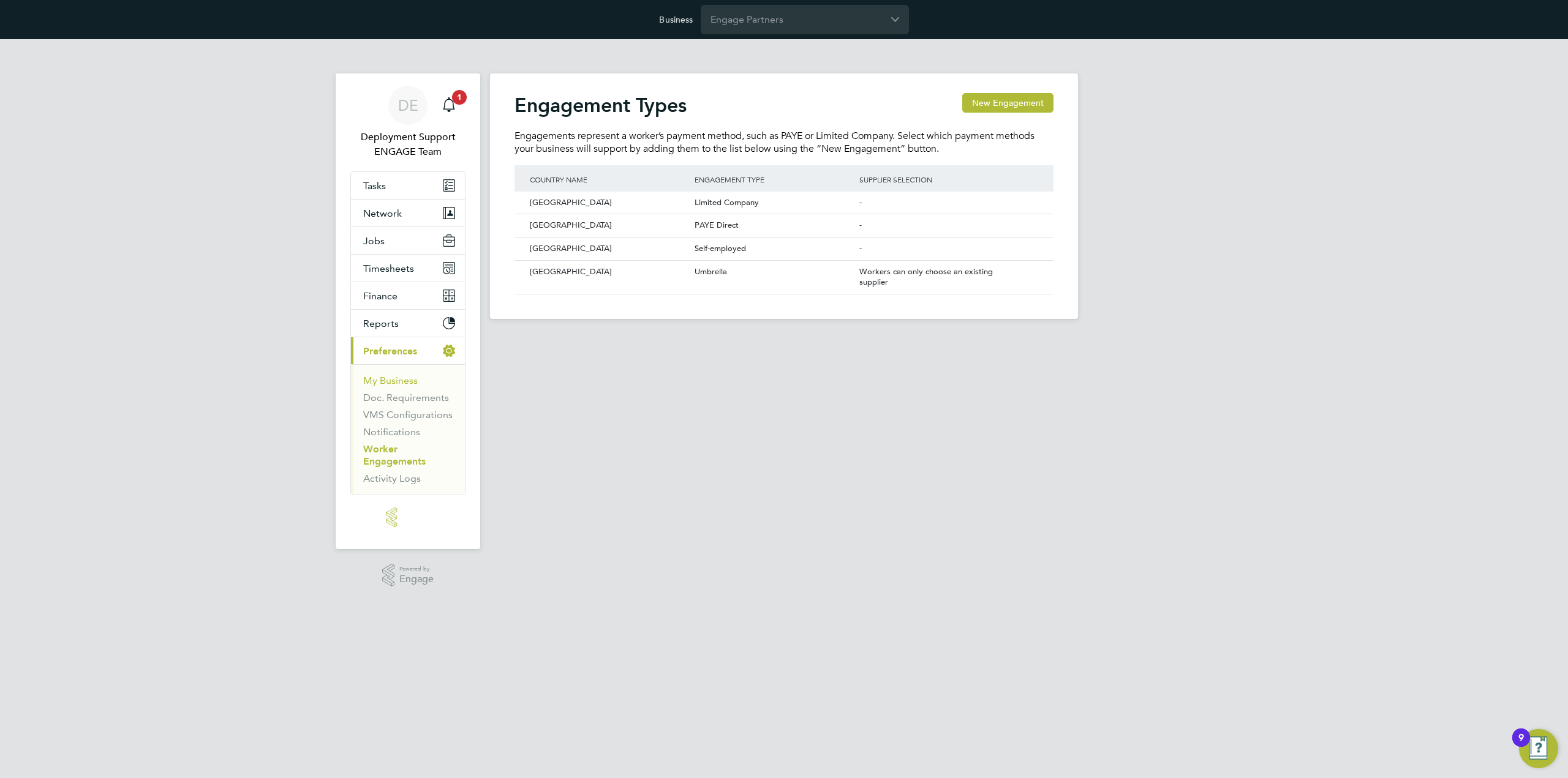
click at [406, 378] on link "My Business" at bounding box center [390, 380] width 54 height 12
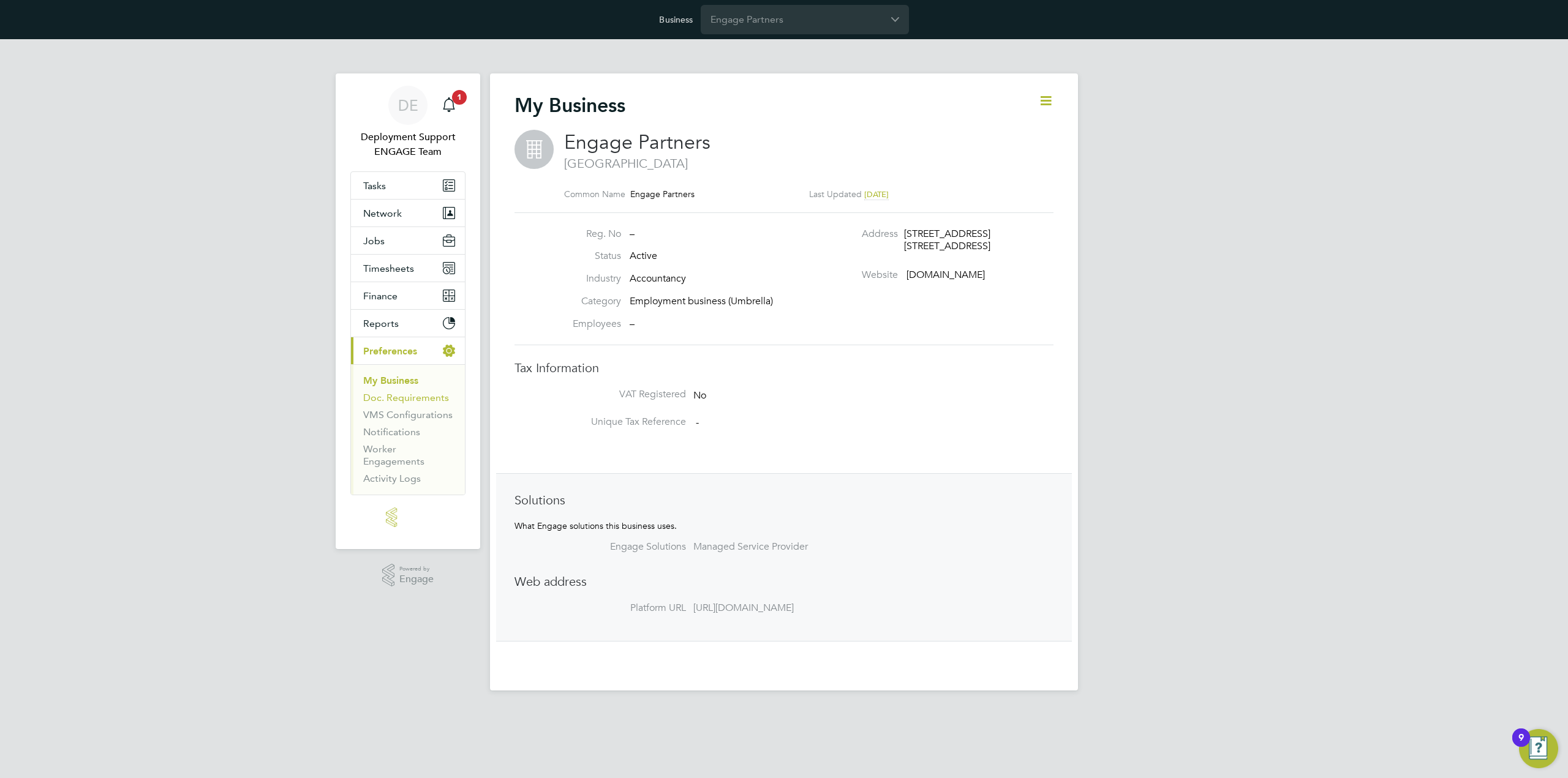
click at [403, 396] on link "Doc. Requirements" at bounding box center [406, 398] width 86 height 12
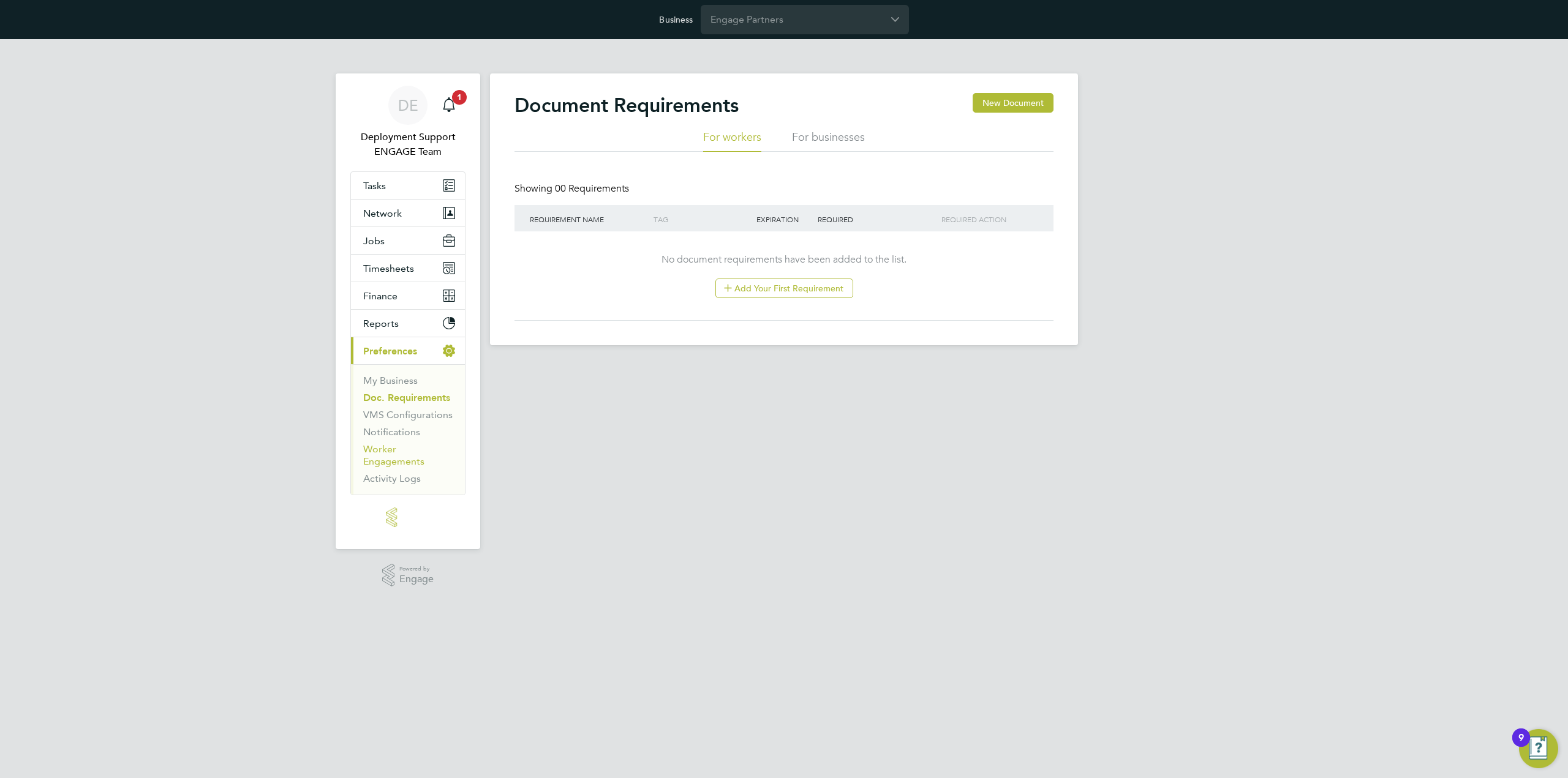
click at [383, 445] on link "Worker Engagements" at bounding box center [394, 455] width 61 height 24
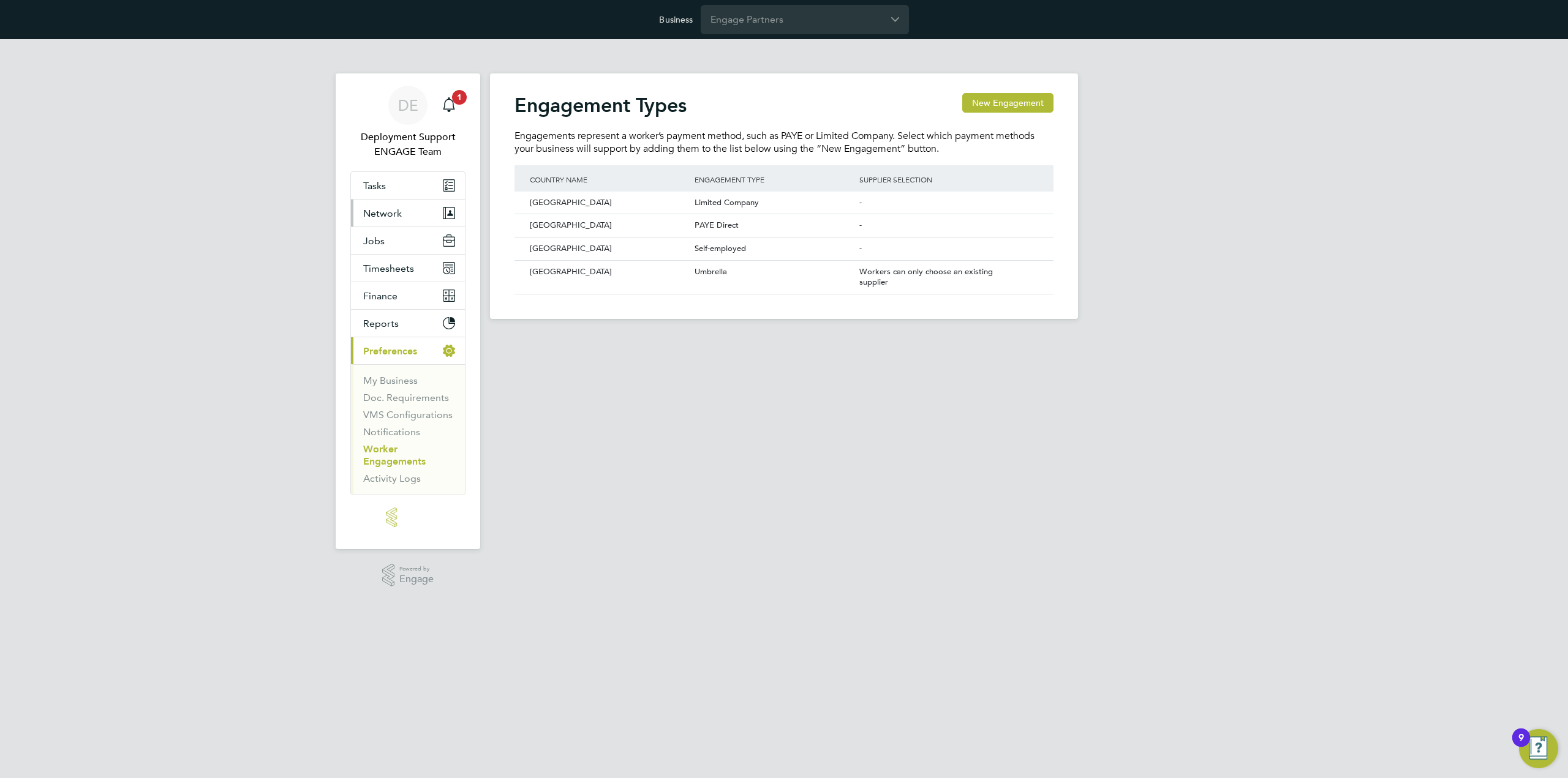
click at [414, 213] on button "Network" at bounding box center [408, 212] width 114 height 27
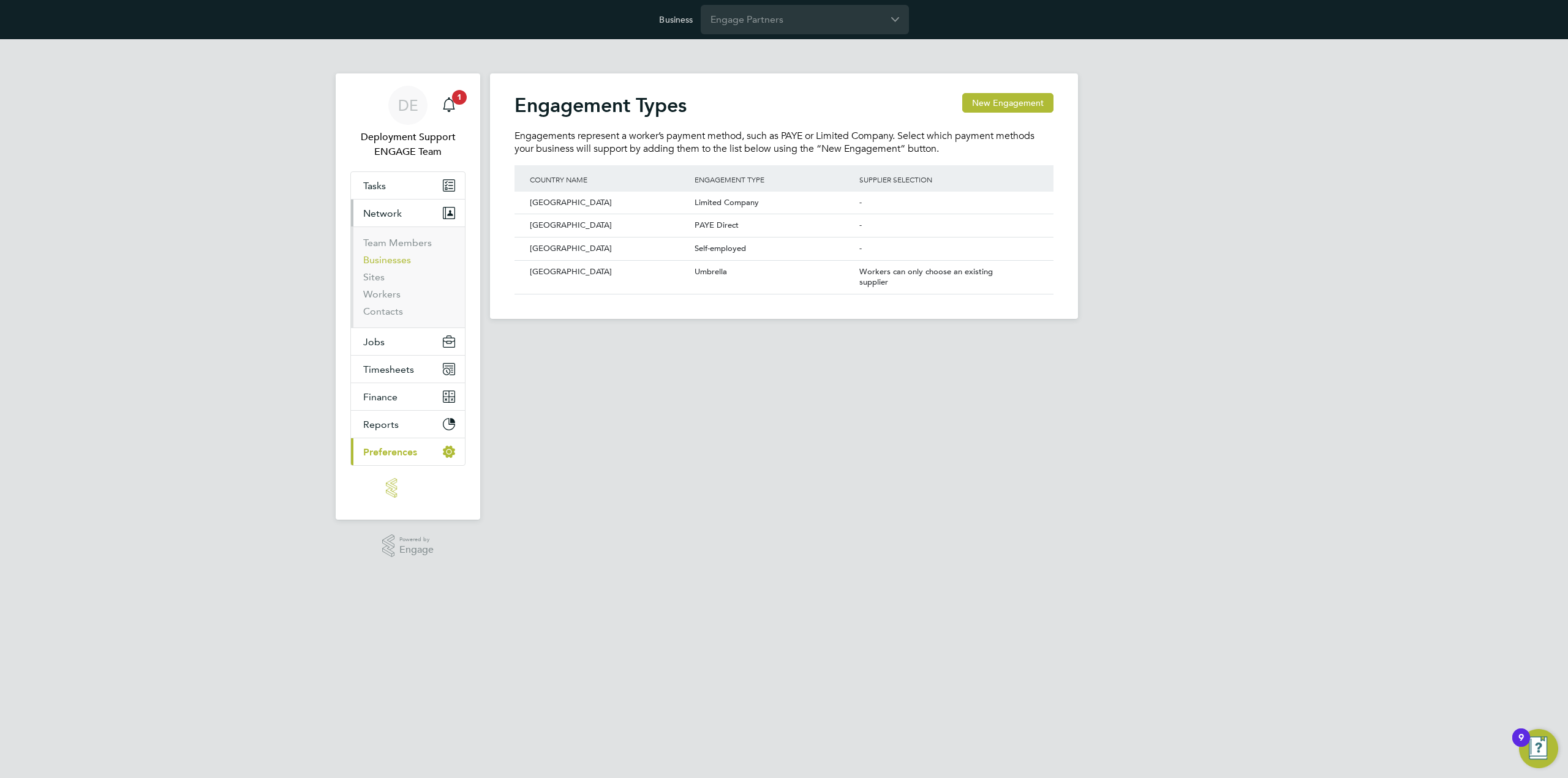
click at [395, 257] on link "Businesses" at bounding box center [387, 260] width 48 height 12
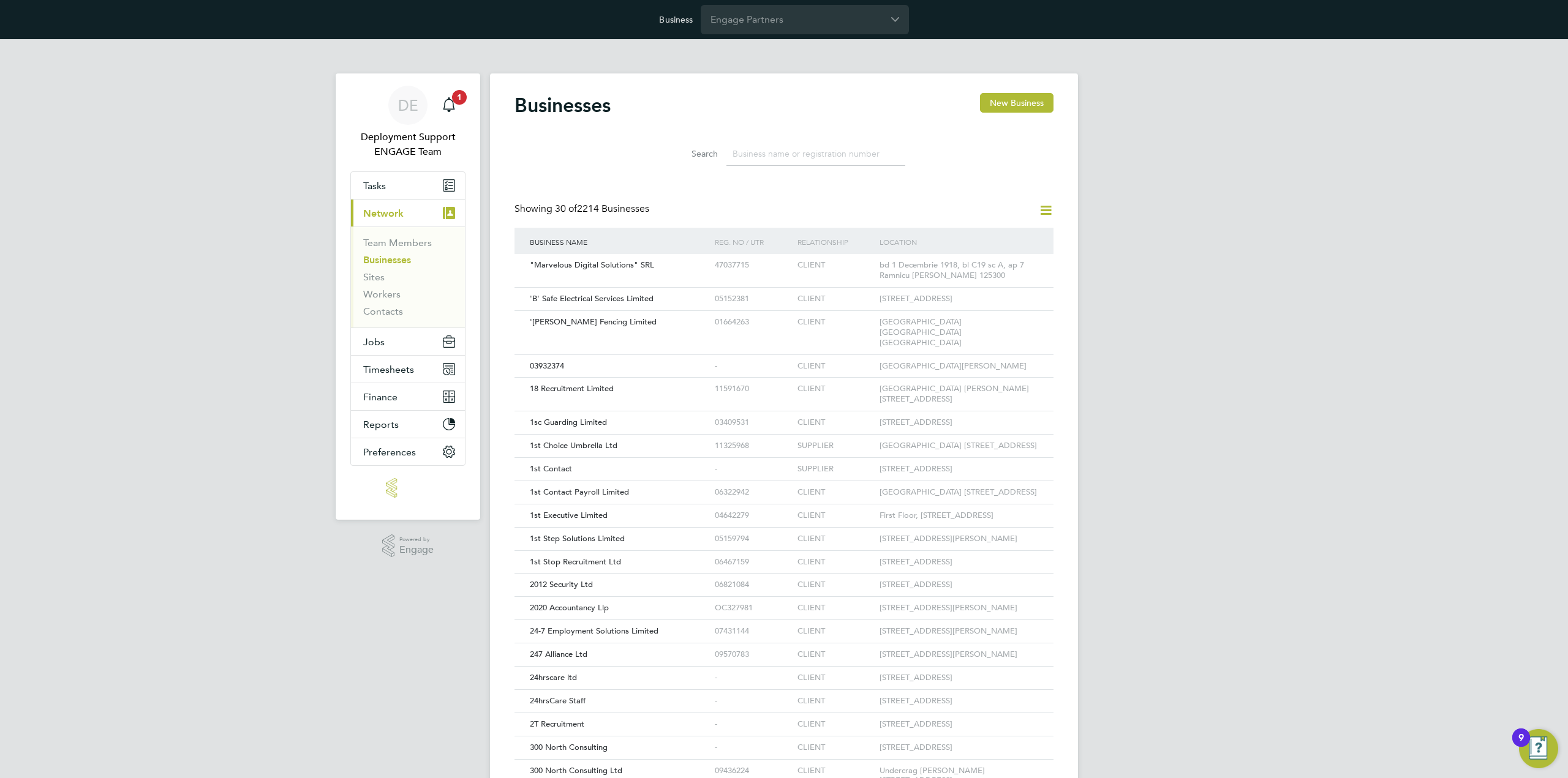
click at [1047, 210] on icon at bounding box center [1045, 210] width 15 height 15
click at [996, 238] on li "Add Business Connection" at bounding box center [986, 239] width 130 height 17
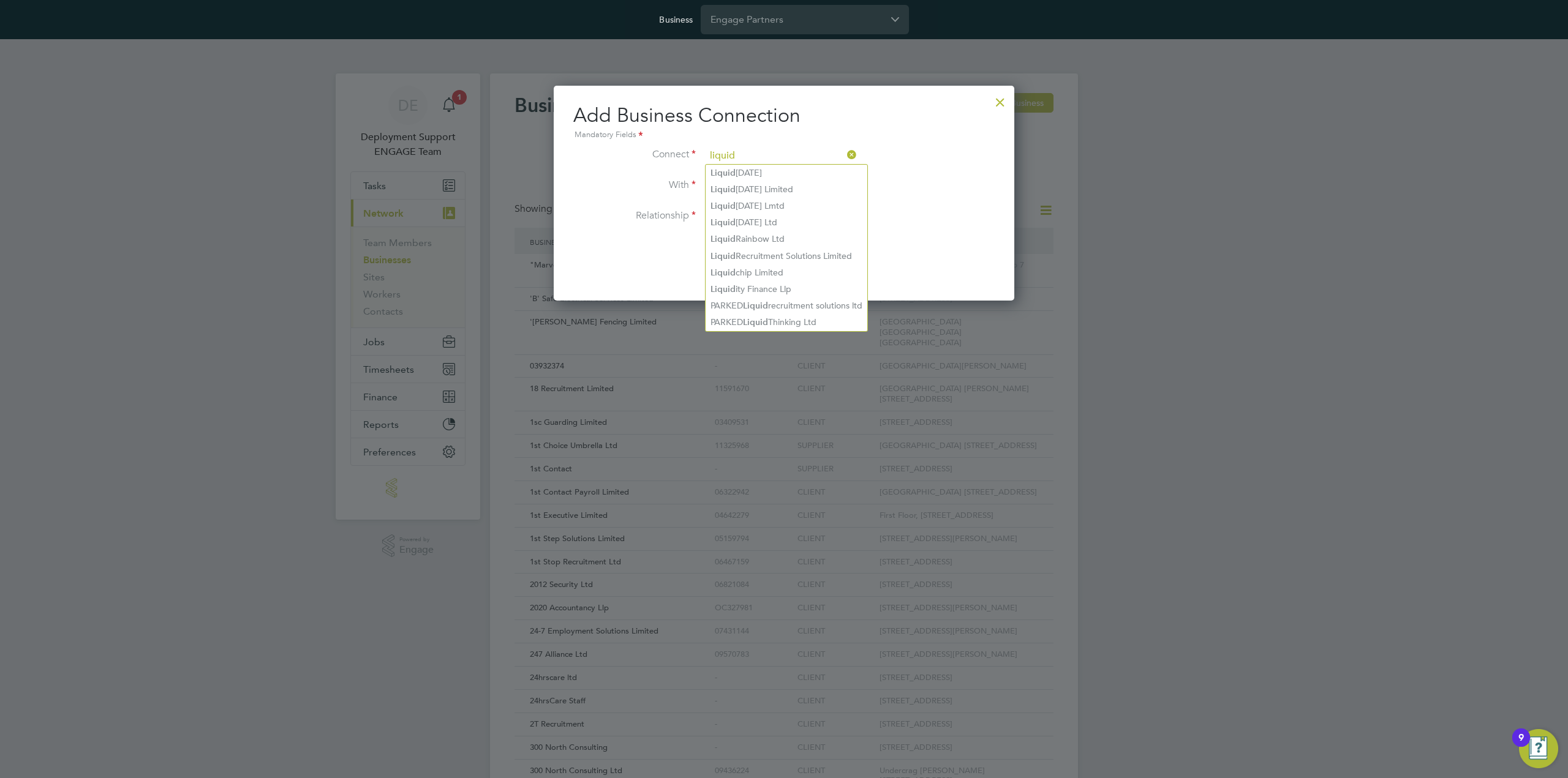
type input "liquid"
click at [799, 197] on li "With" at bounding box center [784, 193] width 422 height 31
click at [802, 190] on input at bounding box center [780, 187] width 151 height 18
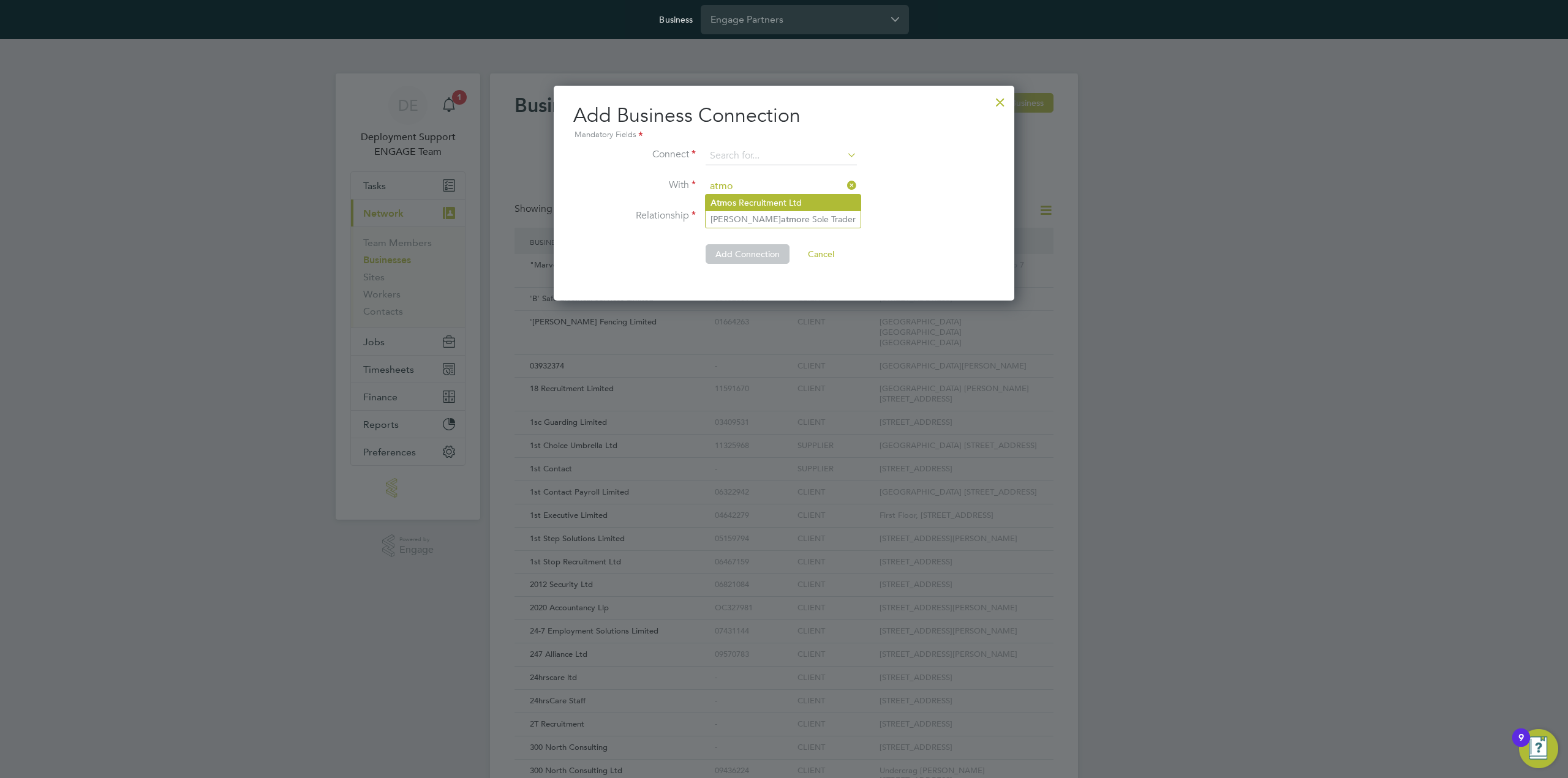
click at [801, 203] on li "Atmo s Recruitment Ltd" at bounding box center [782, 203] width 155 height 16
type input "Atmos Recruitment Ltd"
click at [784, 159] on input at bounding box center [780, 156] width 151 height 18
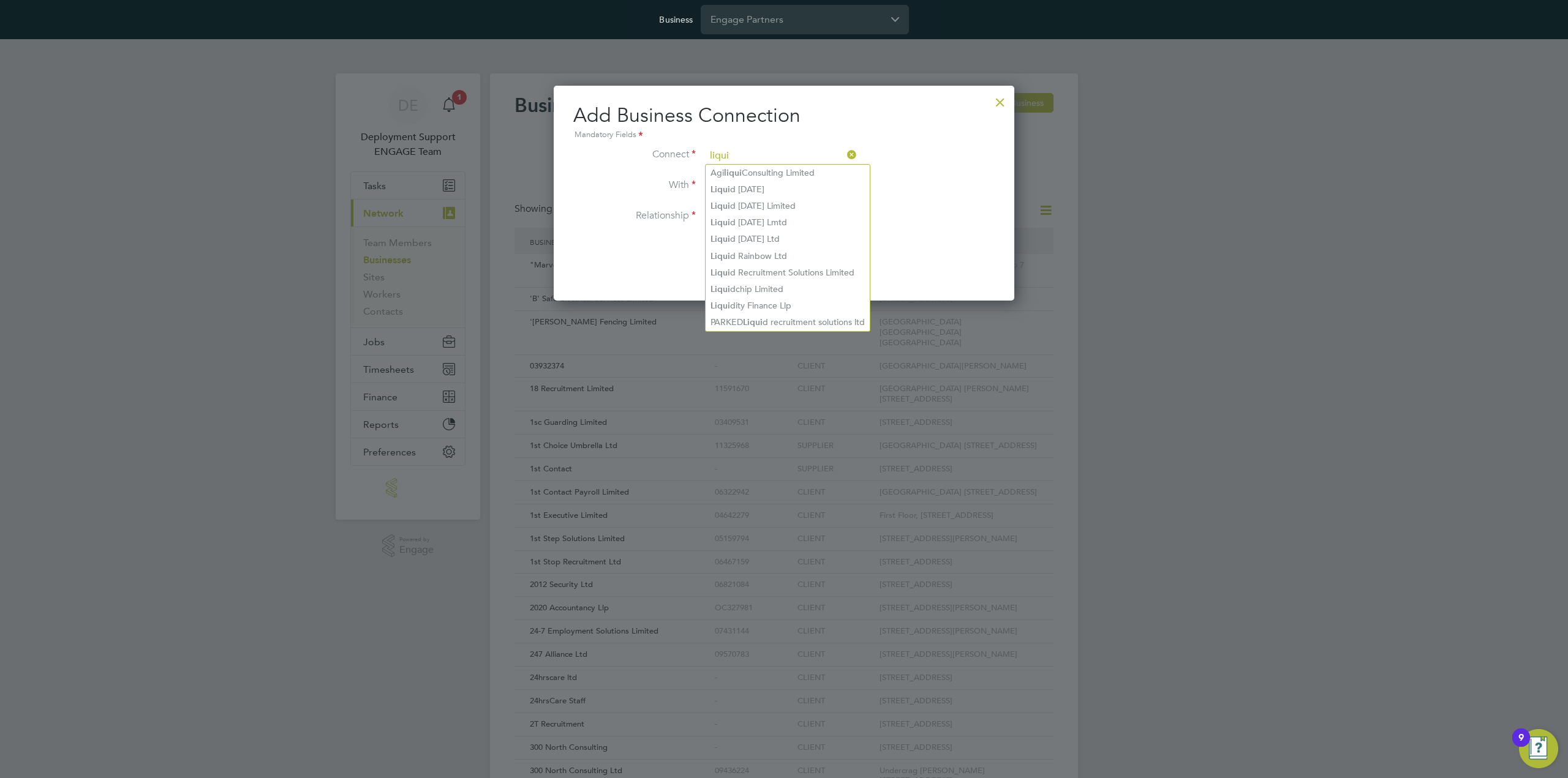
type input "liqui"
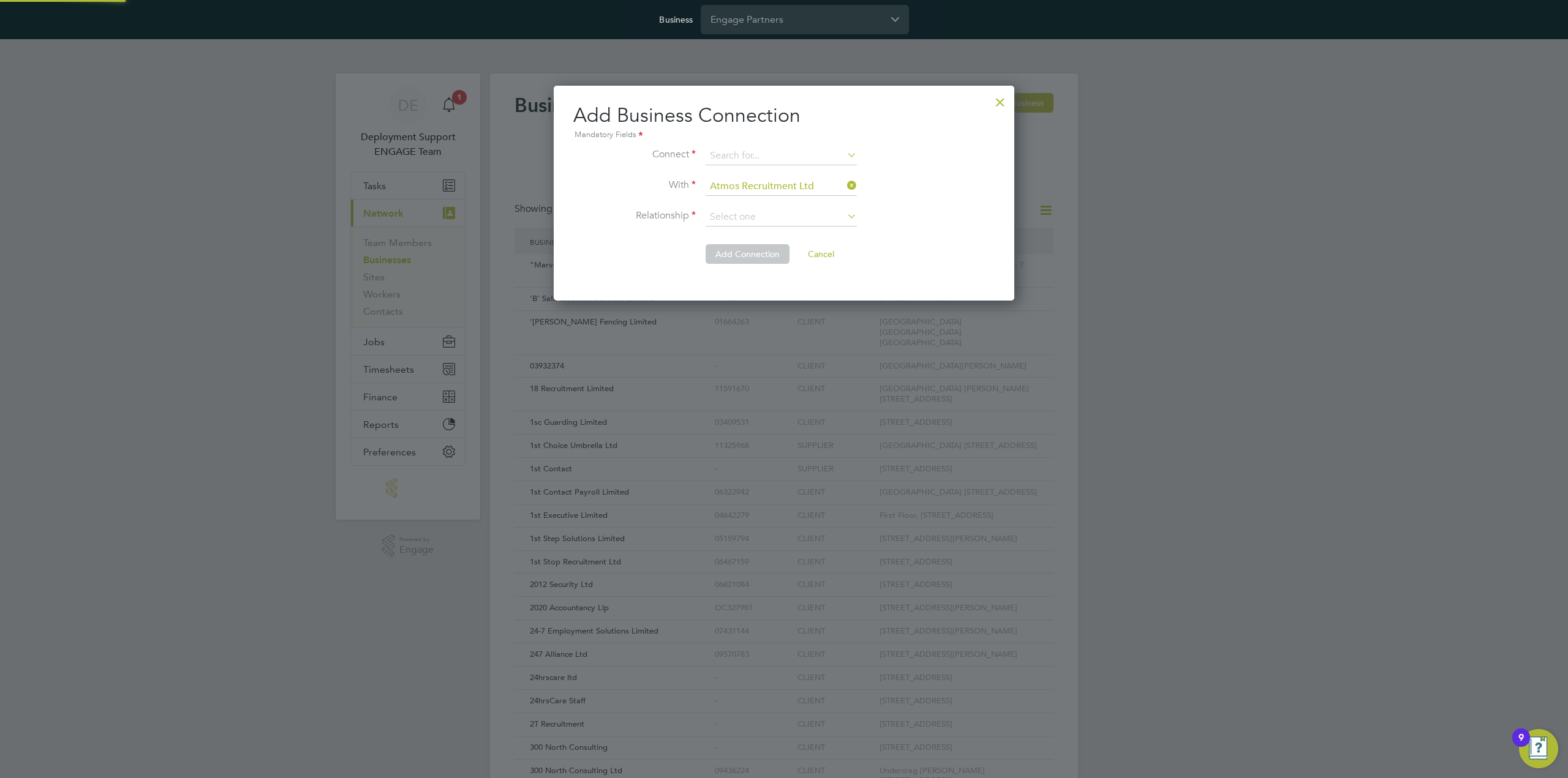
click at [734, 144] on div "Add Business Connection Mandatory Fields Connect With Atmos Recruitment Ltd Rel…" at bounding box center [784, 189] width 422 height 173
click at [737, 155] on input at bounding box center [780, 156] width 151 height 18
click at [739, 168] on li "Liquid Friday Limited" at bounding box center [781, 172] width 152 height 16
type input "Liquid Friday Limited"
click at [771, 214] on input at bounding box center [780, 218] width 151 height 18
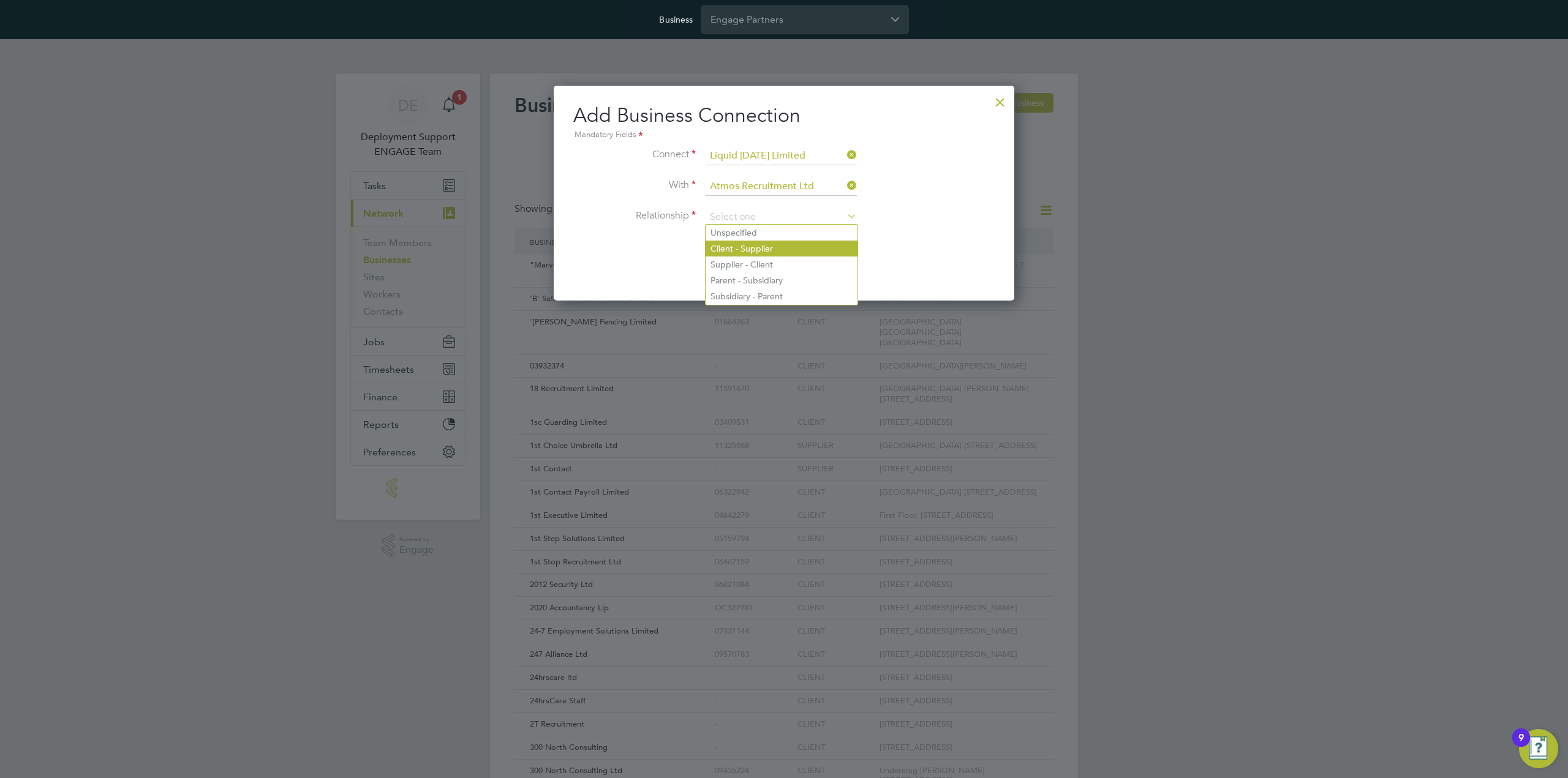
click at [775, 247] on li "Client - Supplier" at bounding box center [781, 248] width 152 height 16
type input "Client - Supplier"
click at [859, 206] on li "With Atmos Recruitment Ltd" at bounding box center [784, 193] width 422 height 31
click at [844, 214] on icon at bounding box center [844, 216] width 0 height 17
click at [807, 208] on input at bounding box center [780, 218] width 151 height 18
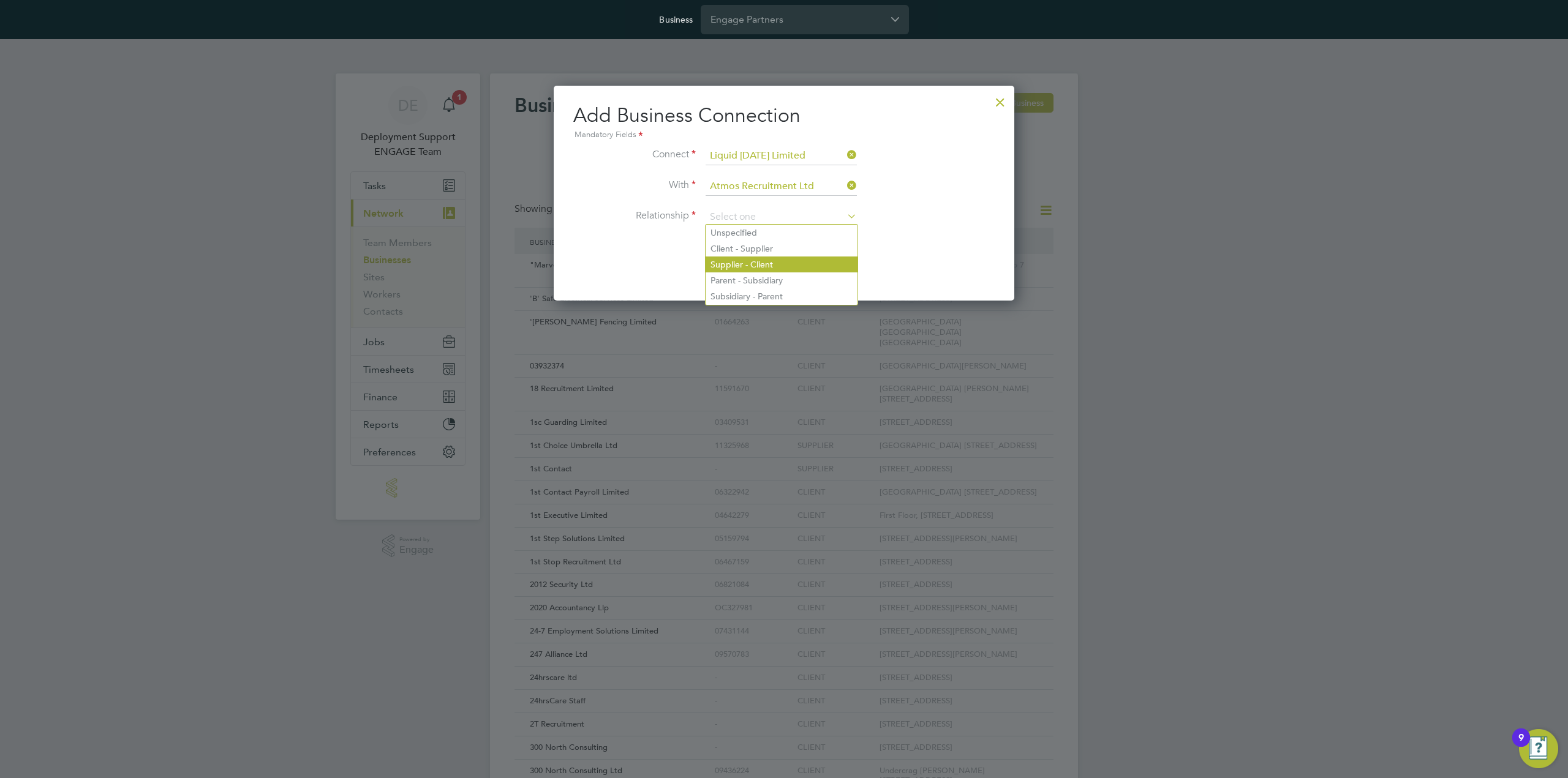
click at [783, 267] on li "Supplier - Client" at bounding box center [781, 265] width 152 height 16
type input "Supplier - Client"
click at [926, 227] on li "Relationship Supplier - Client" at bounding box center [784, 223] width 422 height 31
click at [744, 254] on button "Add Connection" at bounding box center [747, 254] width 84 height 20
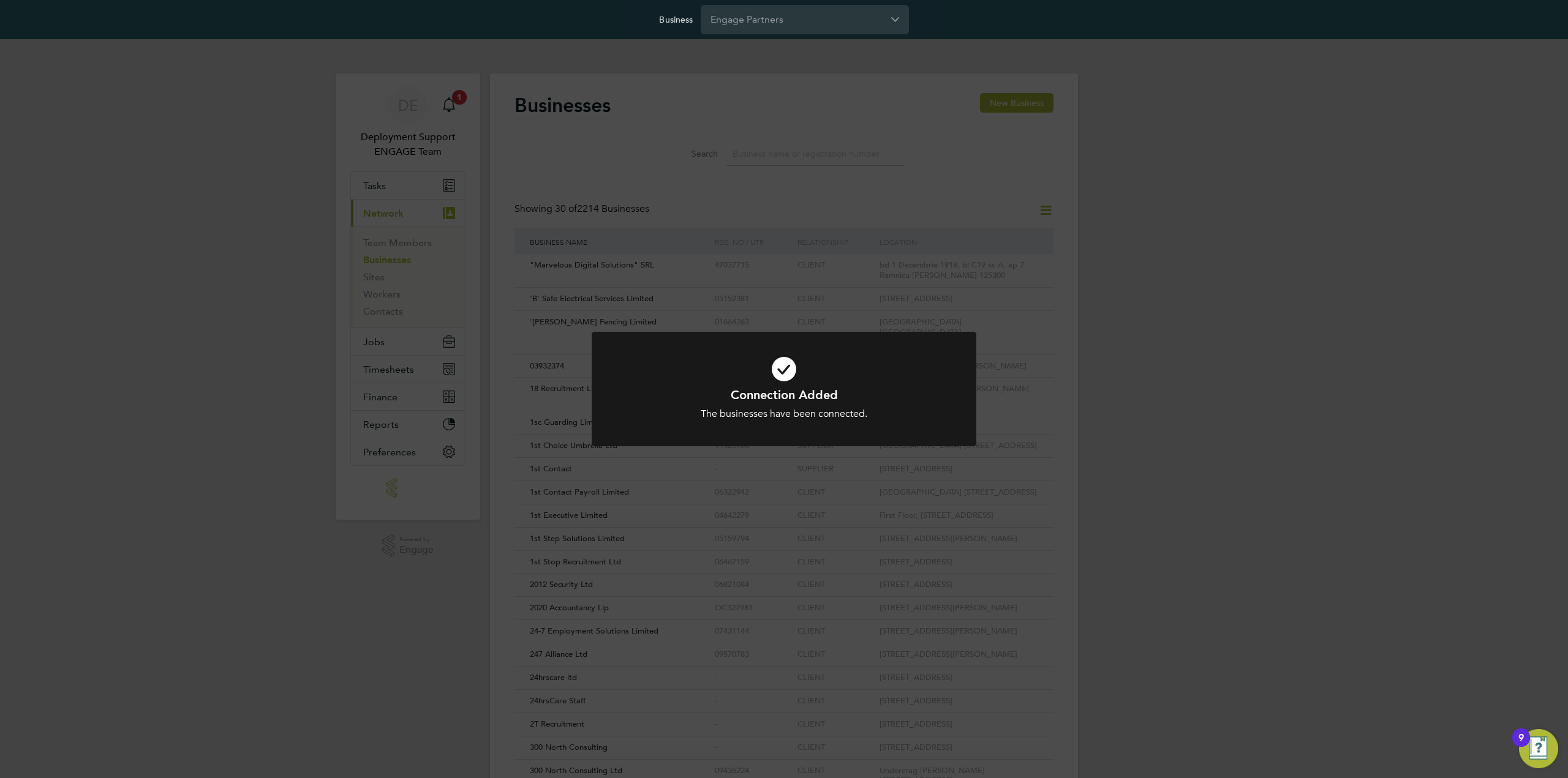
click at [1225, 249] on div "Connection Added The businesses have been connected. Cancel Okay" at bounding box center [784, 389] width 1568 height 778
